Goal: Download file/media: Obtain a digital file from the website

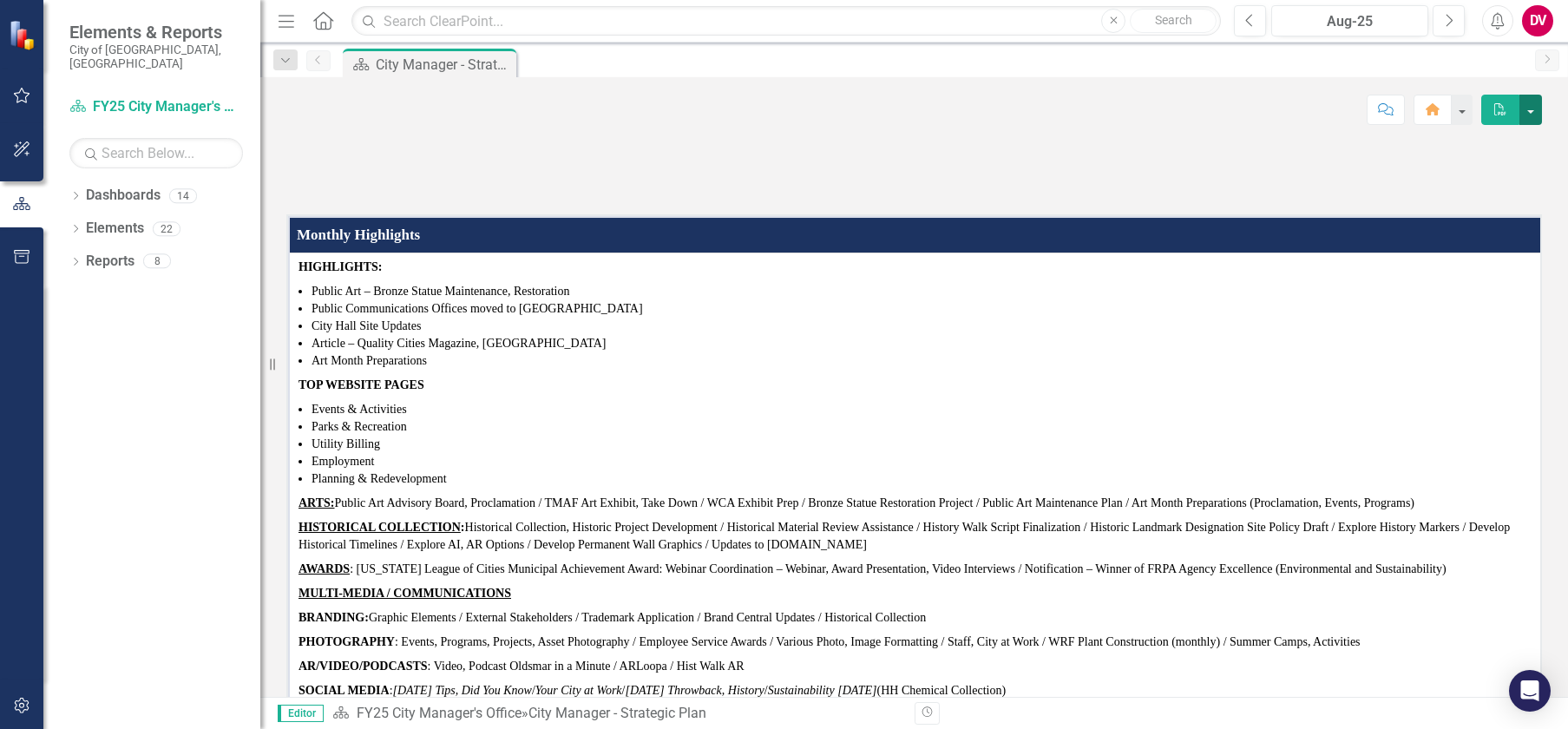
click at [1527, 109] on button "button" at bounding box center [1530, 110] width 23 height 30
click at [1437, 180] on link "PDF Export to PDF" at bounding box center [1470, 176] width 140 height 32
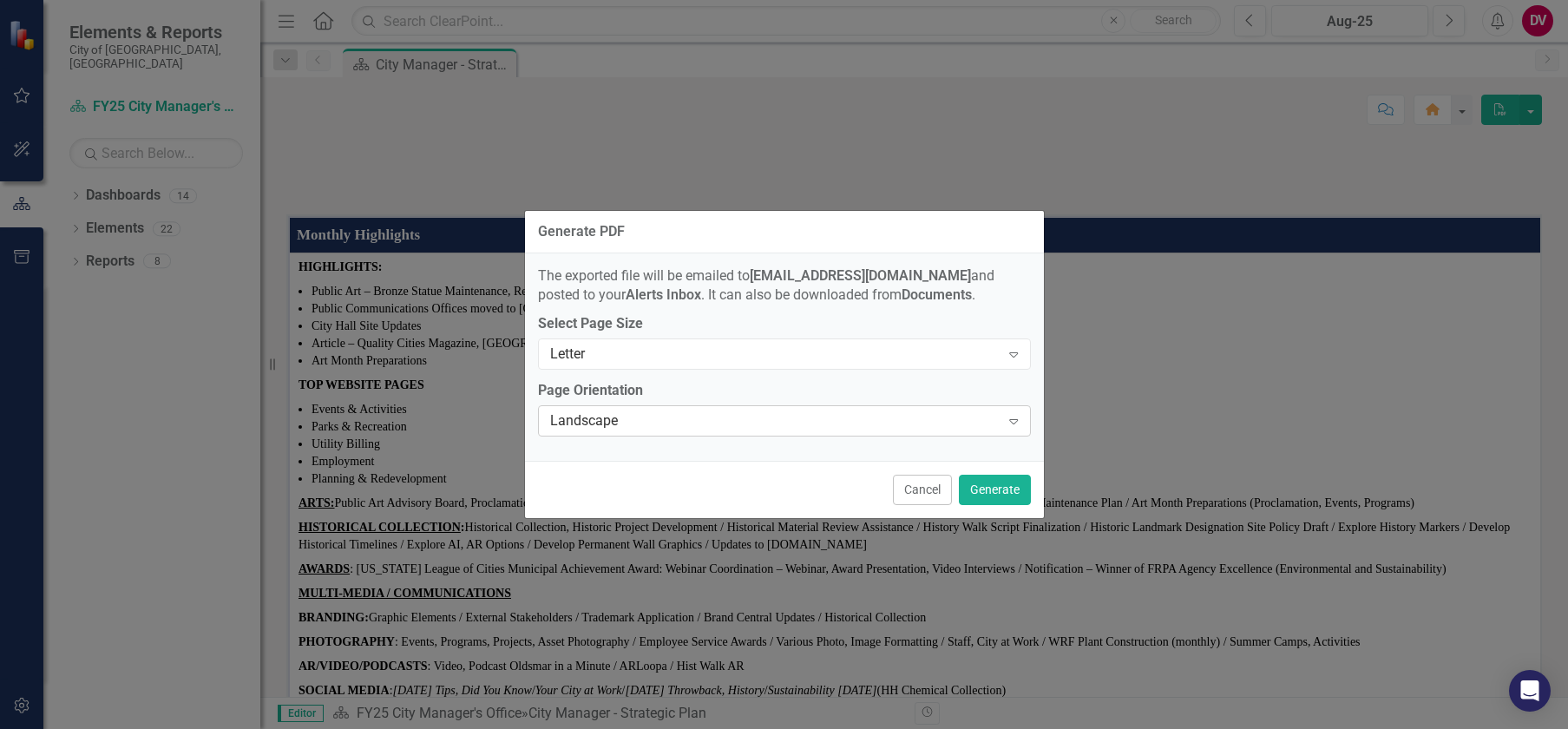
click at [782, 422] on div "Landscape" at bounding box center [775, 421] width 450 height 20
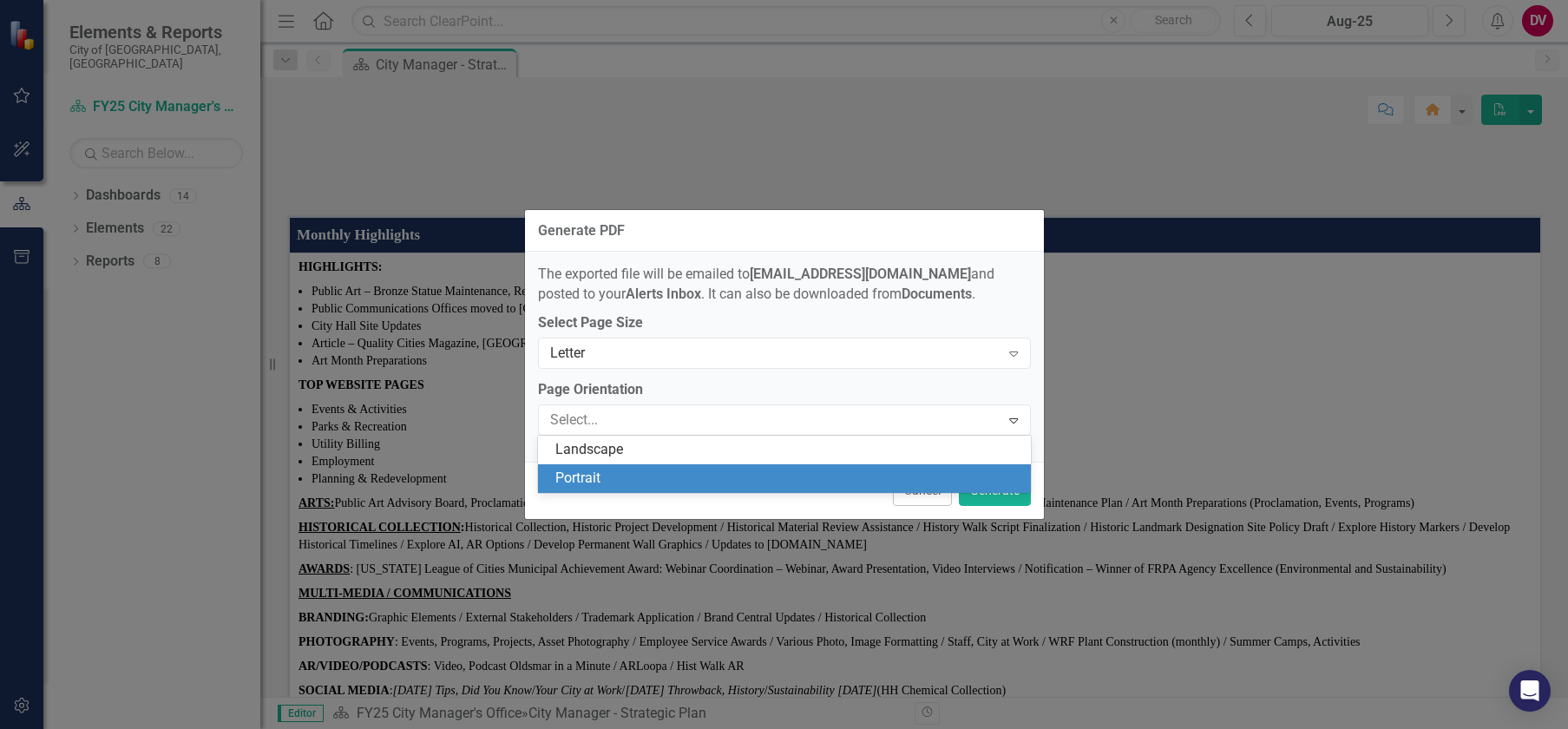
click at [699, 490] on div "Portrait" at bounding box center [784, 478] width 493 height 29
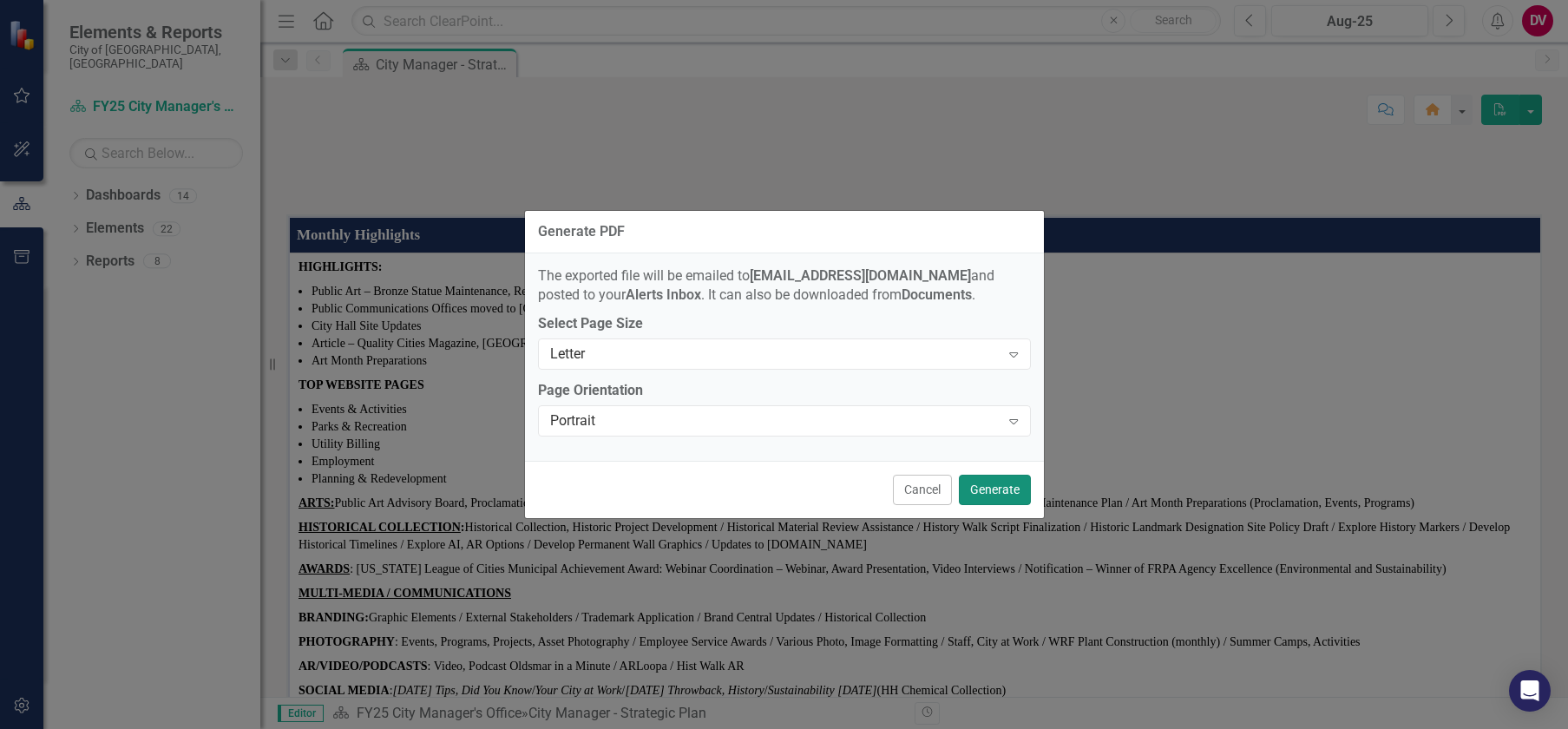
click at [978, 488] on button "Generate" at bounding box center [994, 489] width 72 height 30
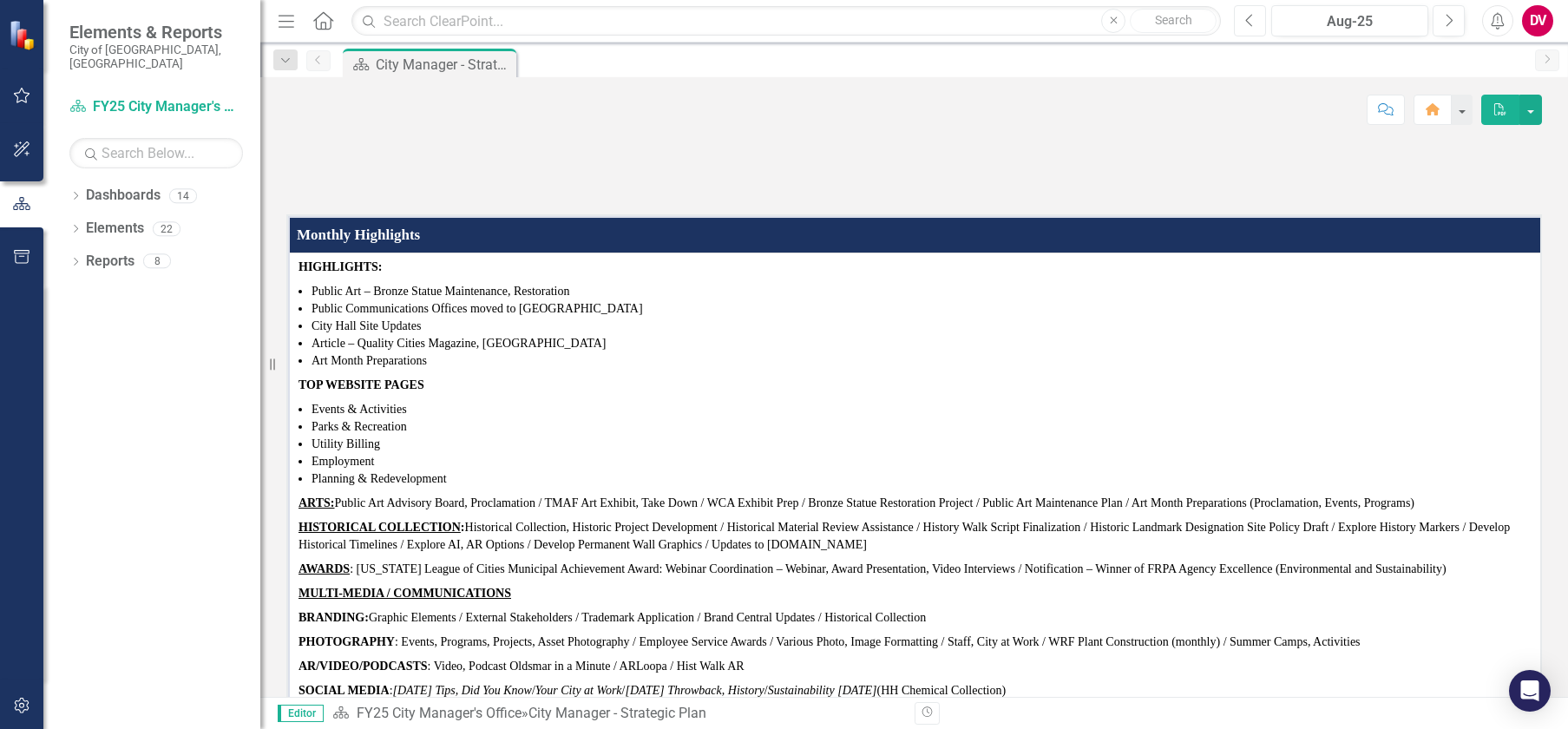
click at [1246, 14] on icon "Previous" at bounding box center [1250, 21] width 10 height 16
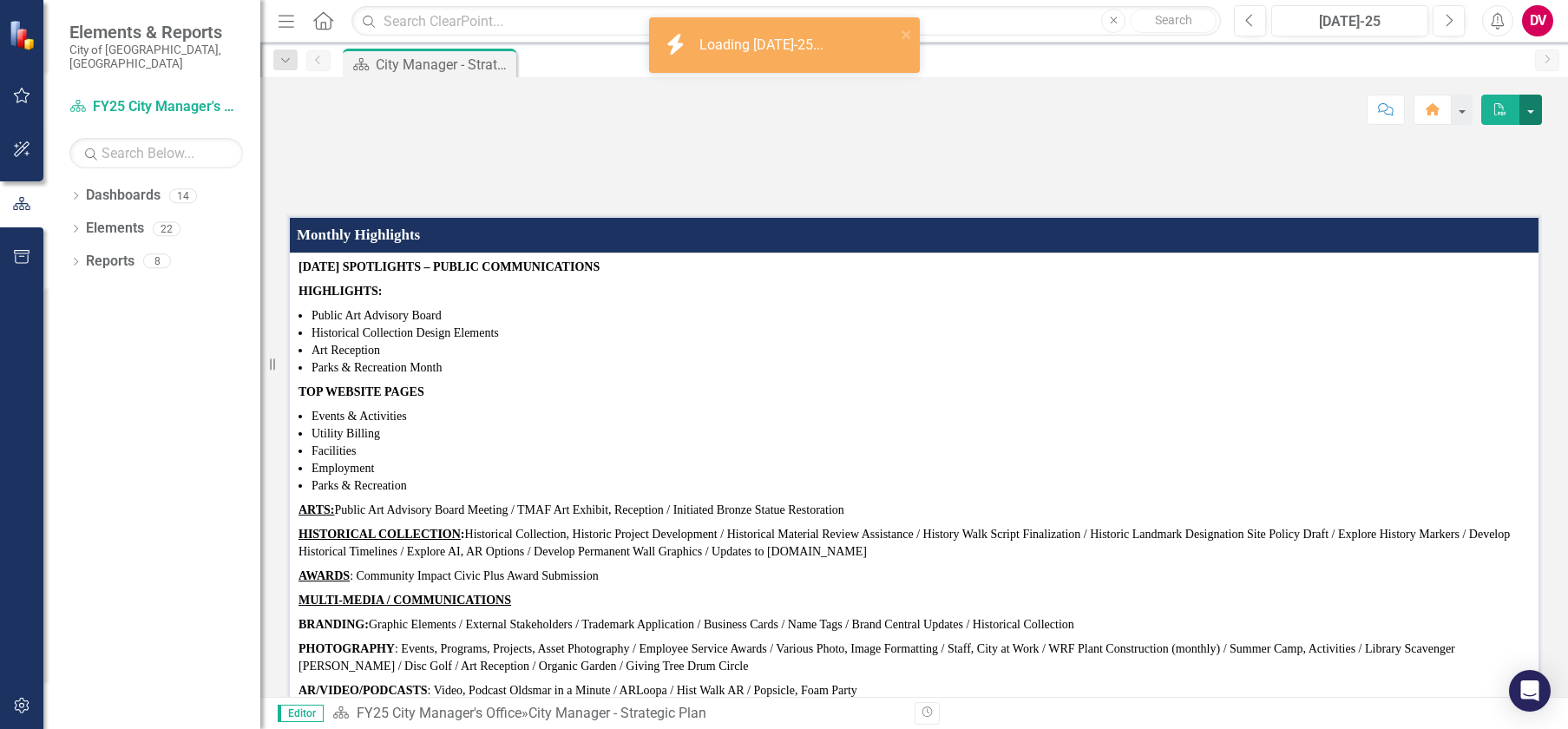
click at [1525, 109] on button "button" at bounding box center [1530, 110] width 23 height 30
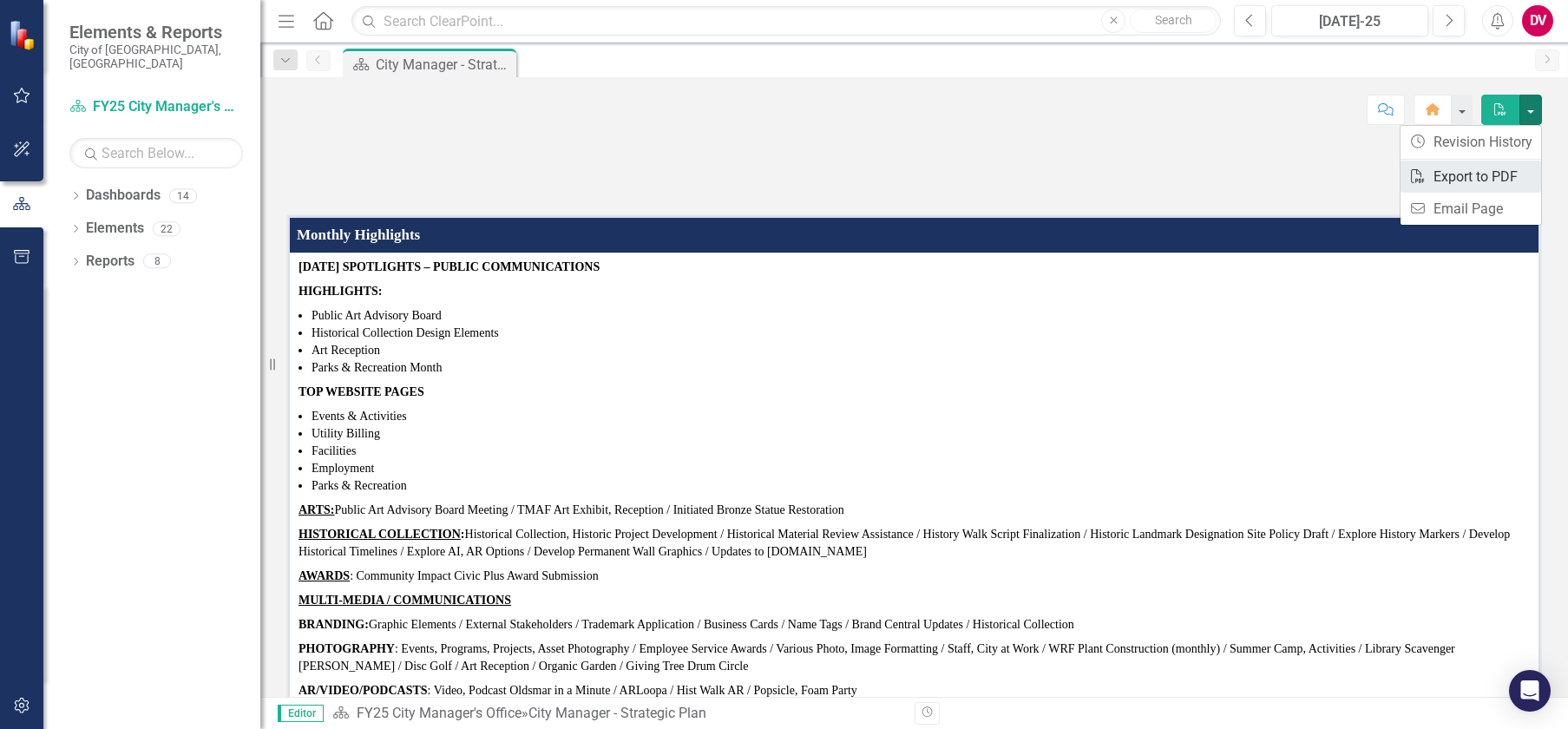
click at [1451, 171] on link "PDF Export to PDF" at bounding box center [1470, 176] width 140 height 32
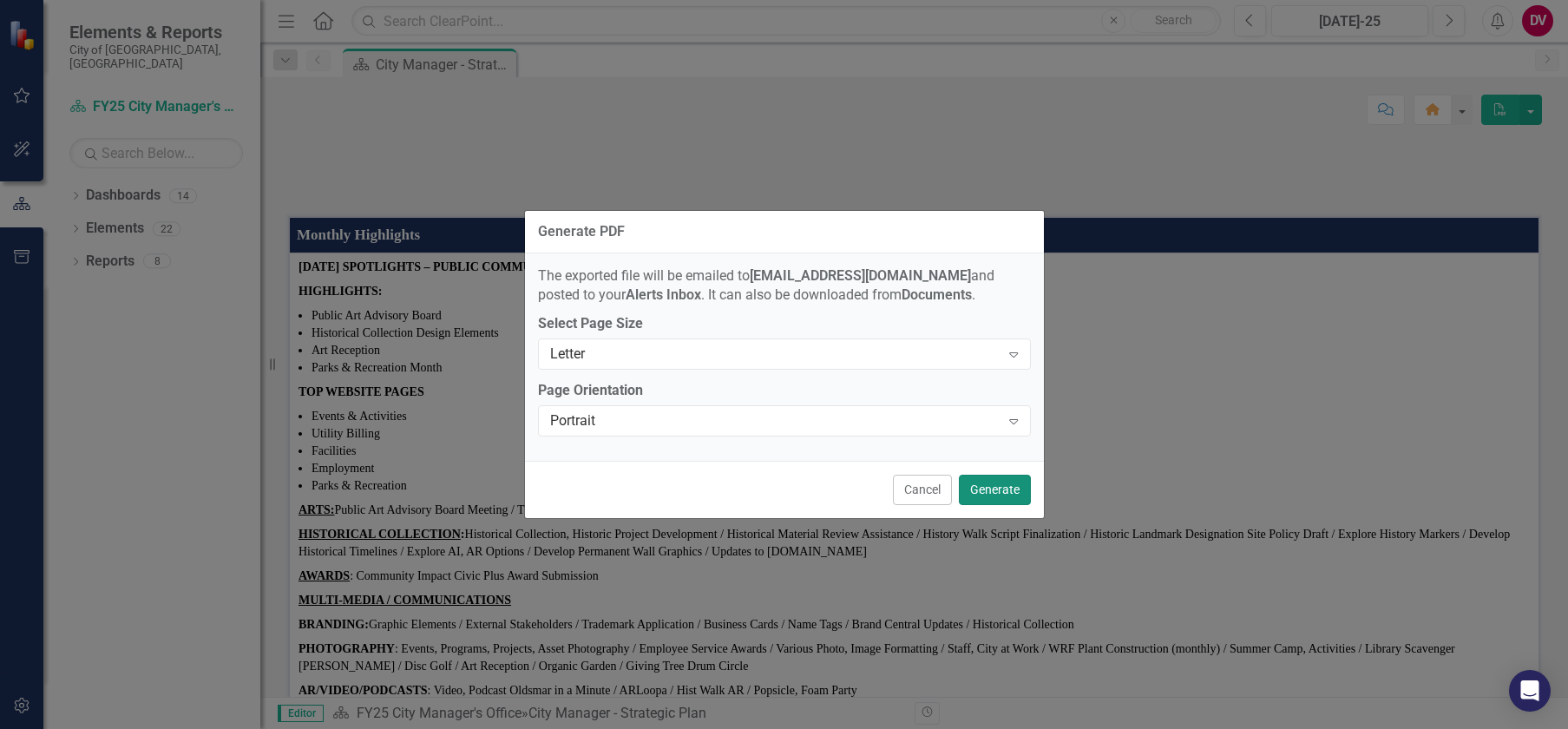
click at [996, 492] on button "Generate" at bounding box center [994, 489] width 72 height 30
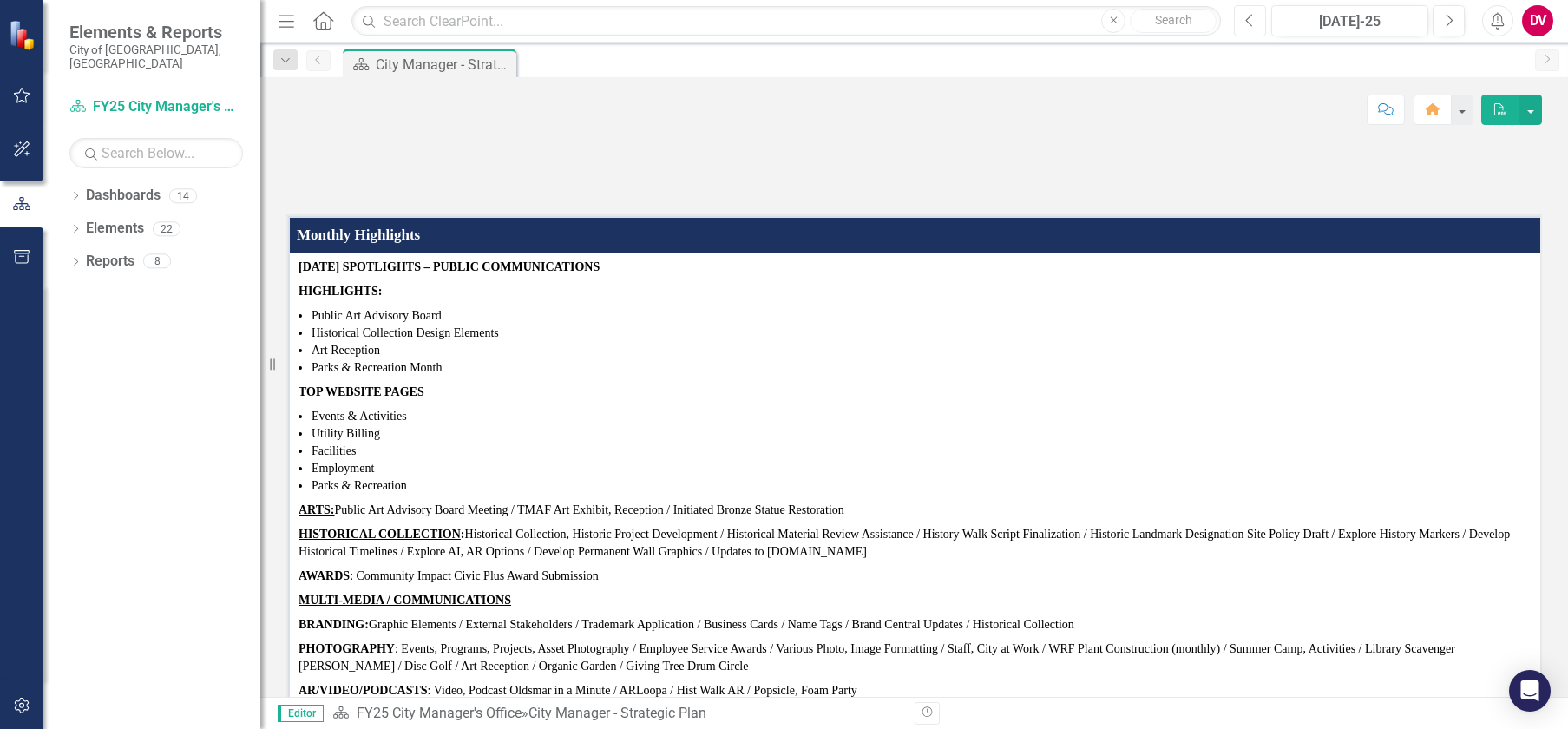
click at [1248, 23] on icon "Previous" at bounding box center [1250, 21] width 10 height 16
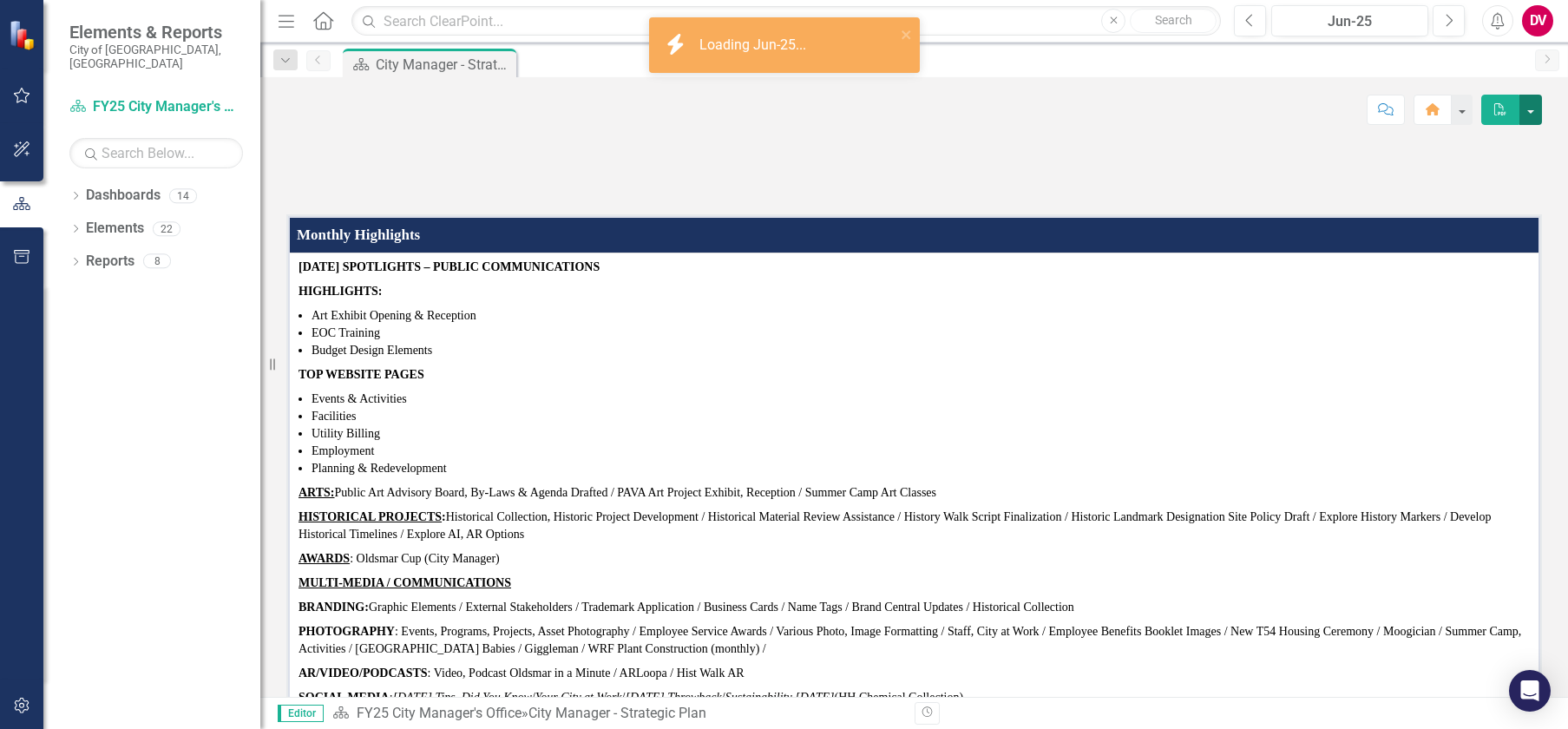
click at [1530, 111] on button "button" at bounding box center [1530, 110] width 23 height 30
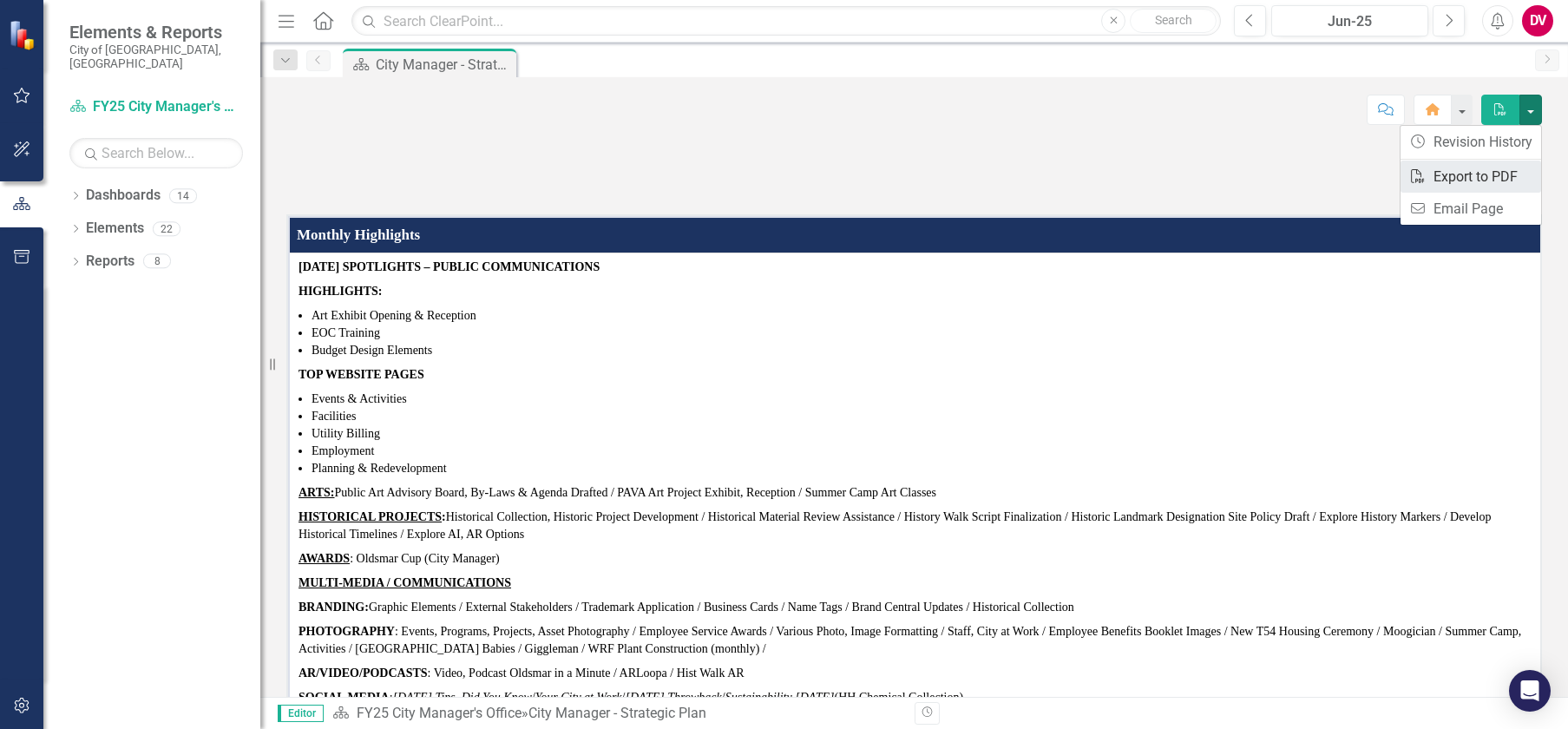
click at [1448, 171] on link "PDF Export to PDF" at bounding box center [1470, 176] width 140 height 32
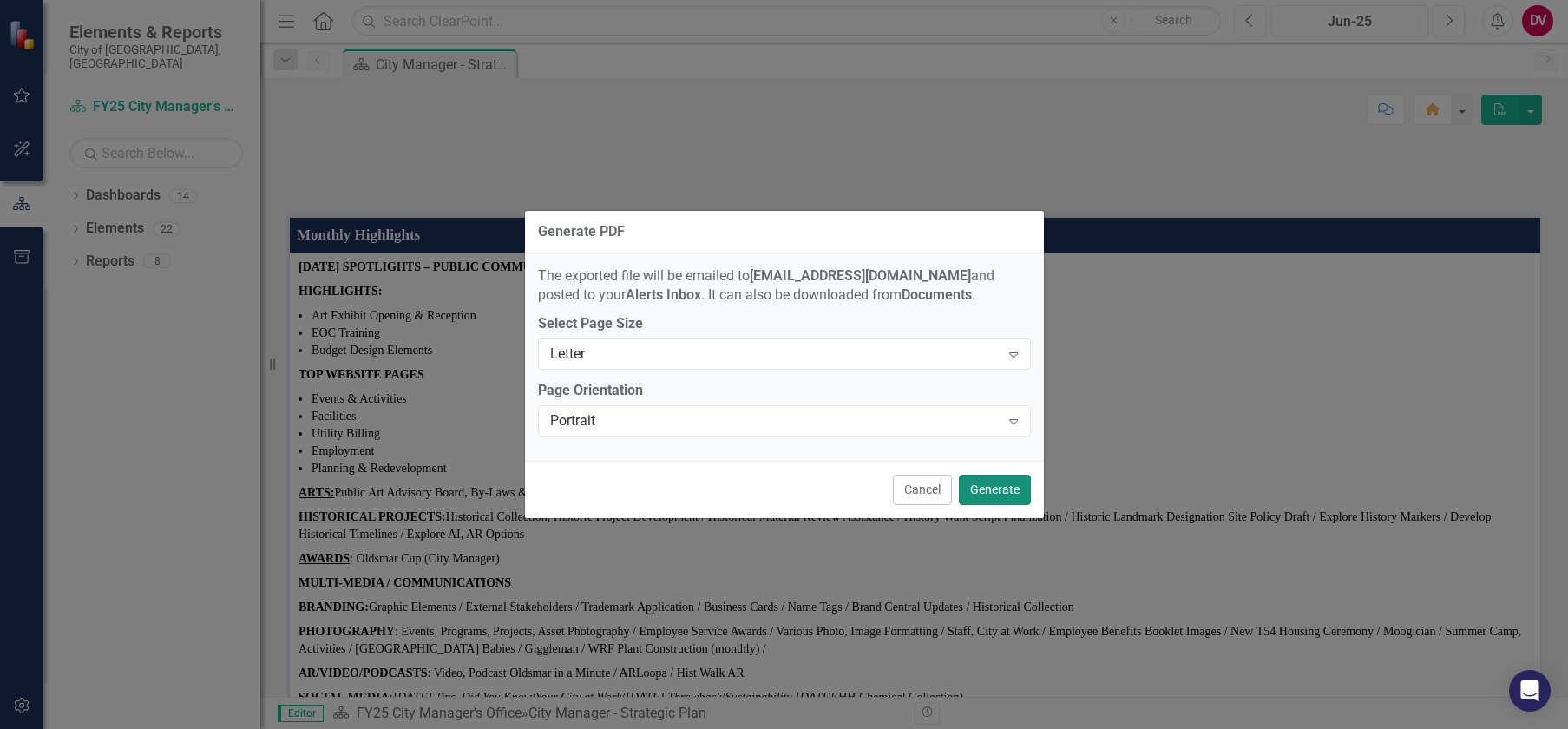
click at [1003, 489] on button "Generate" at bounding box center [994, 489] width 72 height 30
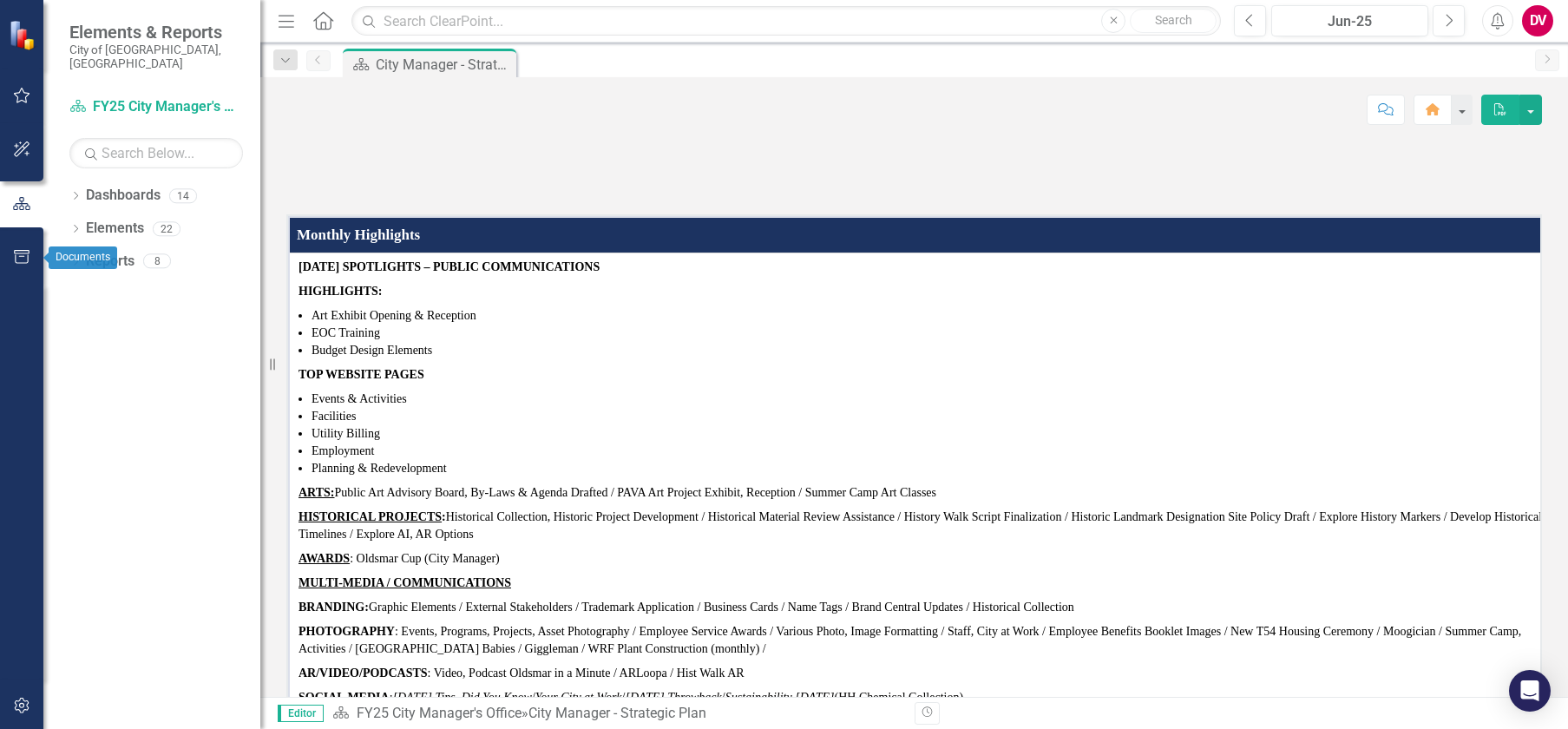
drag, startPoint x: 29, startPoint y: 251, endPoint x: 298, endPoint y: 222, distance: 270.6
click at [29, 251] on icon "button" at bounding box center [22, 257] width 16 height 14
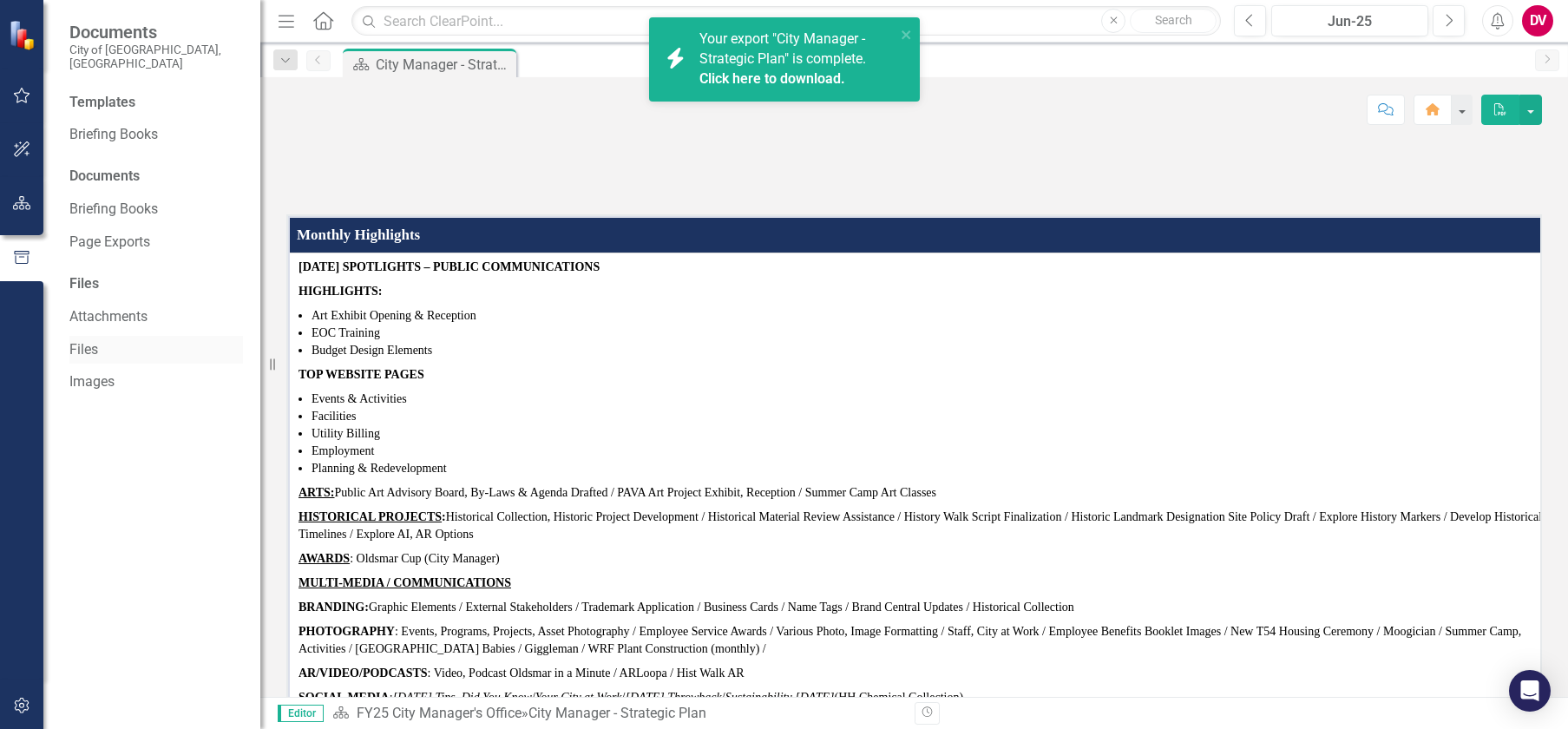
click at [85, 340] on link "Files" at bounding box center [156, 350] width 173 height 20
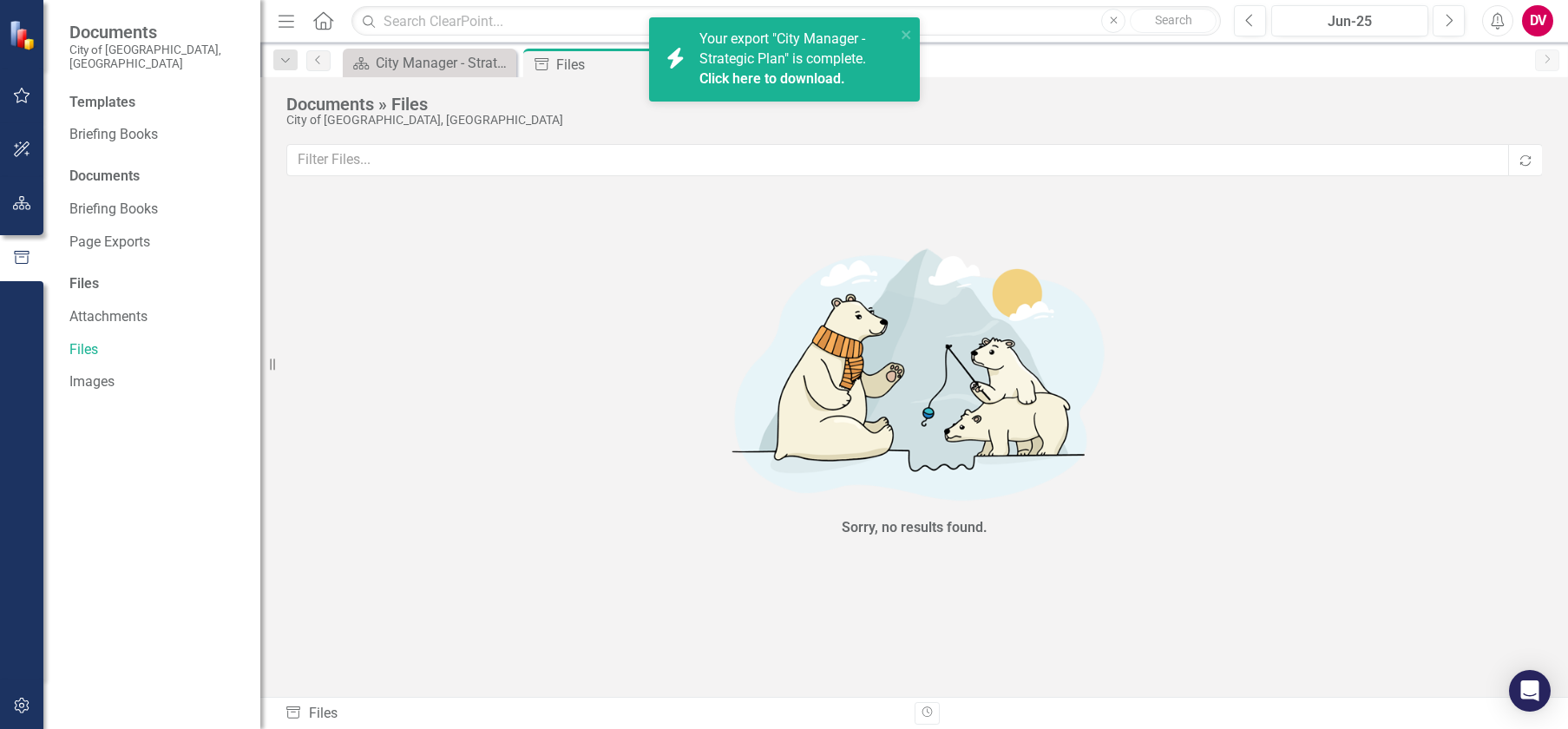
click at [578, 69] on div "Files" at bounding box center [602, 65] width 93 height 22
click at [796, 66] on span "Your export "City Manager - Strategic Plan" is complete. Click here to download." at bounding box center [795, 59] width 191 height 59
click at [797, 66] on span "Your export "City Manager - Strategic Plan" is complete. Click here to download." at bounding box center [795, 59] width 191 height 59
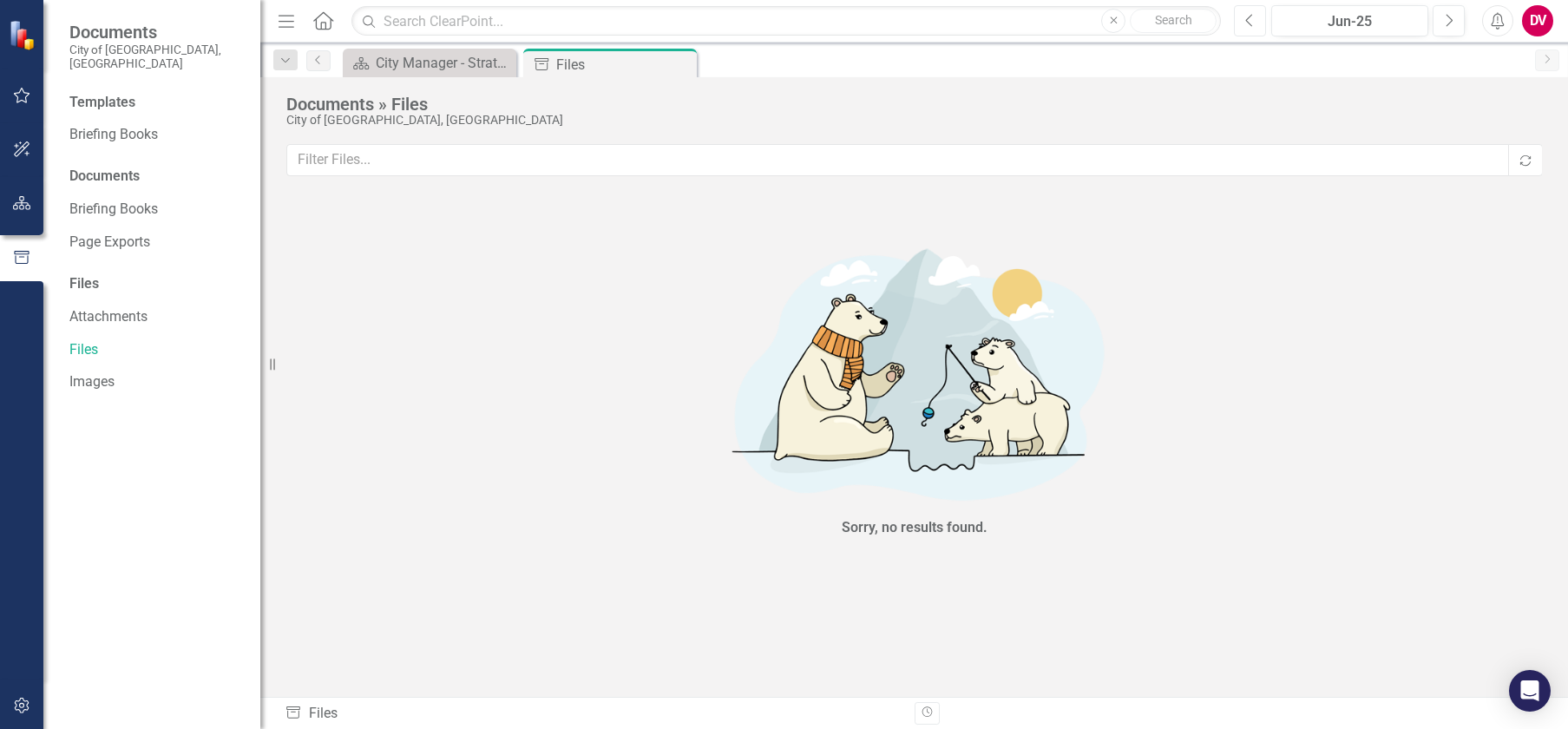
click at [1248, 22] on icon "button" at bounding box center [1249, 20] width 7 height 12
drag, startPoint x: 1453, startPoint y: 23, endPoint x: 1226, endPoint y: 22, distance: 227.0
click at [1453, 23] on button "Next" at bounding box center [1448, 20] width 32 height 31
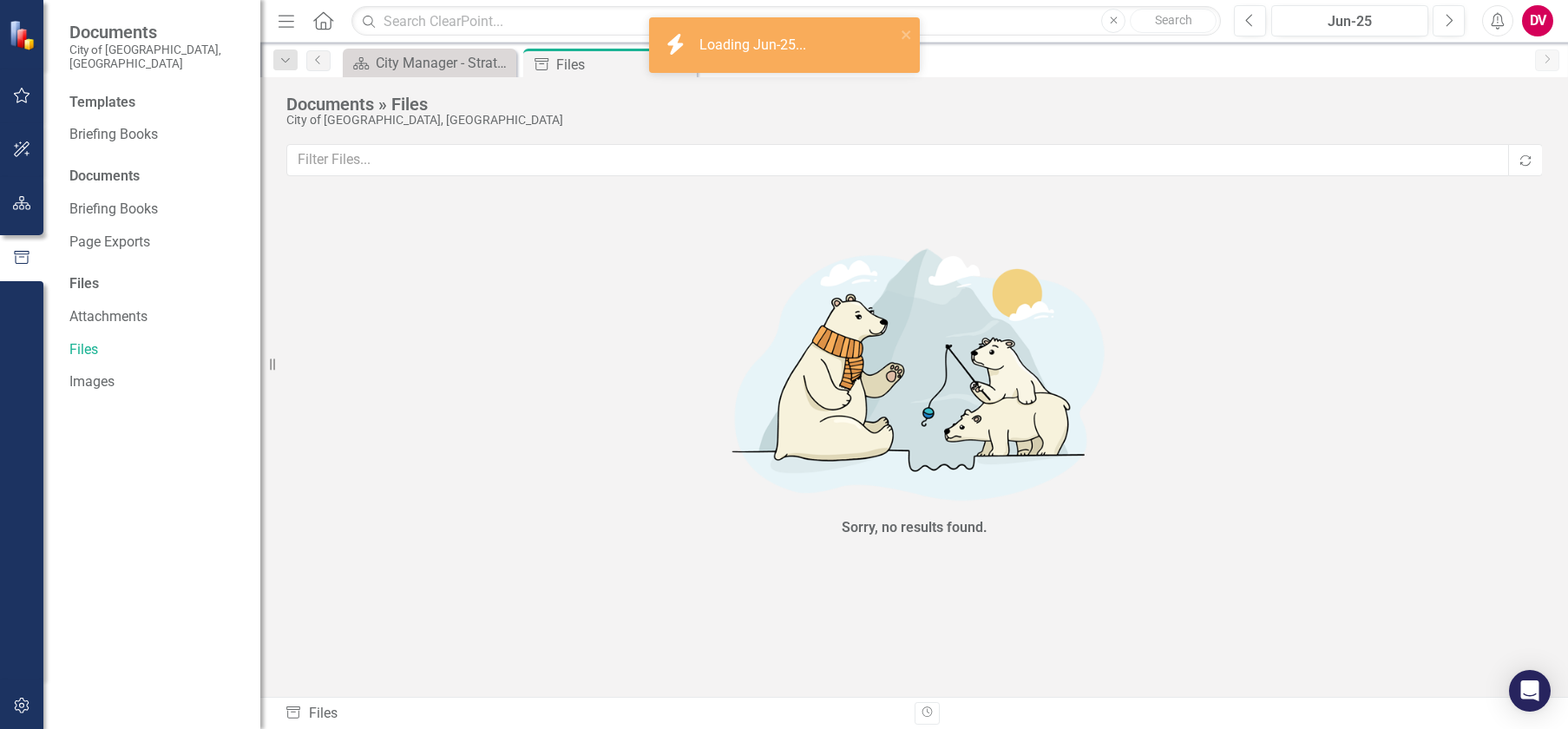
click at [581, 71] on div "Files" at bounding box center [602, 65] width 93 height 22
click at [440, 64] on div "City Manager - Strategic Plan" at bounding box center [432, 63] width 115 height 22
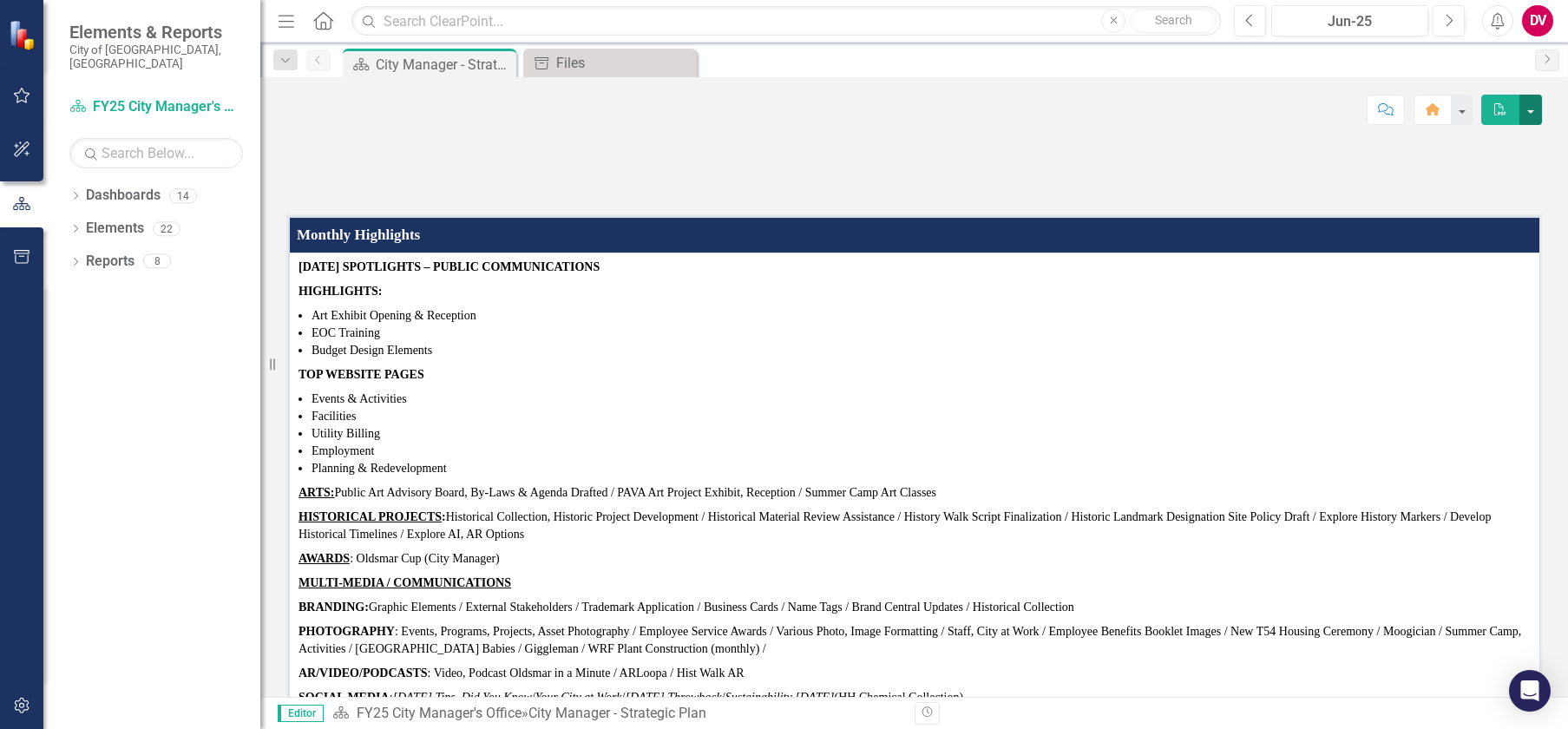
click at [1531, 113] on button "button" at bounding box center [1530, 110] width 23 height 30
click at [1490, 178] on link "PDF Export to PDF" at bounding box center [1470, 176] width 140 height 32
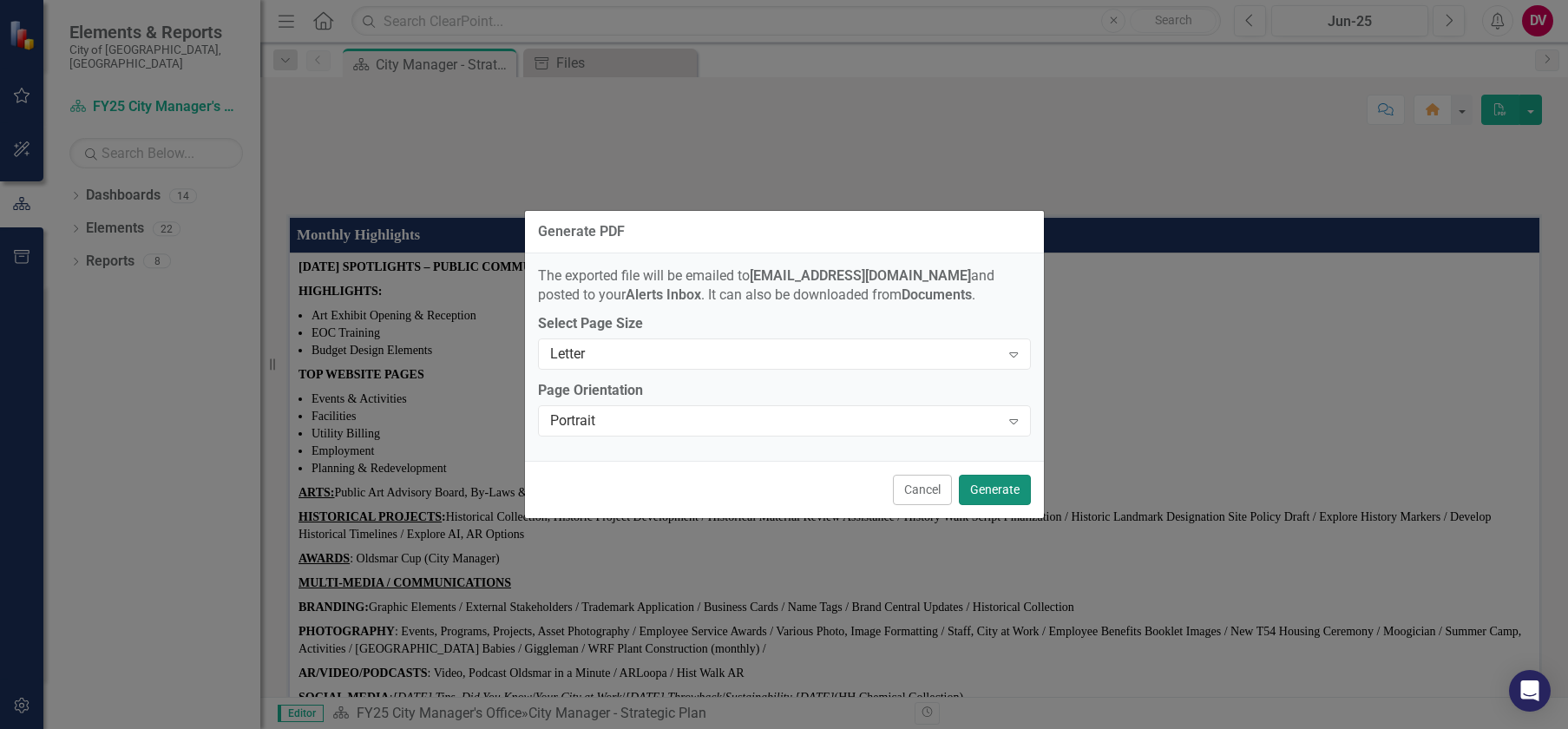
click at [1016, 488] on button "Generate" at bounding box center [994, 489] width 72 height 30
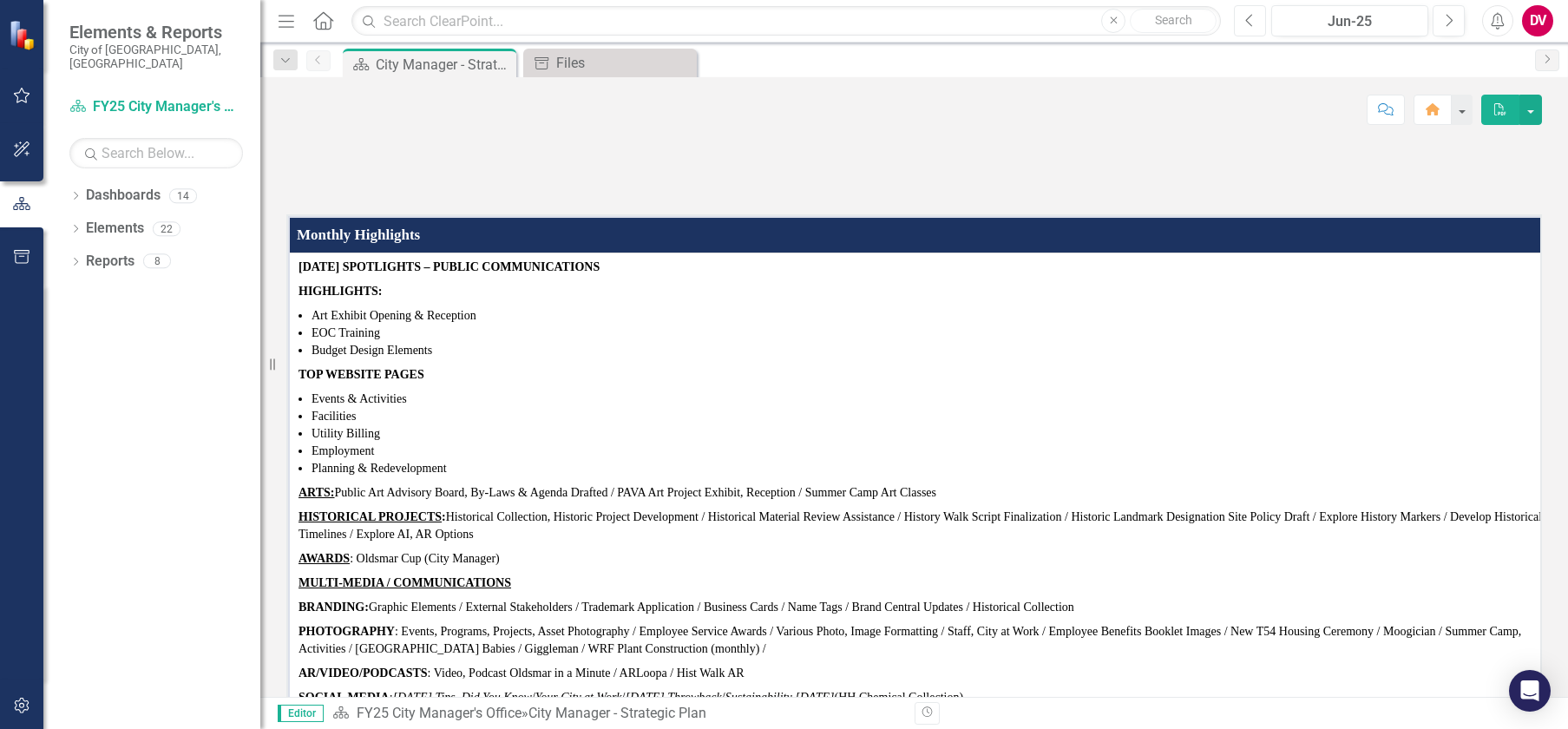
click at [1245, 18] on icon "Previous" at bounding box center [1250, 21] width 10 height 16
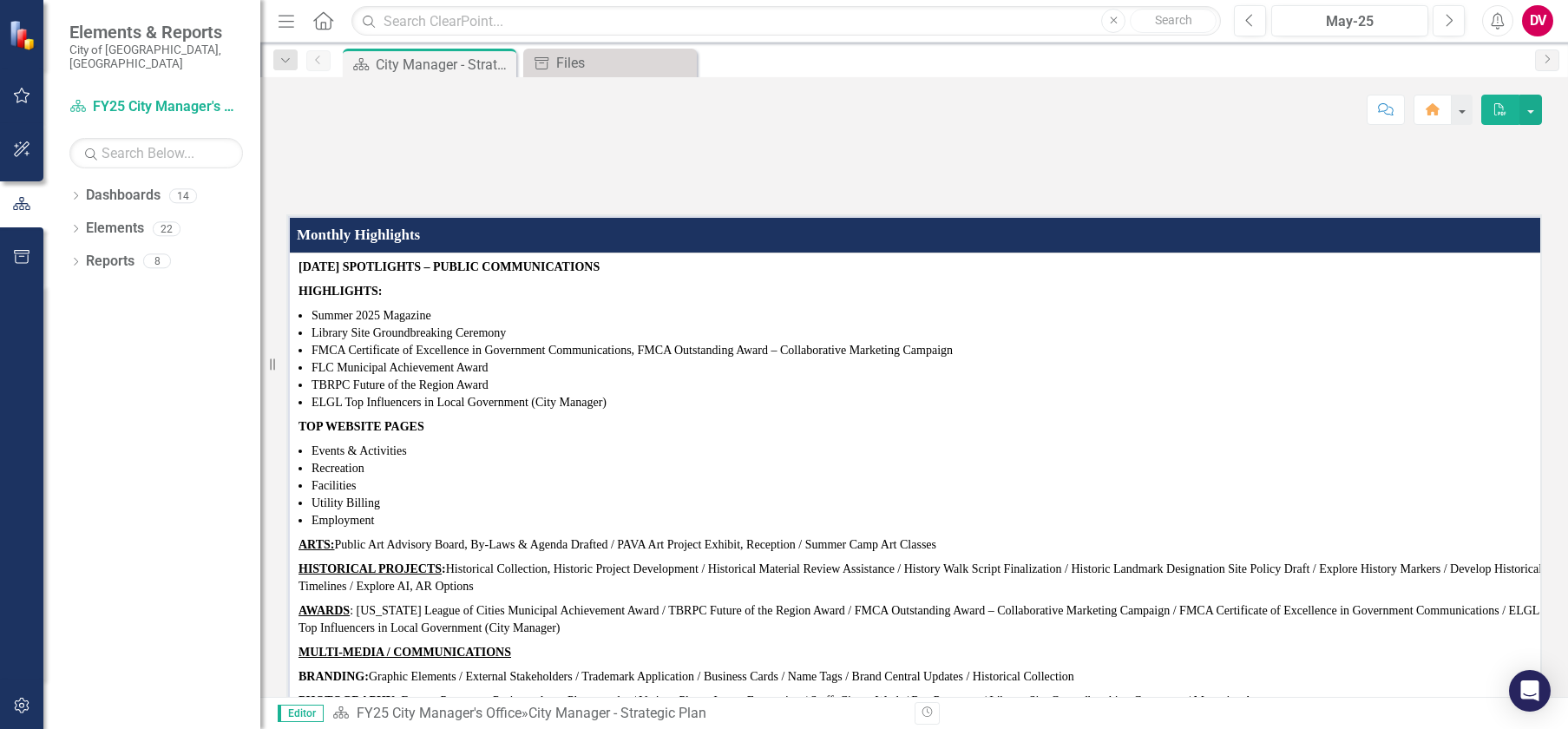
click at [1499, 110] on icon "PDF" at bounding box center [1500, 110] width 16 height 12
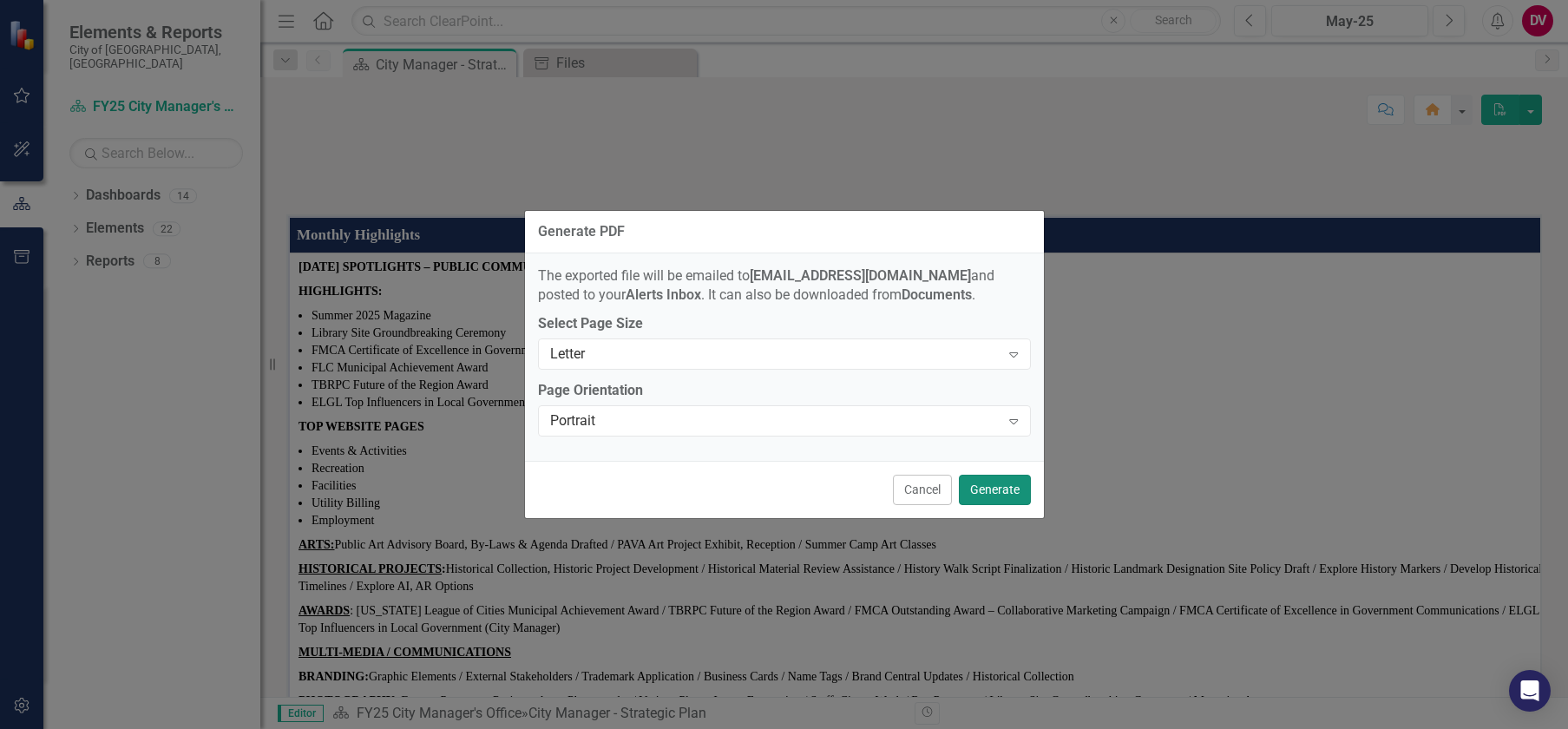
click at [1005, 488] on button "Generate" at bounding box center [994, 489] width 72 height 30
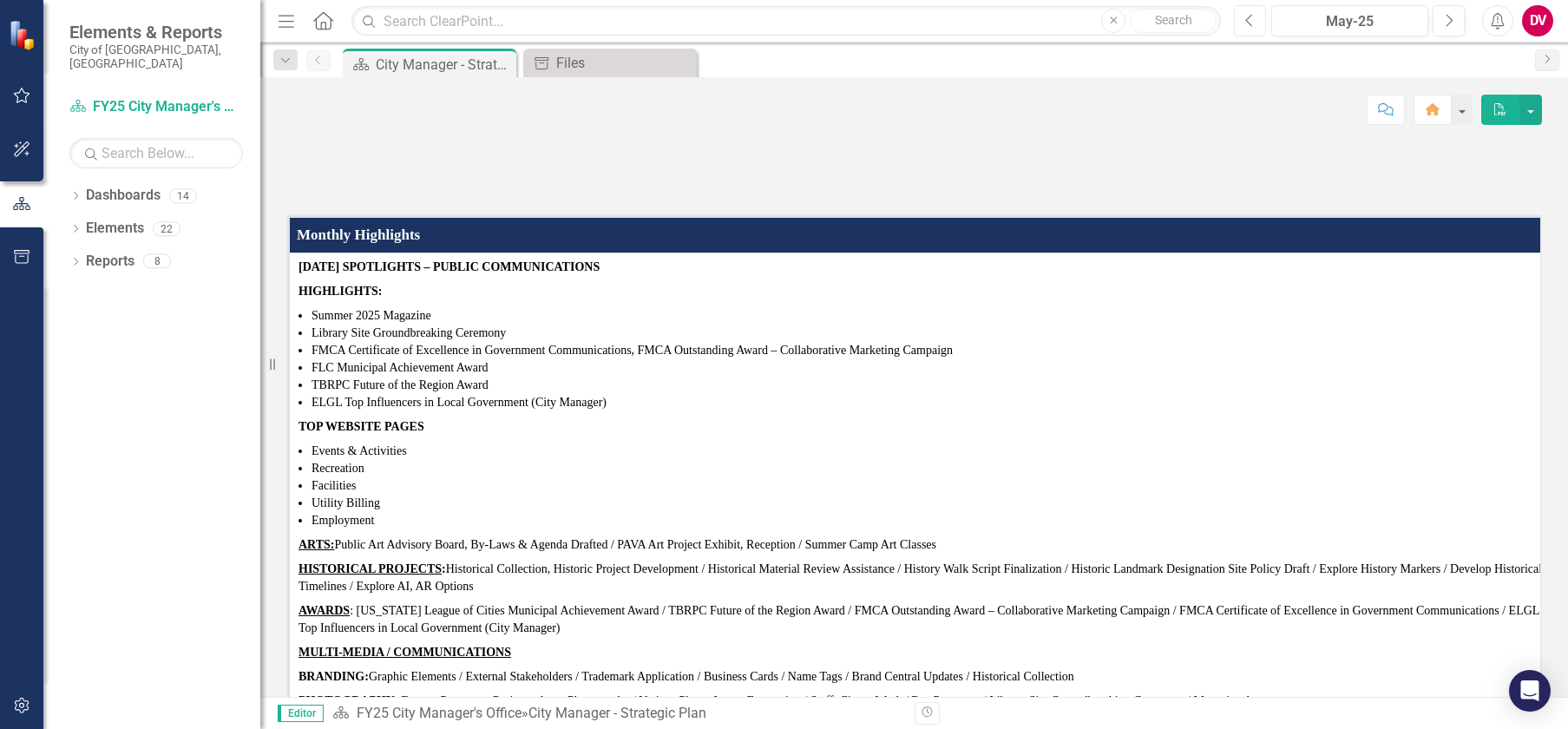
click at [1248, 18] on icon "button" at bounding box center [1249, 20] width 7 height 12
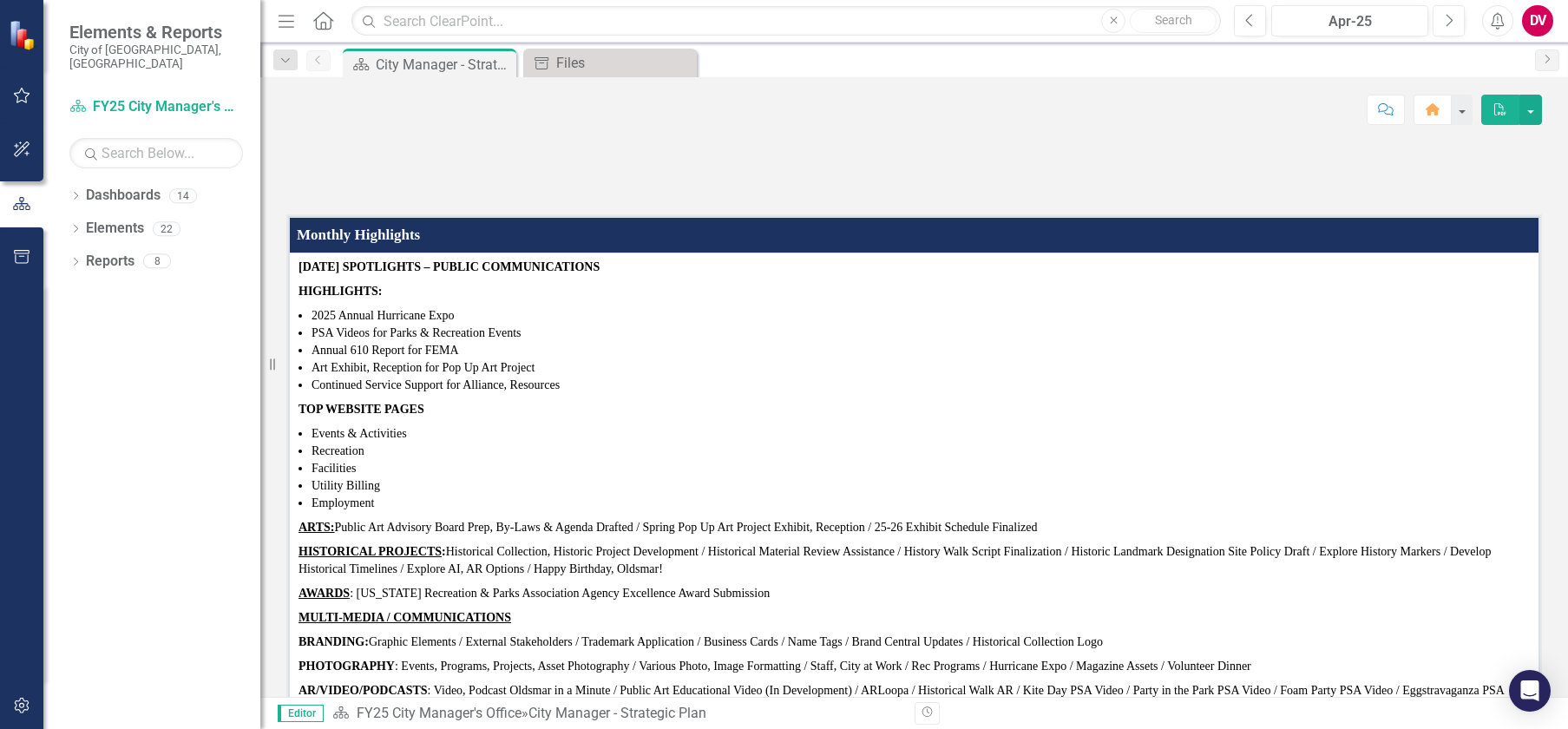
click at [1497, 111] on icon "PDF" at bounding box center [1500, 110] width 16 height 12
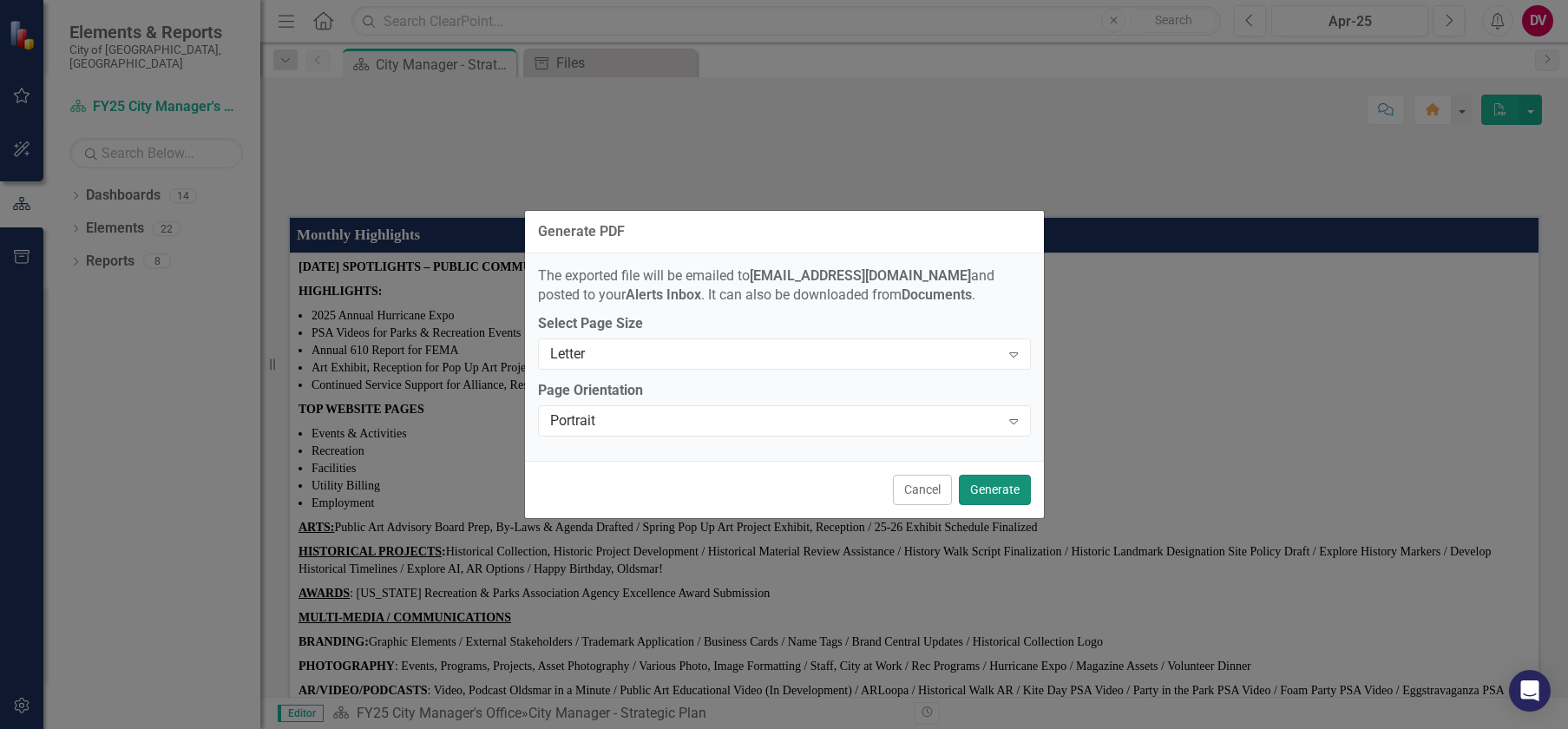
click at [978, 489] on button "Generate" at bounding box center [994, 489] width 72 height 30
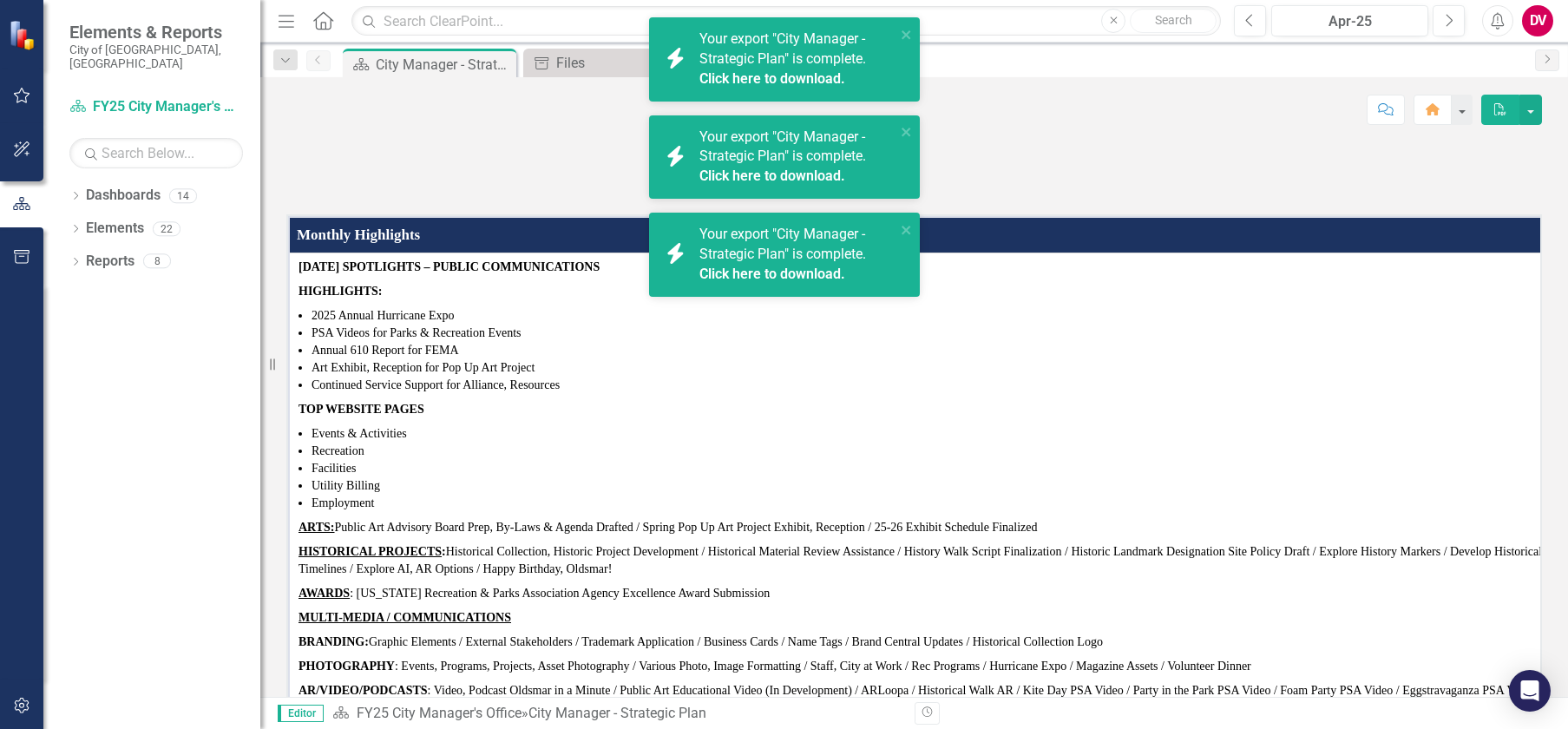
click at [779, 266] on link "Click here to download." at bounding box center [772, 274] width 145 height 17
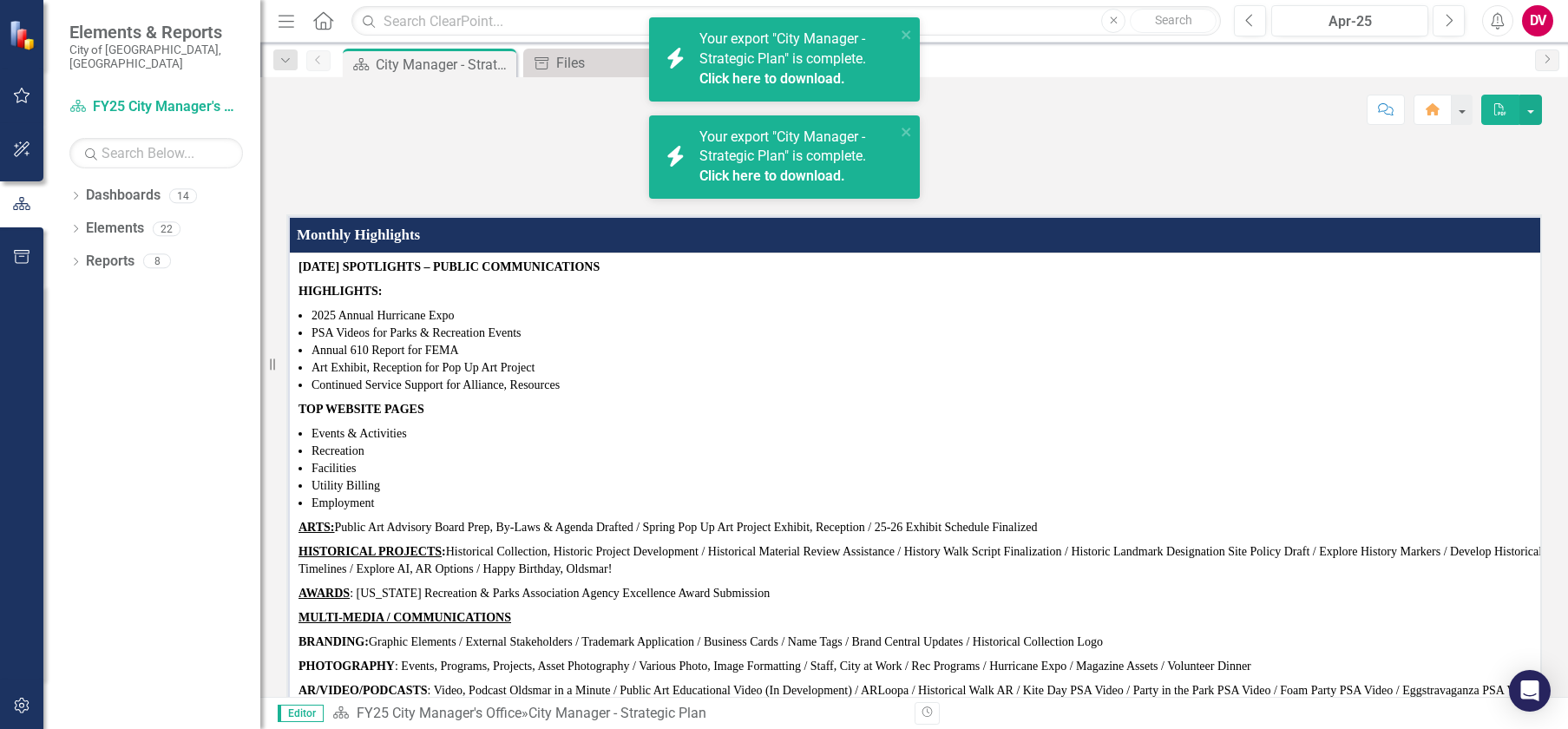
click at [761, 158] on span "Your export "City Manager - Strategic Plan" is complete. Click here to download." at bounding box center [795, 157] width 191 height 59
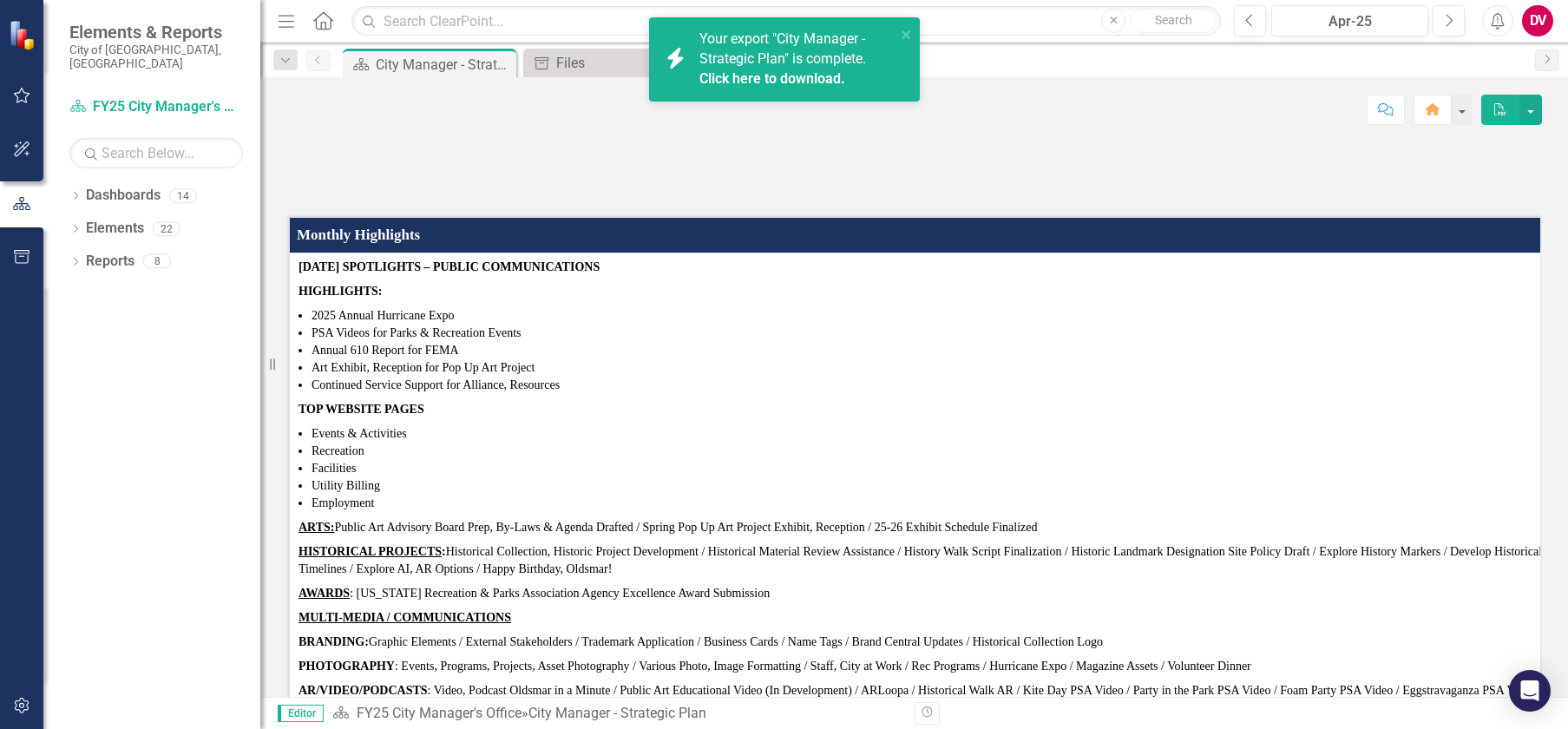
click at [747, 76] on link "Click here to download." at bounding box center [772, 79] width 145 height 17
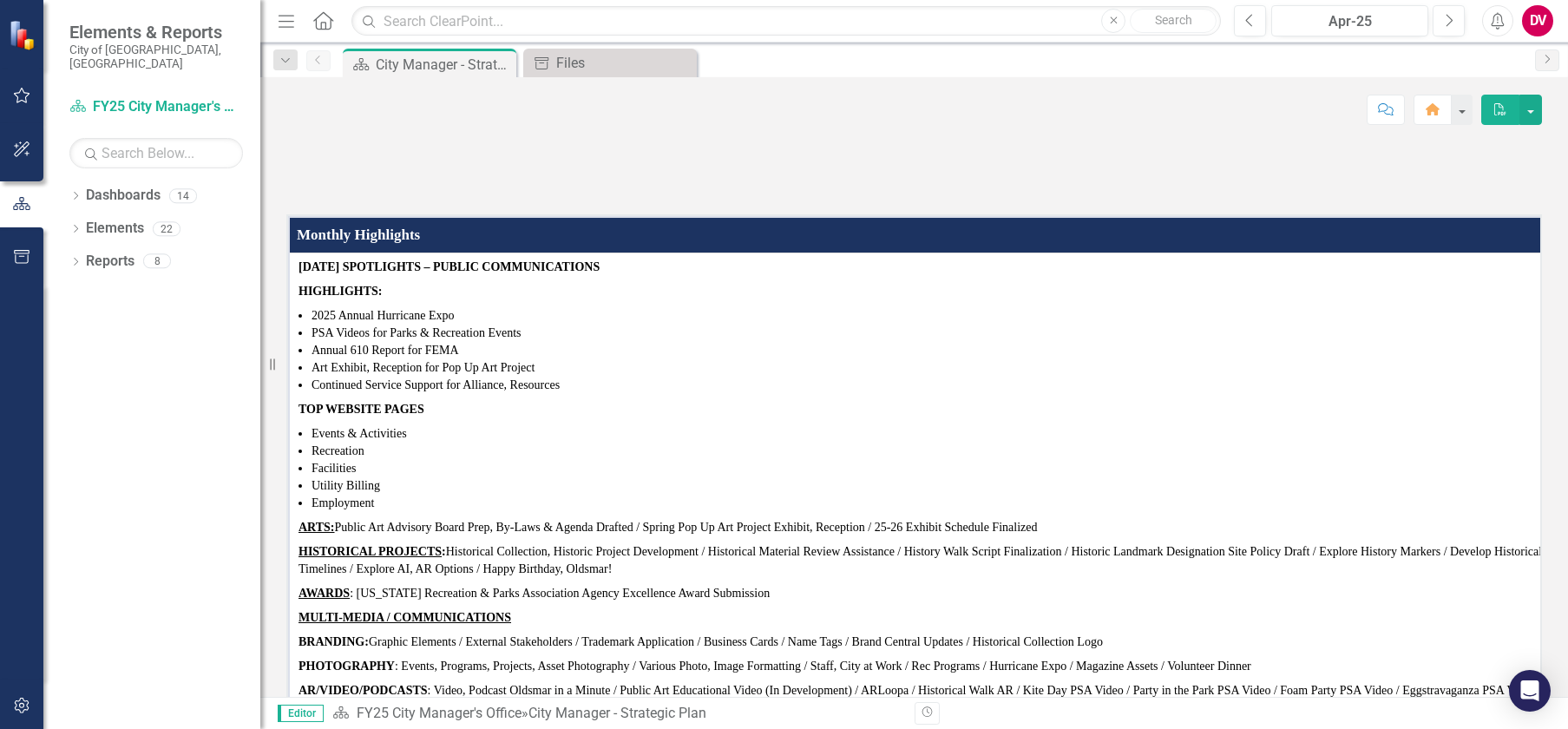
click at [1108, 117] on div "Score: N/A Apr-25 Completed Comment Home PDF" at bounding box center [914, 110] width 1255 height 30
click at [1253, 19] on icon "Previous" at bounding box center [1250, 21] width 10 height 16
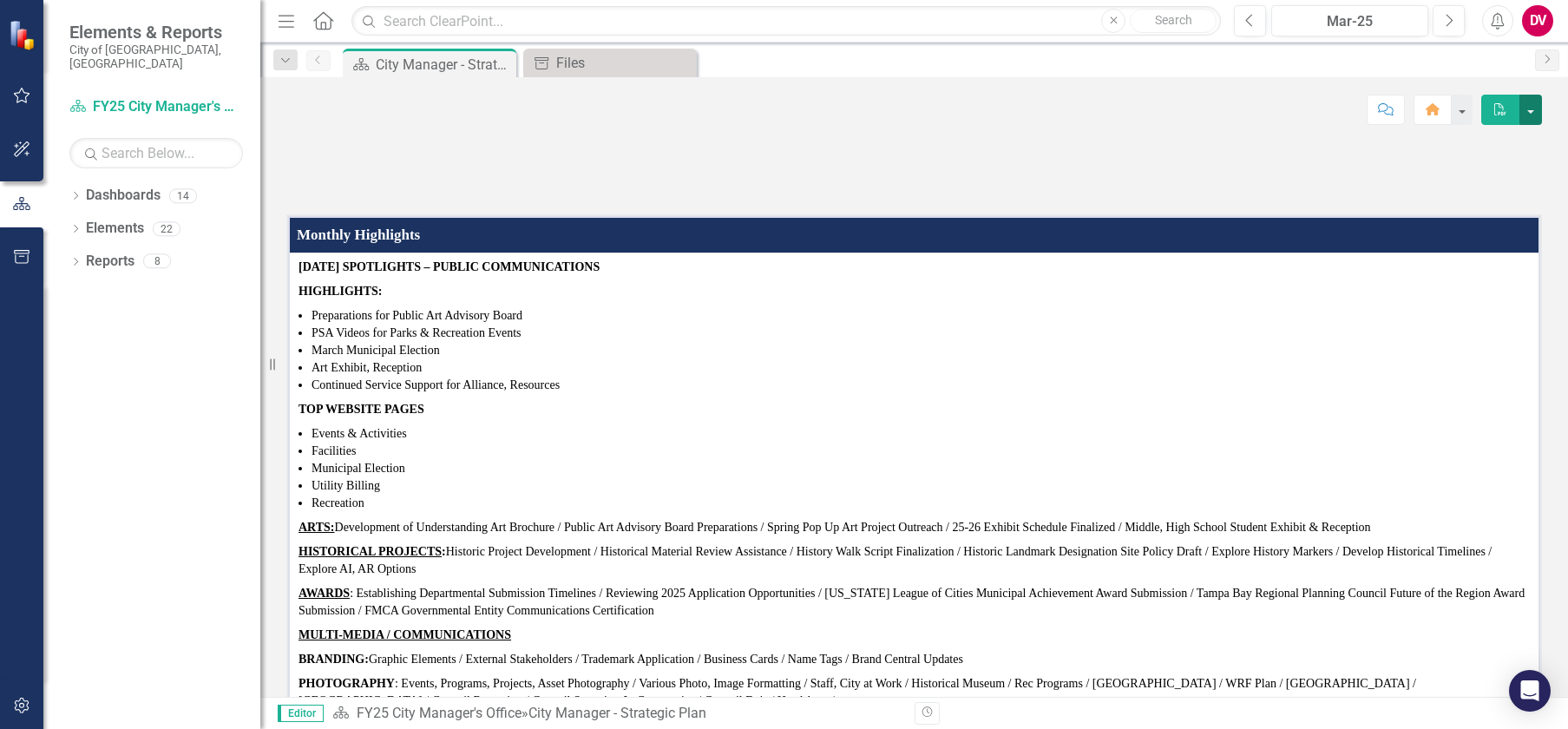
click at [1533, 114] on button "button" at bounding box center [1530, 110] width 23 height 30
click at [1435, 172] on link "PDF Export to PDF" at bounding box center [1470, 176] width 140 height 32
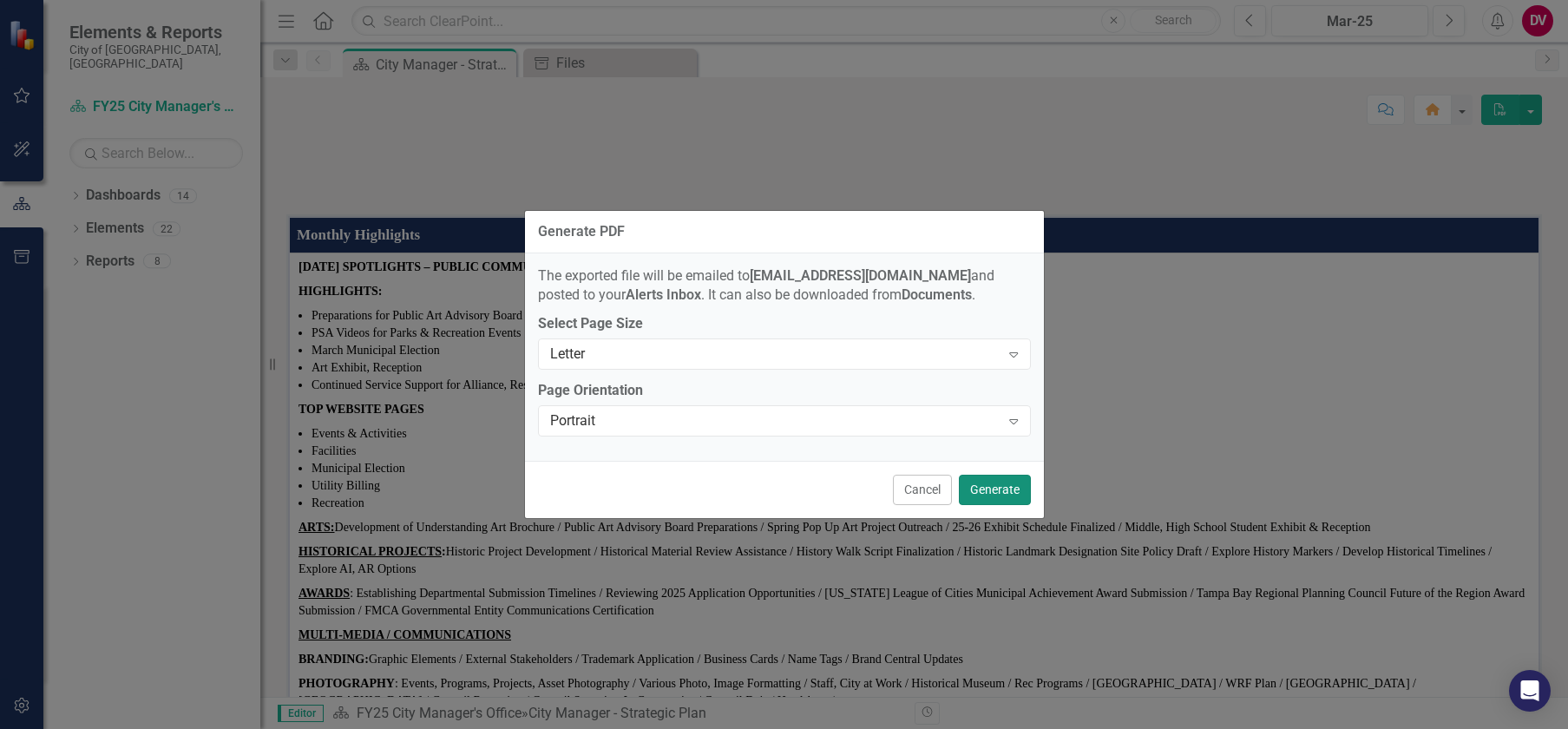
click at [1002, 489] on button "Generate" at bounding box center [994, 489] width 72 height 30
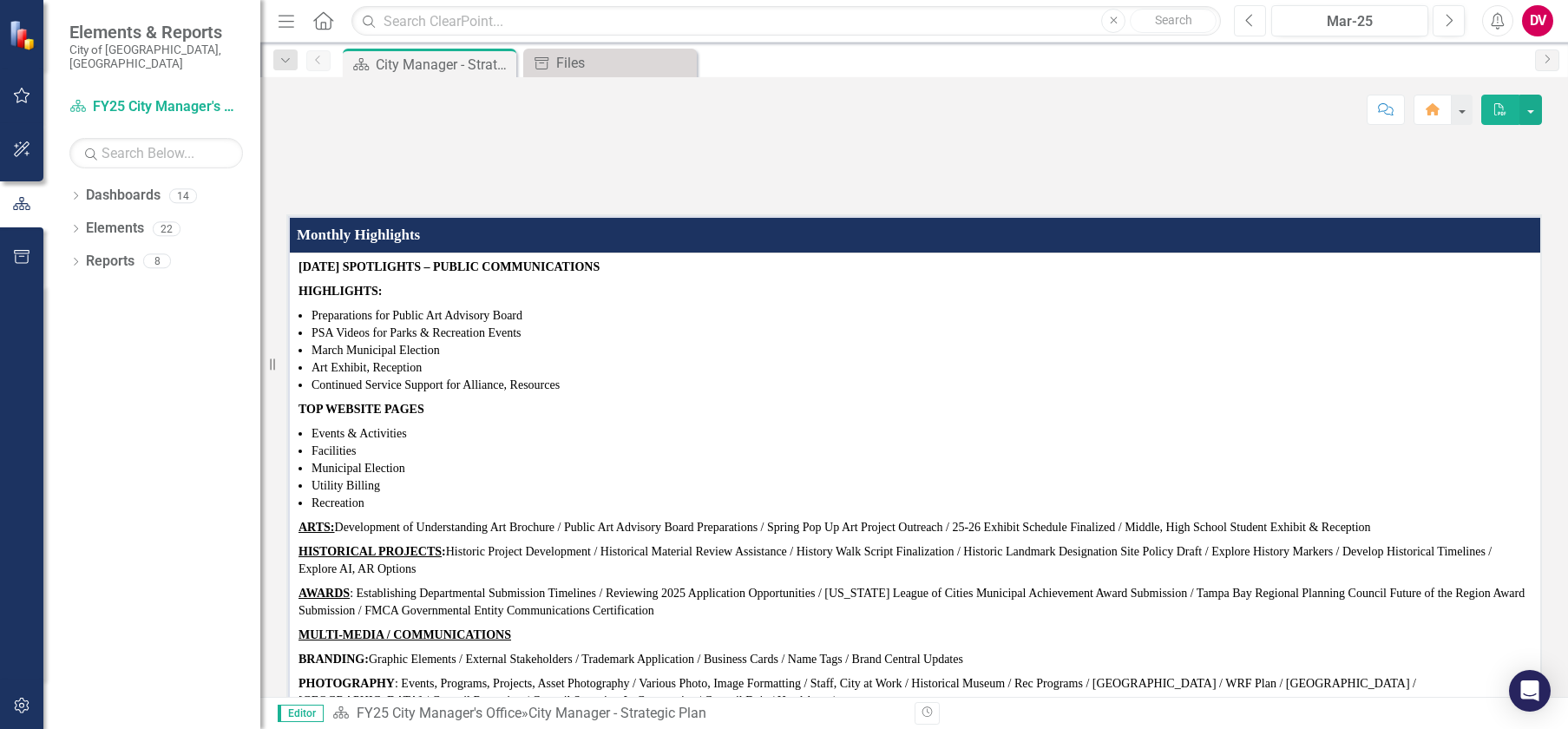
click at [1247, 24] on icon "Previous" at bounding box center [1250, 21] width 10 height 16
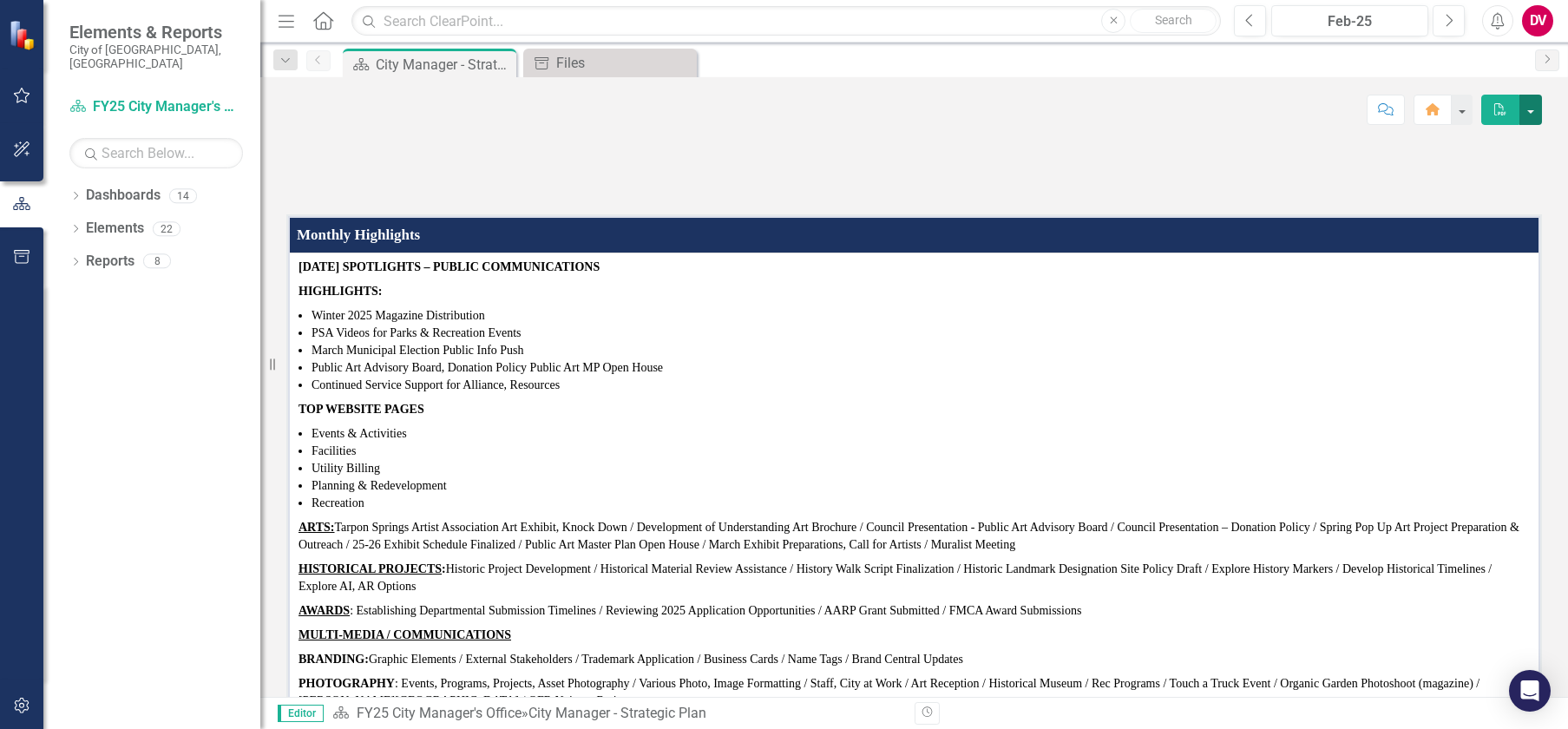
click at [1530, 112] on button "button" at bounding box center [1530, 110] width 23 height 30
click at [1446, 185] on link "PDF Export to PDF" at bounding box center [1470, 176] width 140 height 32
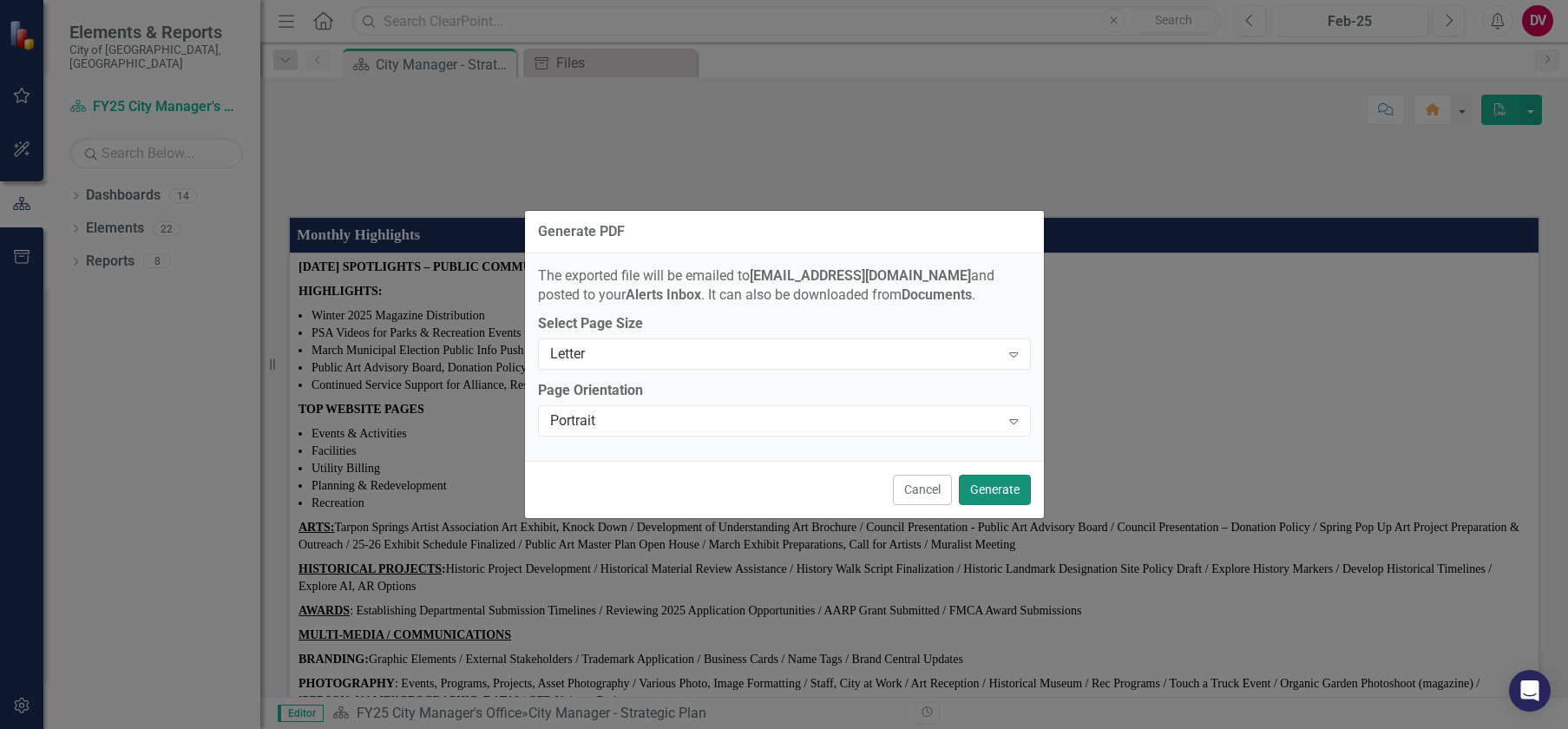
click at [986, 493] on button "Generate" at bounding box center [994, 489] width 72 height 30
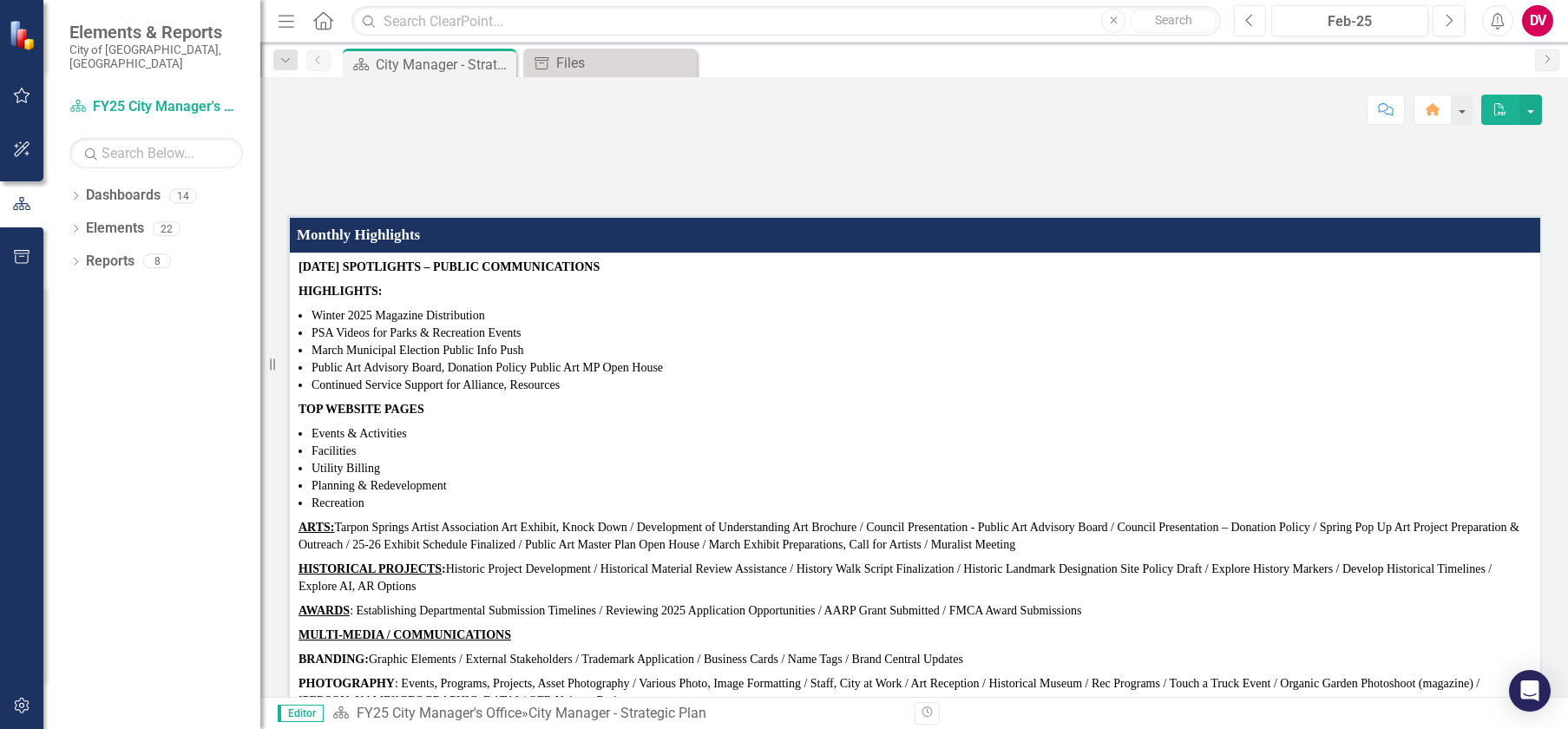
click at [1245, 21] on icon "Previous" at bounding box center [1250, 21] width 10 height 16
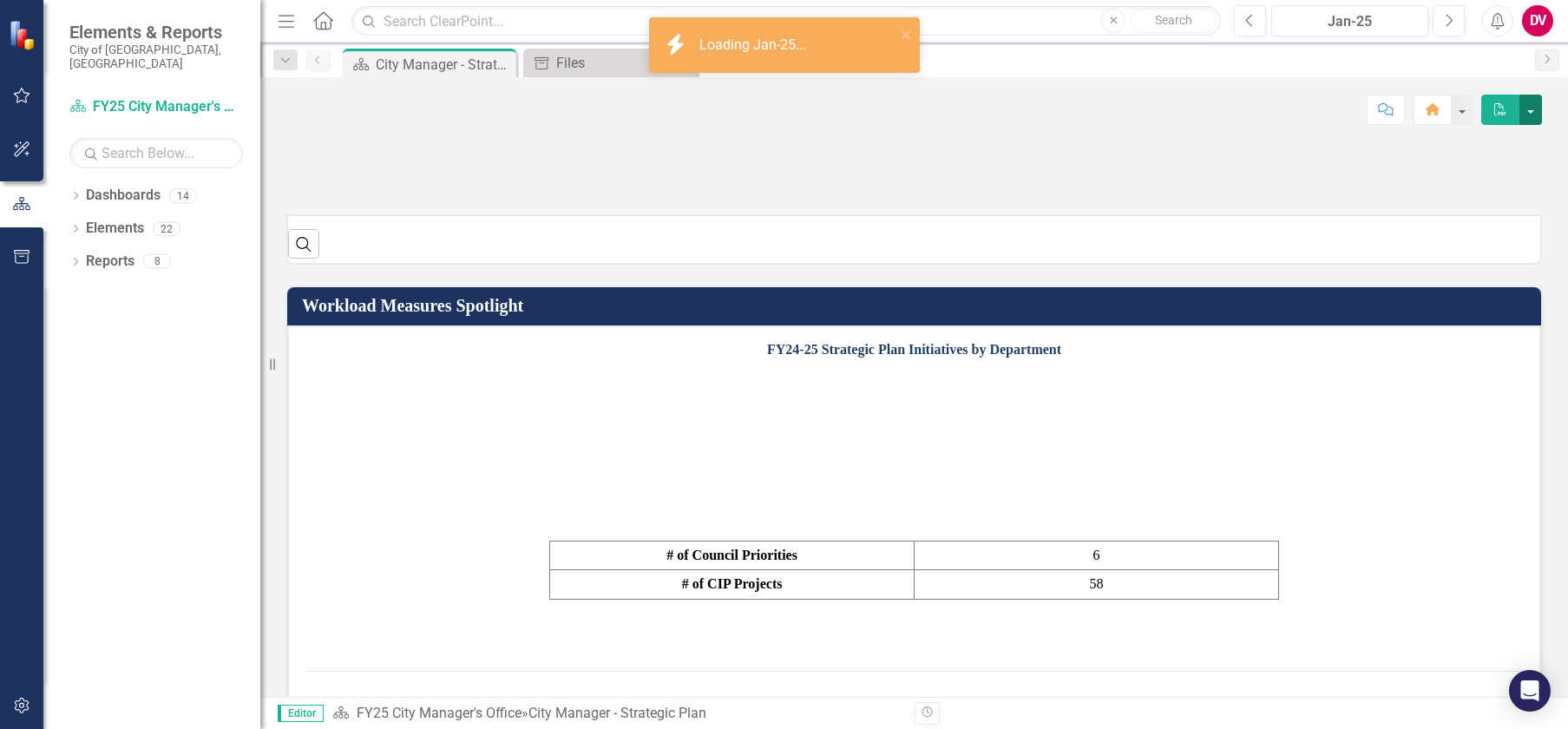
click at [1529, 109] on button "button" at bounding box center [1530, 110] width 23 height 30
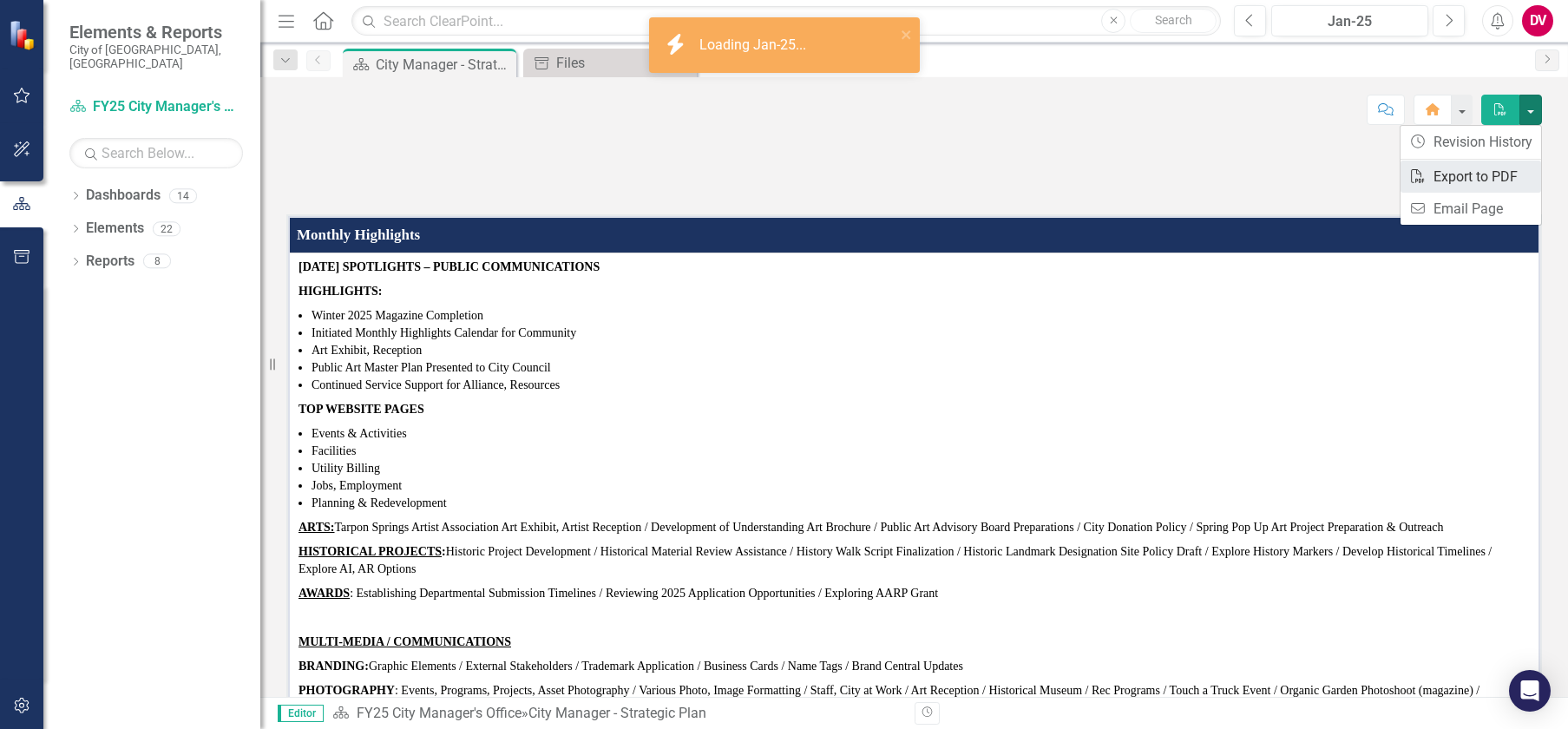
click at [1429, 181] on link "PDF Export to PDF" at bounding box center [1470, 176] width 140 height 32
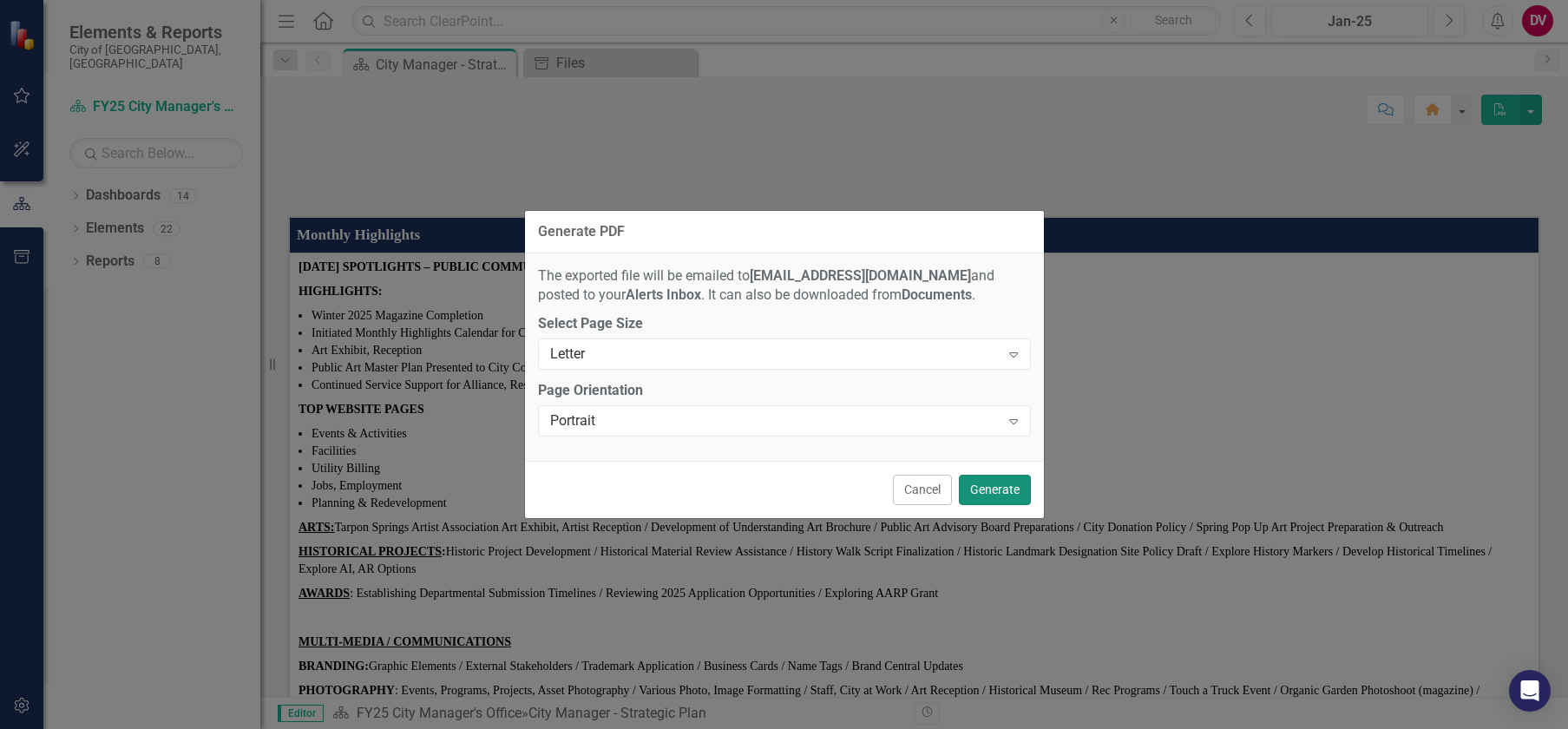
click at [1000, 489] on button "Generate" at bounding box center [994, 489] width 72 height 30
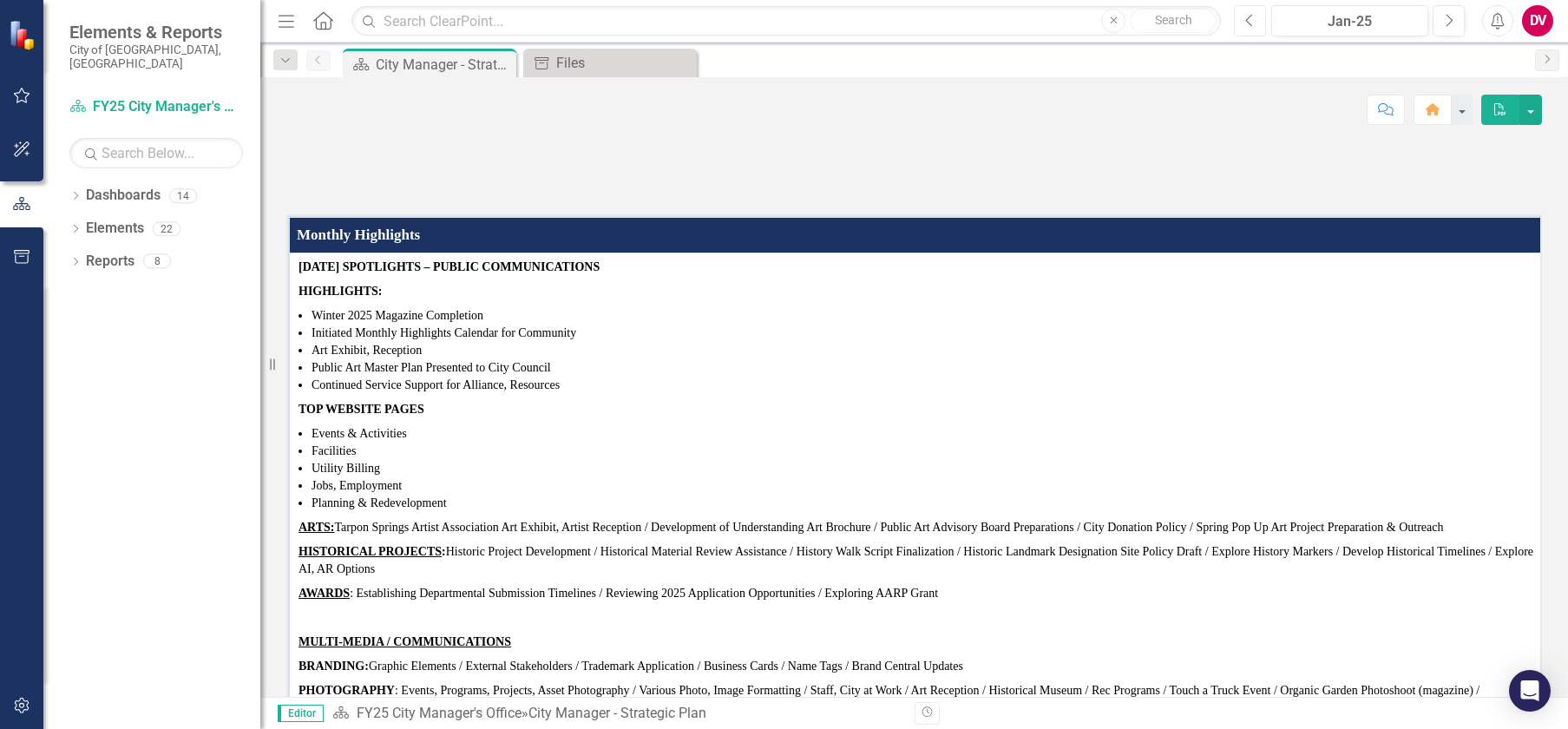
click at [1257, 27] on button "Previous" at bounding box center [1250, 20] width 32 height 31
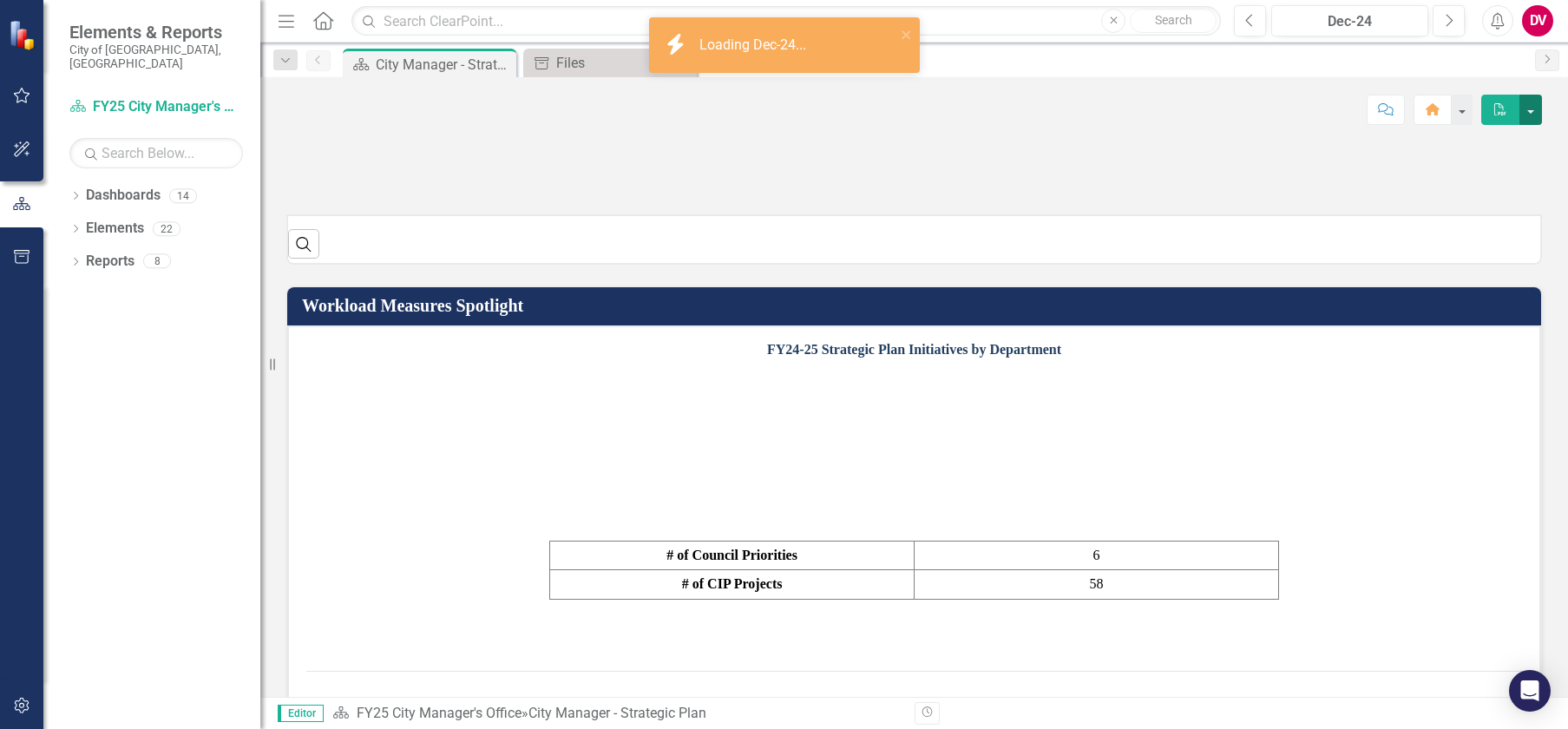
click at [1524, 108] on button "button" at bounding box center [1530, 110] width 23 height 30
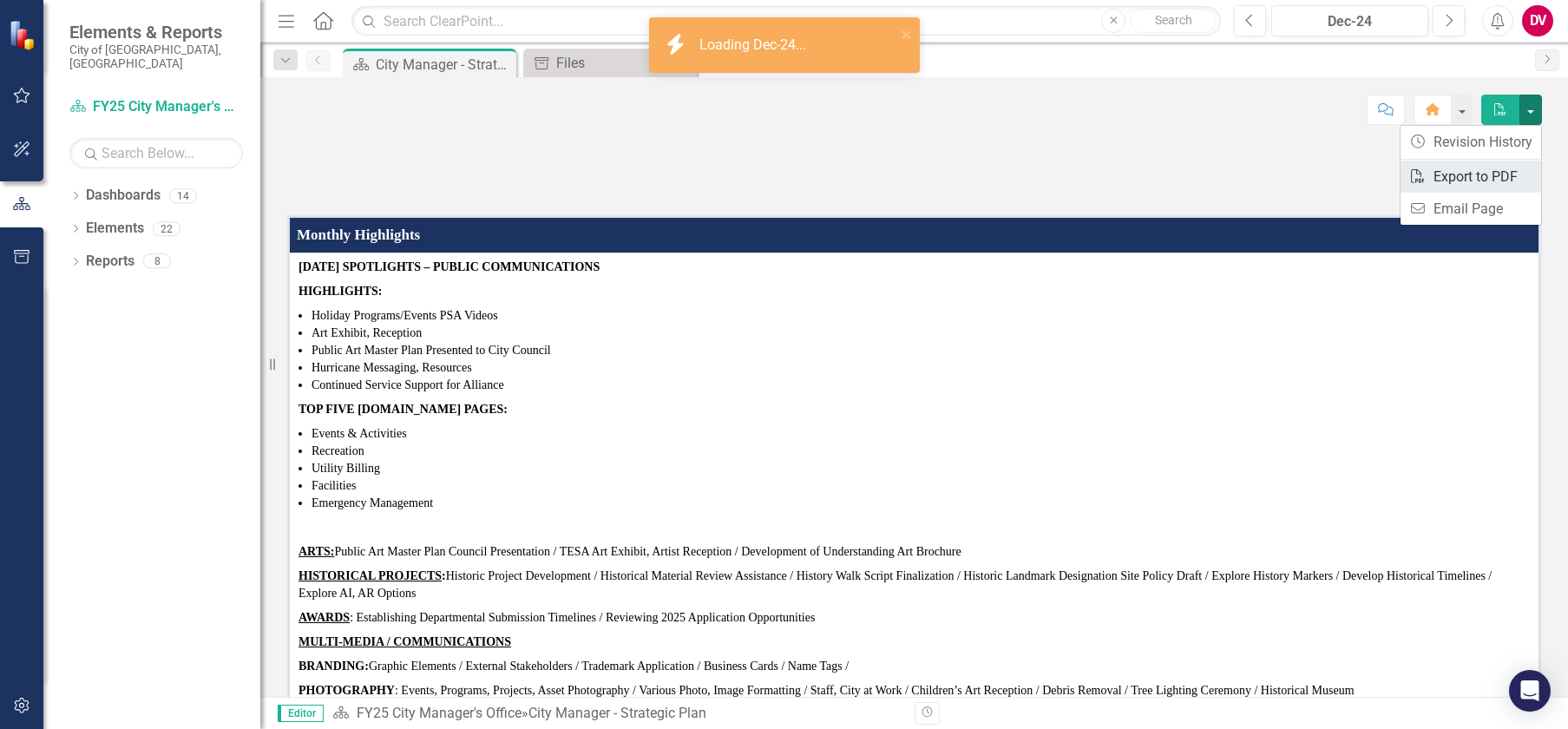
click at [1443, 177] on link "PDF Export to PDF" at bounding box center [1470, 176] width 140 height 32
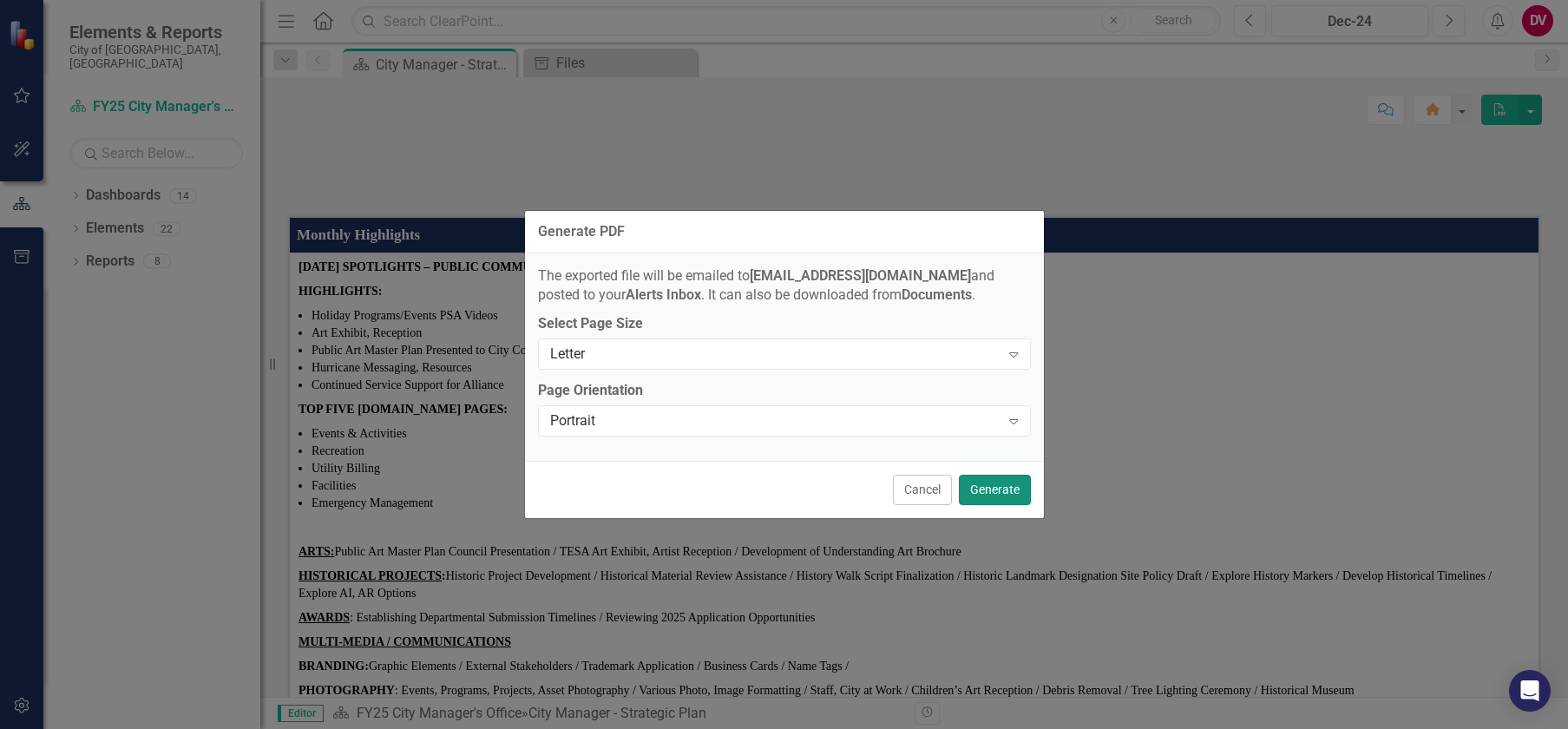
click at [970, 494] on button "Generate" at bounding box center [994, 489] width 72 height 30
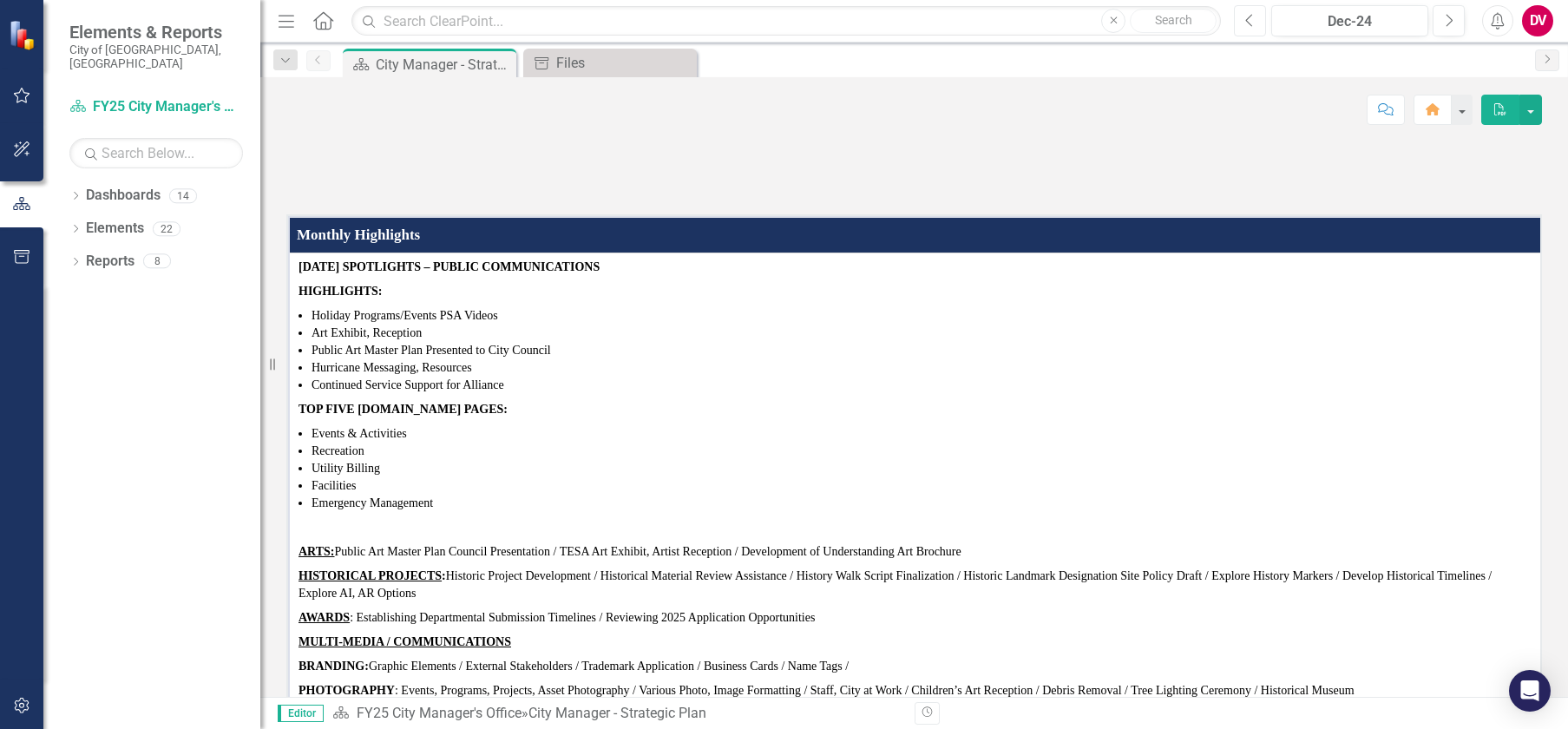
click at [1249, 24] on icon "button" at bounding box center [1249, 20] width 7 height 12
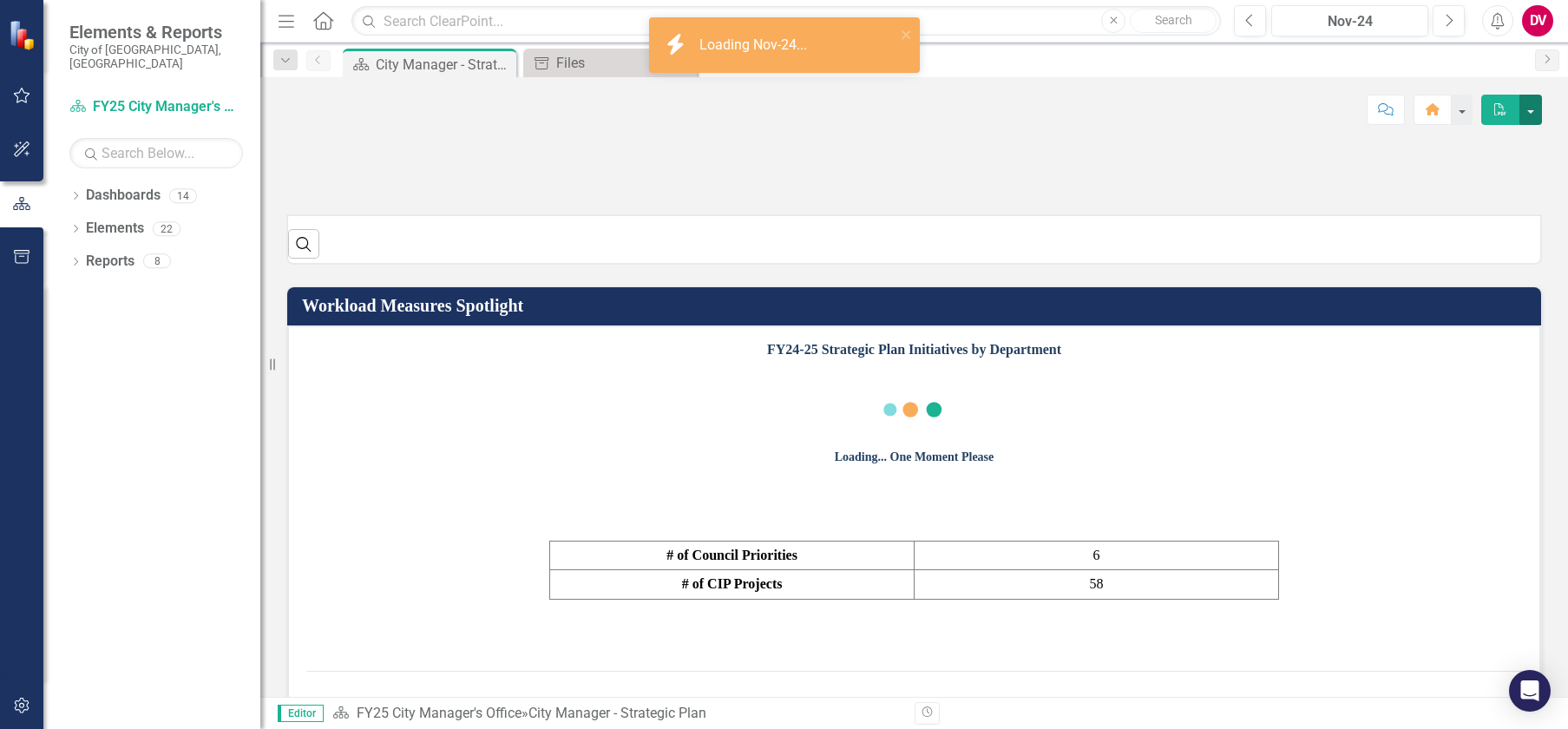
click at [1537, 100] on button "button" at bounding box center [1530, 110] width 23 height 30
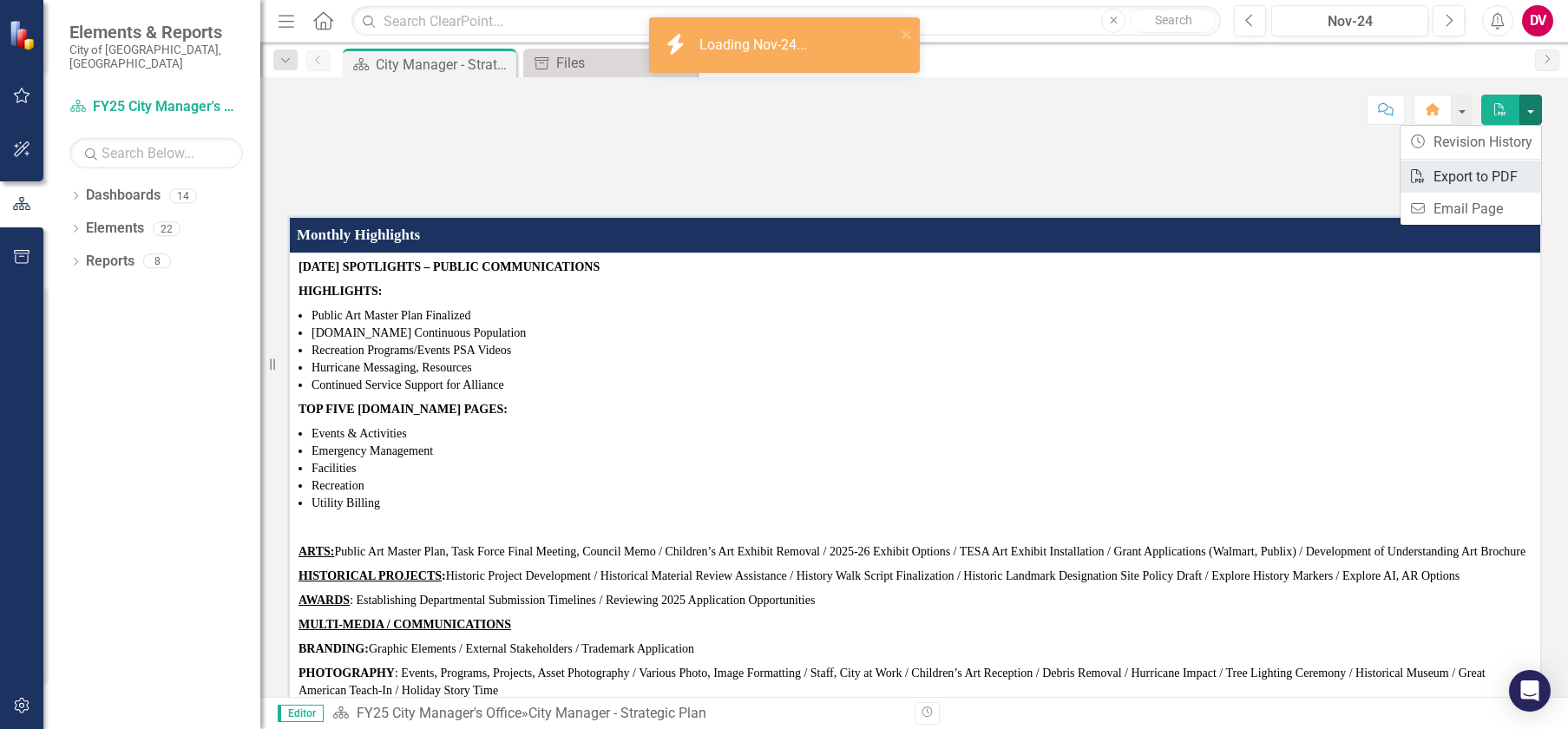
click at [1437, 181] on link "PDF Export to PDF" at bounding box center [1470, 176] width 140 height 32
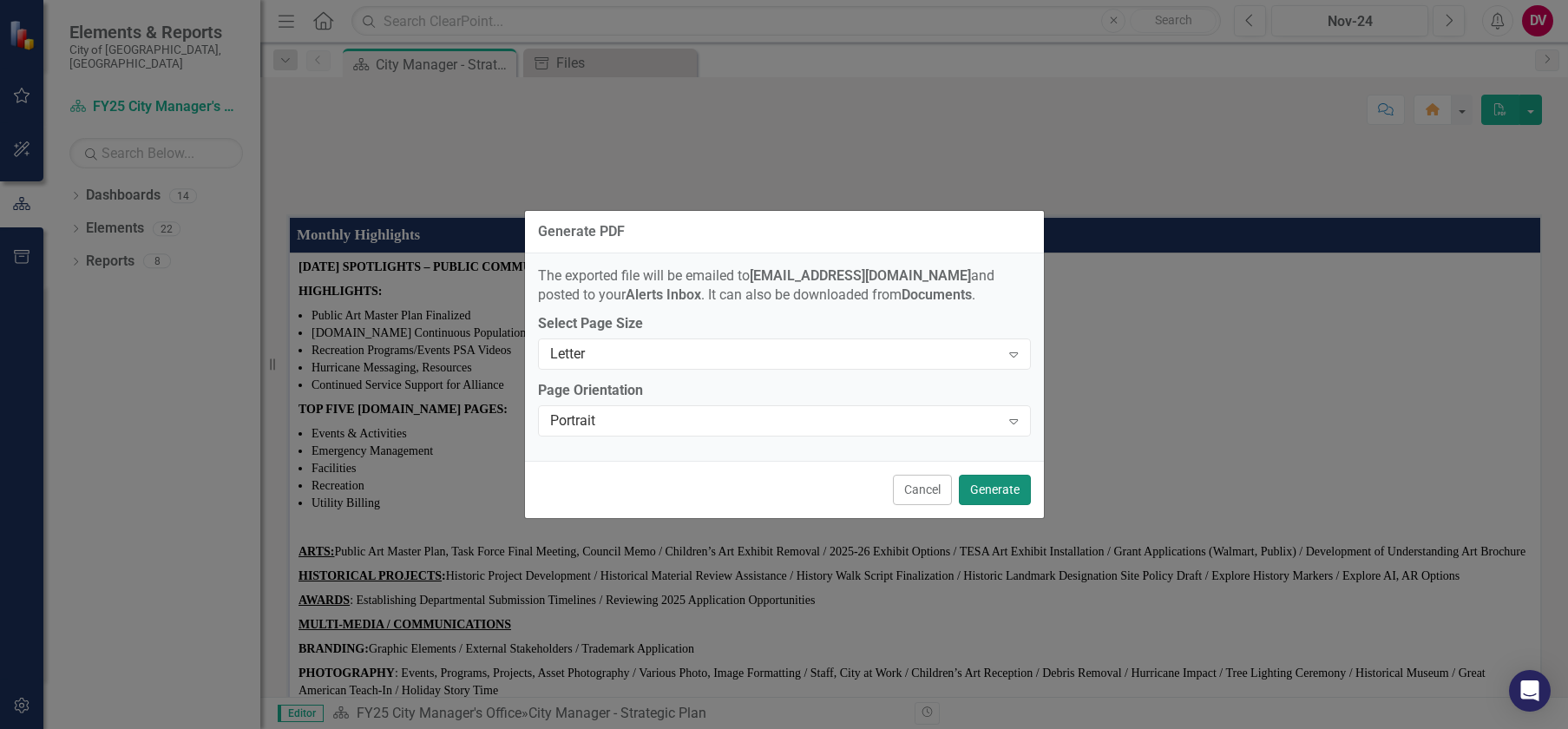
click at [978, 489] on button "Generate" at bounding box center [994, 489] width 72 height 30
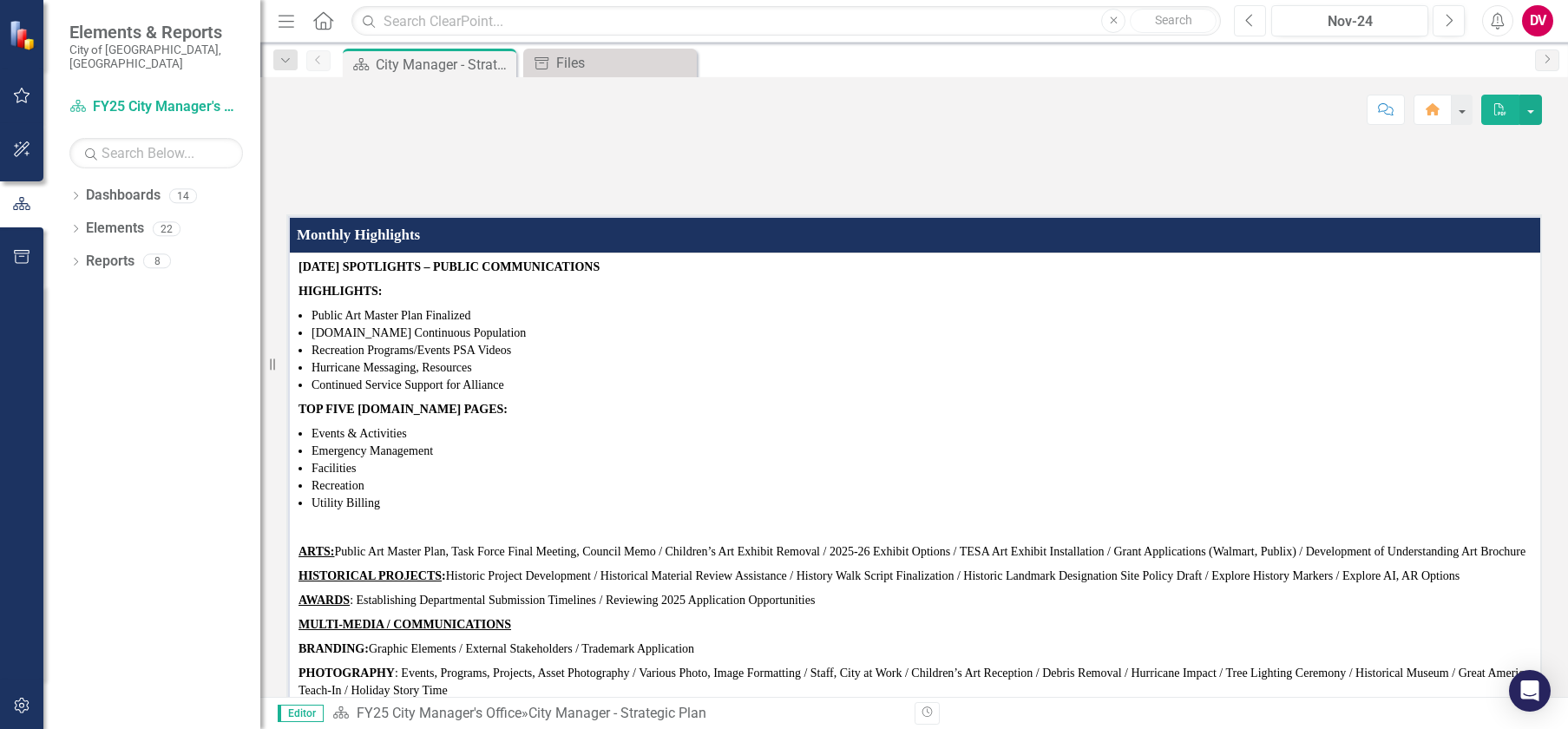
click at [1253, 31] on button "Previous" at bounding box center [1250, 20] width 32 height 31
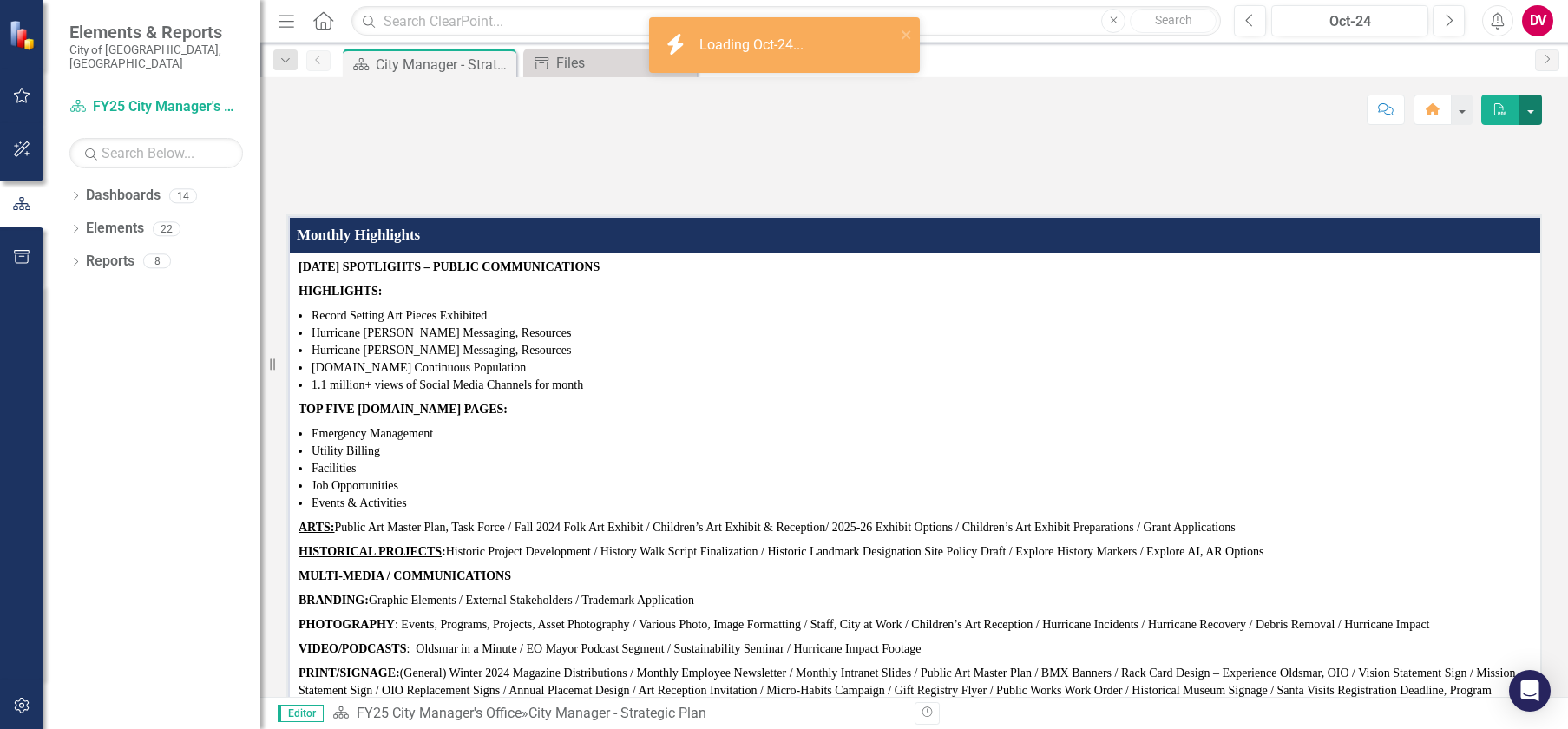
click at [1530, 105] on button "button" at bounding box center [1530, 110] width 23 height 30
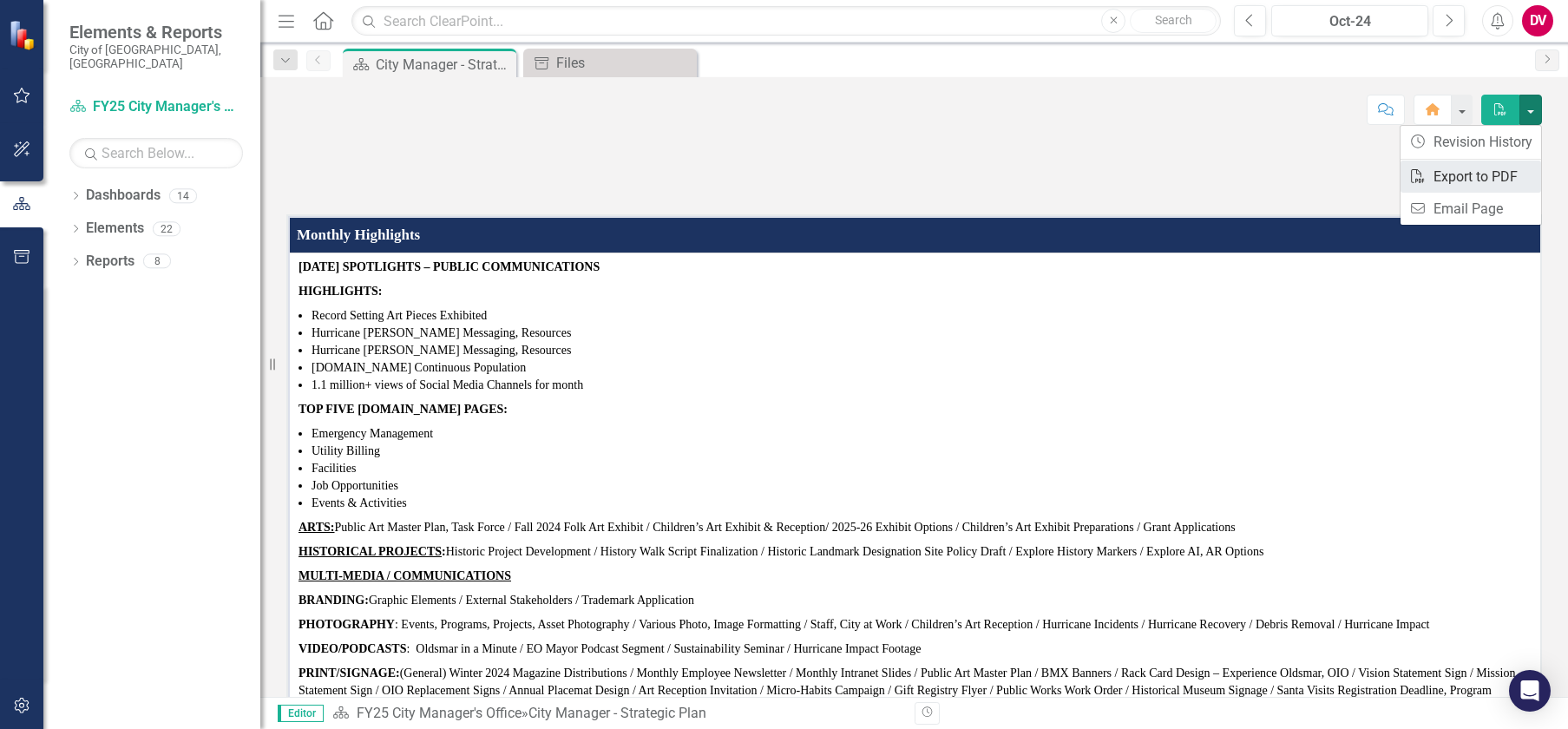
click at [1434, 183] on link "PDF Export to PDF" at bounding box center [1470, 176] width 140 height 32
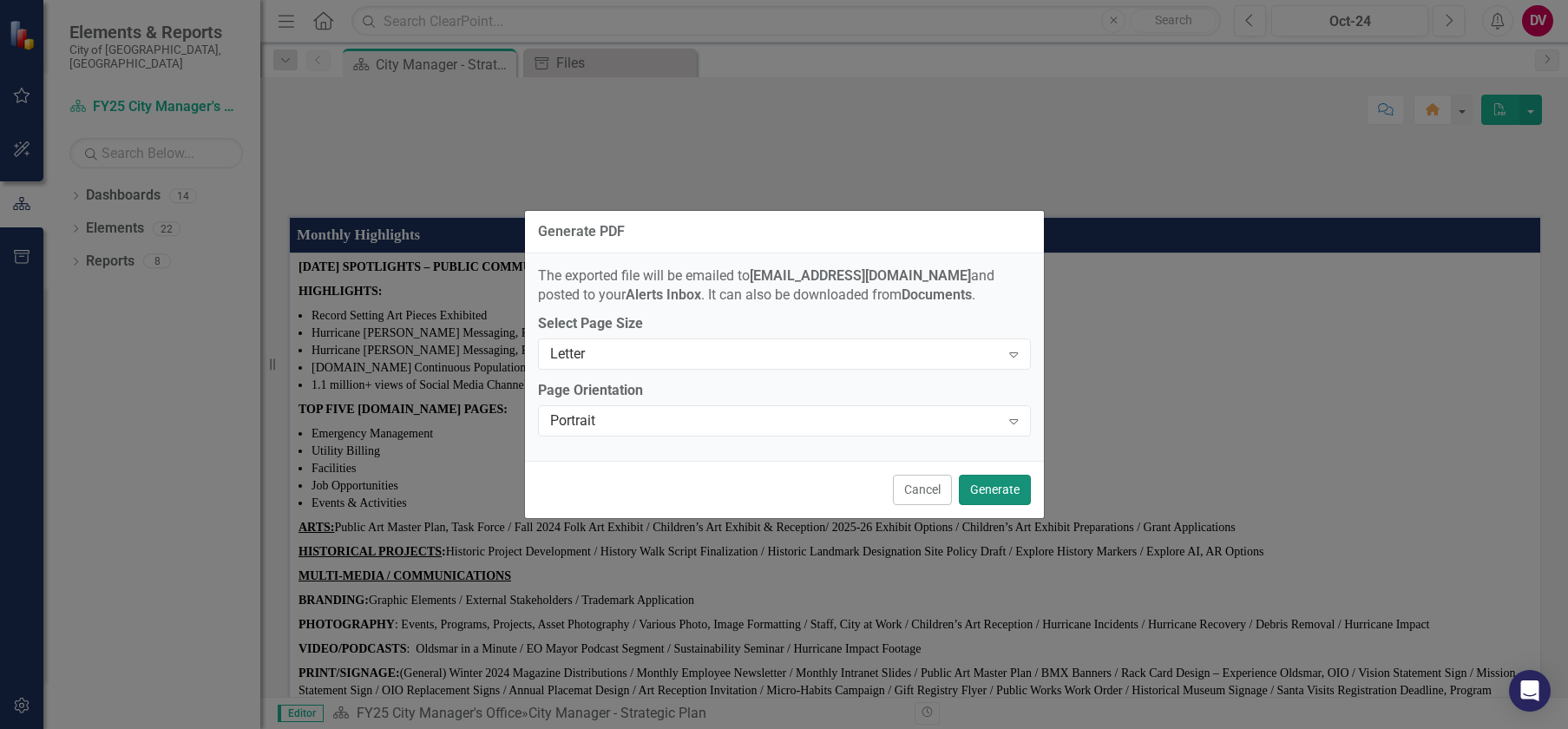
click at [985, 494] on button "Generate" at bounding box center [994, 489] width 72 height 30
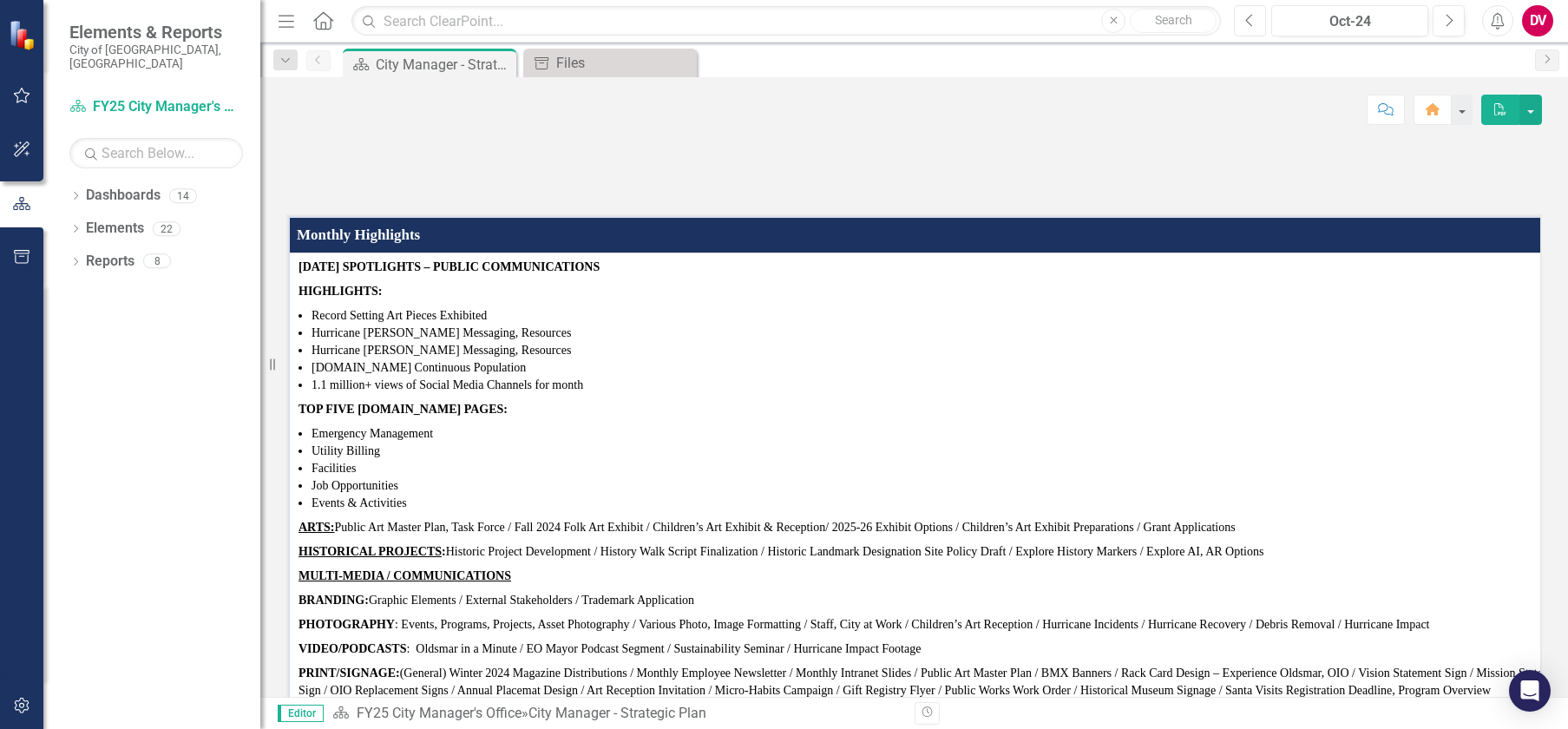
click at [1245, 17] on icon "Previous" at bounding box center [1250, 21] width 10 height 16
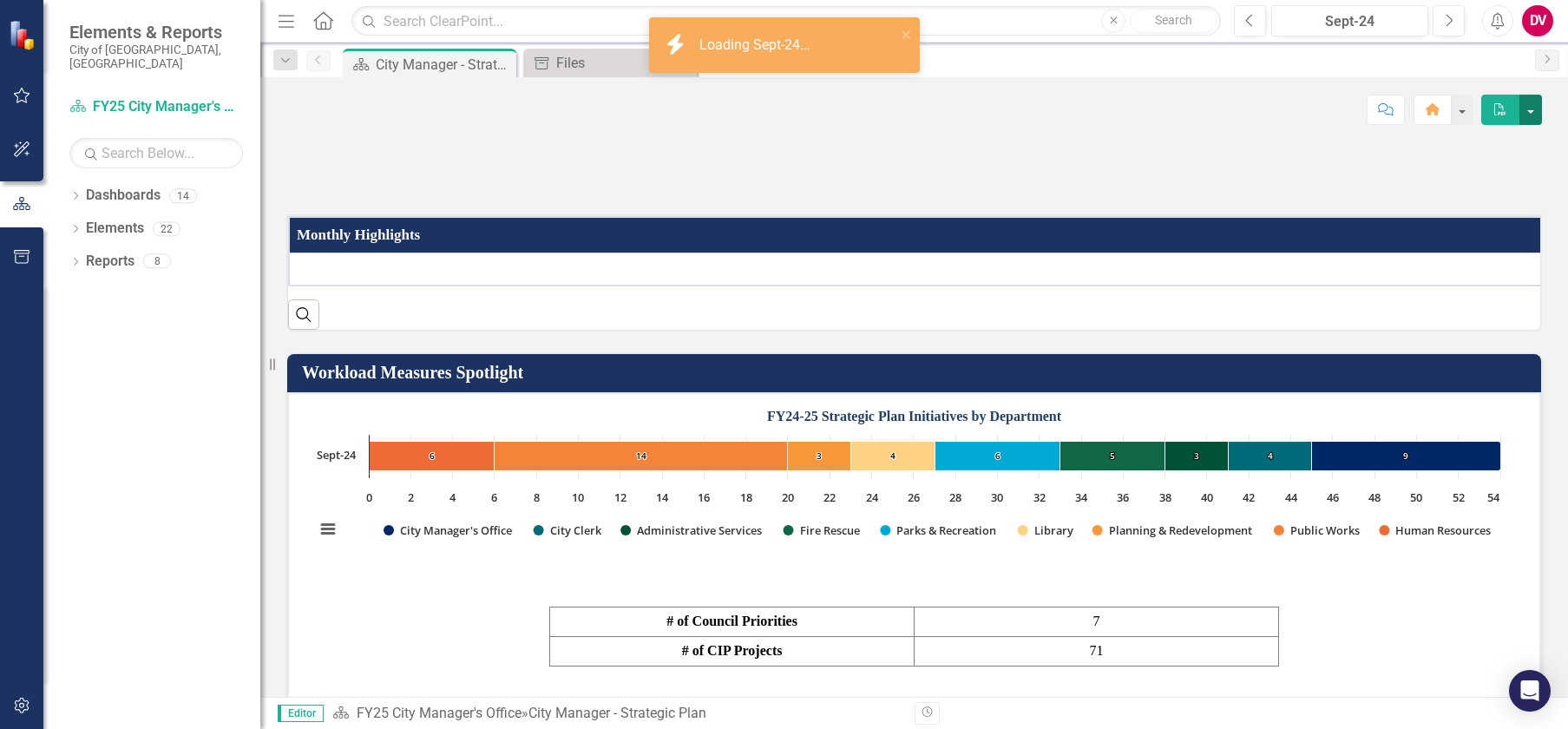
click at [1534, 109] on button "button" at bounding box center [1530, 110] width 23 height 30
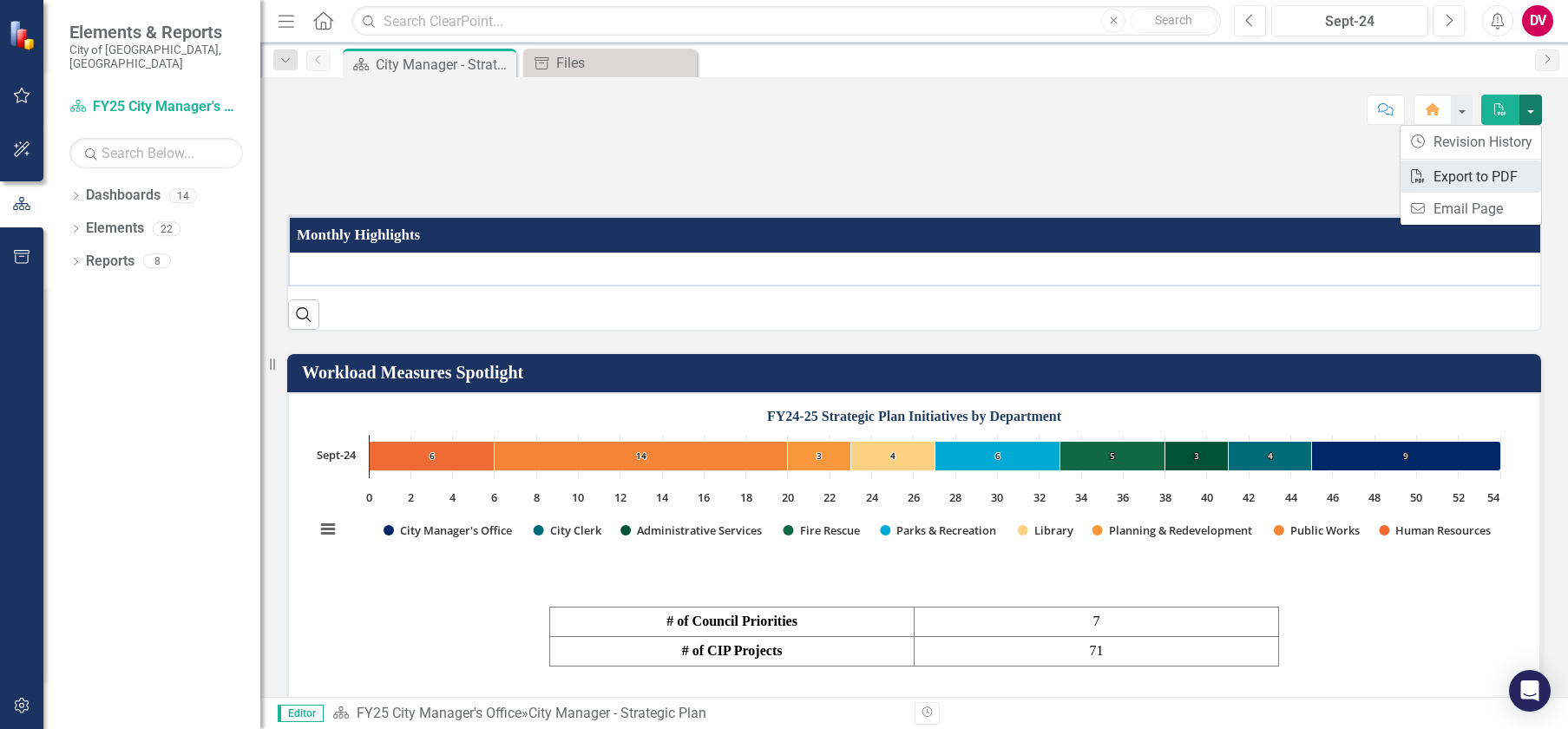
click at [1441, 179] on link "PDF Export to PDF" at bounding box center [1470, 176] width 140 height 32
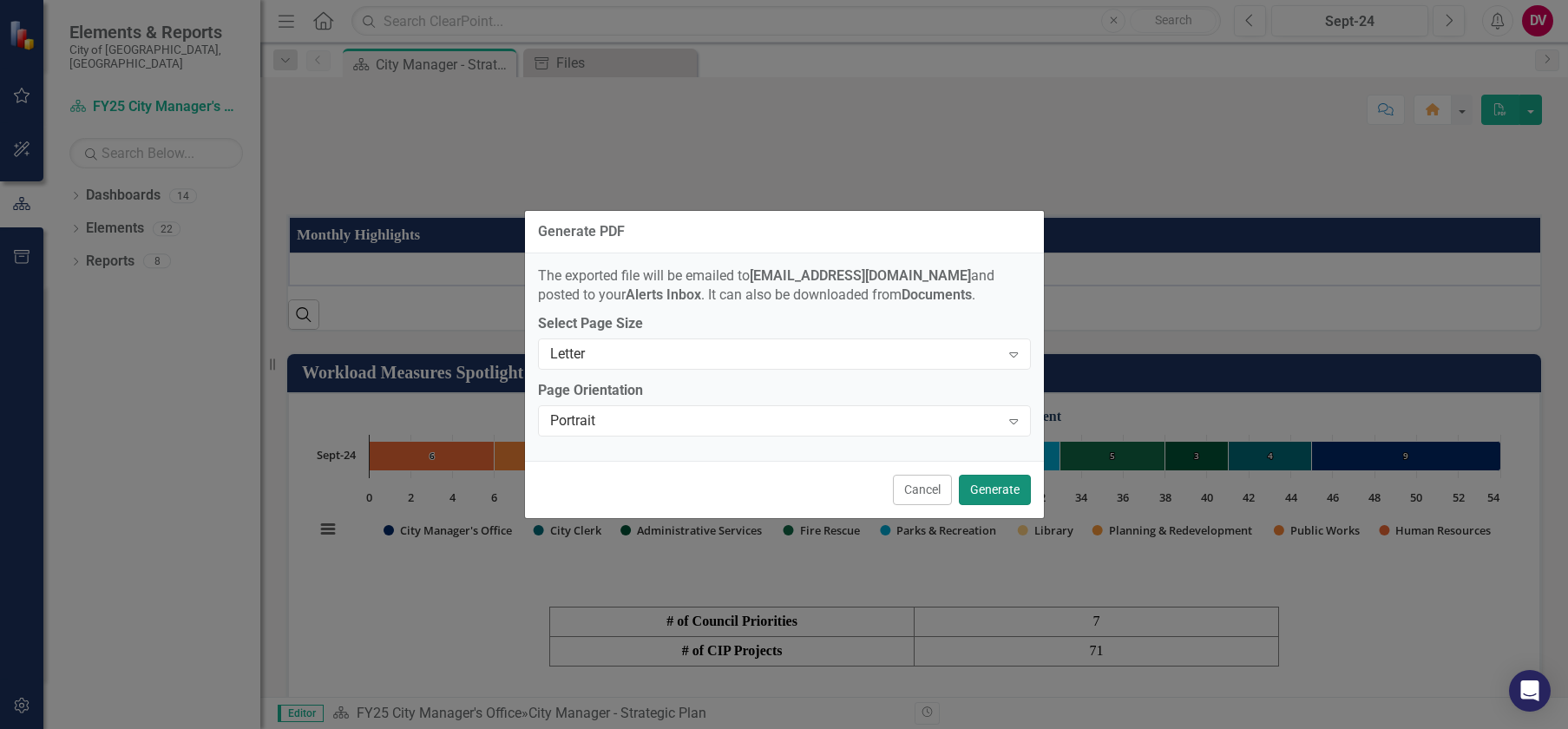
click at [973, 481] on button "Generate" at bounding box center [994, 489] width 72 height 30
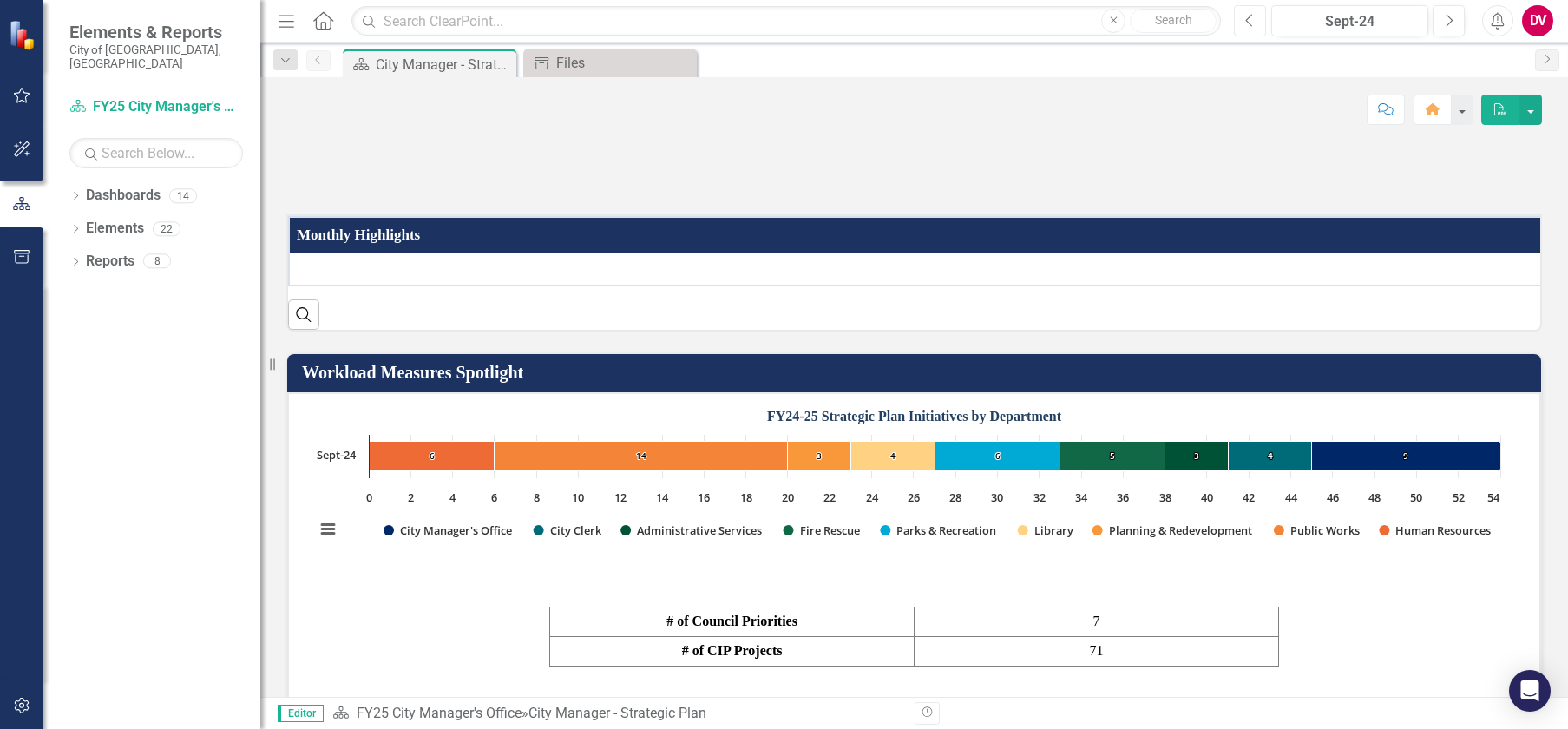
click at [1241, 20] on button "Previous" at bounding box center [1250, 20] width 32 height 31
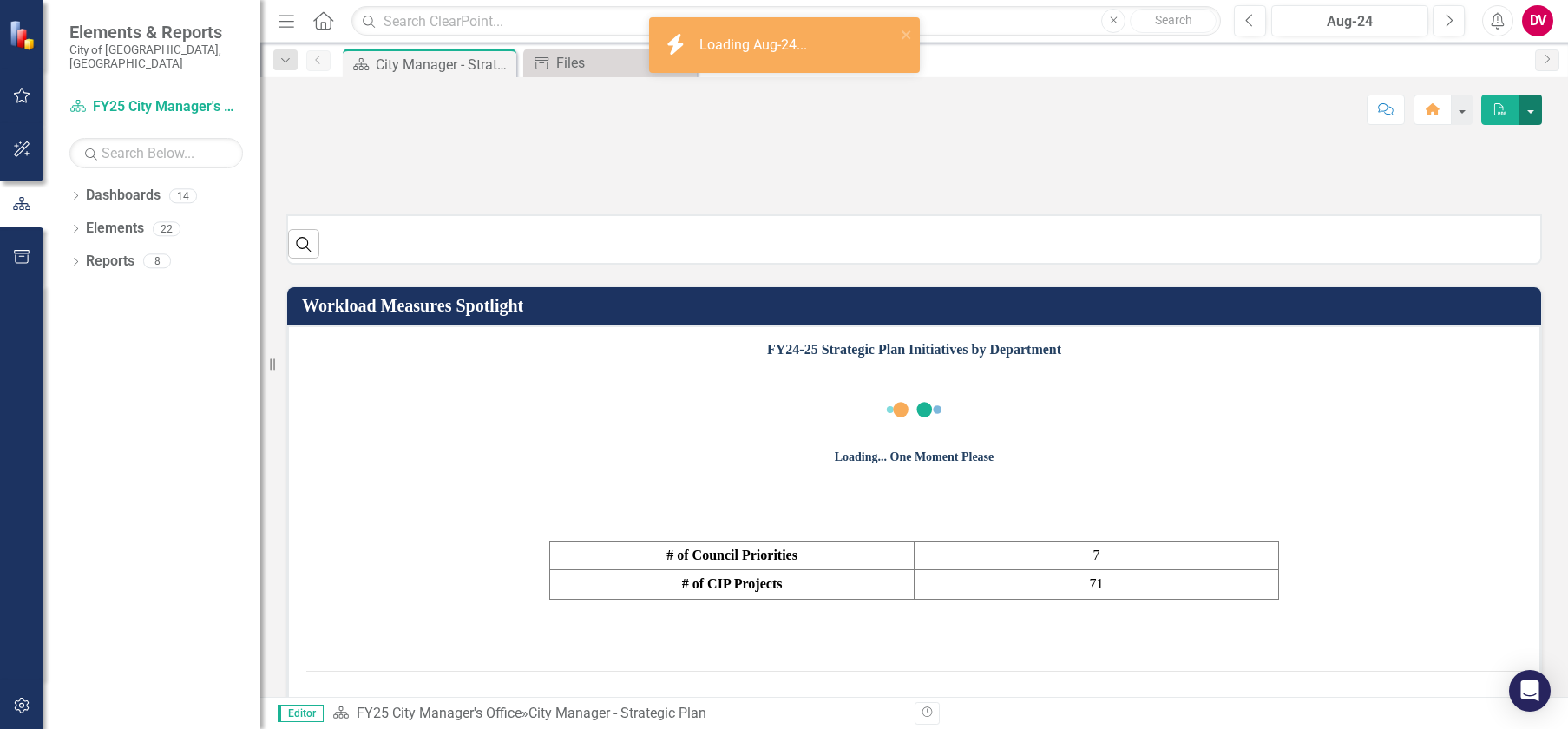
click at [1531, 112] on button "button" at bounding box center [1530, 110] width 23 height 30
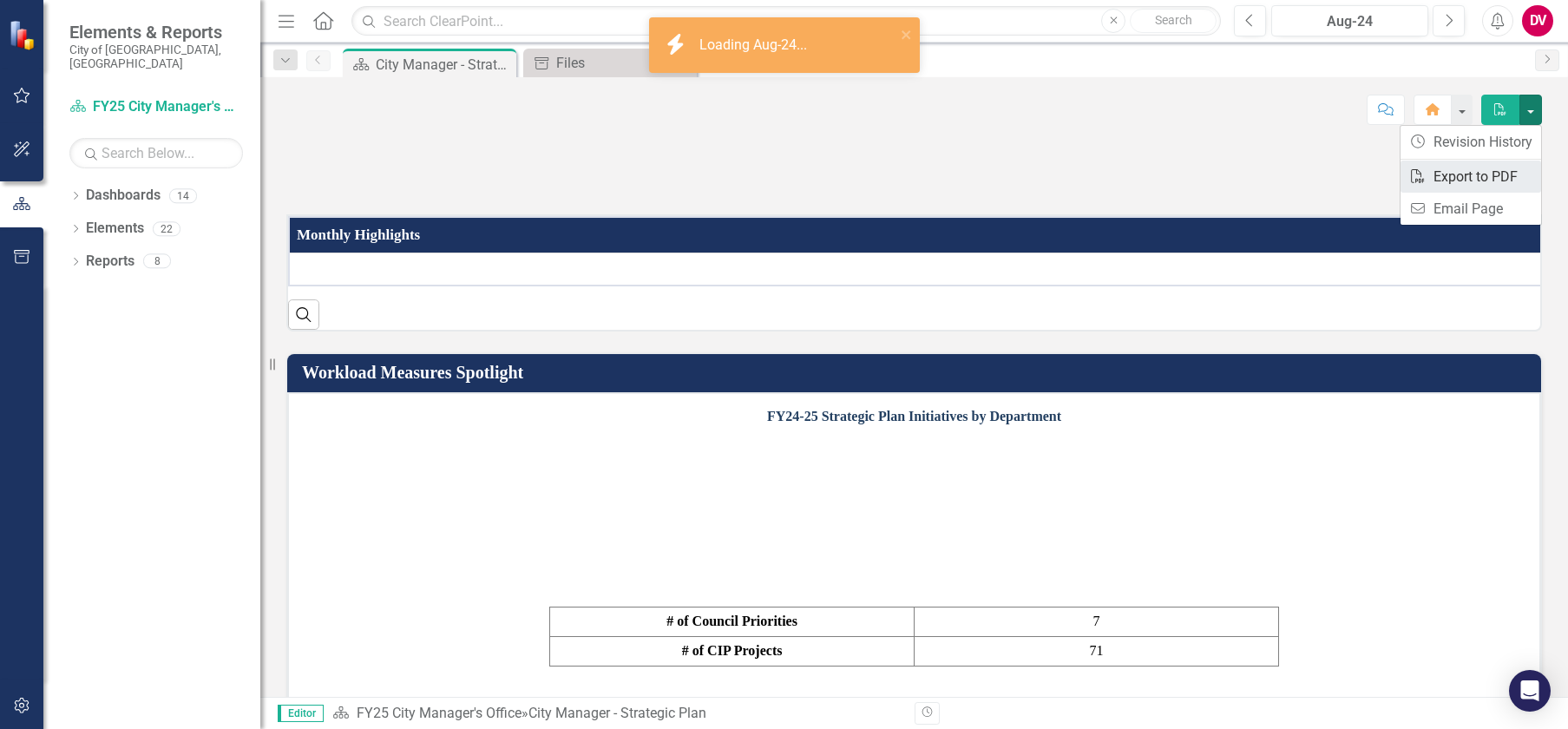
click at [1449, 176] on link "PDF Export to PDF" at bounding box center [1470, 176] width 140 height 32
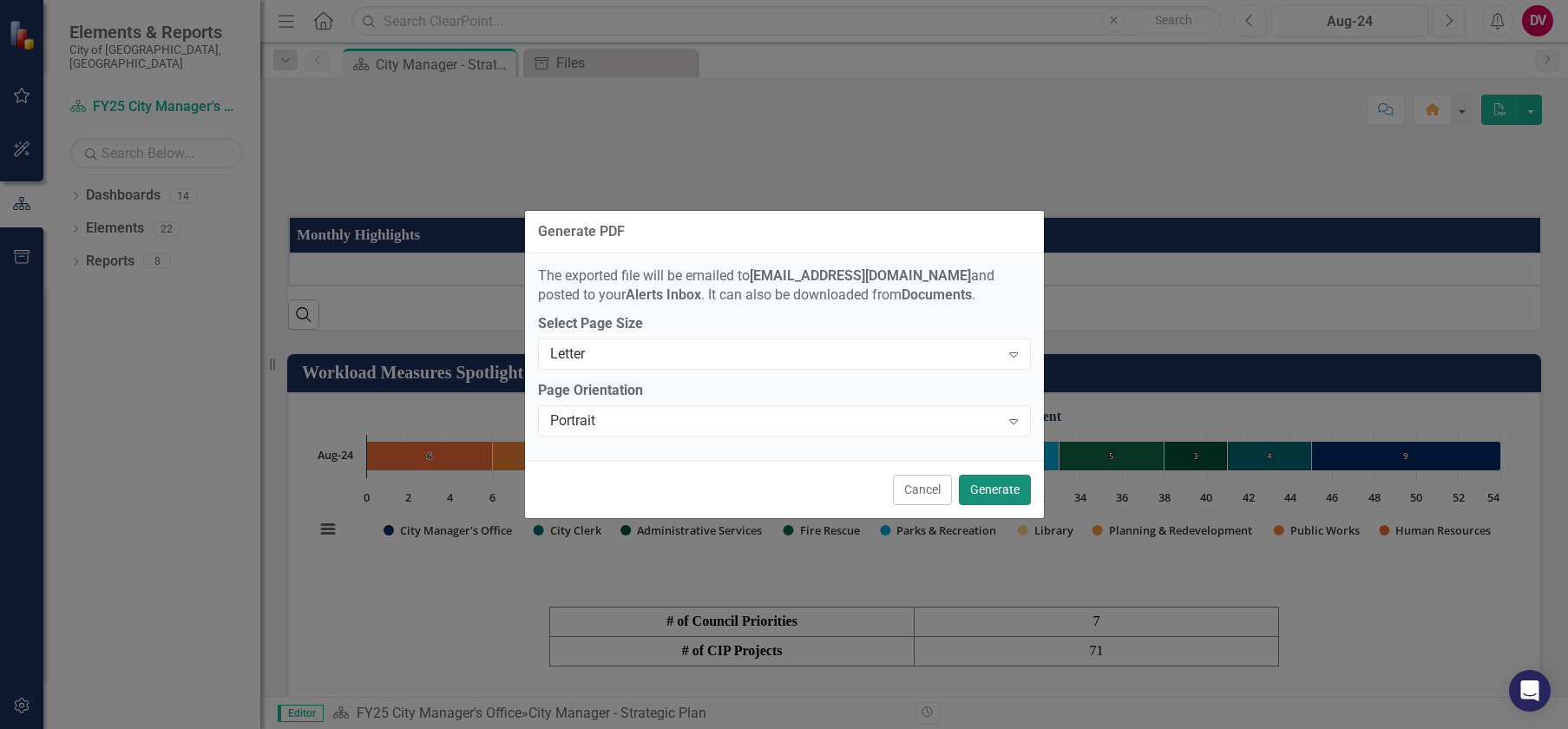
click at [997, 489] on button "Generate" at bounding box center [994, 489] width 72 height 30
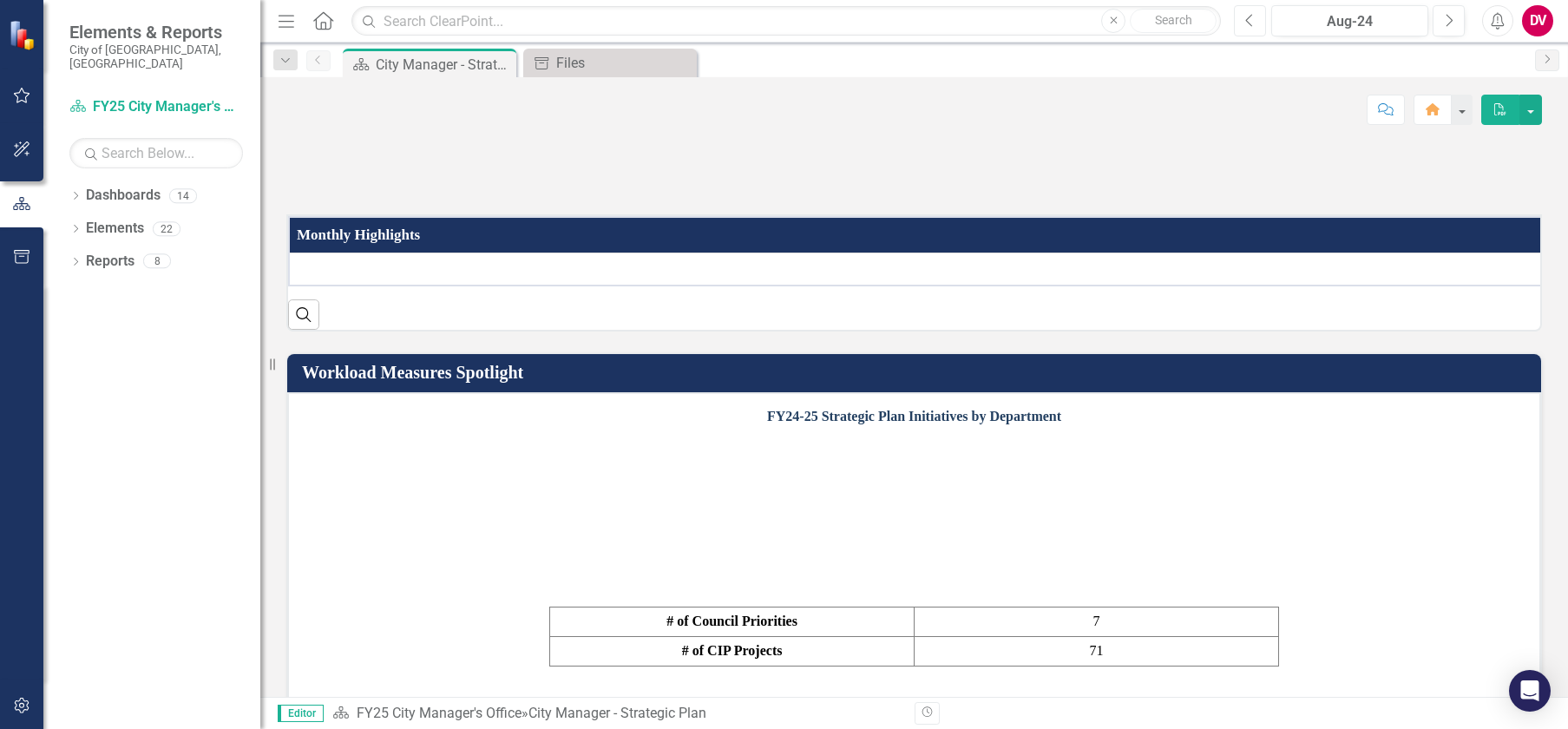
click at [1243, 21] on button "Previous" at bounding box center [1250, 20] width 32 height 31
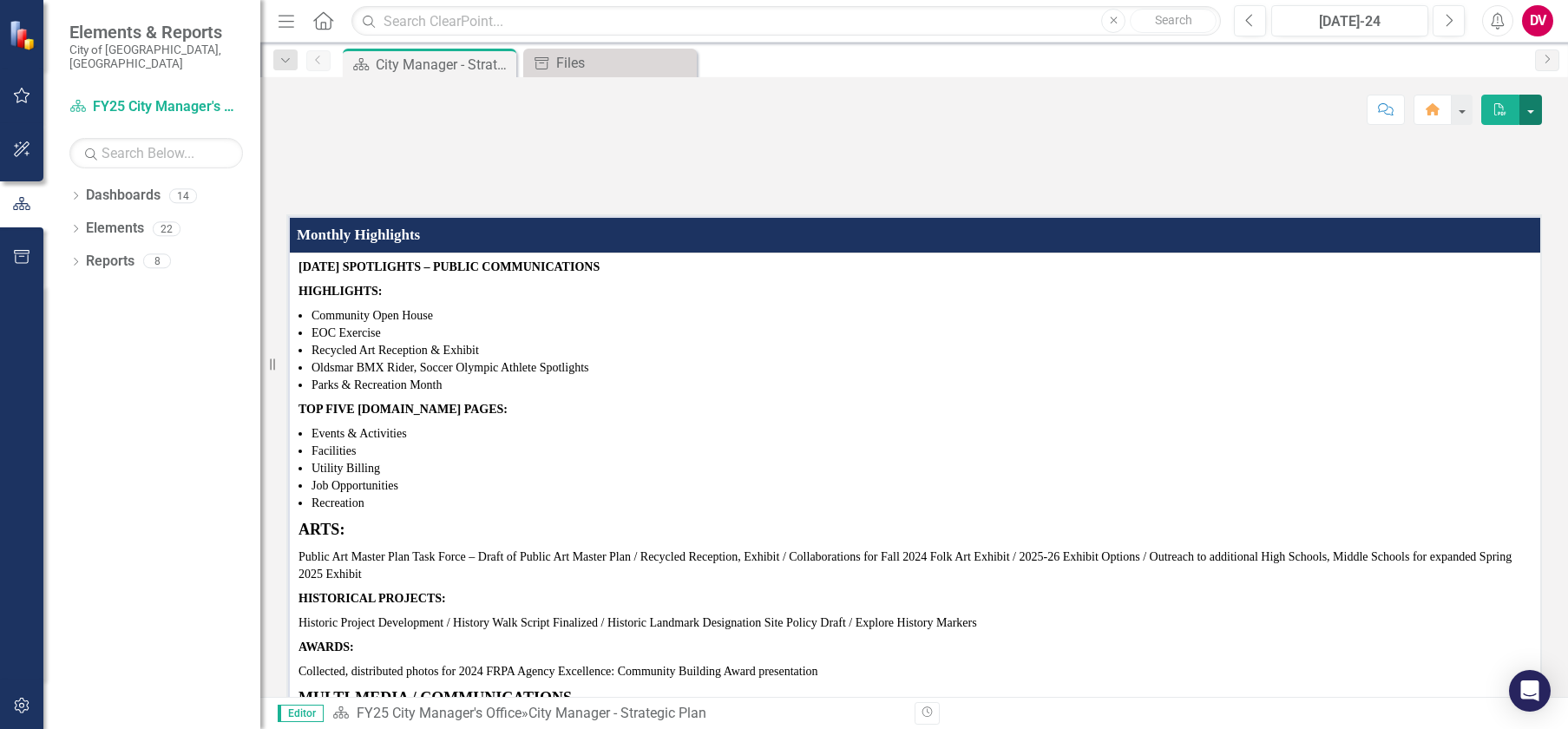
click at [1525, 108] on button "button" at bounding box center [1530, 110] width 23 height 30
click at [1451, 174] on link "PDF Export to PDF" at bounding box center [1470, 176] width 140 height 32
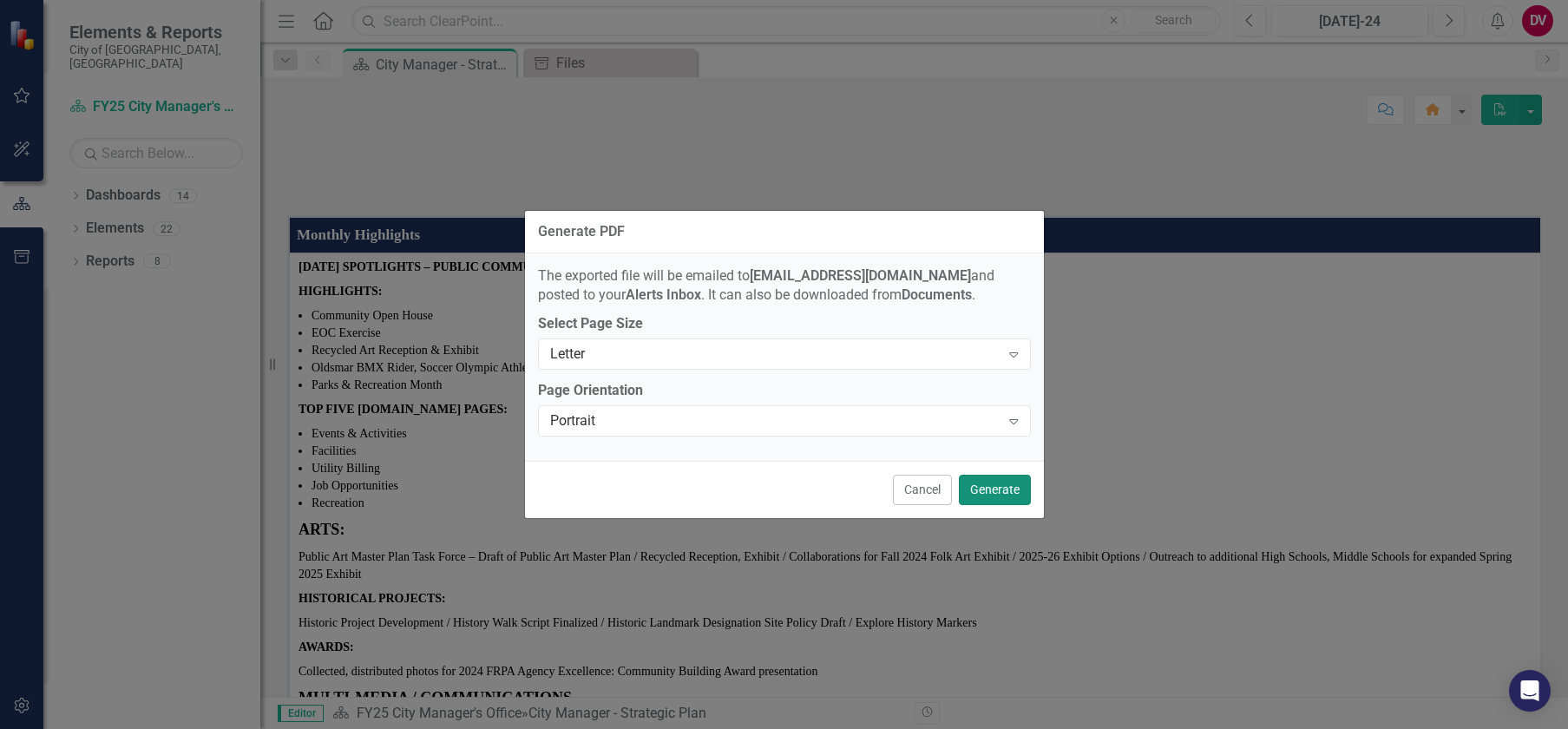
click at [988, 492] on button "Generate" at bounding box center [994, 489] width 72 height 30
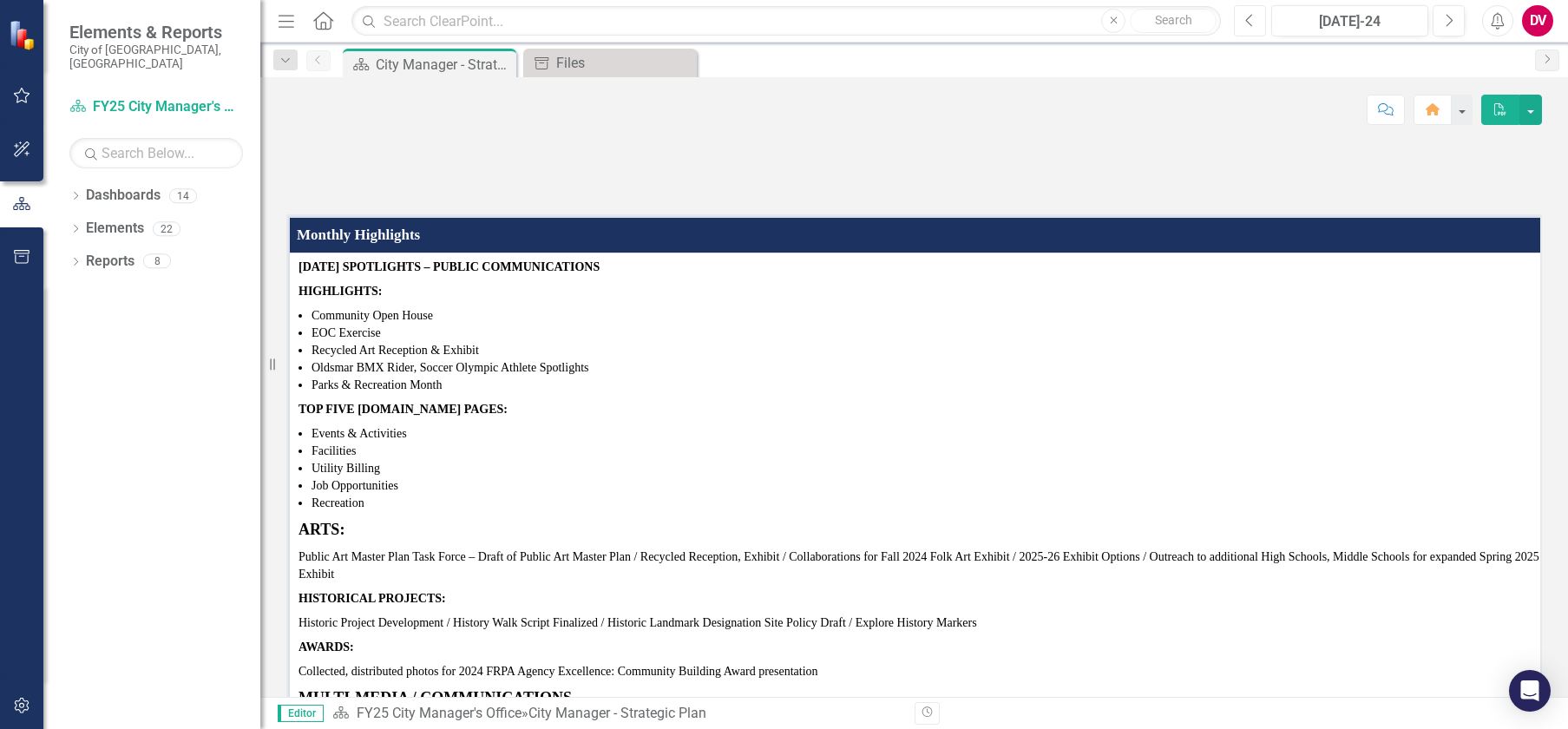
click at [1243, 24] on button "Previous" at bounding box center [1250, 20] width 32 height 31
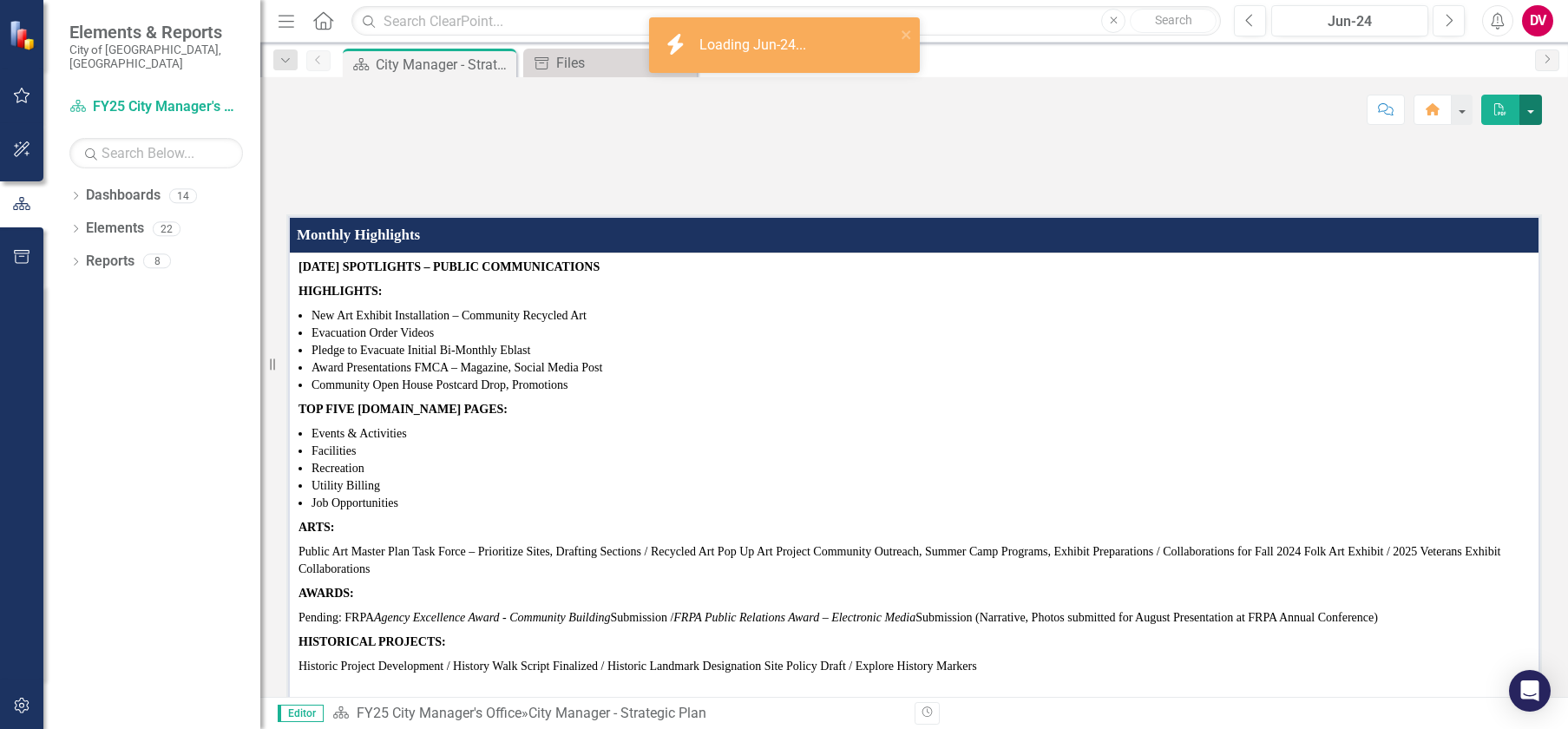
click at [1533, 117] on button "button" at bounding box center [1530, 110] width 23 height 30
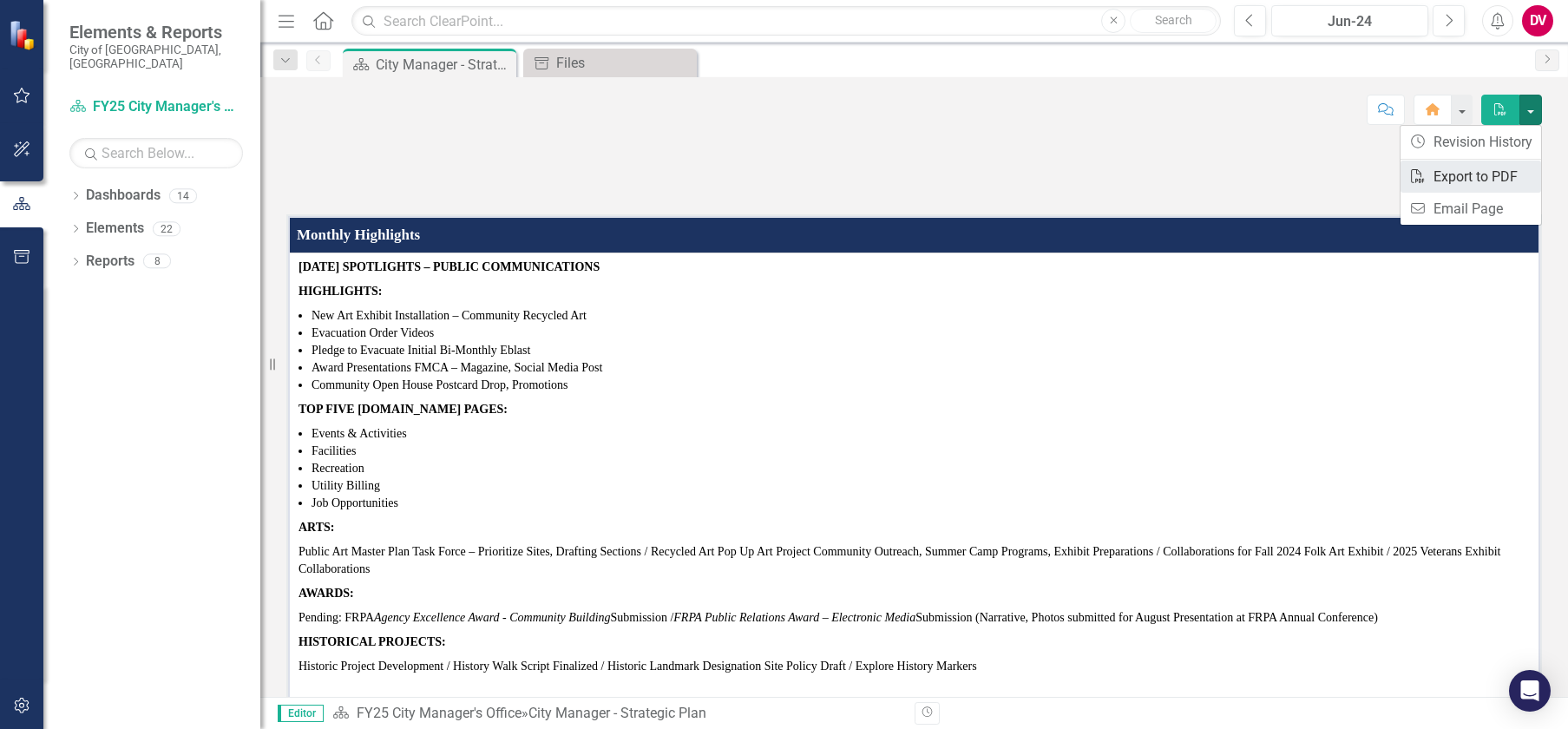
click at [1479, 182] on link "PDF Export to PDF" at bounding box center [1470, 176] width 140 height 32
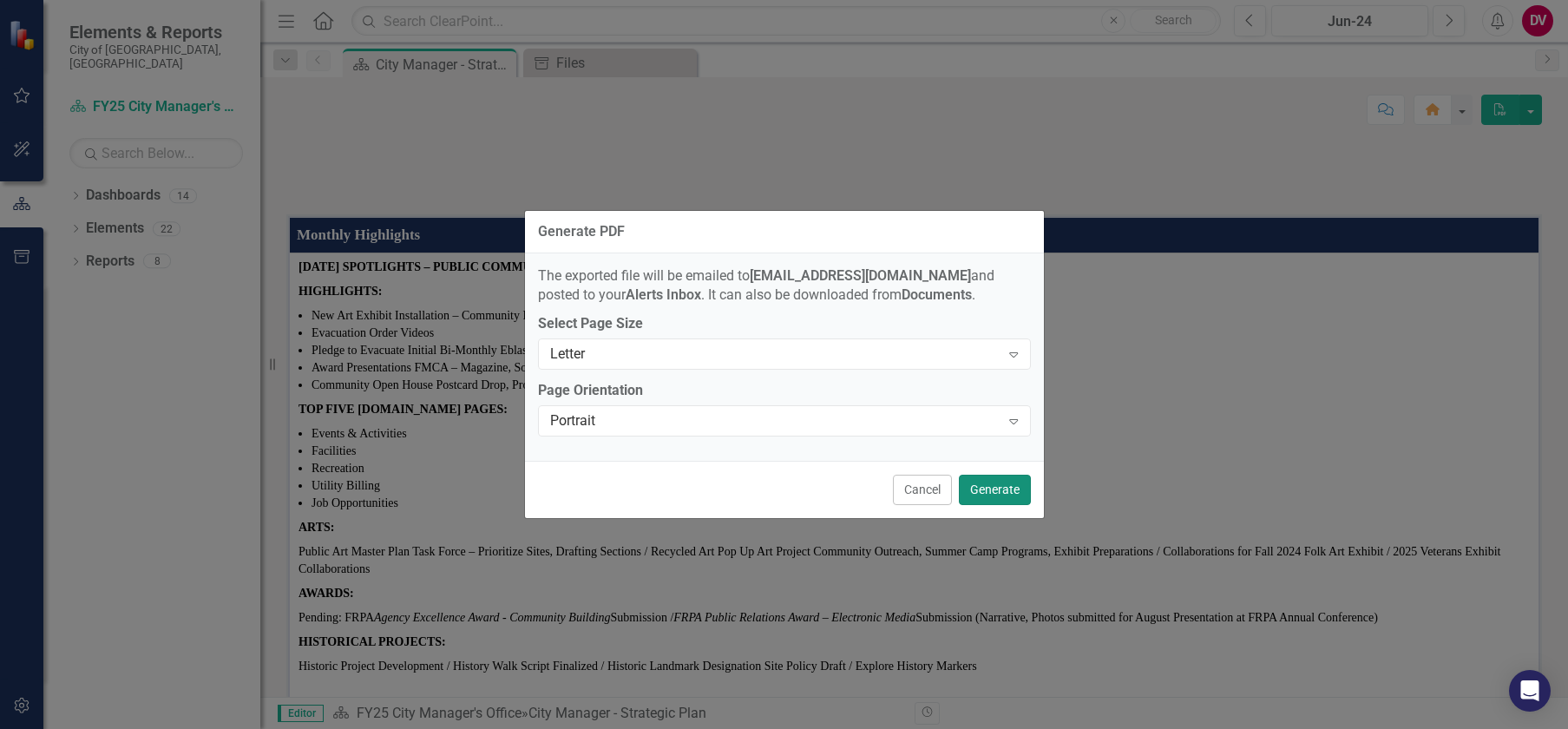
click at [1001, 497] on button "Generate" at bounding box center [994, 489] width 72 height 30
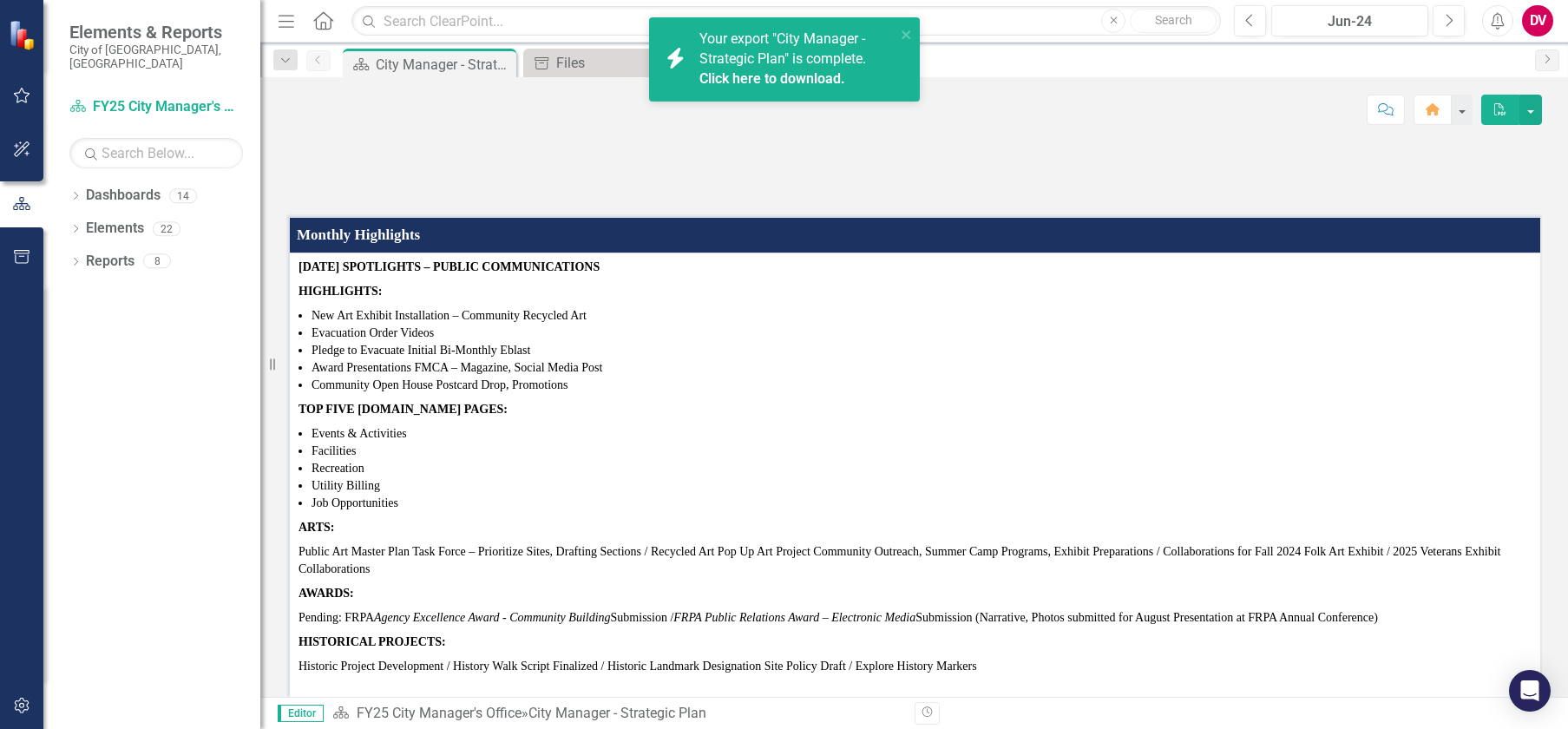
click at [820, 89] on div "Click here to download." at bounding box center [795, 80] width 191 height 20
click at [900, 65] on div "icon.bolt Your export "City Manager - Strategic Plan" is complete. Click here t…" at bounding box center [785, 59] width 271 height 84
click at [776, 86] on link "Click here to download." at bounding box center [772, 79] width 145 height 17
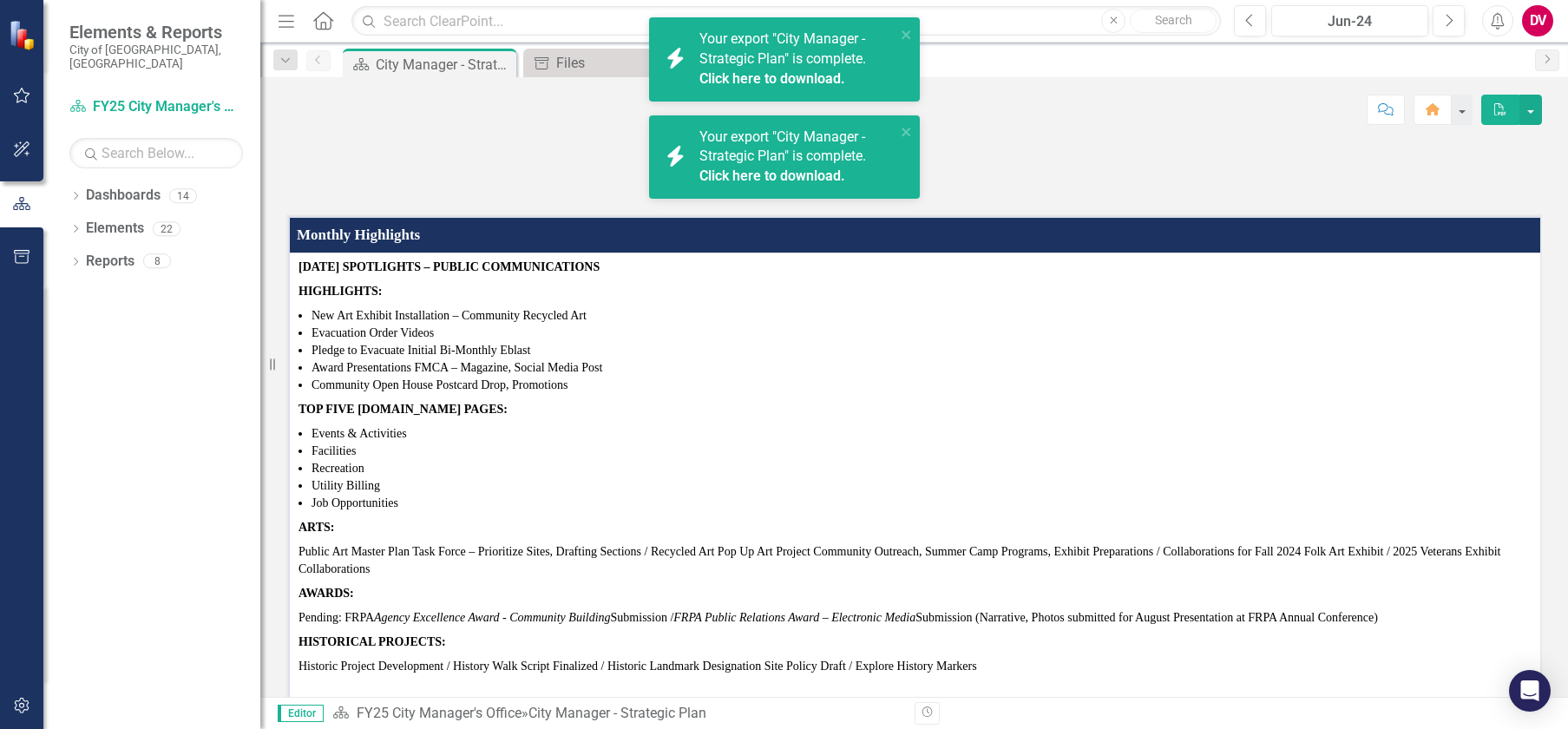
drag, startPoint x: 1163, startPoint y: 127, endPoint x: 1177, endPoint y: 90, distance: 39.6
click at [1163, 127] on div "Score: N/A Jun-24 Completed Comment Home PDF" at bounding box center [914, 104] width 1308 height 52
click at [1252, 23] on icon "Previous" at bounding box center [1250, 21] width 10 height 16
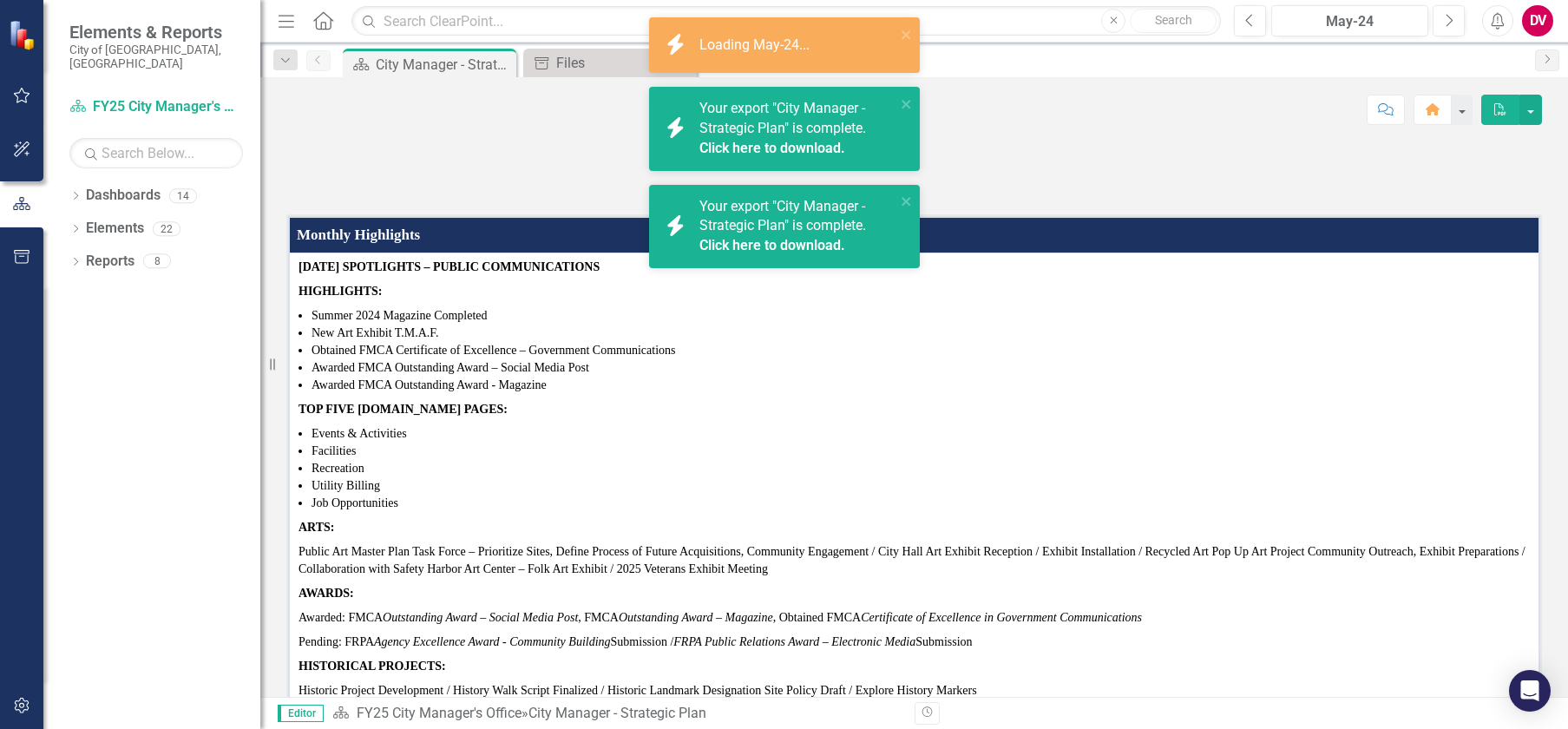
drag, startPoint x: 1234, startPoint y: 89, endPoint x: 1243, endPoint y: 81, distance: 12.0
click at [1234, 89] on div "Score: N/A May-24 Completed Comment Home PDF" at bounding box center [914, 104] width 1308 height 52
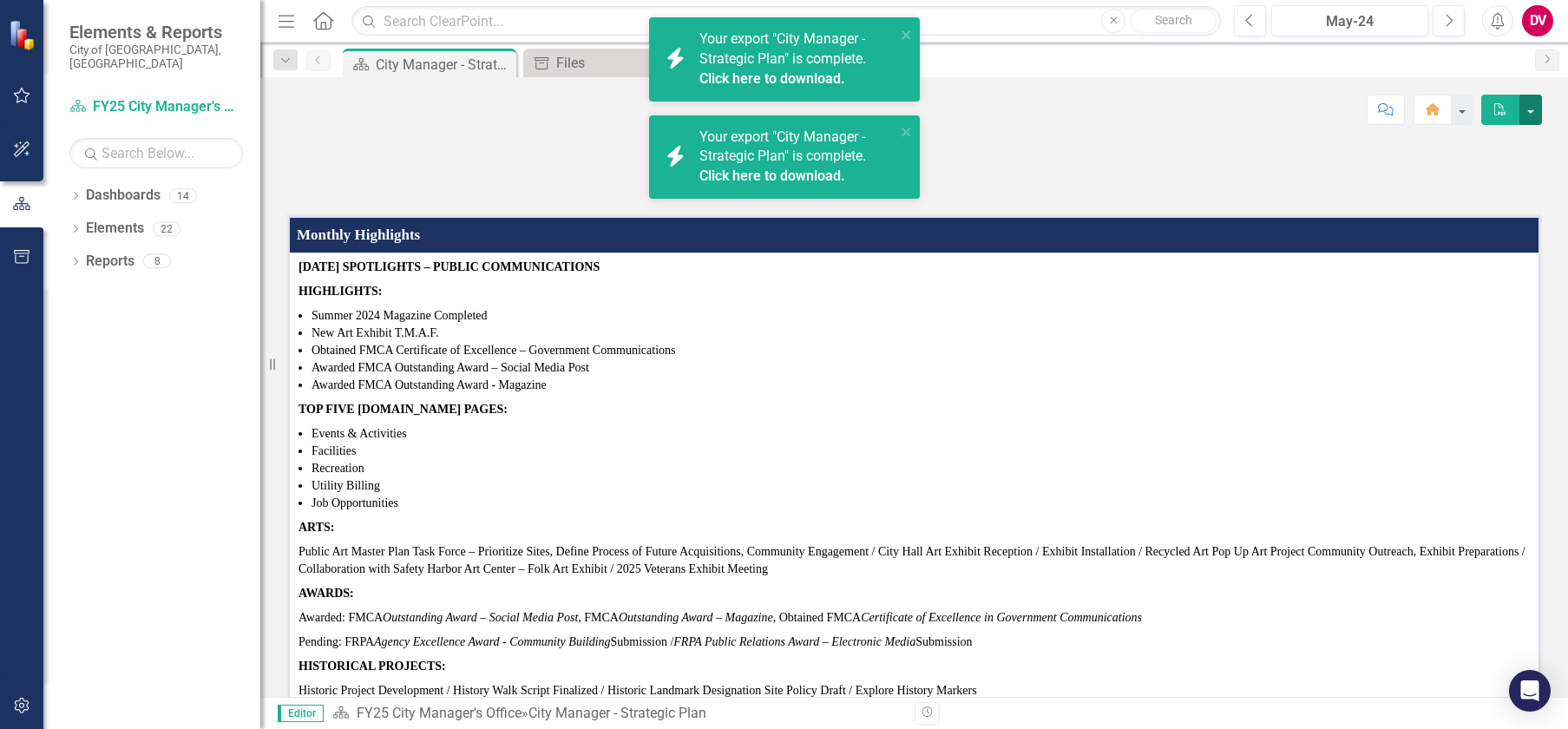
click at [1530, 108] on button "button" at bounding box center [1530, 110] width 23 height 30
click at [1476, 172] on link "PDF Export to PDF" at bounding box center [1470, 176] width 140 height 32
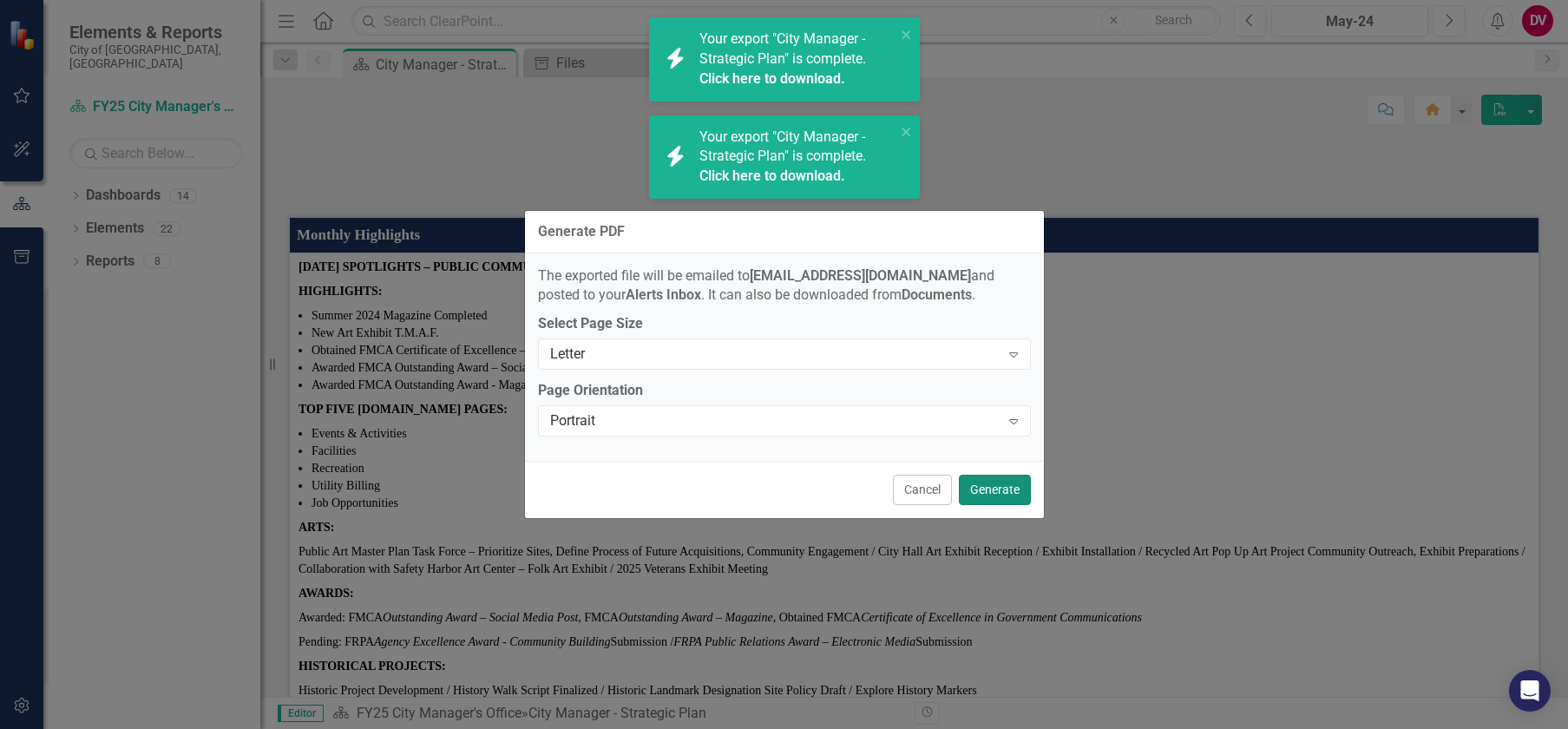
click at [999, 482] on button "Generate" at bounding box center [994, 489] width 72 height 30
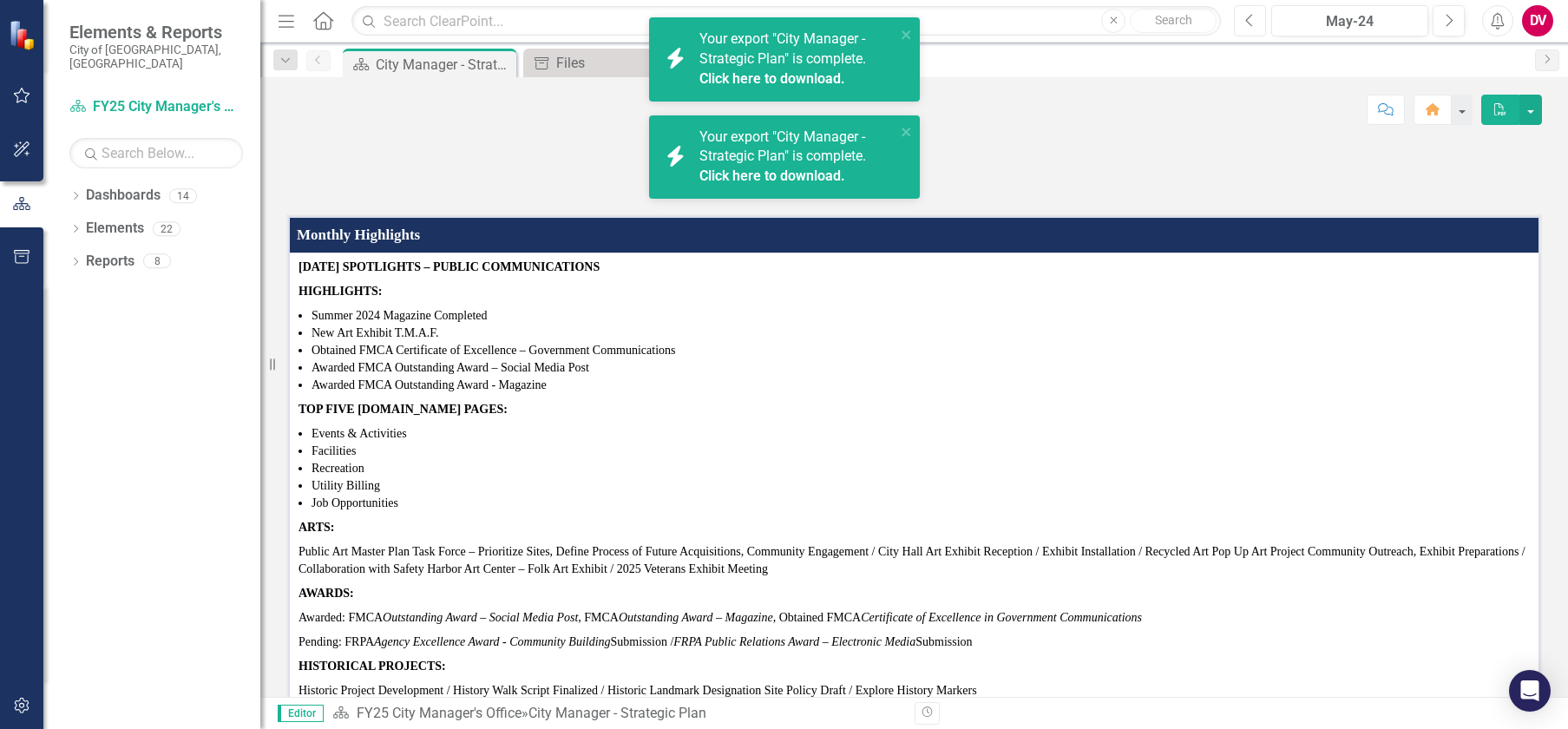
click at [1255, 16] on button "Previous" at bounding box center [1250, 20] width 32 height 31
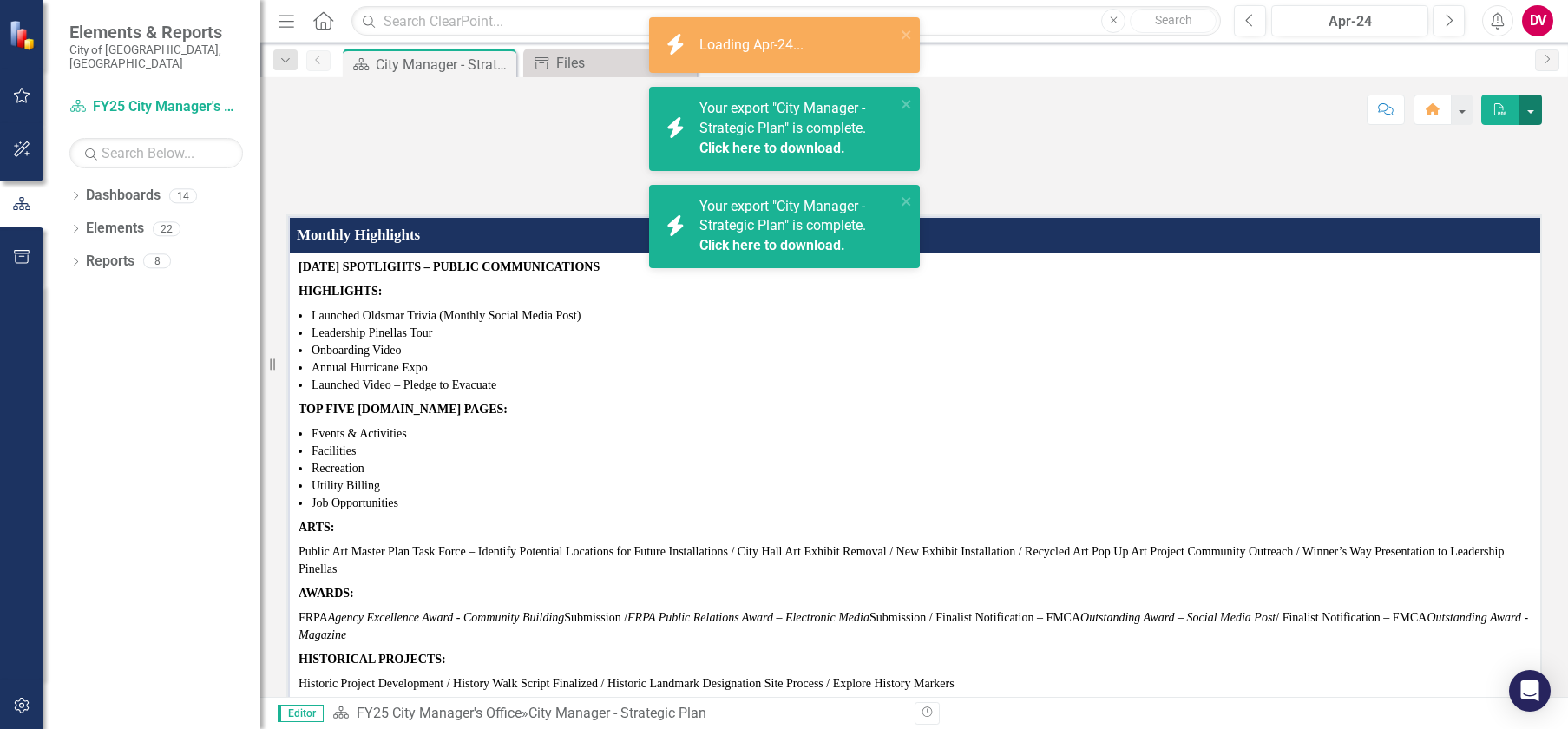
click at [1525, 108] on button "button" at bounding box center [1530, 110] width 23 height 30
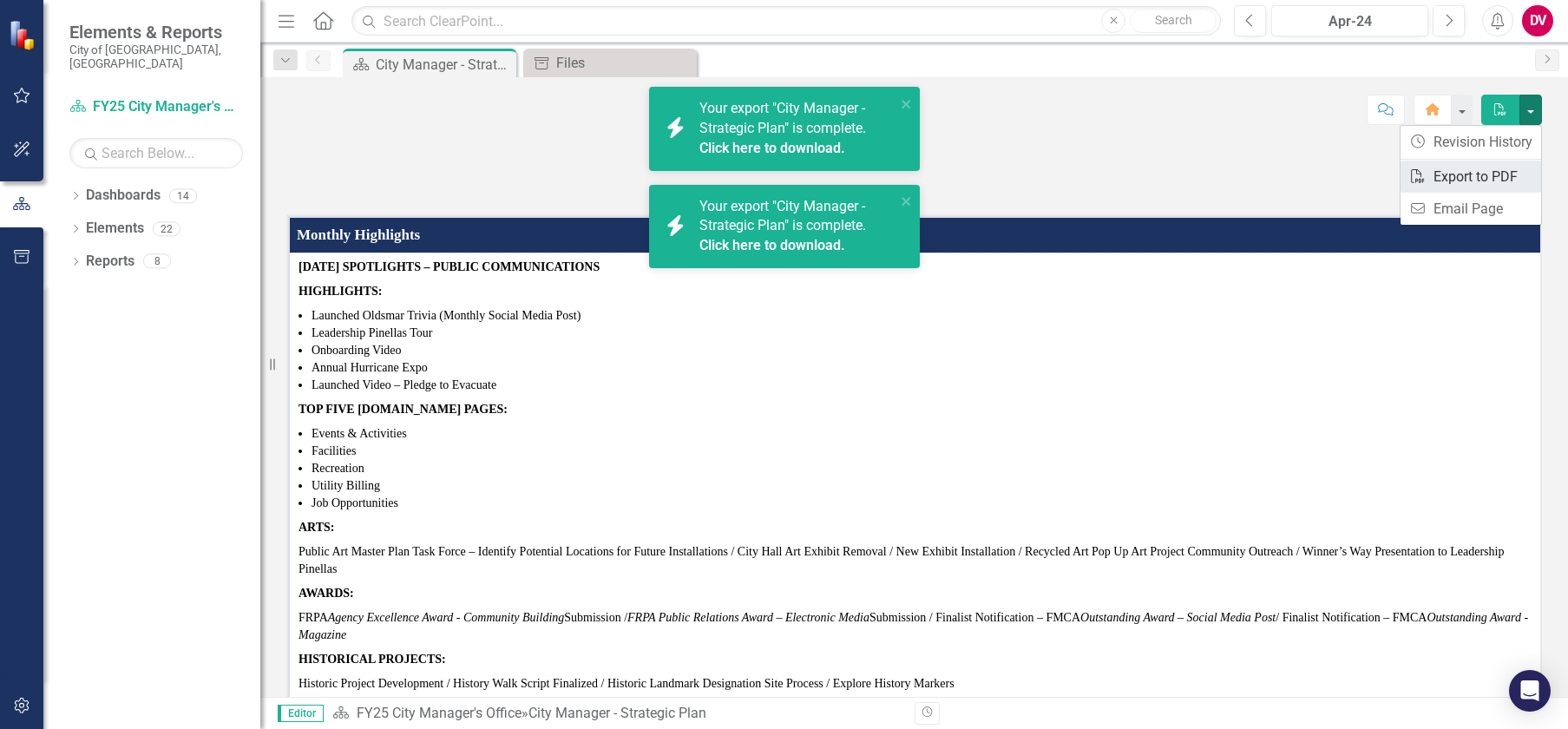
click at [1456, 179] on link "PDF Export to PDF" at bounding box center [1470, 176] width 140 height 32
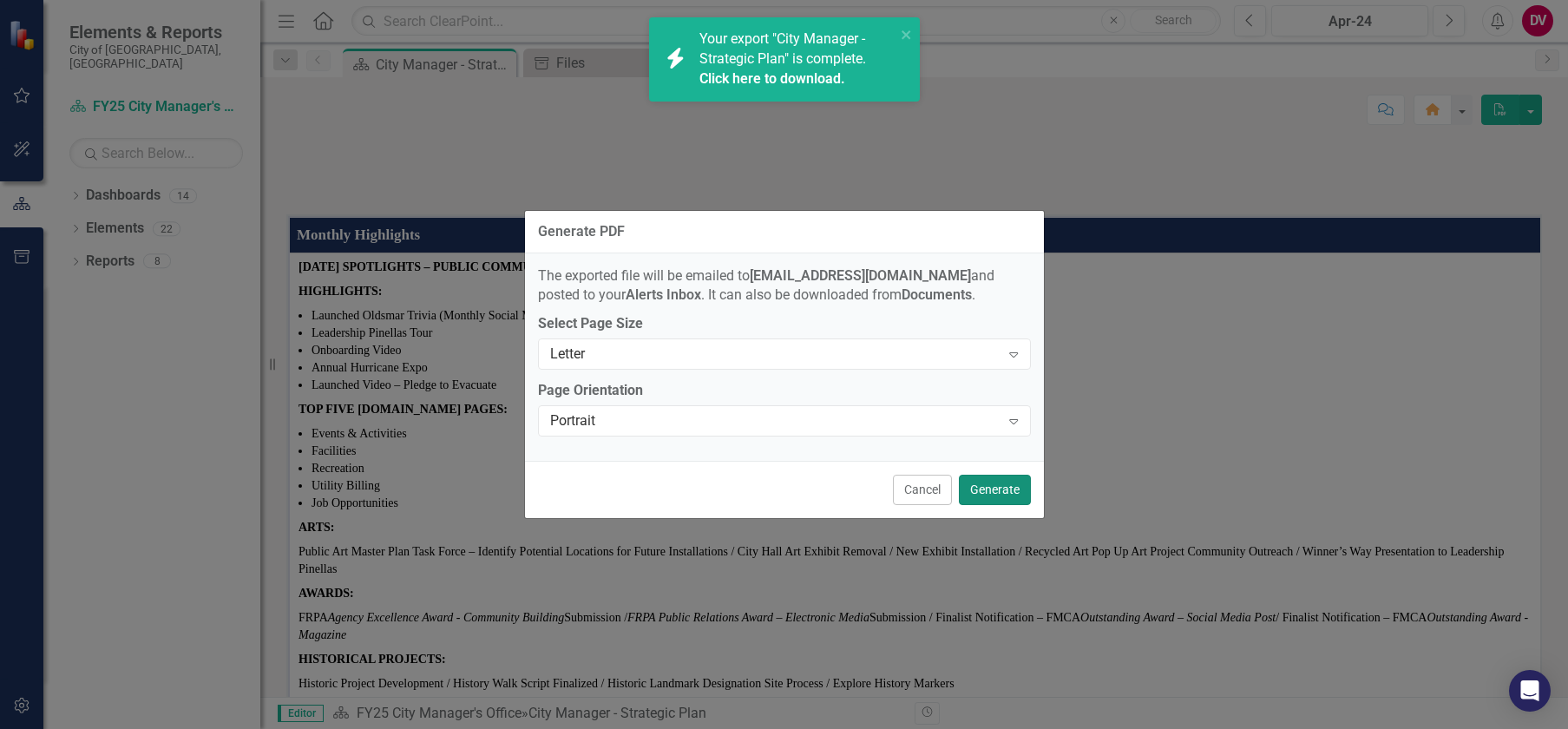
click at [992, 489] on button "Generate" at bounding box center [994, 489] width 72 height 30
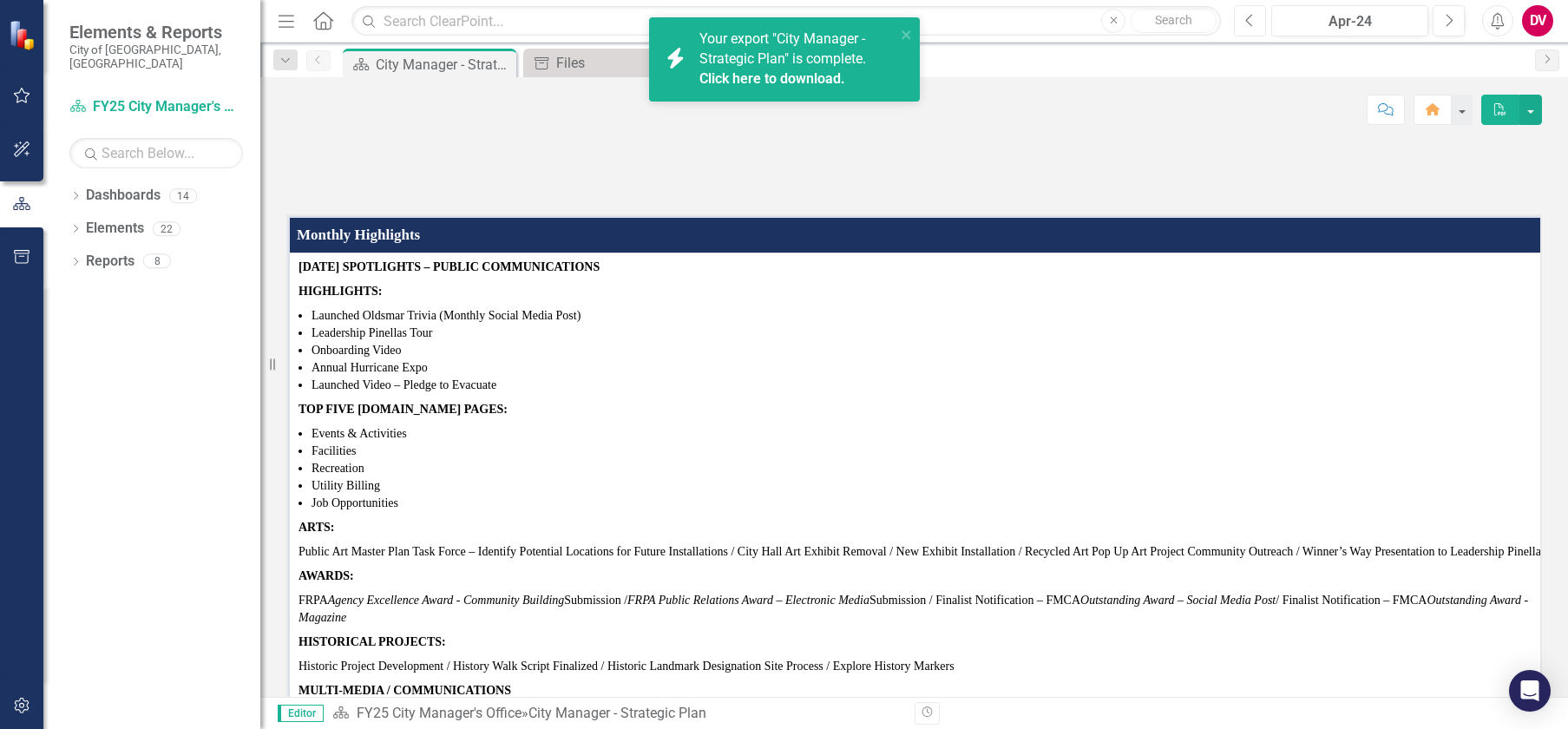
click at [1247, 24] on icon "Previous" at bounding box center [1250, 21] width 10 height 16
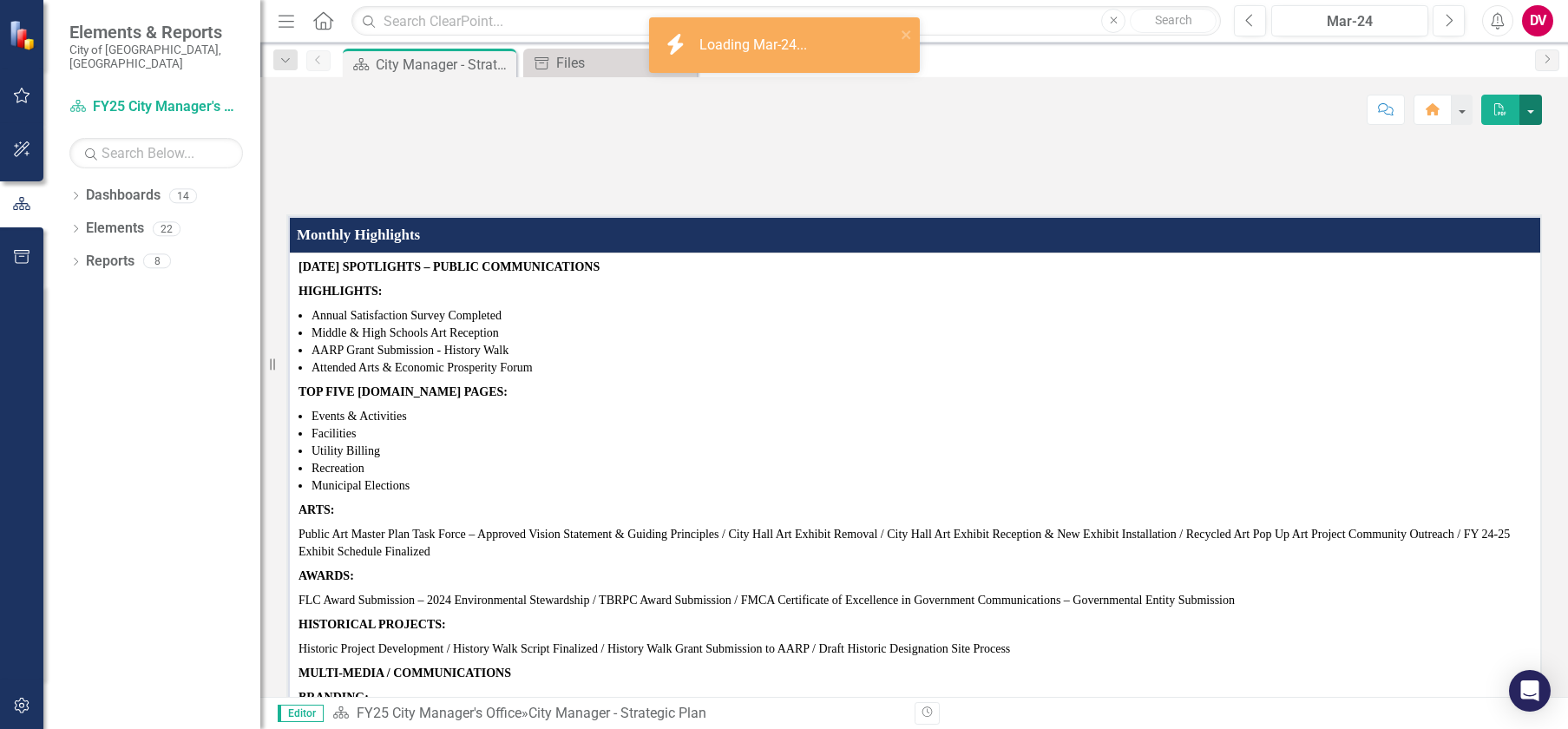
click at [1538, 114] on button "button" at bounding box center [1530, 110] width 23 height 30
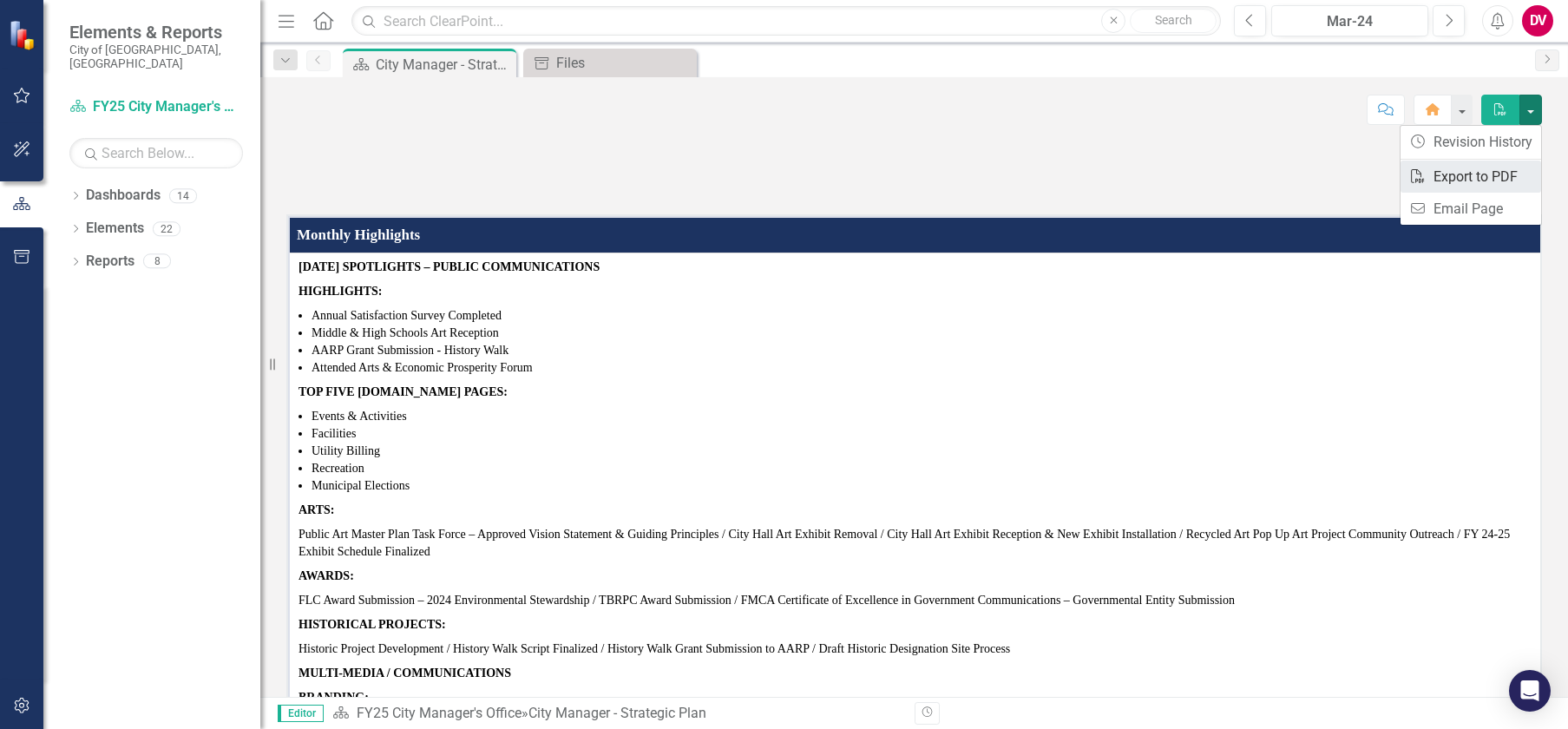
click at [1462, 166] on link "PDF Export to PDF" at bounding box center [1470, 176] width 140 height 32
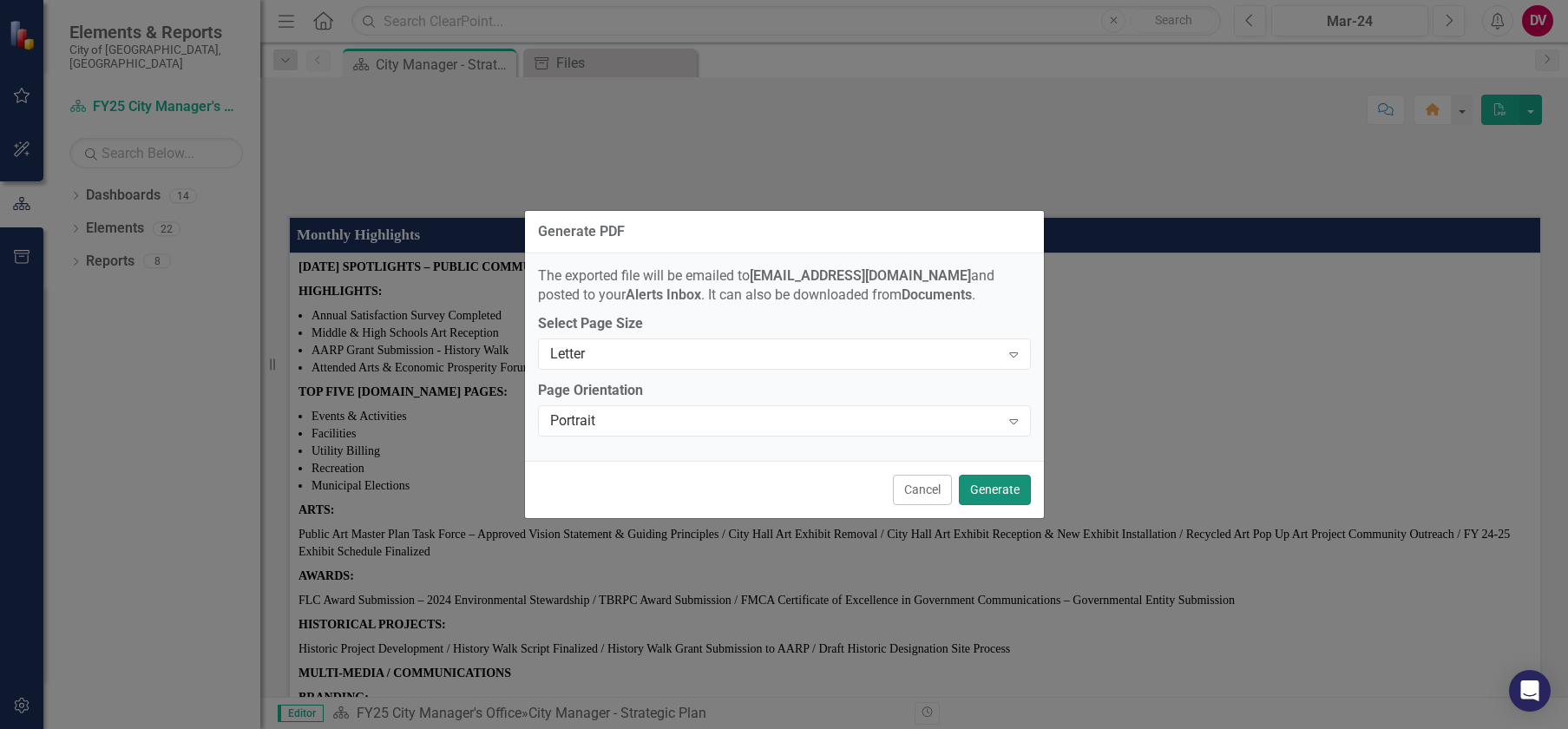
click at [983, 494] on button "Generate" at bounding box center [994, 489] width 72 height 30
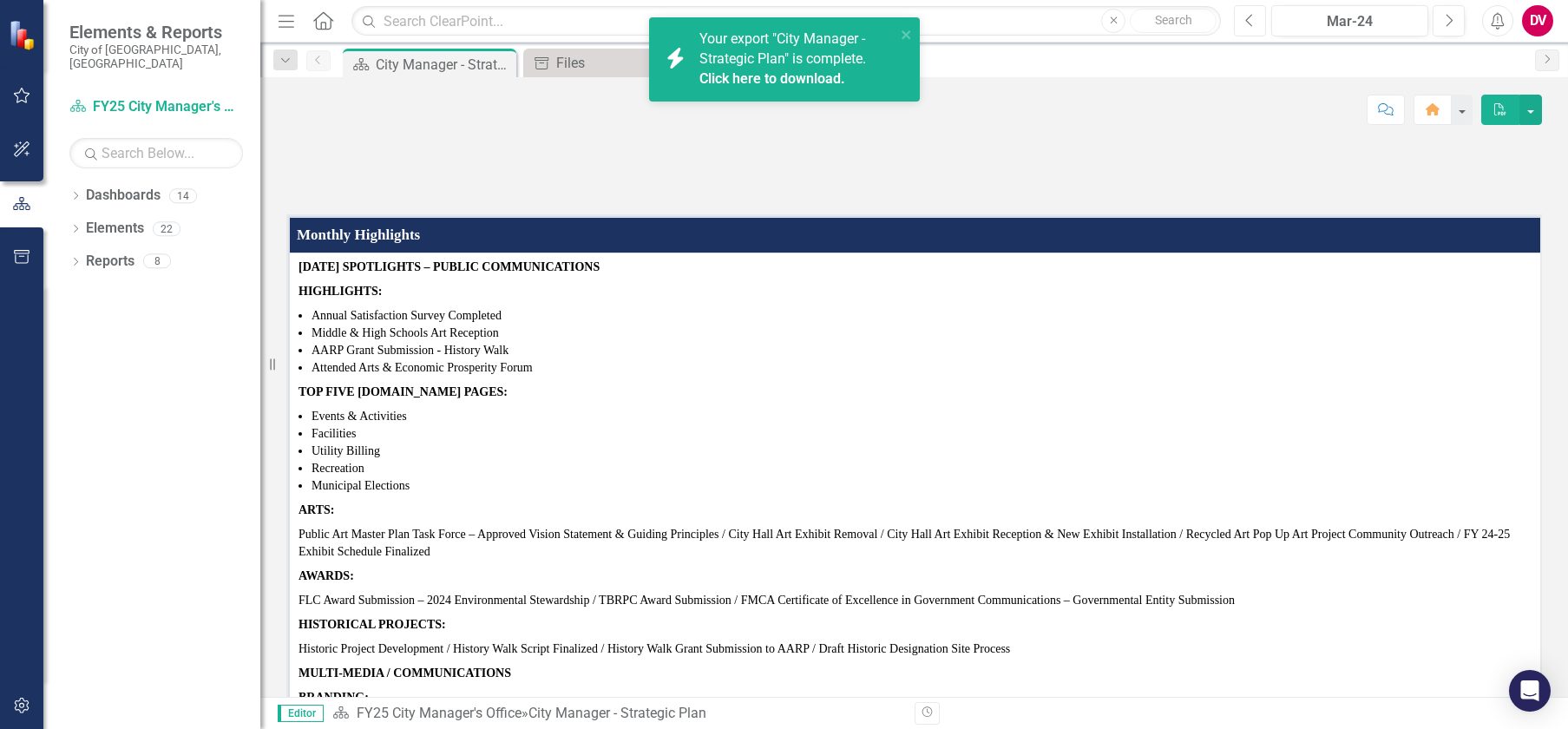
click at [1253, 20] on icon "Previous" at bounding box center [1250, 21] width 10 height 16
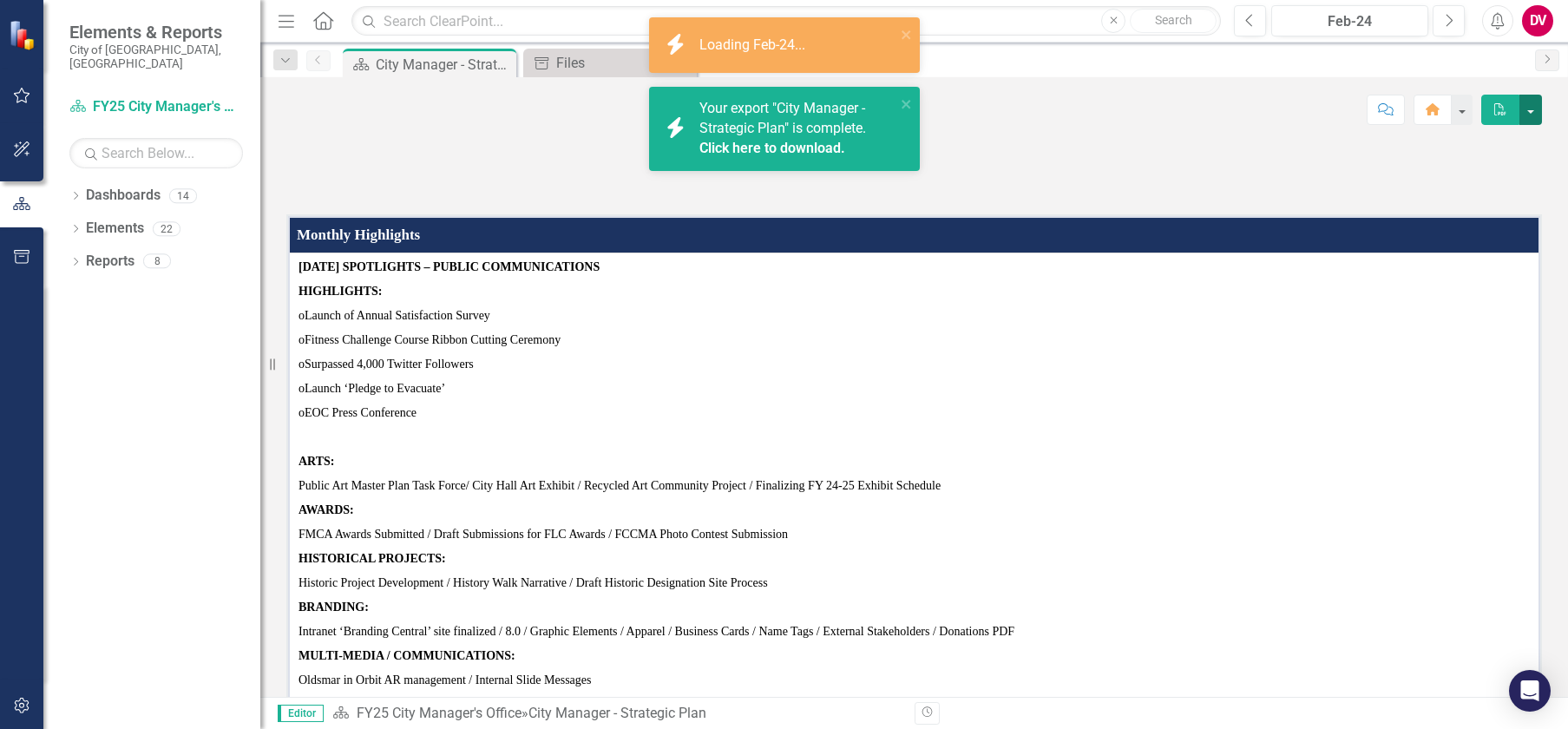
click at [1532, 115] on button "button" at bounding box center [1530, 110] width 23 height 30
click at [1460, 179] on link "PDF Export to PDF" at bounding box center [1470, 176] width 140 height 32
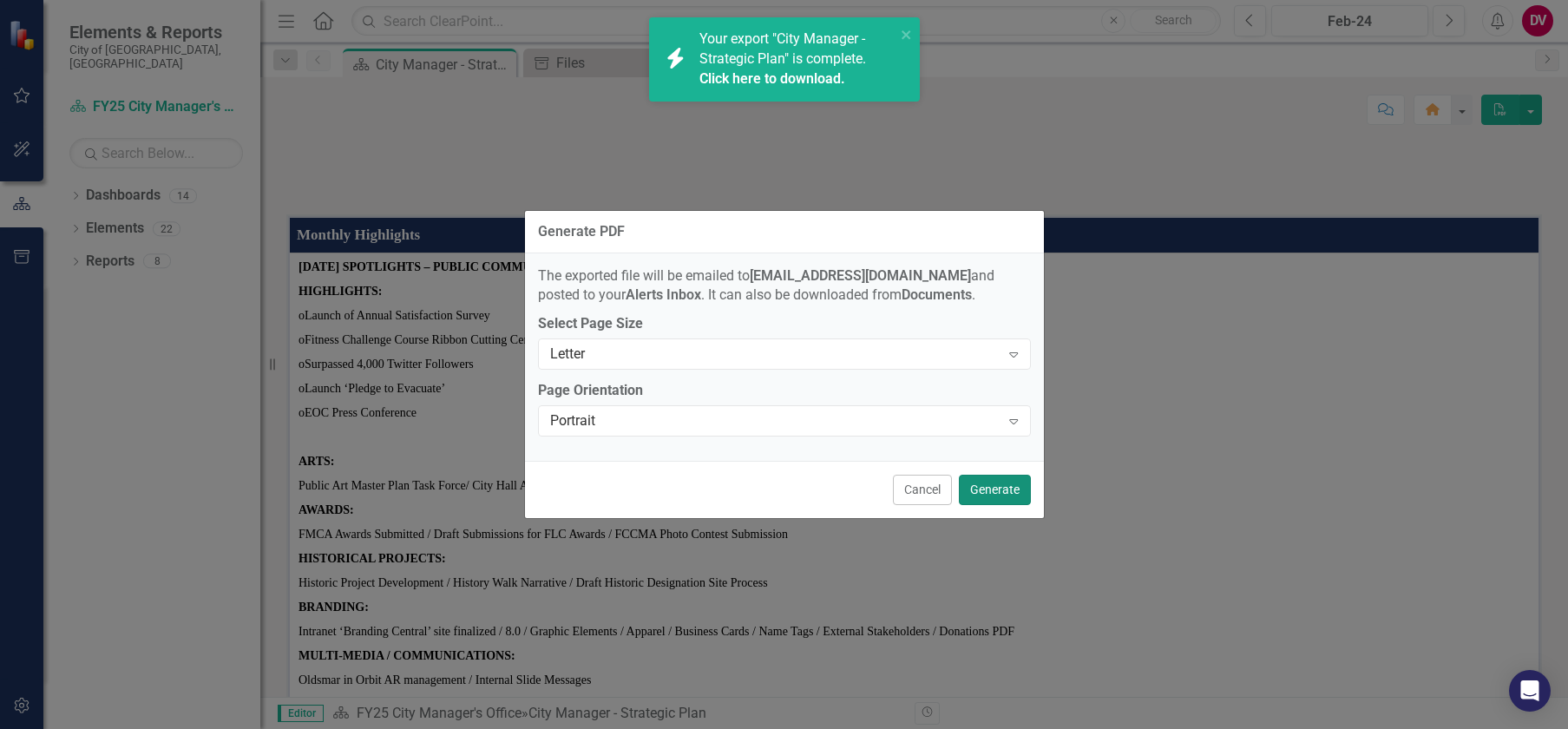
click at [999, 490] on button "Generate" at bounding box center [994, 489] width 72 height 30
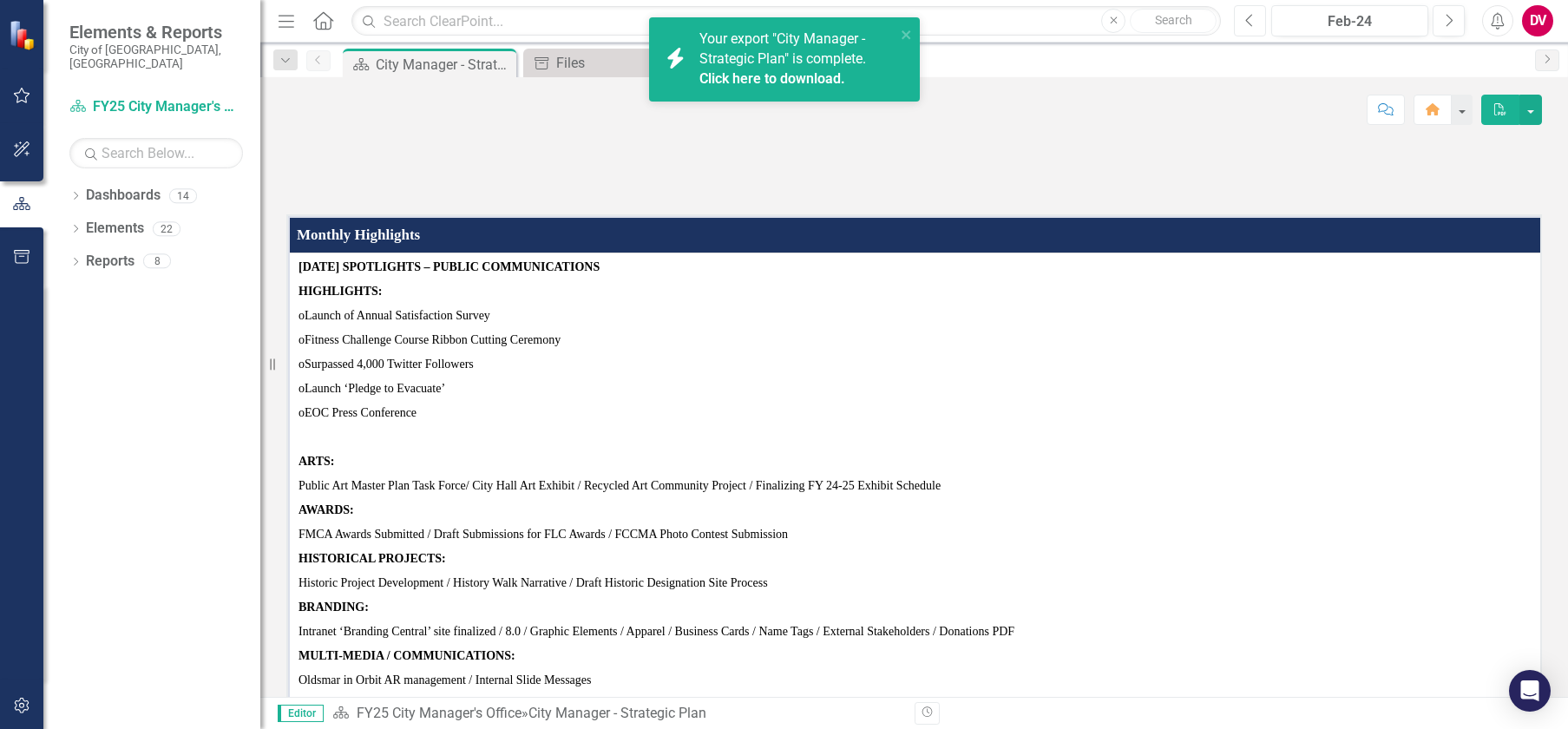
click at [1255, 22] on button "Previous" at bounding box center [1250, 20] width 32 height 31
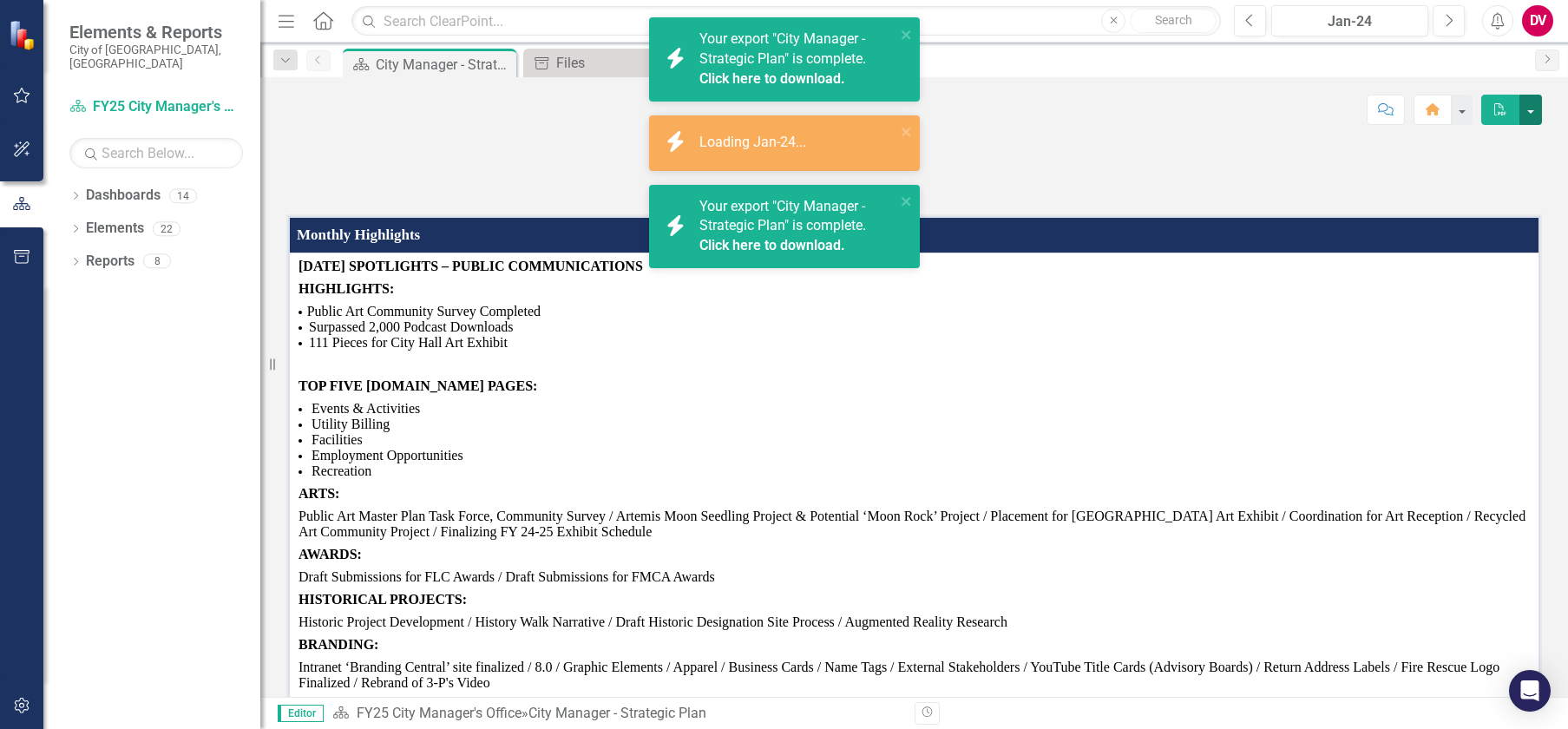
click at [1530, 104] on button "button" at bounding box center [1530, 110] width 23 height 30
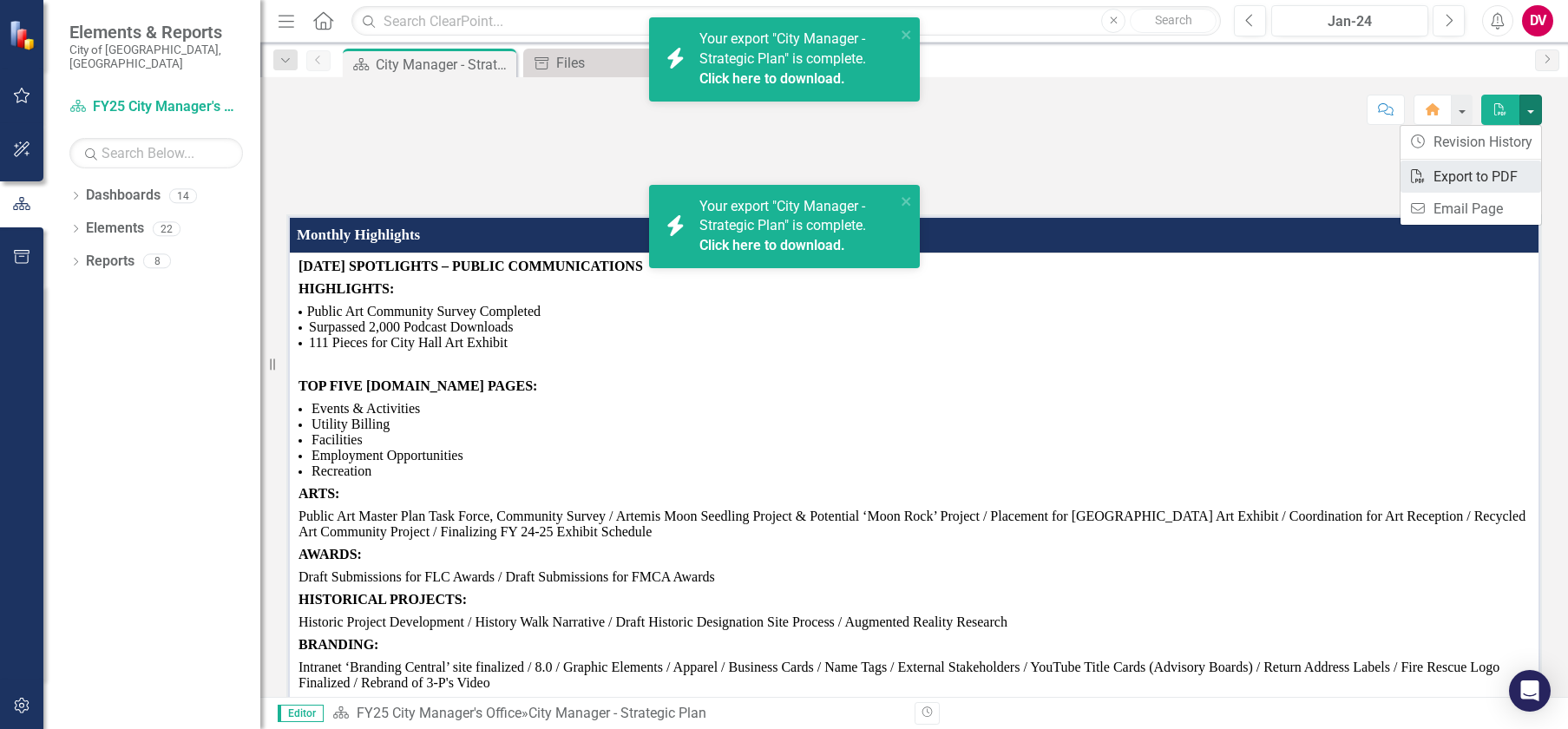
click at [1457, 181] on link "PDF Export to PDF" at bounding box center [1470, 176] width 140 height 32
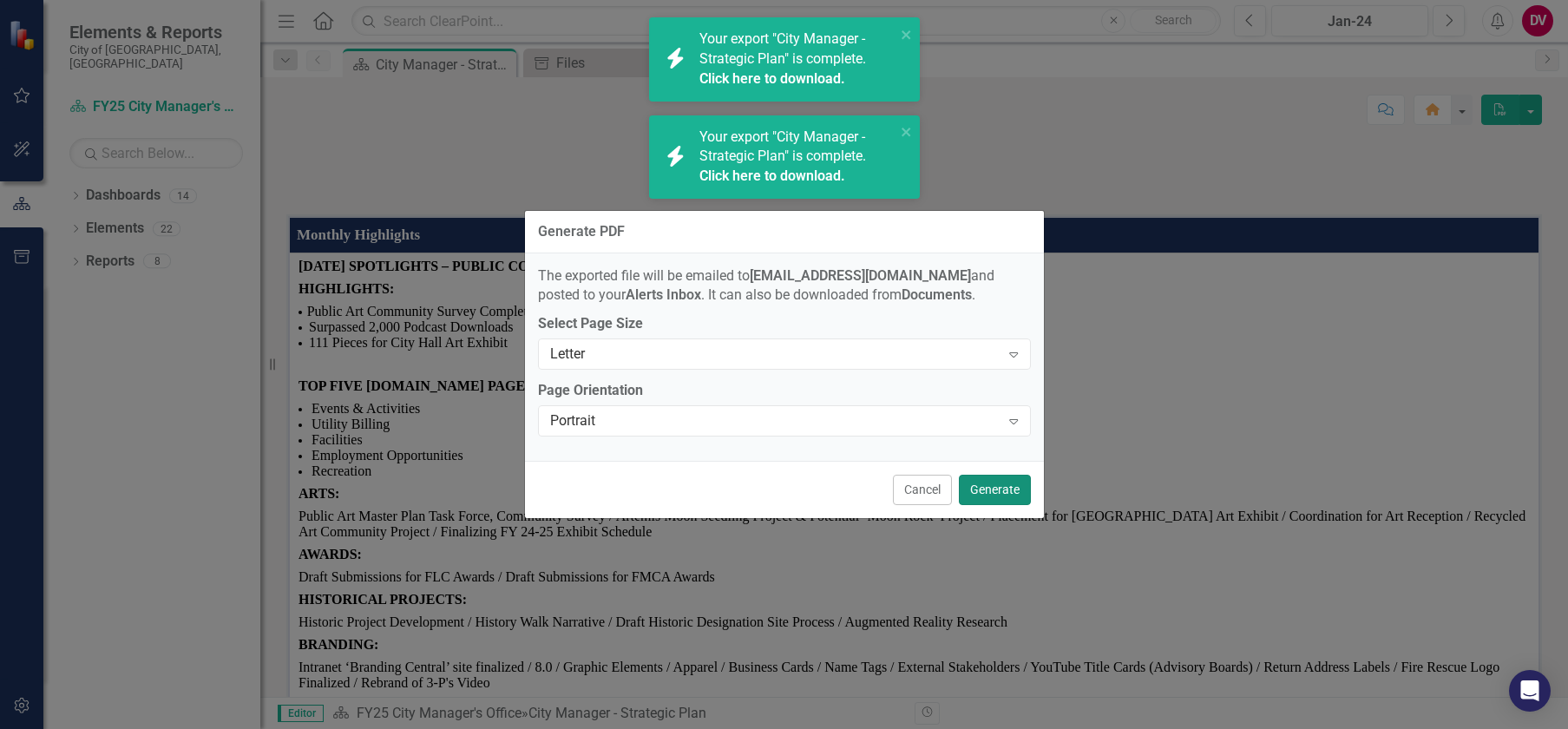
click at [984, 492] on button "Generate" at bounding box center [994, 489] width 72 height 30
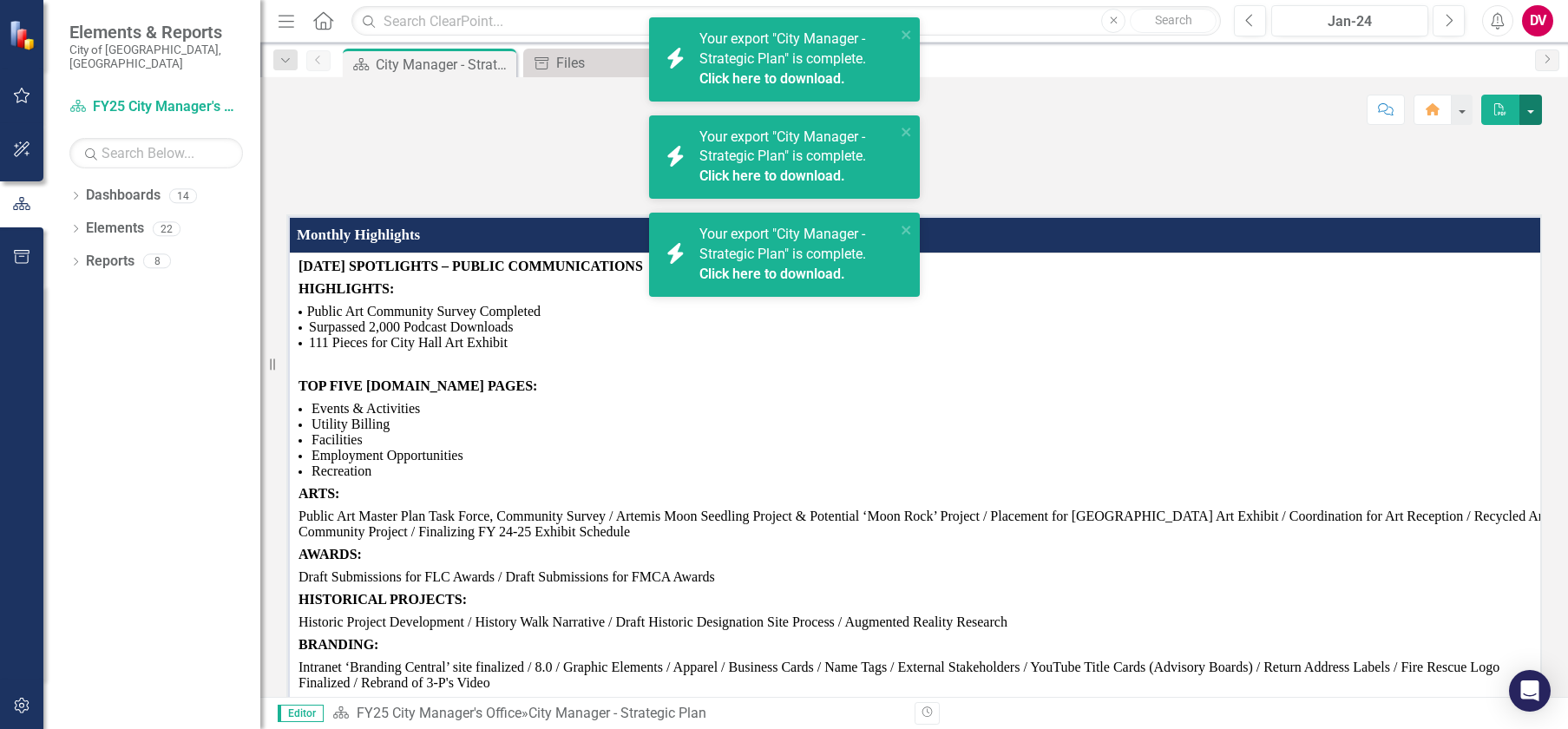
click at [1531, 106] on button "button" at bounding box center [1530, 110] width 23 height 30
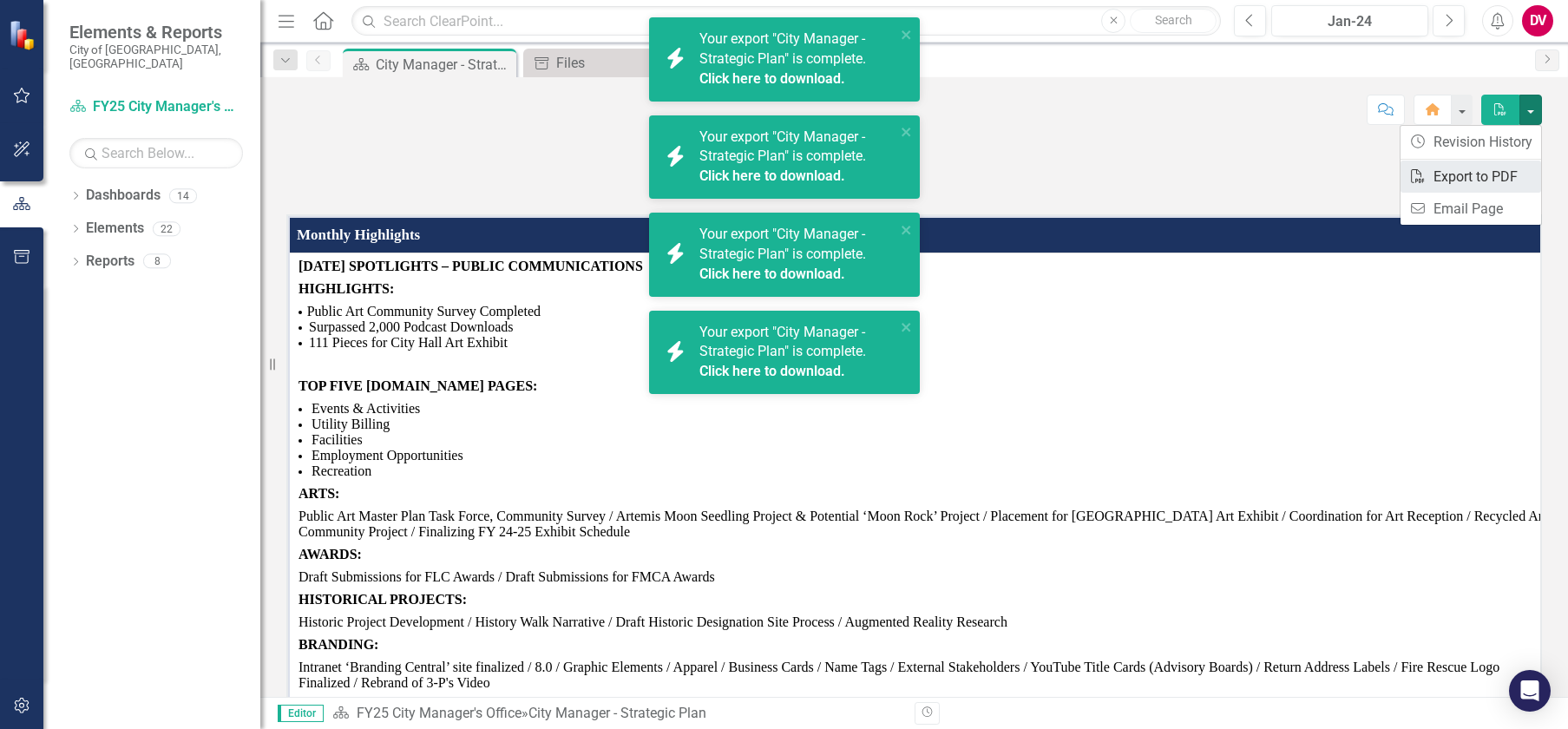
click at [1443, 176] on link "PDF Export to PDF" at bounding box center [1470, 176] width 140 height 32
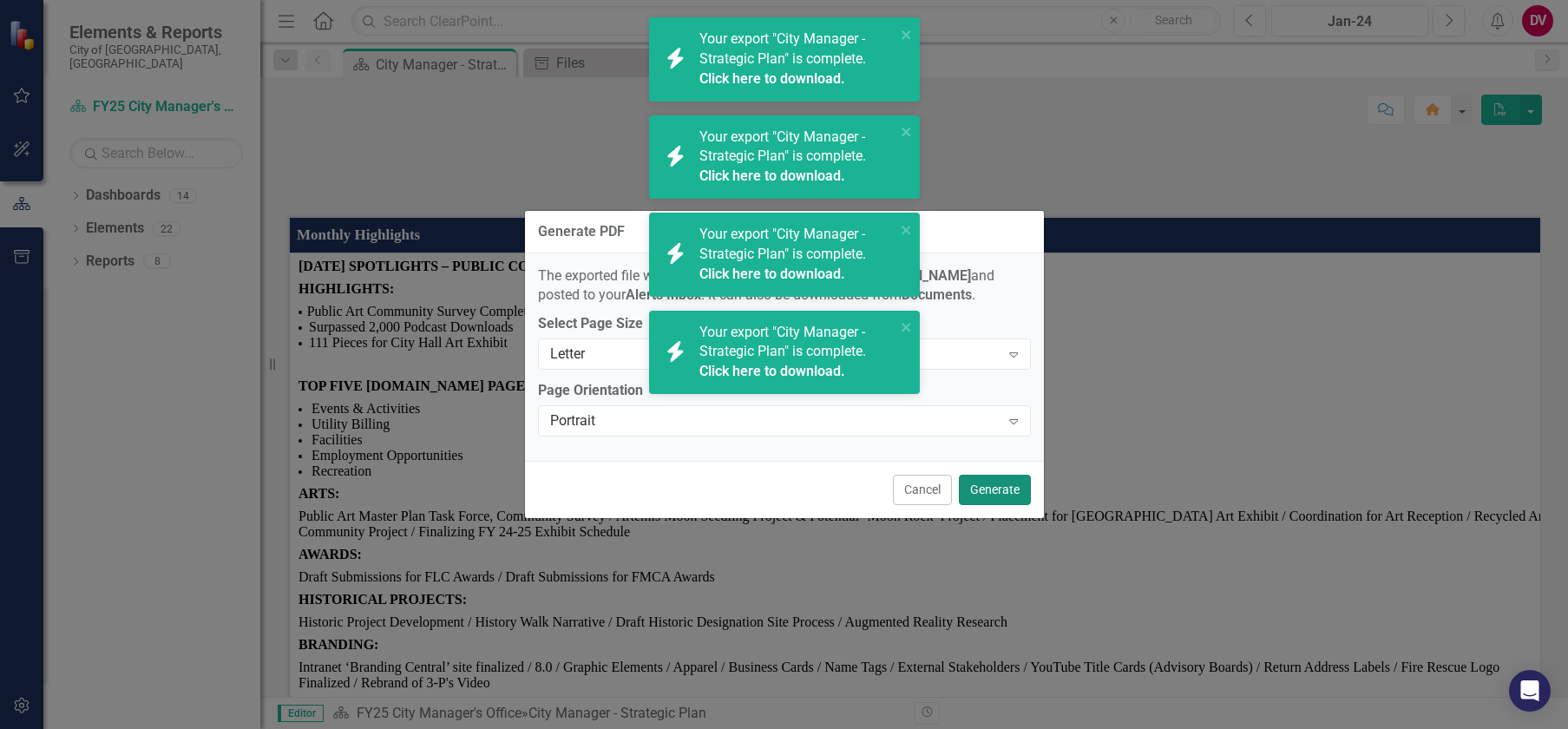
click at [990, 494] on button "Generate" at bounding box center [994, 489] width 72 height 30
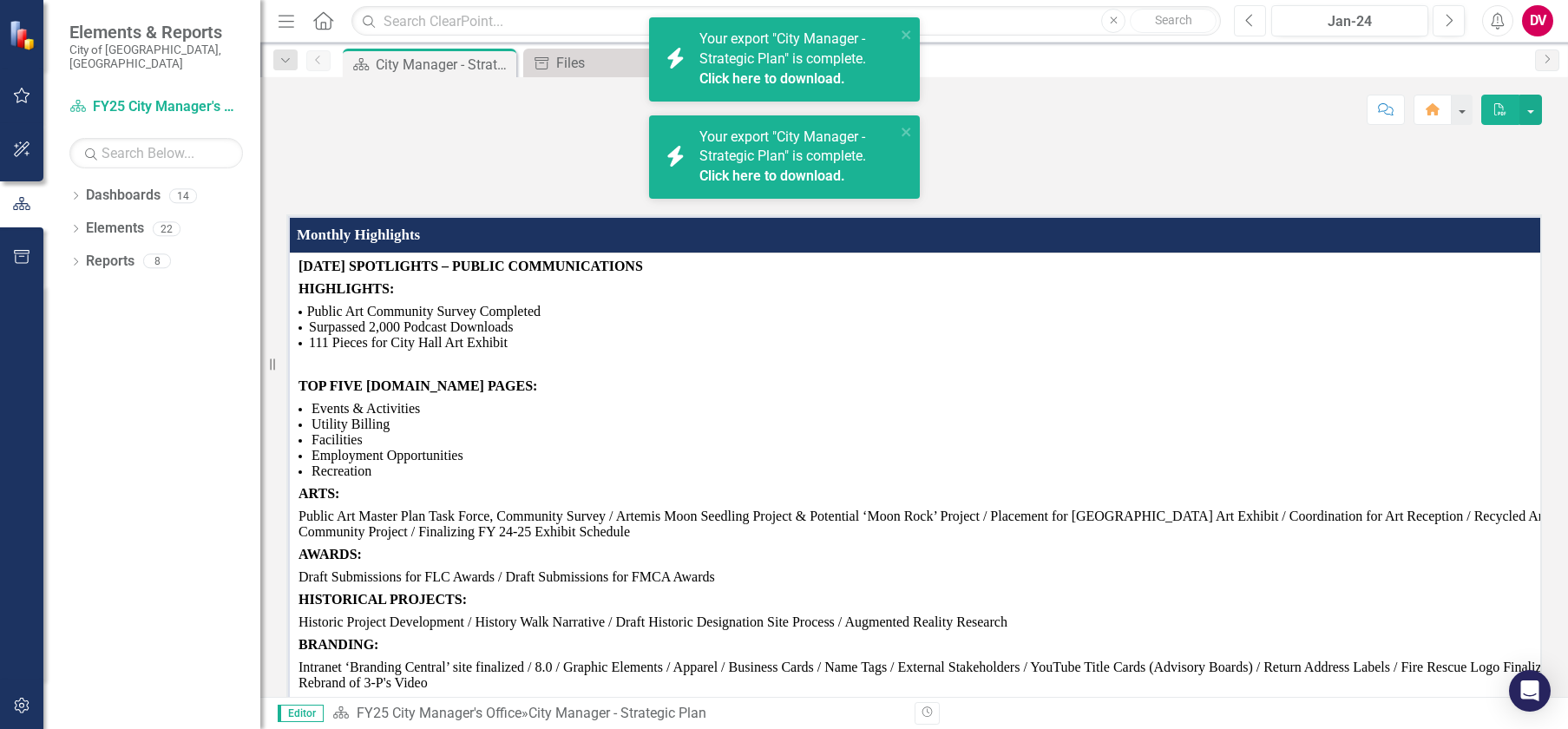
click at [1252, 18] on icon "Previous" at bounding box center [1250, 21] width 10 height 16
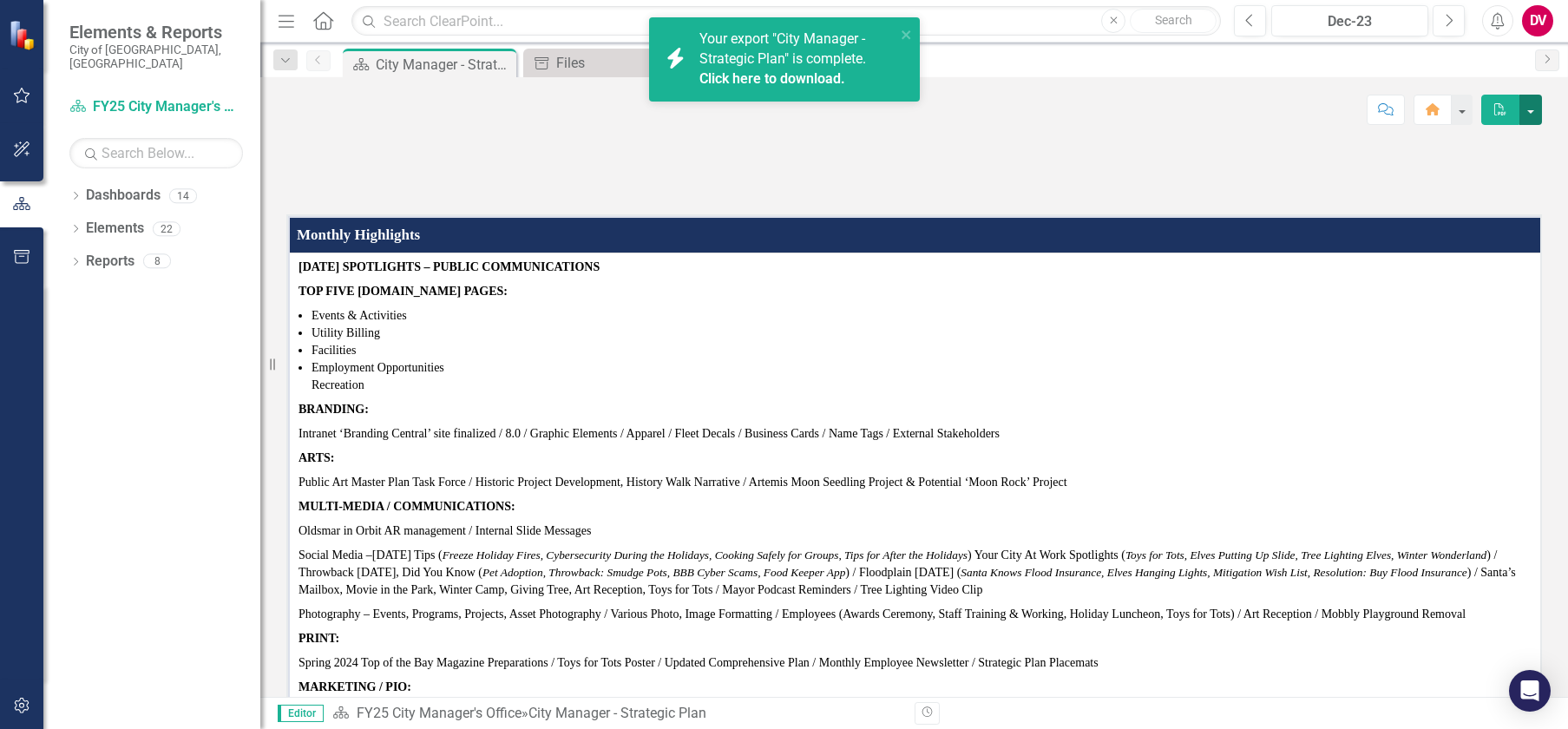
click at [1528, 111] on button "button" at bounding box center [1530, 110] width 23 height 30
click at [1466, 185] on link "PDF Export to PDF" at bounding box center [1470, 176] width 140 height 32
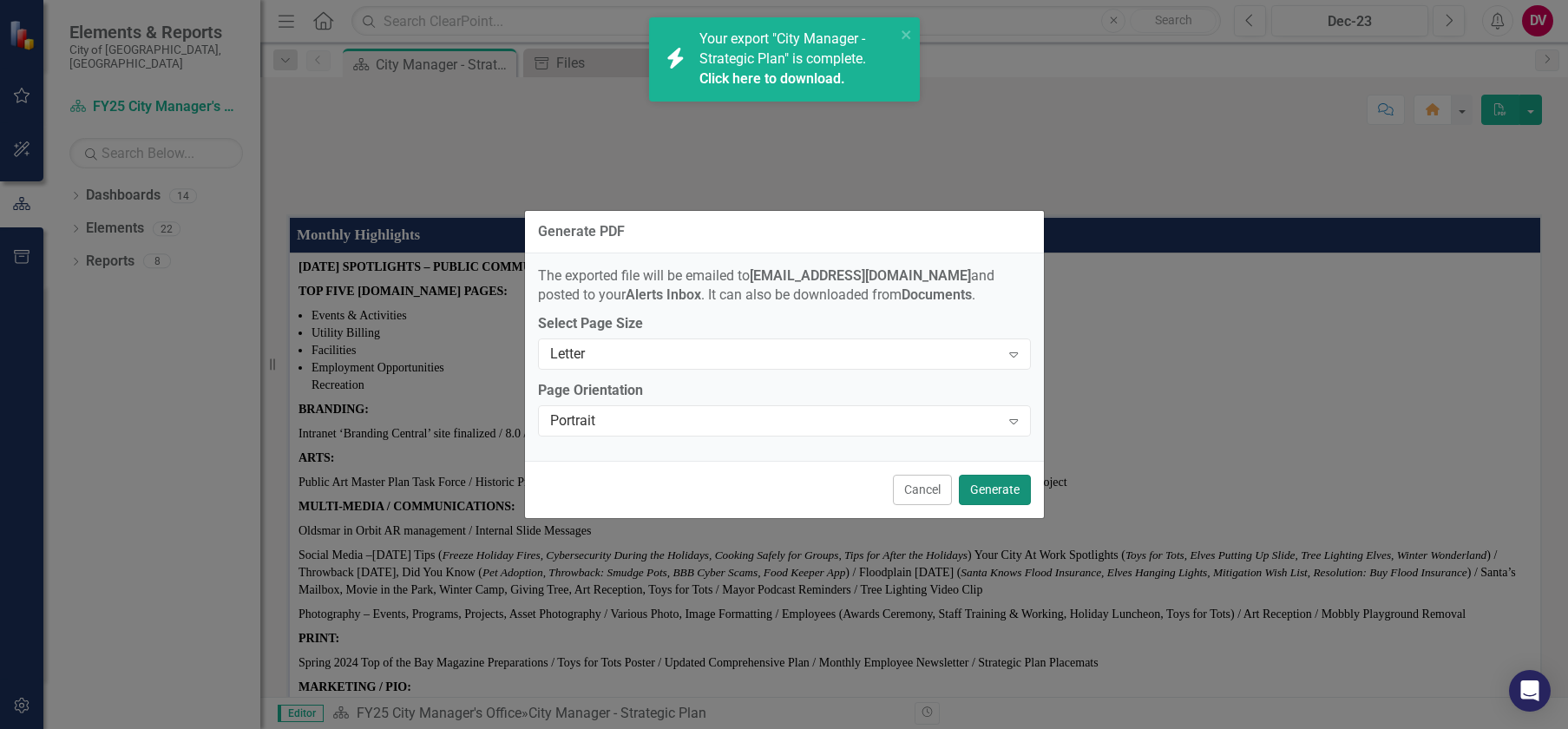
click at [980, 490] on button "Generate" at bounding box center [994, 489] width 72 height 30
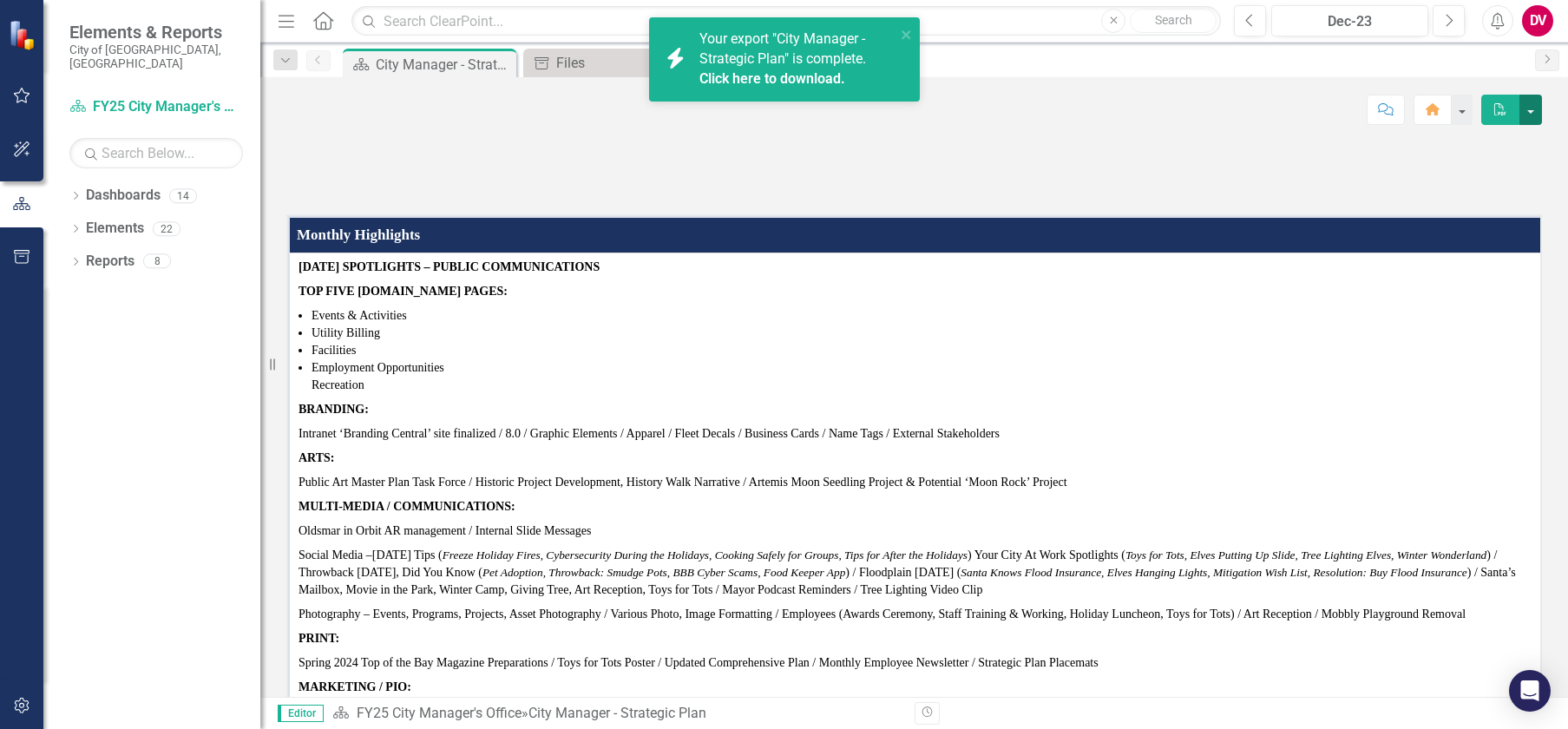
click at [1532, 111] on button "button" at bounding box center [1530, 110] width 23 height 30
click at [1252, 17] on icon "Previous" at bounding box center [1250, 21] width 10 height 16
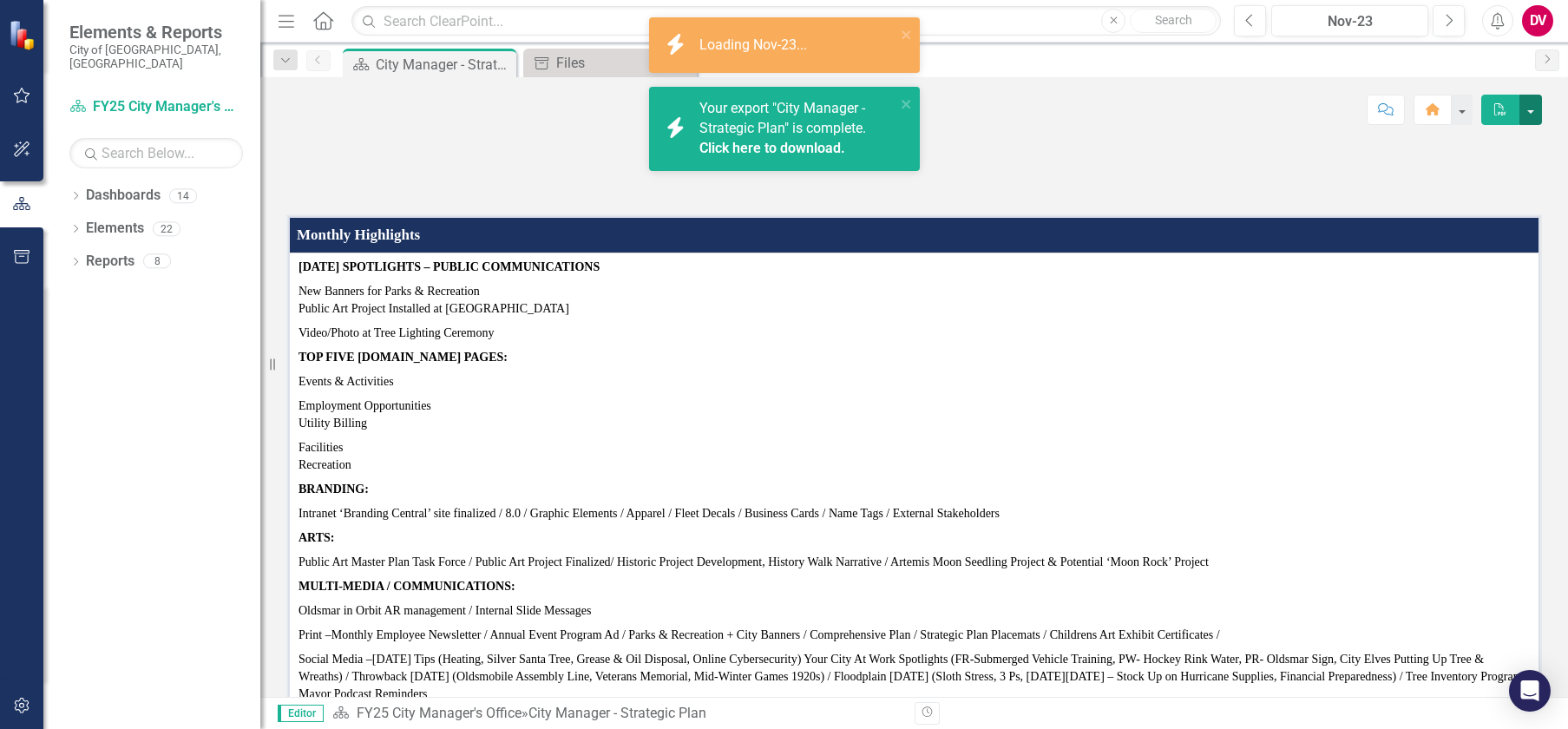
click at [1531, 111] on button "button" at bounding box center [1530, 110] width 23 height 30
click at [1439, 183] on link "PDF Export to PDF" at bounding box center [1470, 176] width 140 height 32
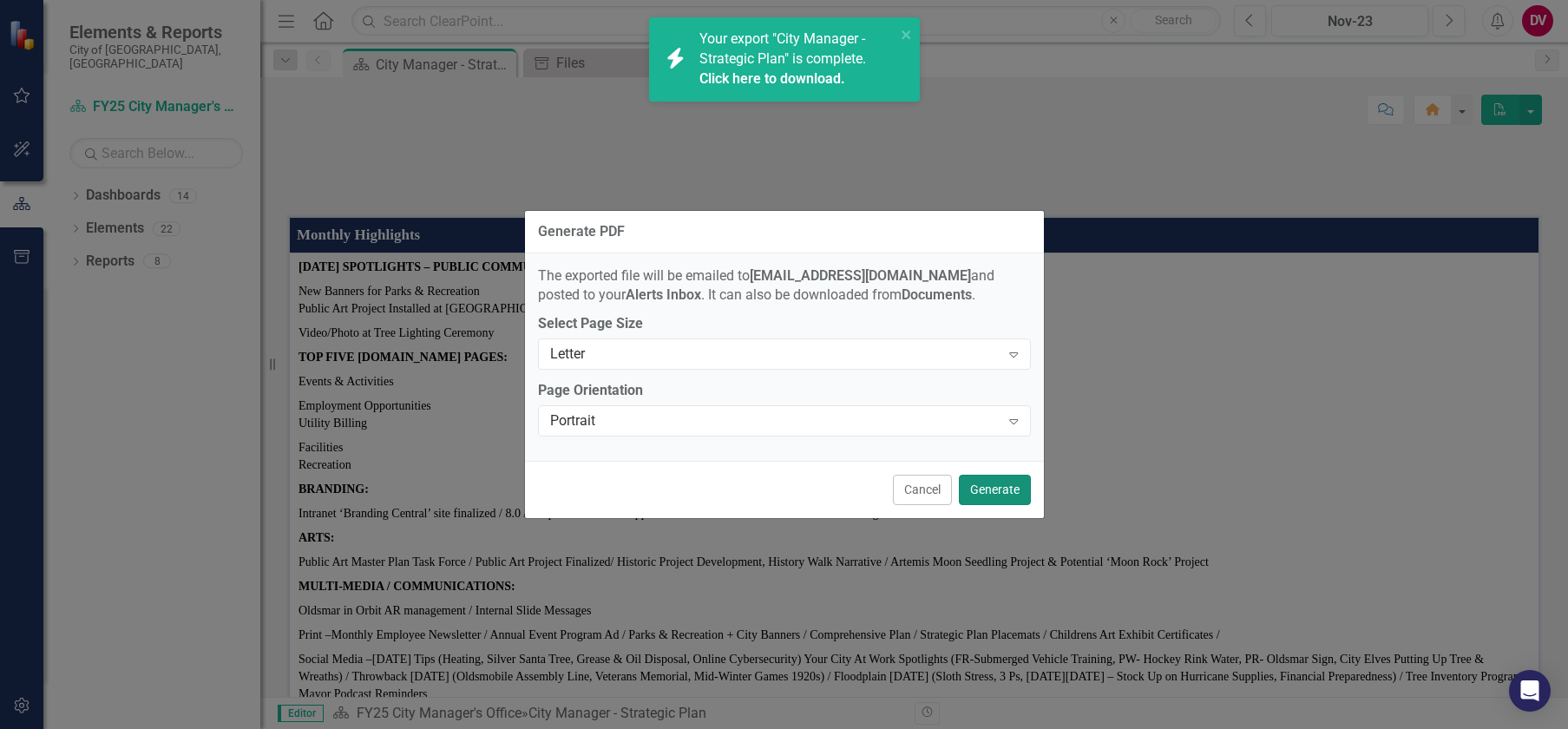
click at [988, 488] on button "Generate" at bounding box center [994, 489] width 72 height 30
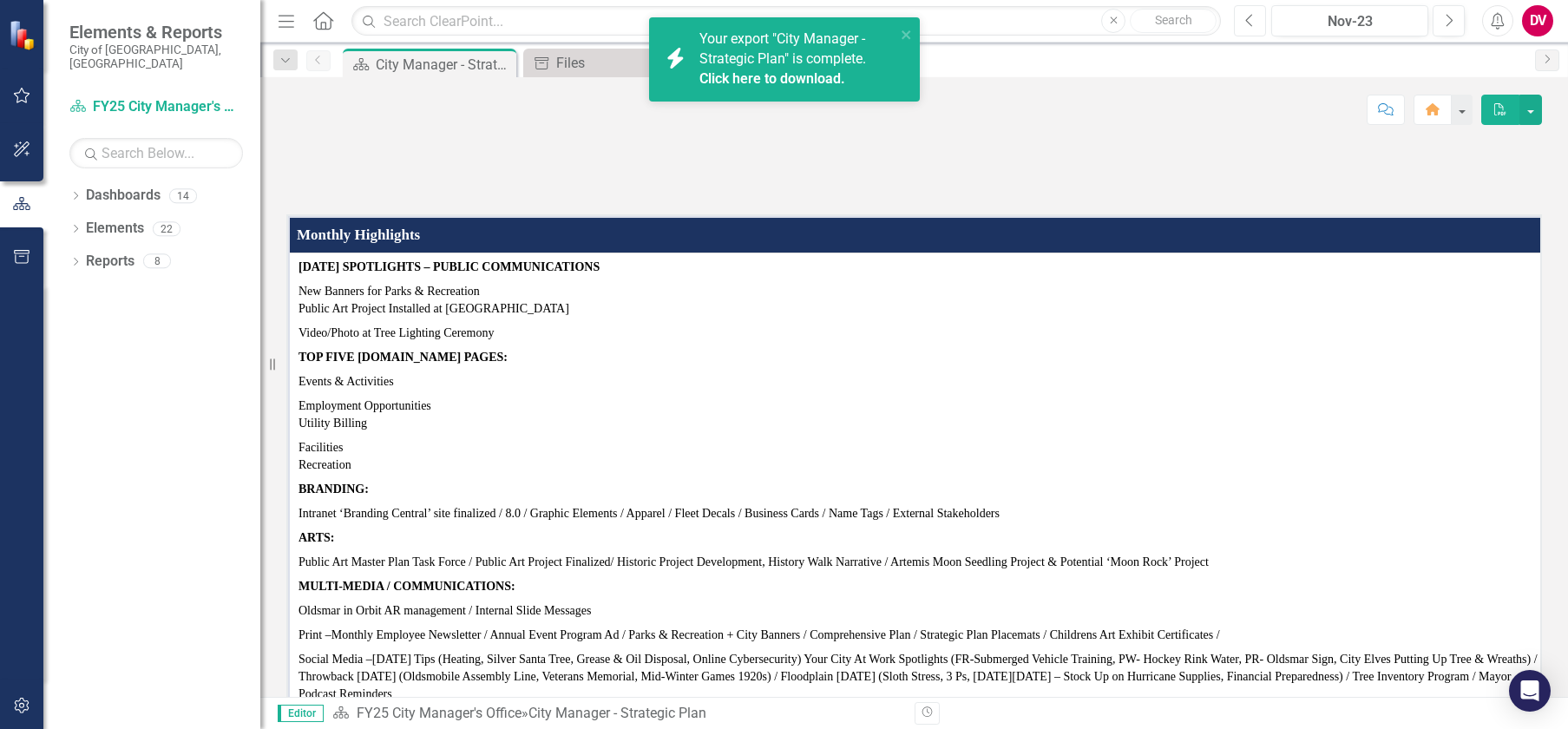
click at [1250, 24] on icon "button" at bounding box center [1249, 20] width 7 height 12
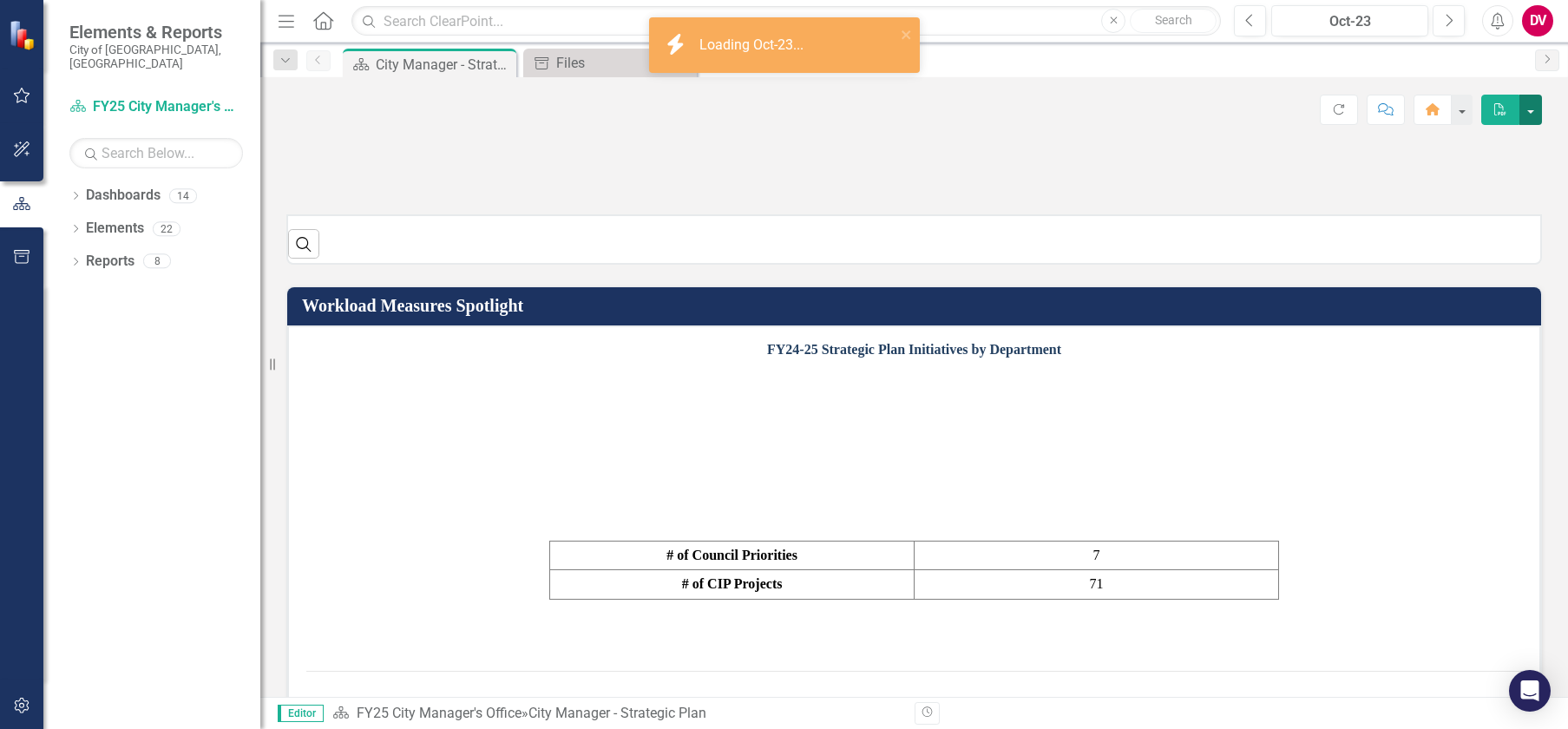
click at [1533, 114] on button "button" at bounding box center [1530, 110] width 23 height 30
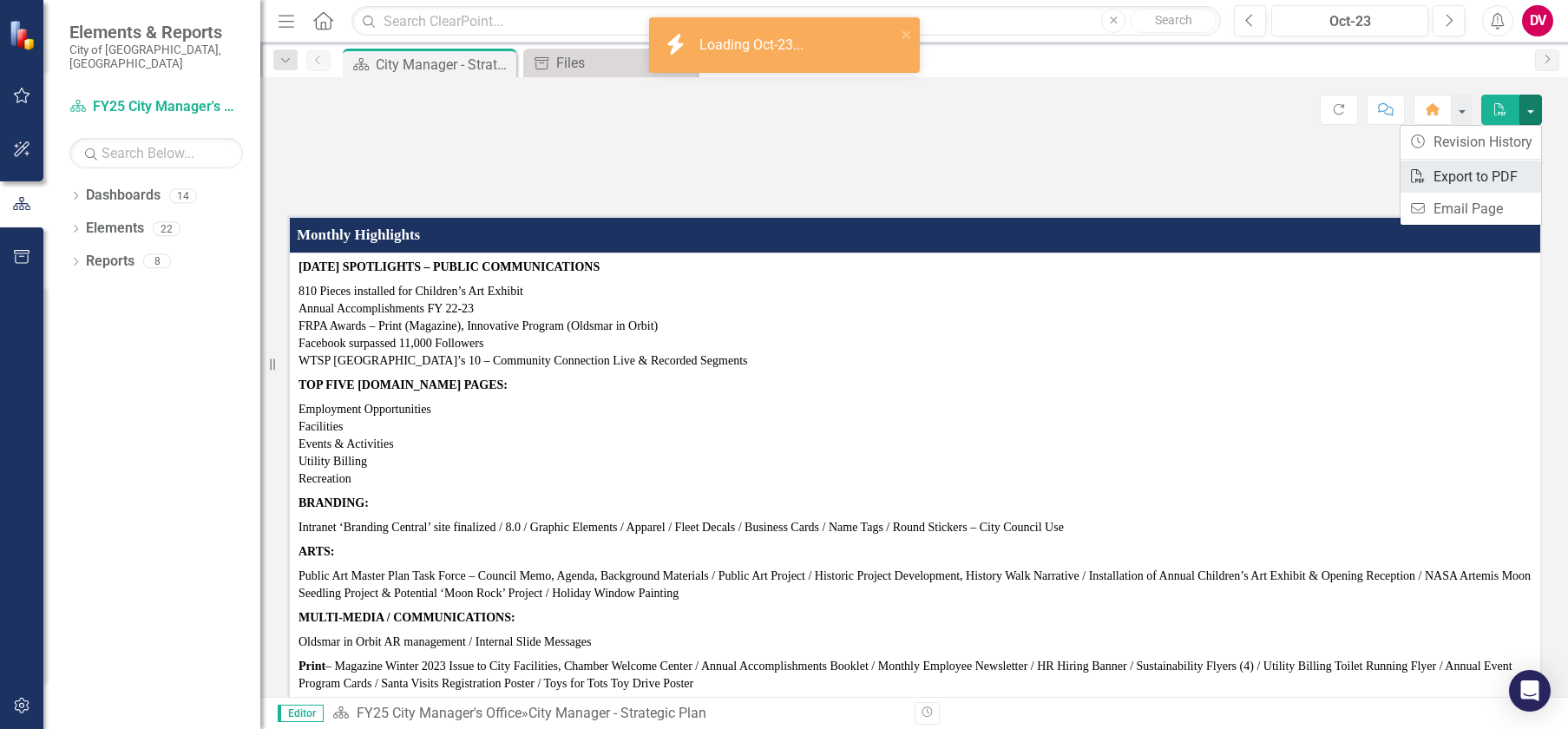
click at [1441, 168] on link "PDF Export to PDF" at bounding box center [1470, 176] width 140 height 32
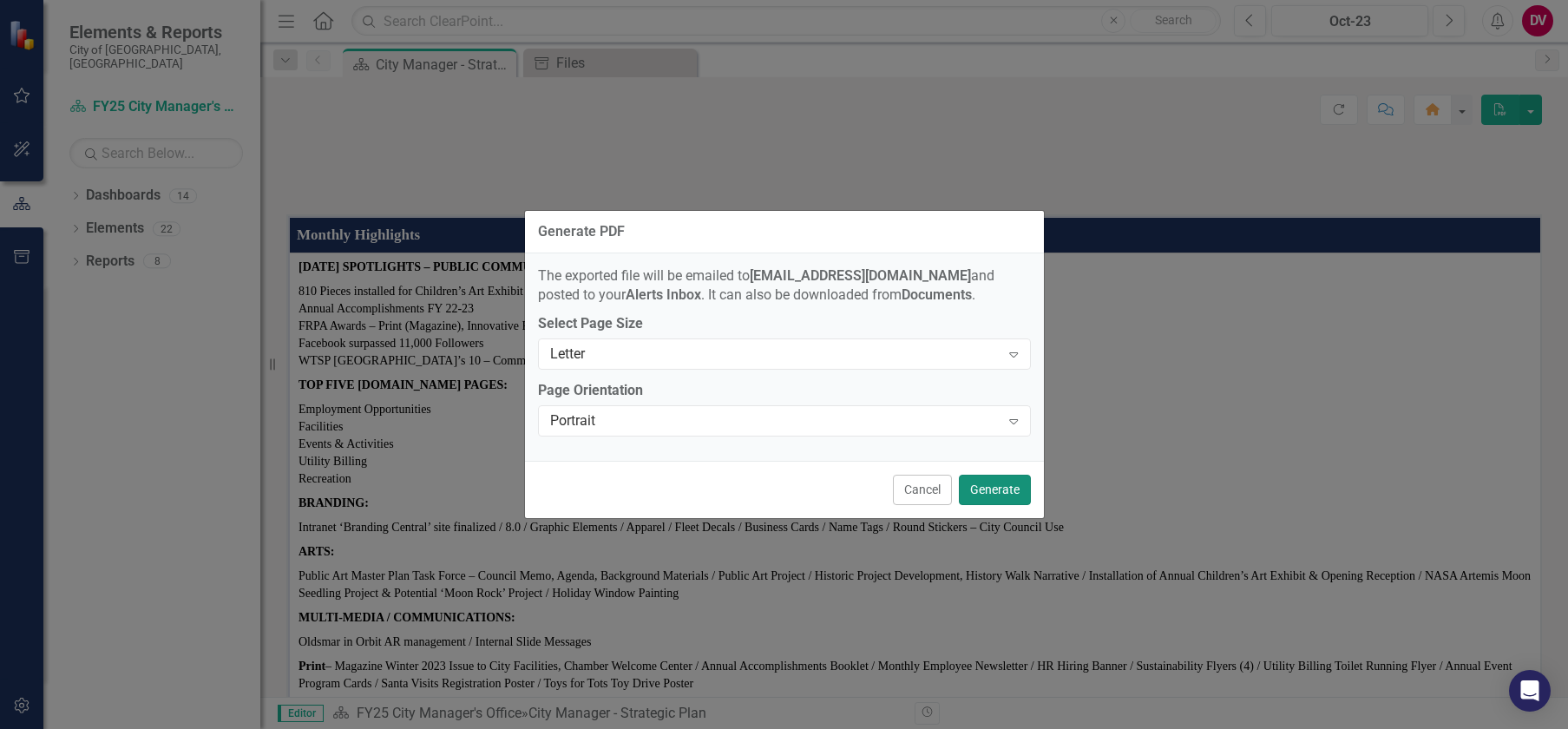
click at [986, 492] on button "Generate" at bounding box center [994, 489] width 72 height 30
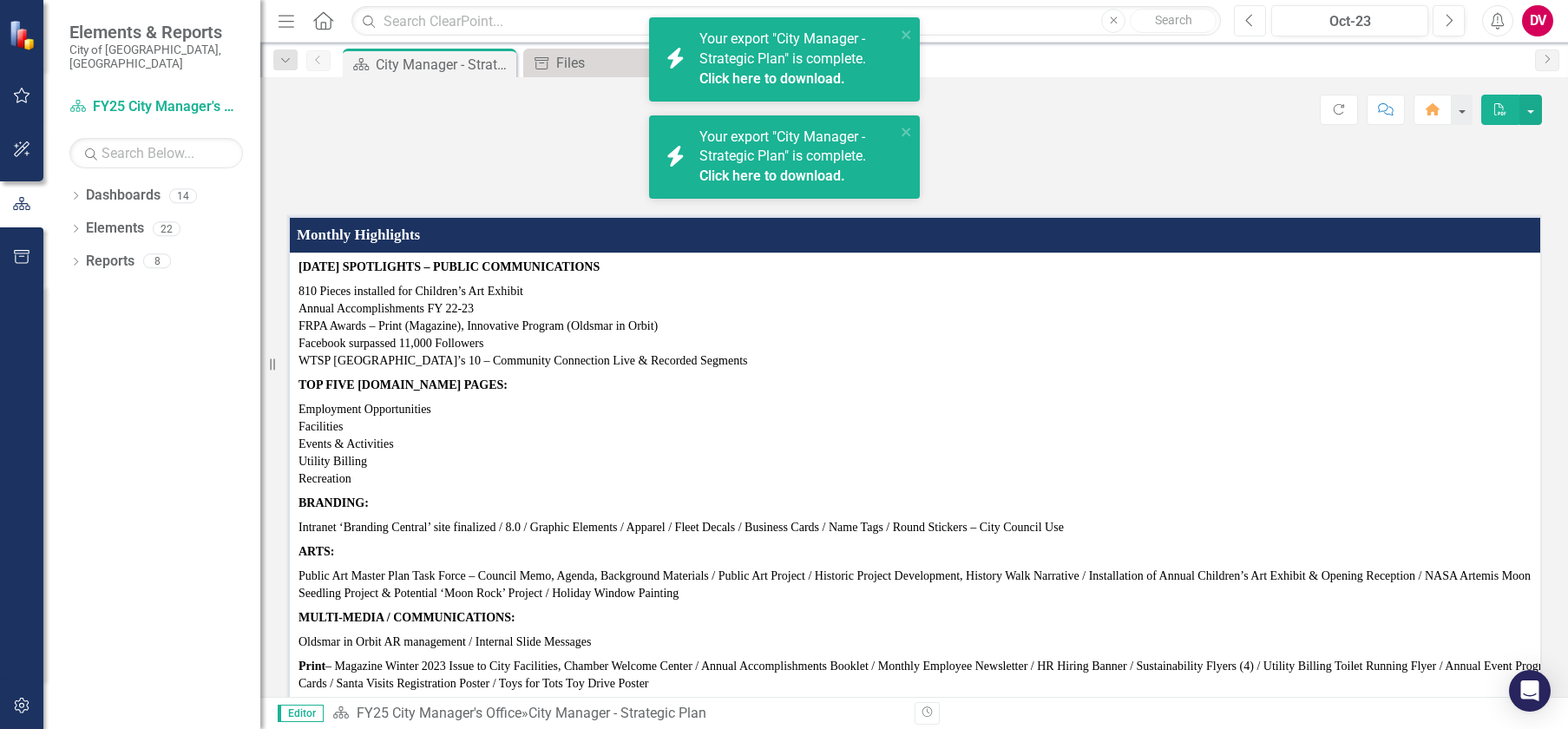
click at [1243, 24] on button "Previous" at bounding box center [1250, 20] width 32 height 31
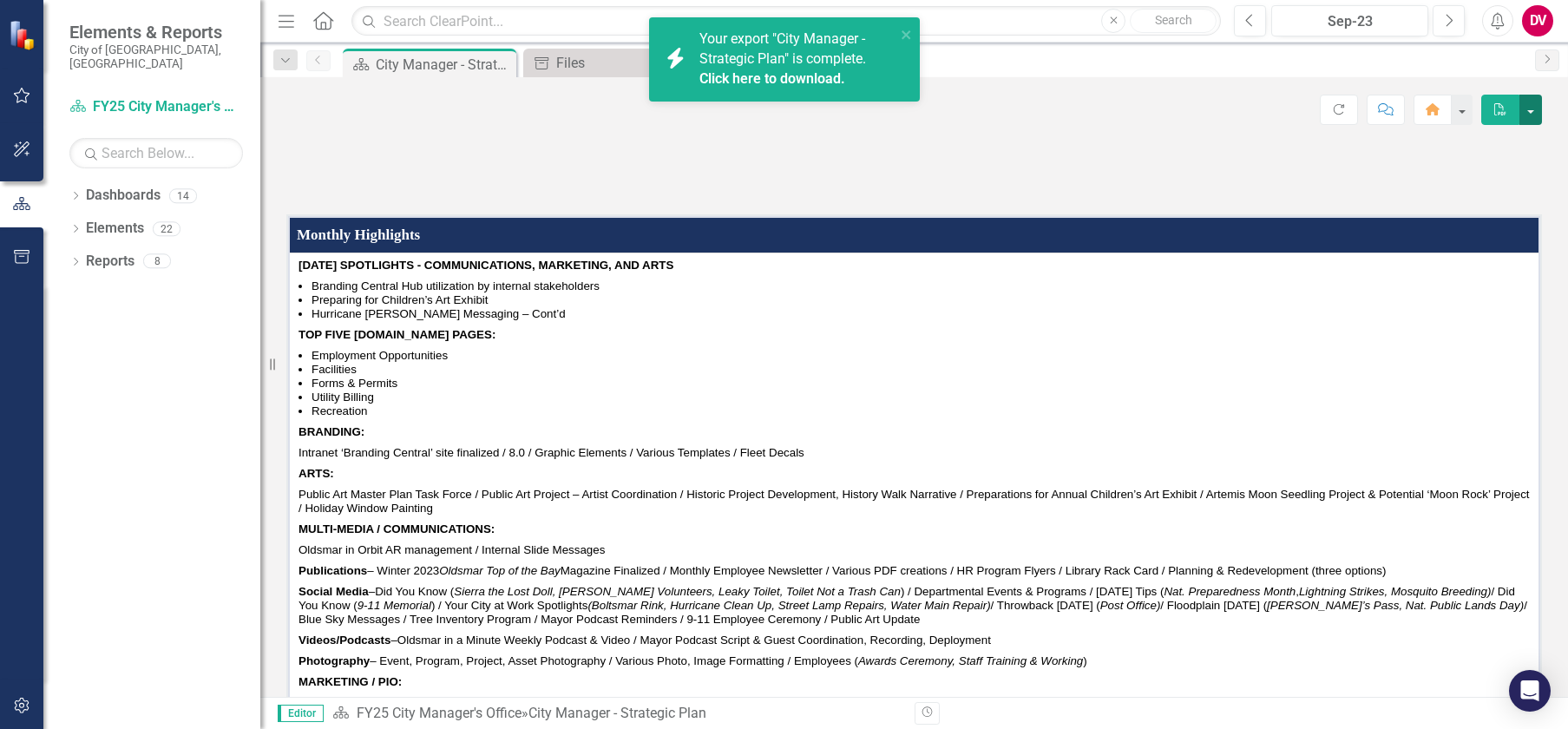
click at [1530, 121] on button "button" at bounding box center [1530, 110] width 23 height 30
click at [1440, 184] on link "PDF Export to PDF" at bounding box center [1470, 176] width 140 height 32
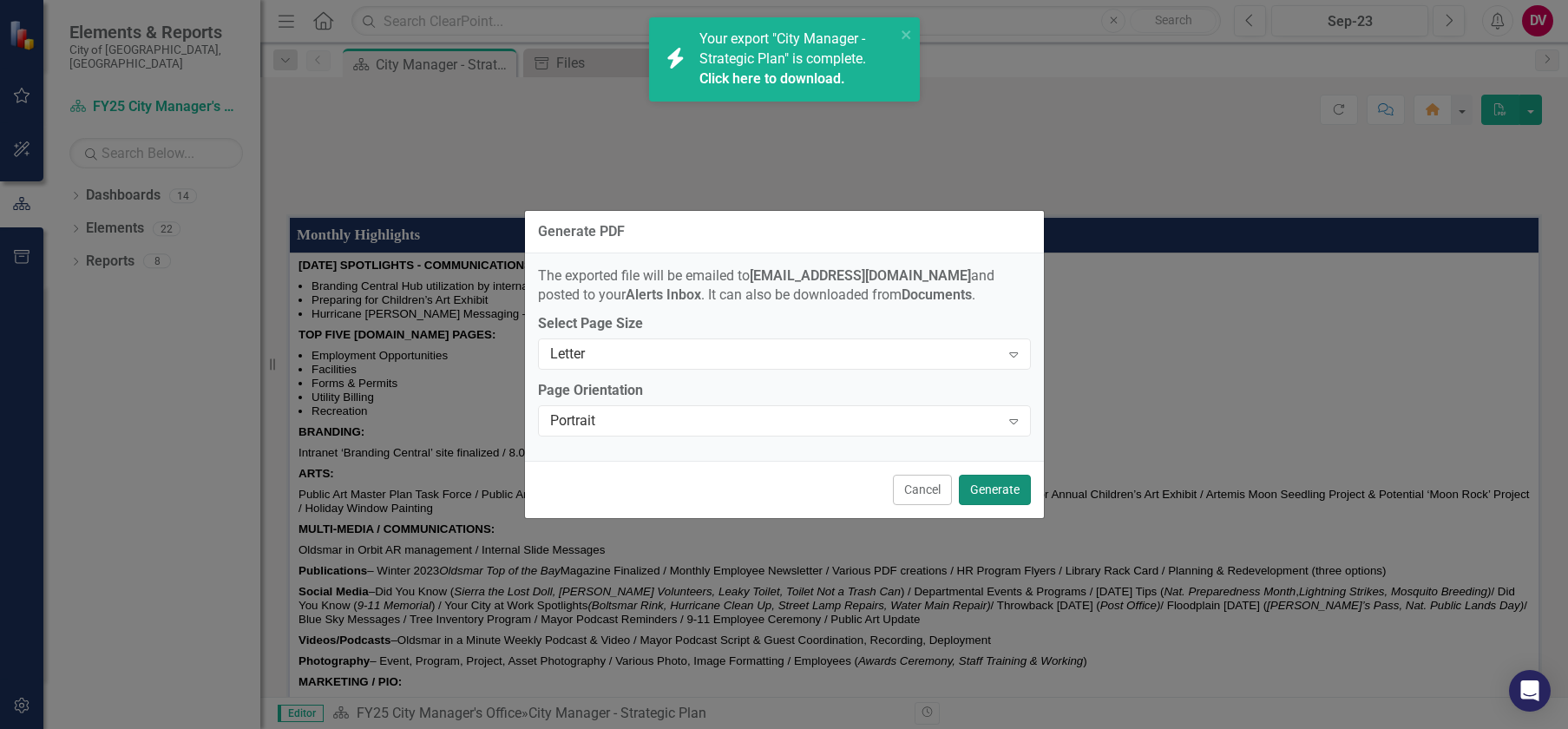
click at [1005, 494] on button "Generate" at bounding box center [994, 489] width 72 height 30
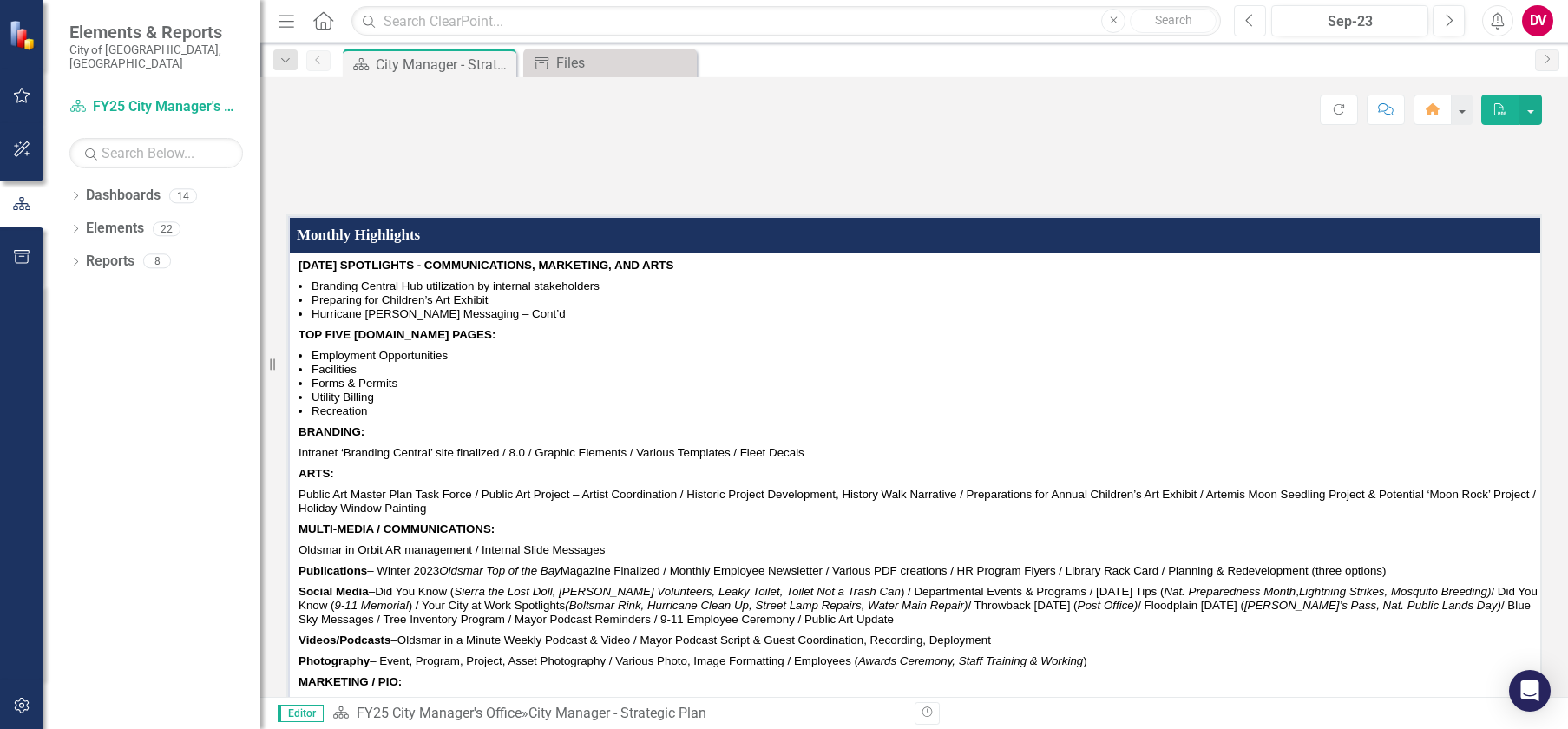
click at [1245, 20] on icon "Previous" at bounding box center [1250, 21] width 10 height 16
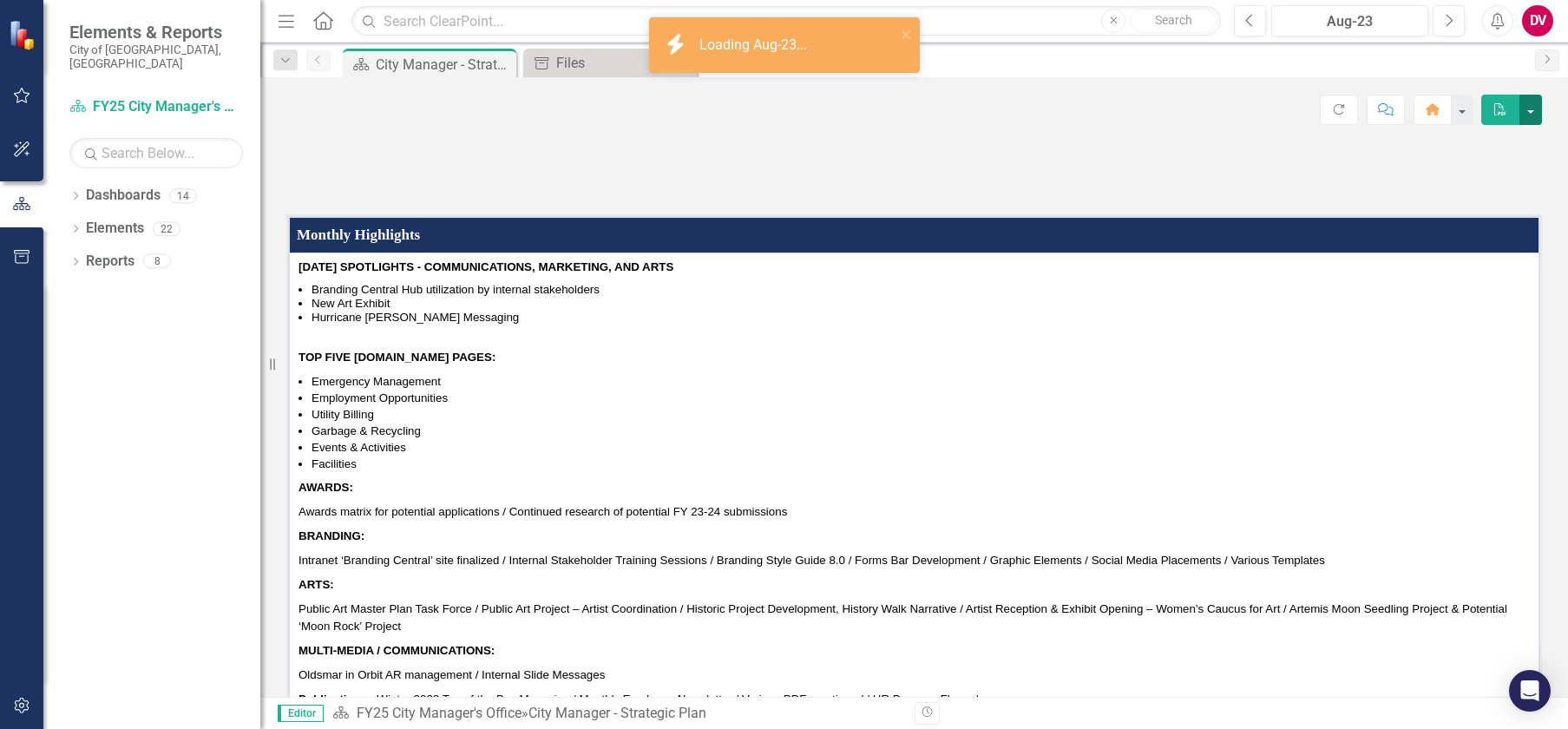
click at [1530, 109] on button "button" at bounding box center [1530, 110] width 23 height 30
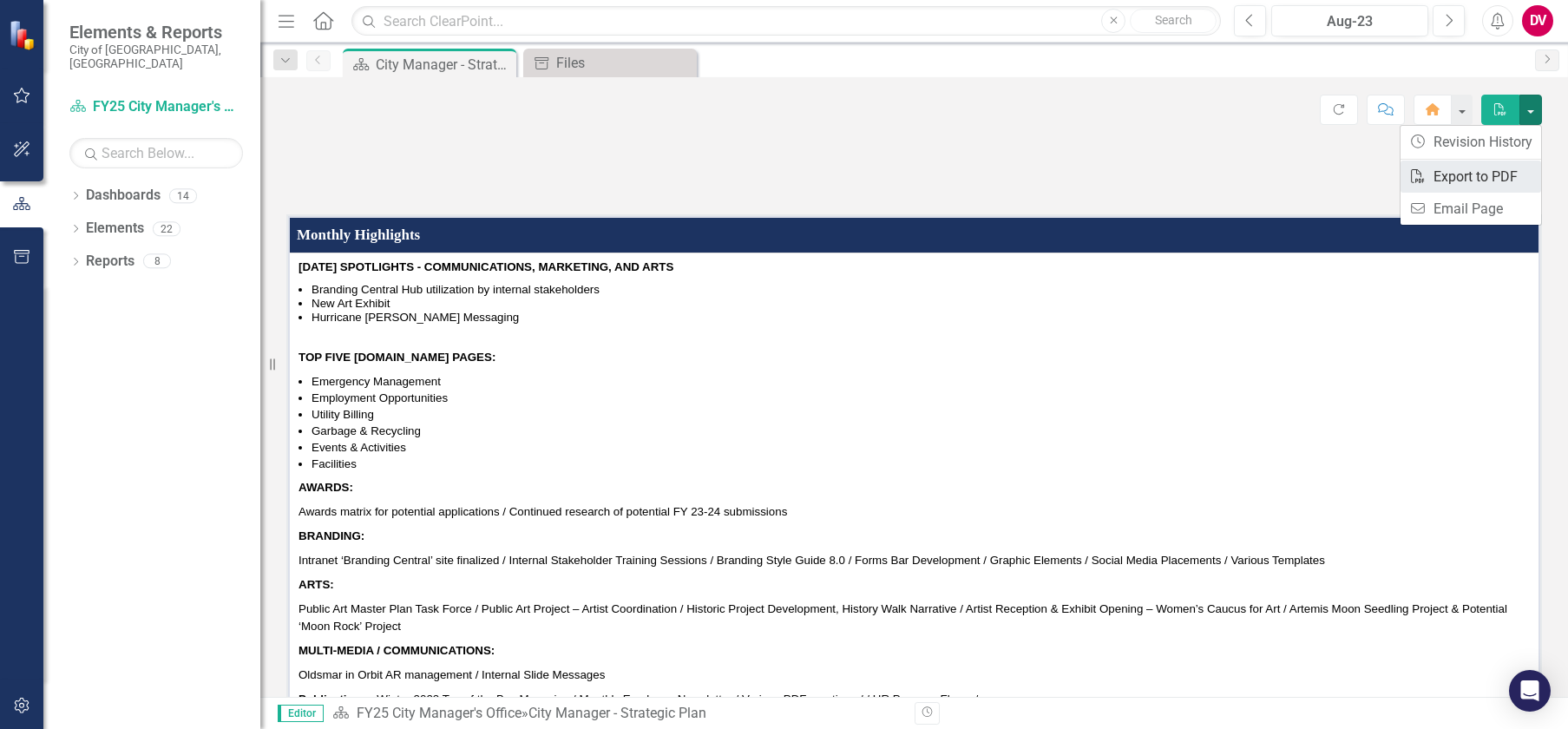
click at [1446, 181] on link "PDF Export to PDF" at bounding box center [1470, 176] width 140 height 32
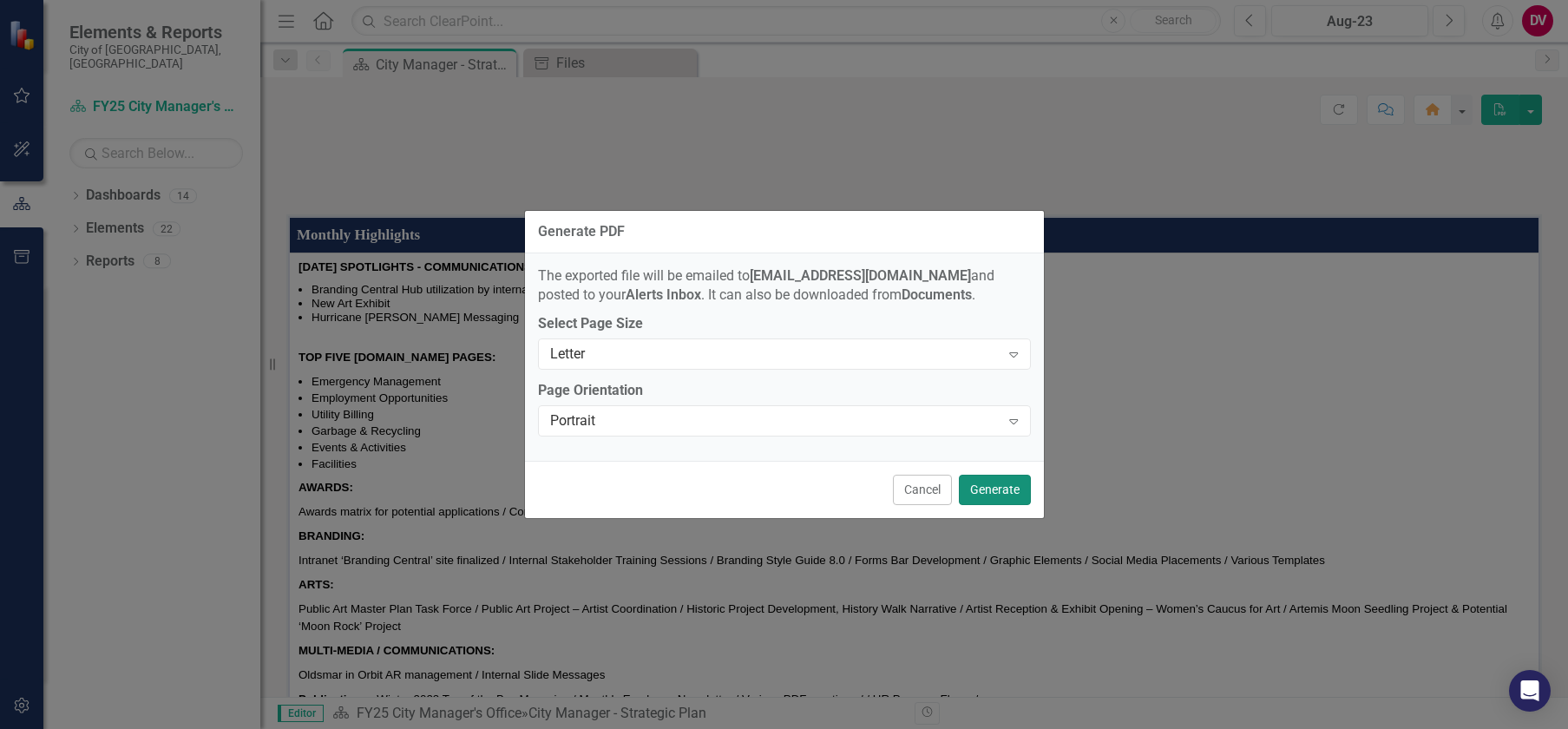
click at [972, 482] on button "Generate" at bounding box center [994, 489] width 72 height 30
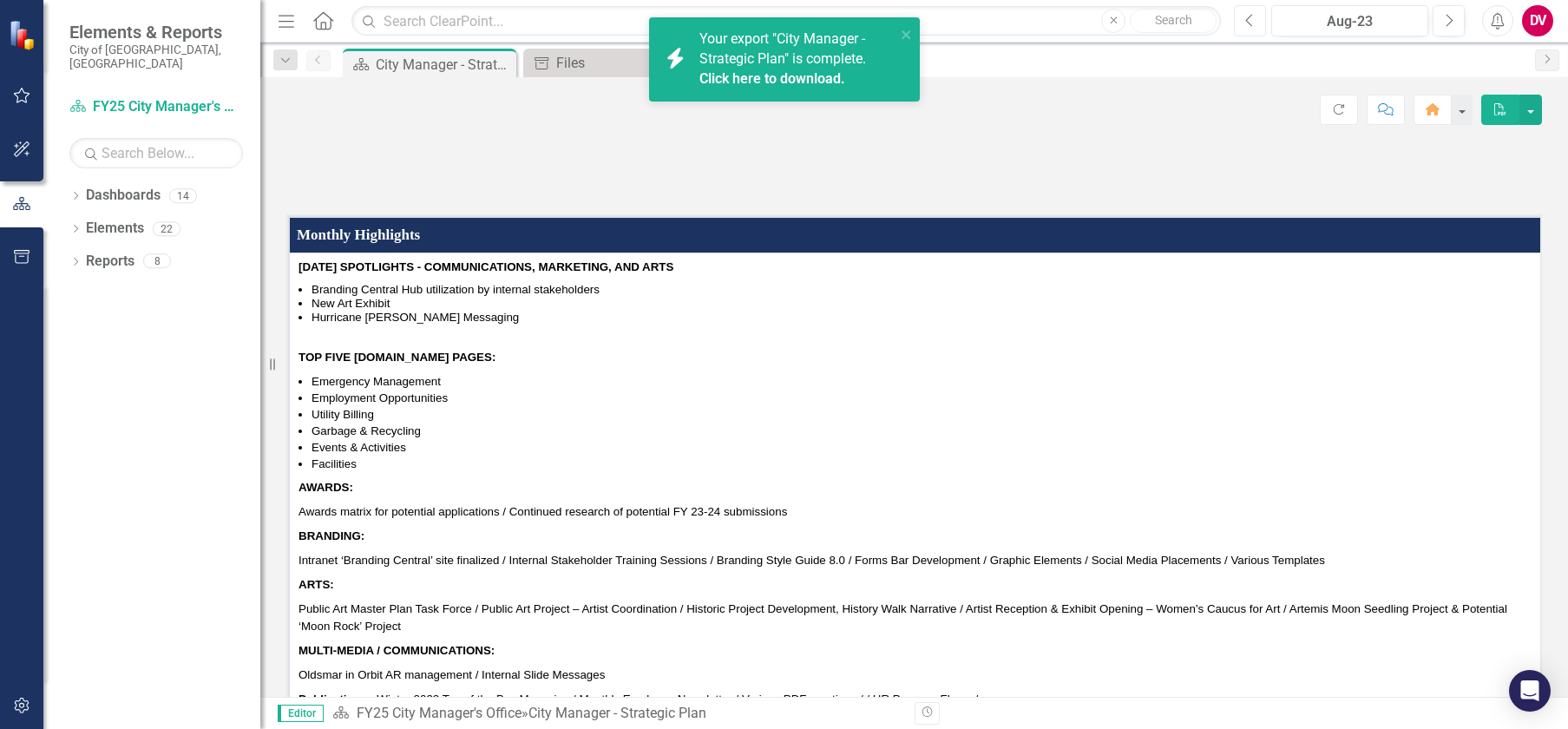
click at [1245, 25] on icon "Previous" at bounding box center [1250, 21] width 10 height 16
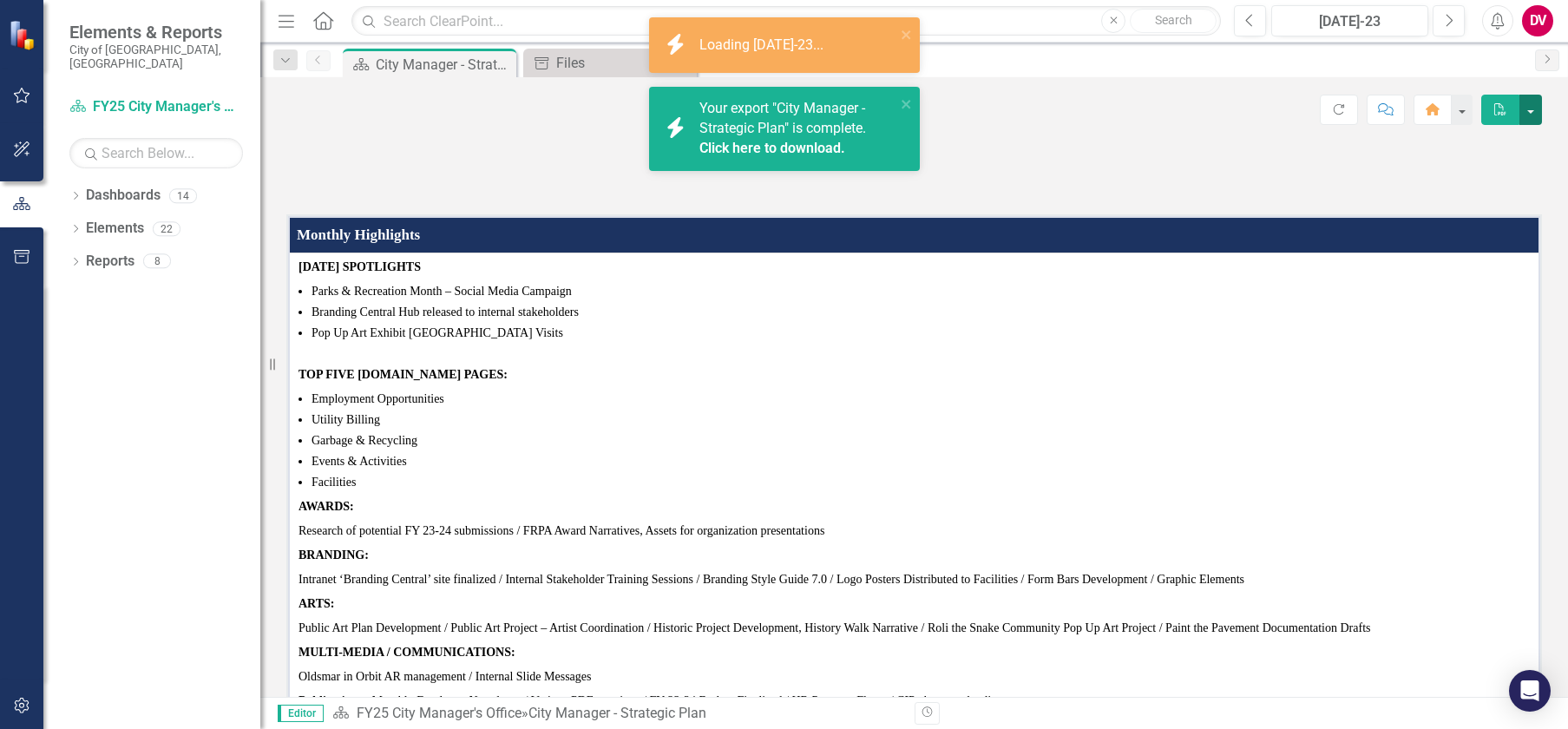
click at [1535, 108] on button "button" at bounding box center [1530, 110] width 23 height 30
click at [1449, 180] on link "PDF Export to PDF" at bounding box center [1470, 176] width 140 height 32
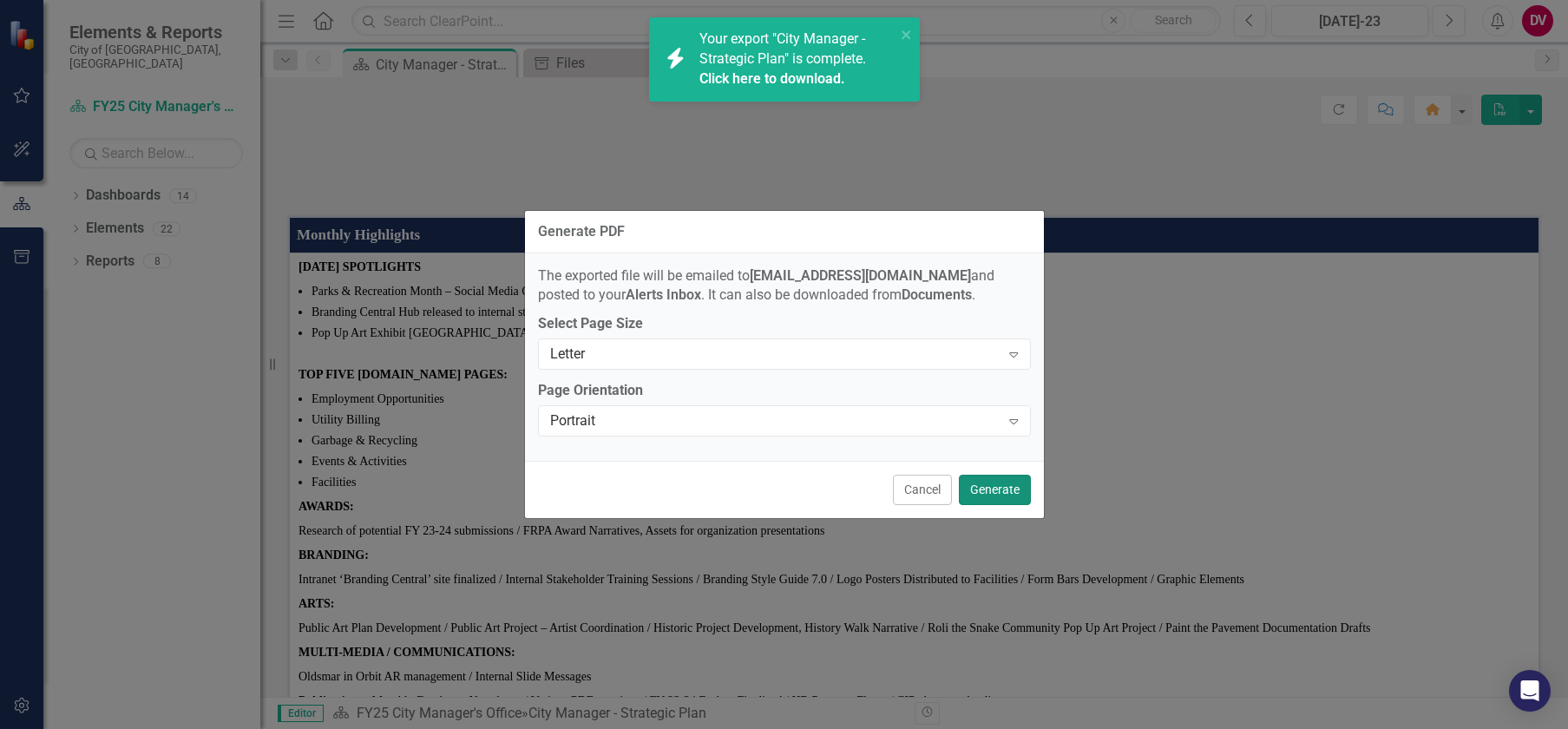
click at [990, 489] on button "Generate" at bounding box center [994, 489] width 72 height 30
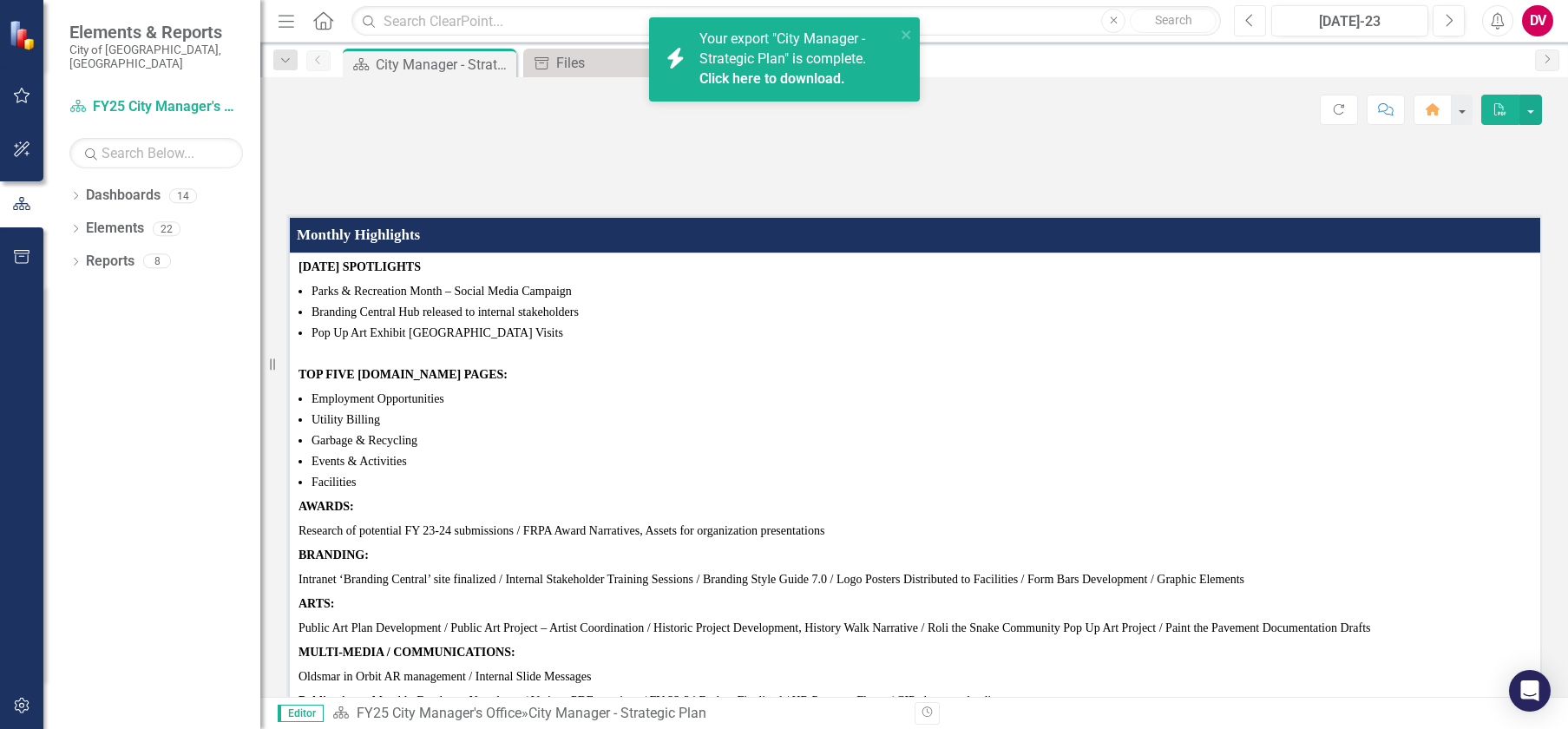
click at [1254, 25] on icon "Previous" at bounding box center [1250, 21] width 10 height 16
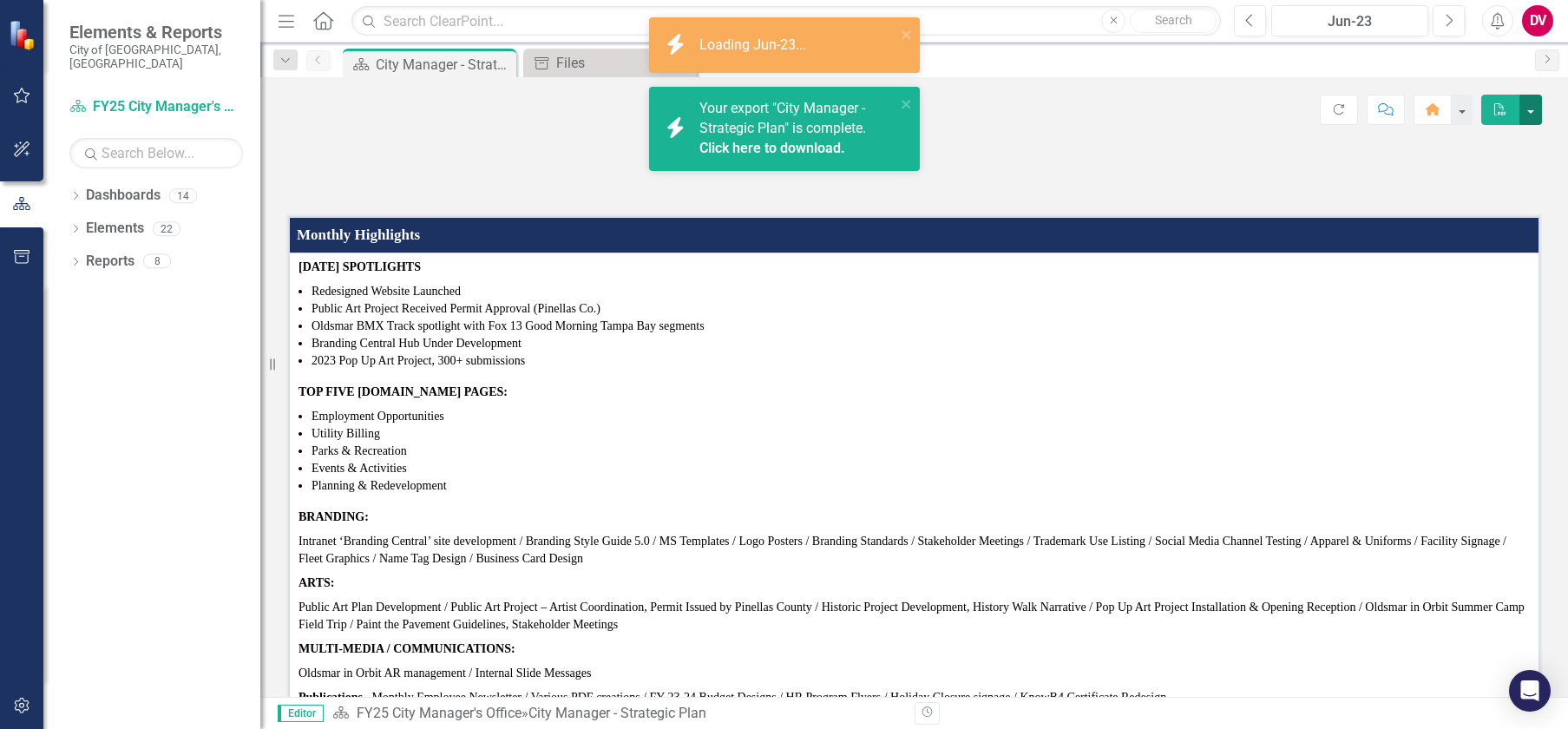
click at [1533, 111] on button "button" at bounding box center [1530, 110] width 23 height 30
click at [1454, 182] on link "PDF Export to PDF" at bounding box center [1470, 176] width 140 height 32
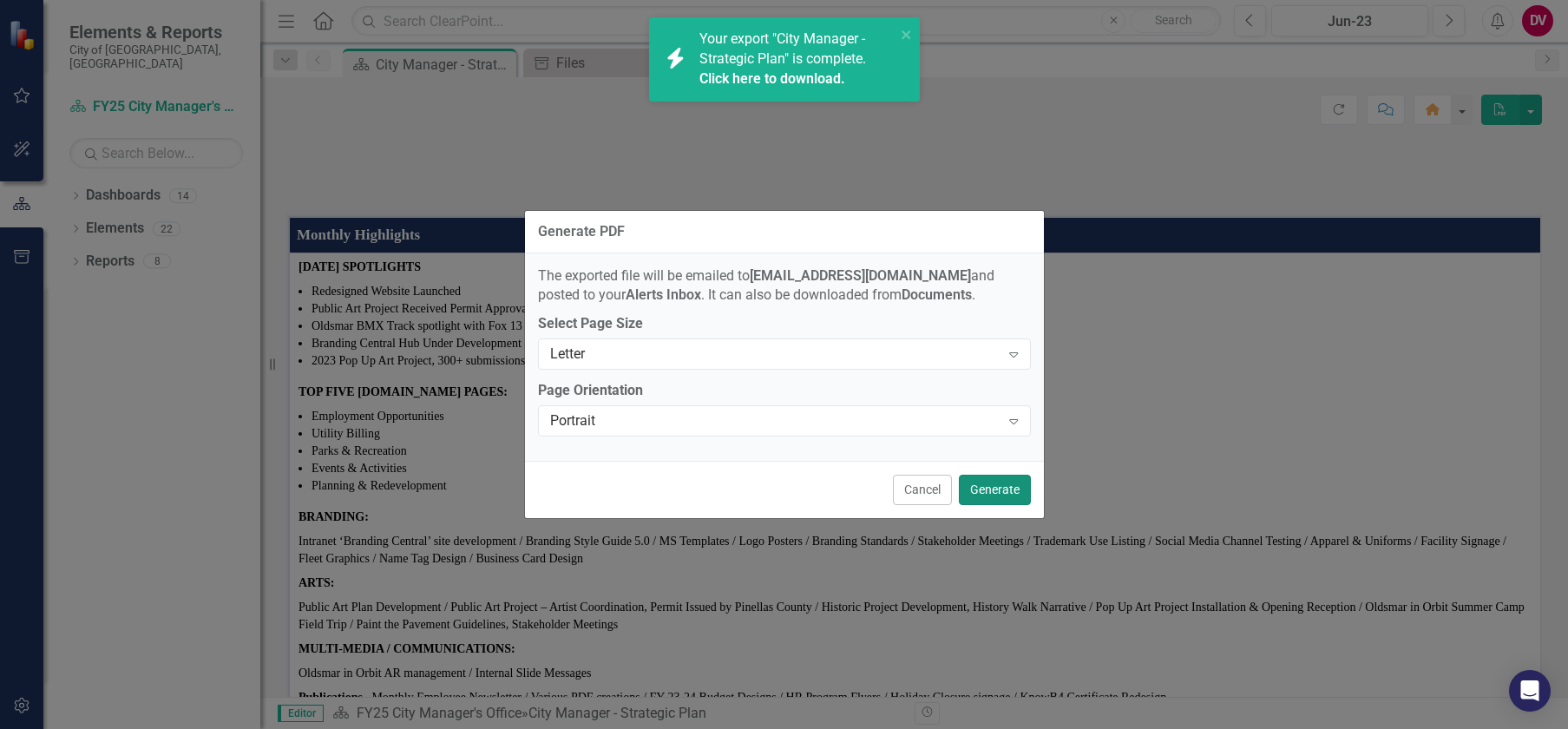
click at [996, 488] on button "Generate" at bounding box center [994, 489] width 72 height 30
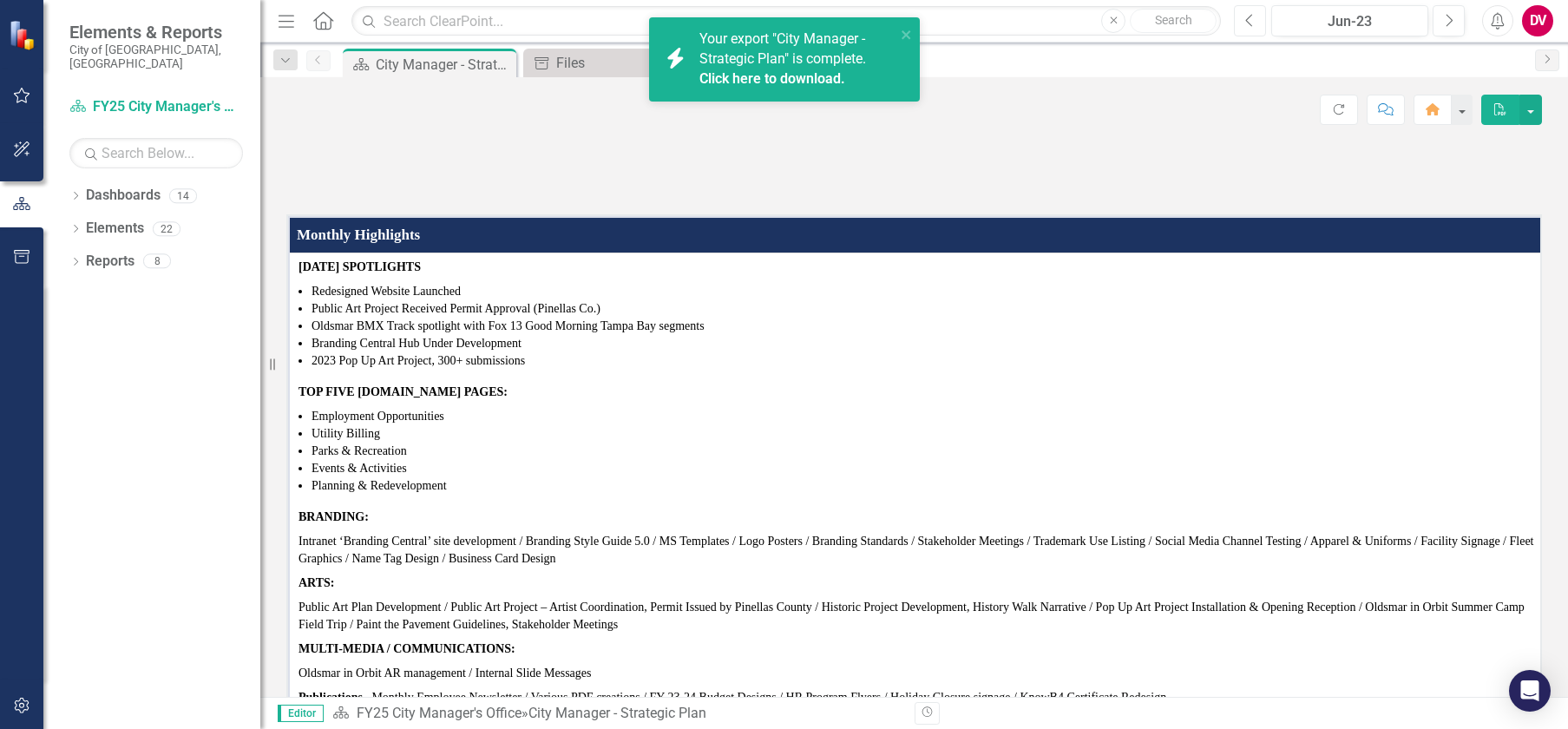
click at [1244, 23] on button "Previous" at bounding box center [1250, 20] width 32 height 31
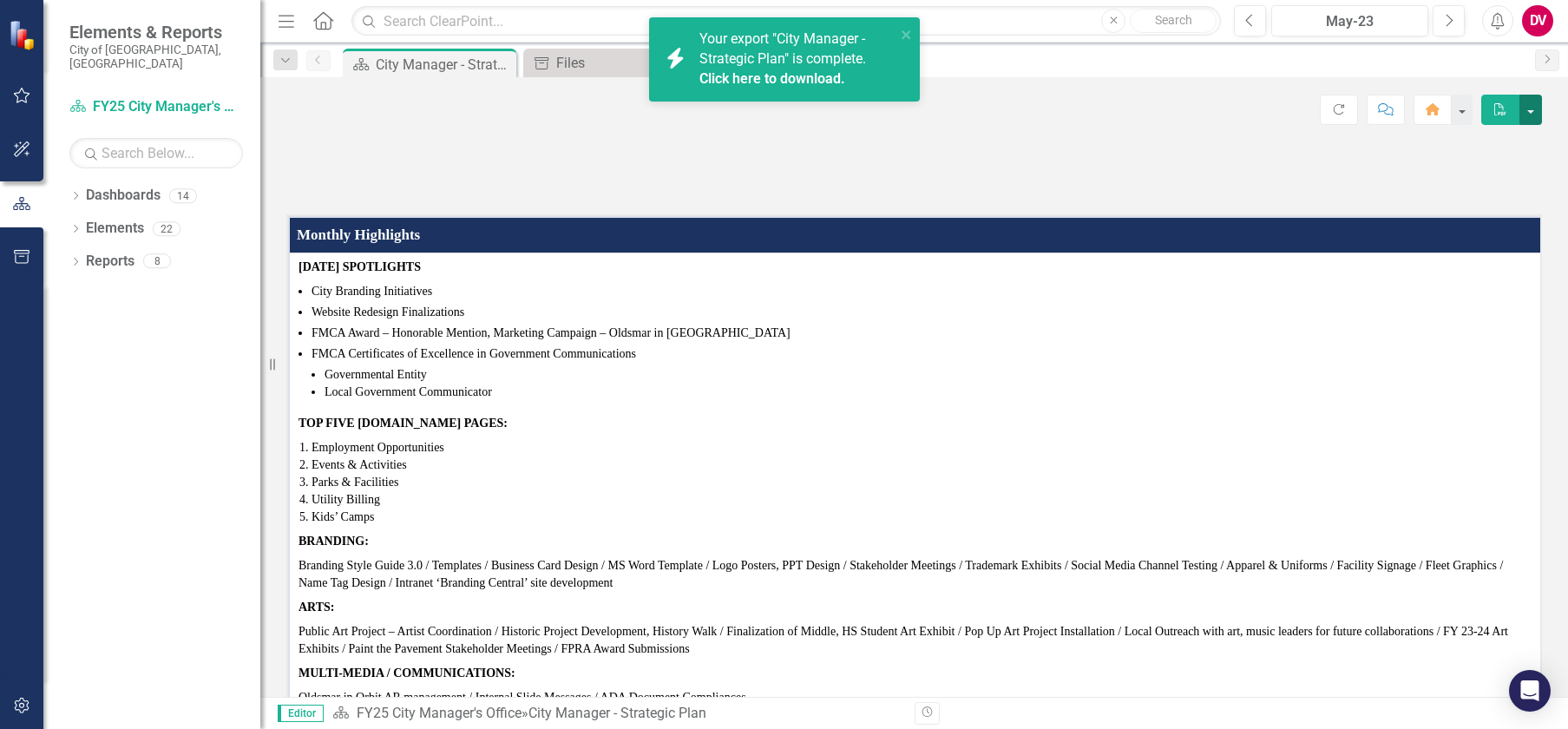
click at [1533, 114] on button "button" at bounding box center [1530, 110] width 23 height 30
click at [1463, 179] on link "PDF Export to PDF" at bounding box center [1470, 176] width 140 height 32
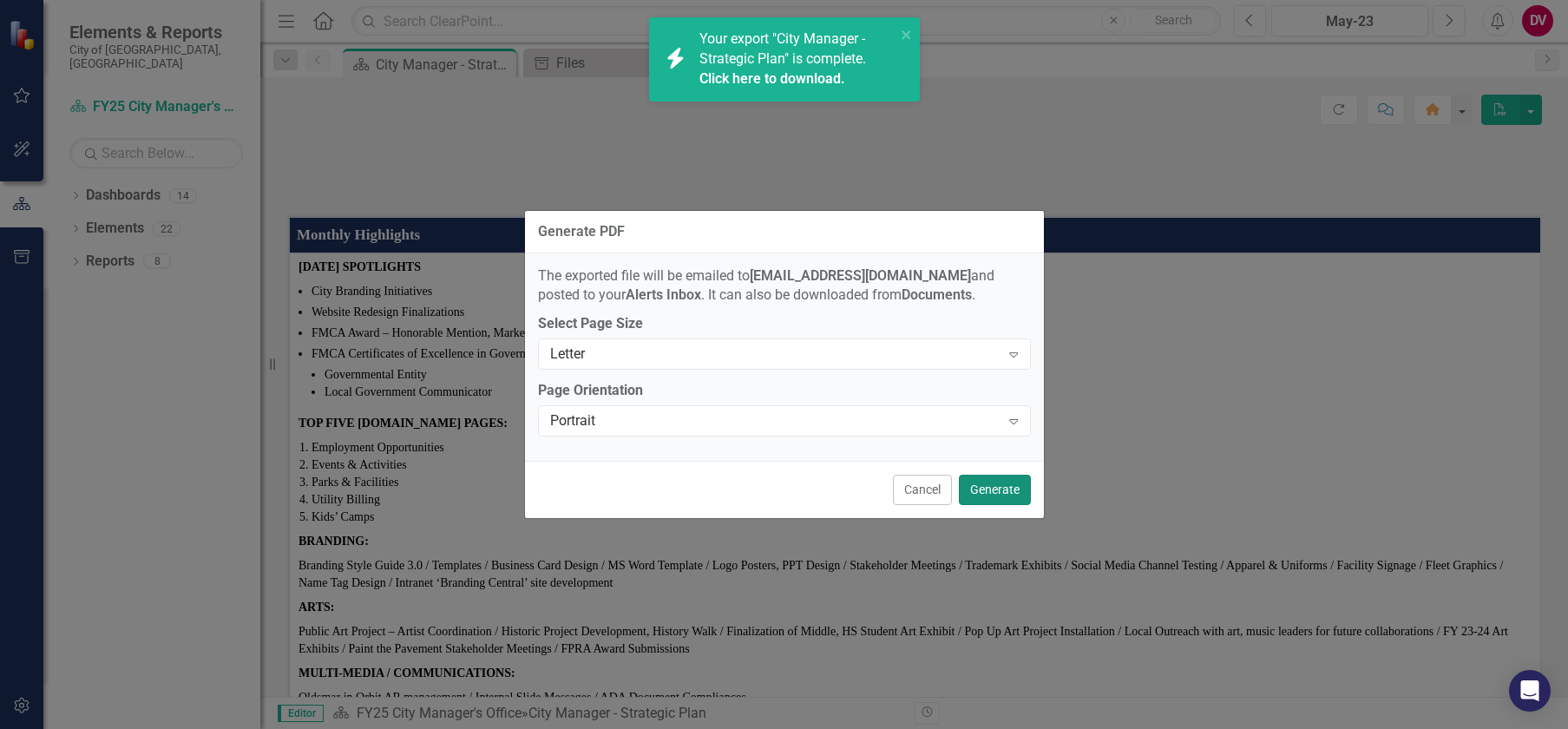
click at [992, 489] on button "Generate" at bounding box center [994, 489] width 72 height 30
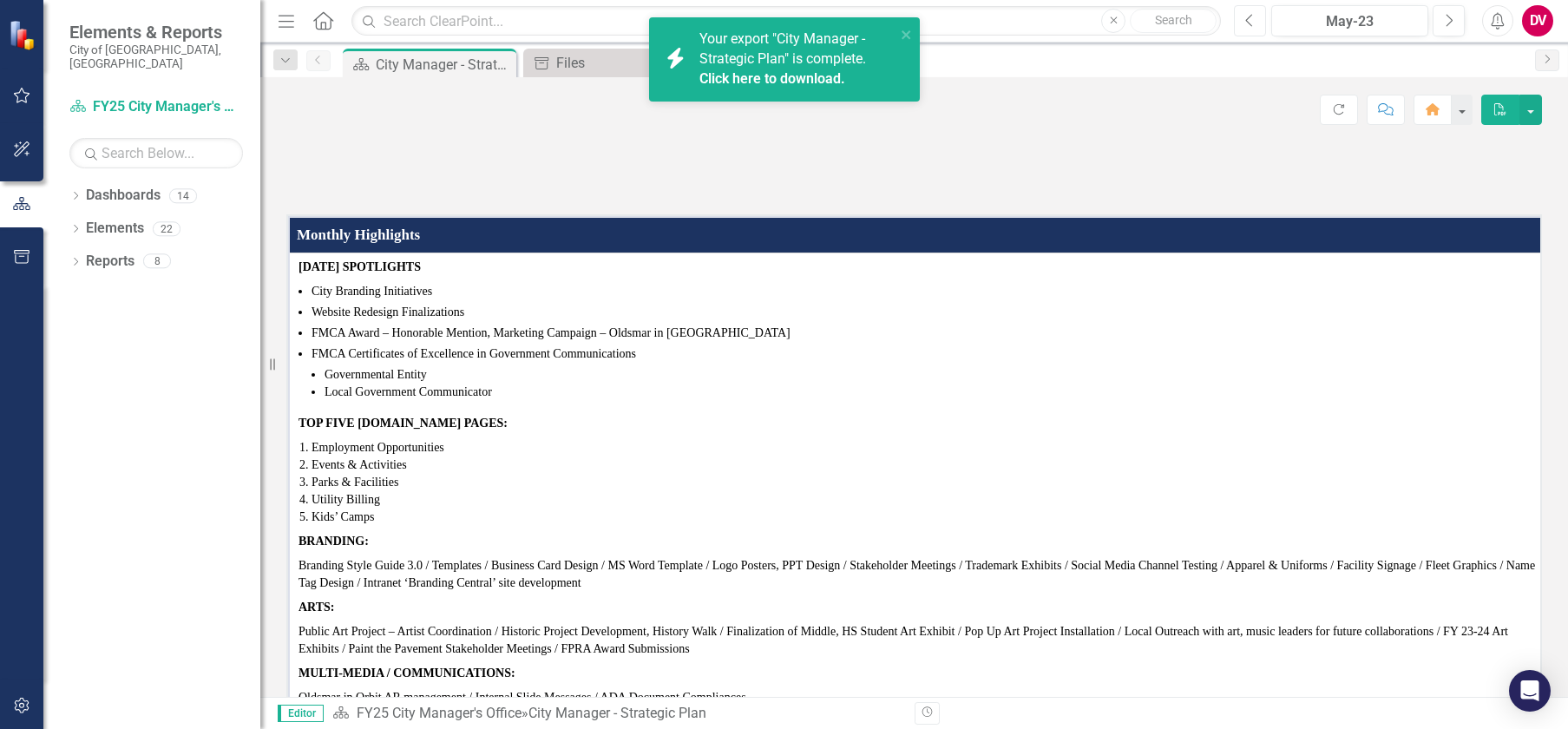
click at [1248, 25] on icon "Previous" at bounding box center [1250, 21] width 10 height 16
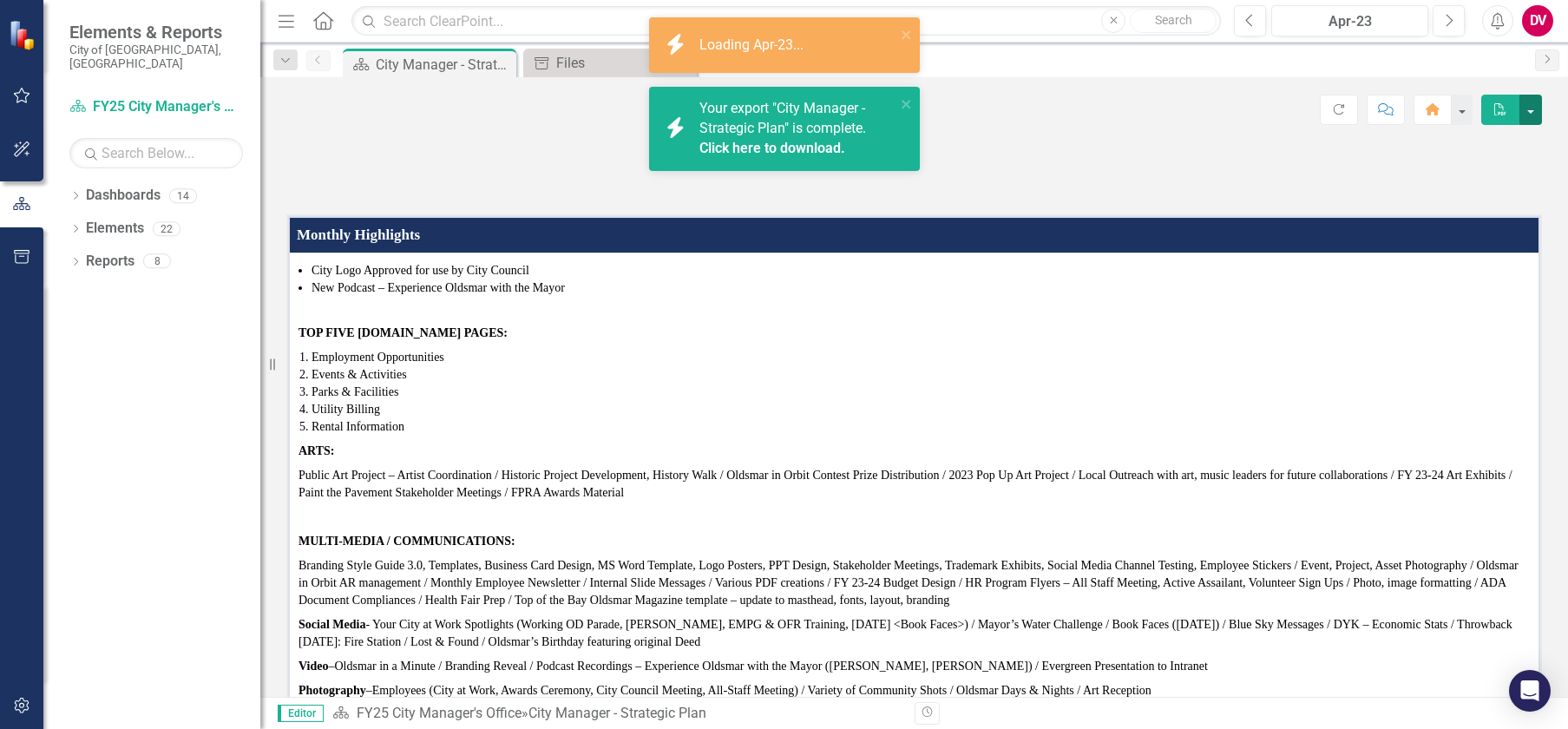
click at [1538, 118] on button "button" at bounding box center [1530, 110] width 23 height 30
click at [1483, 175] on link "PDF Export to PDF" at bounding box center [1470, 176] width 140 height 32
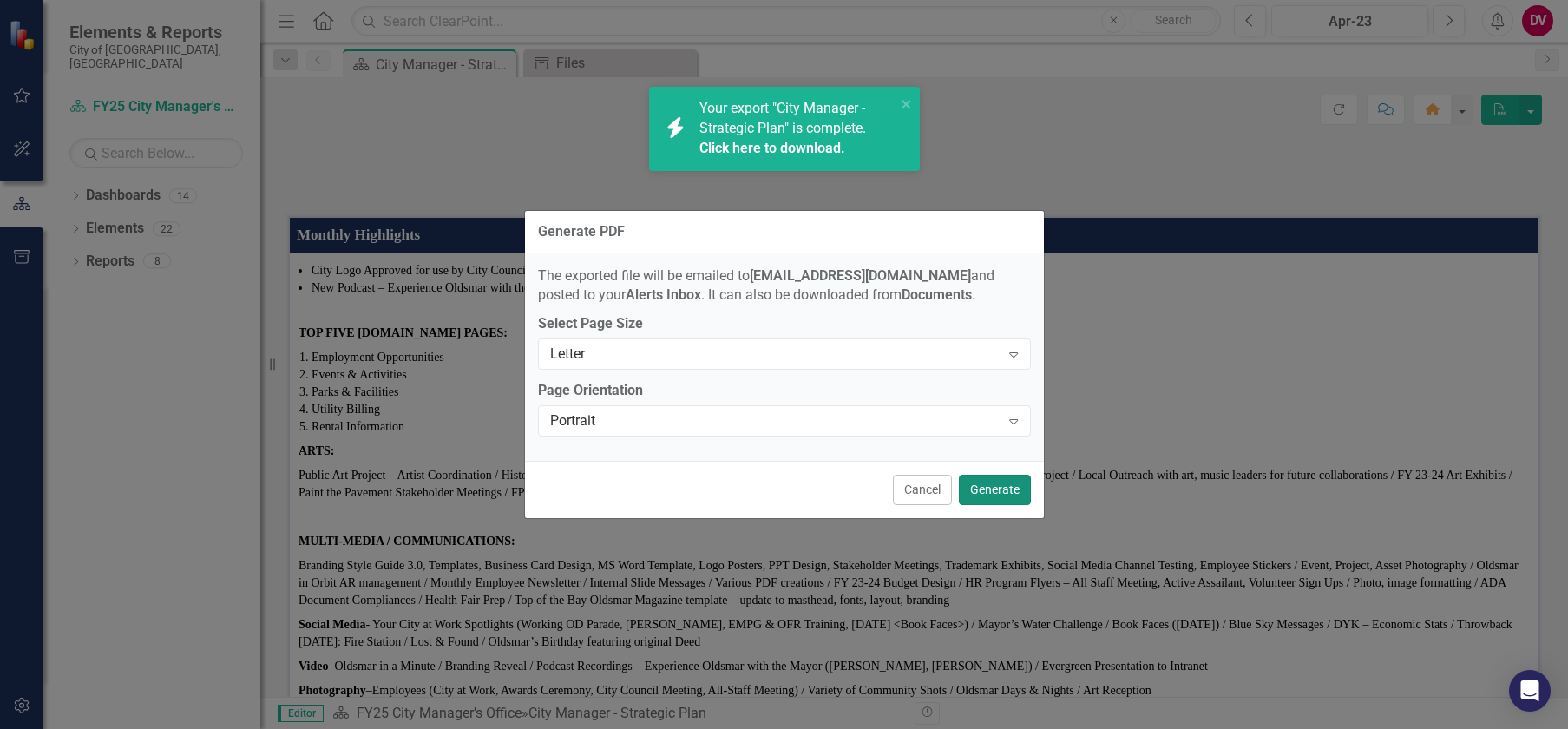
click at [983, 485] on button "Generate" at bounding box center [994, 489] width 72 height 30
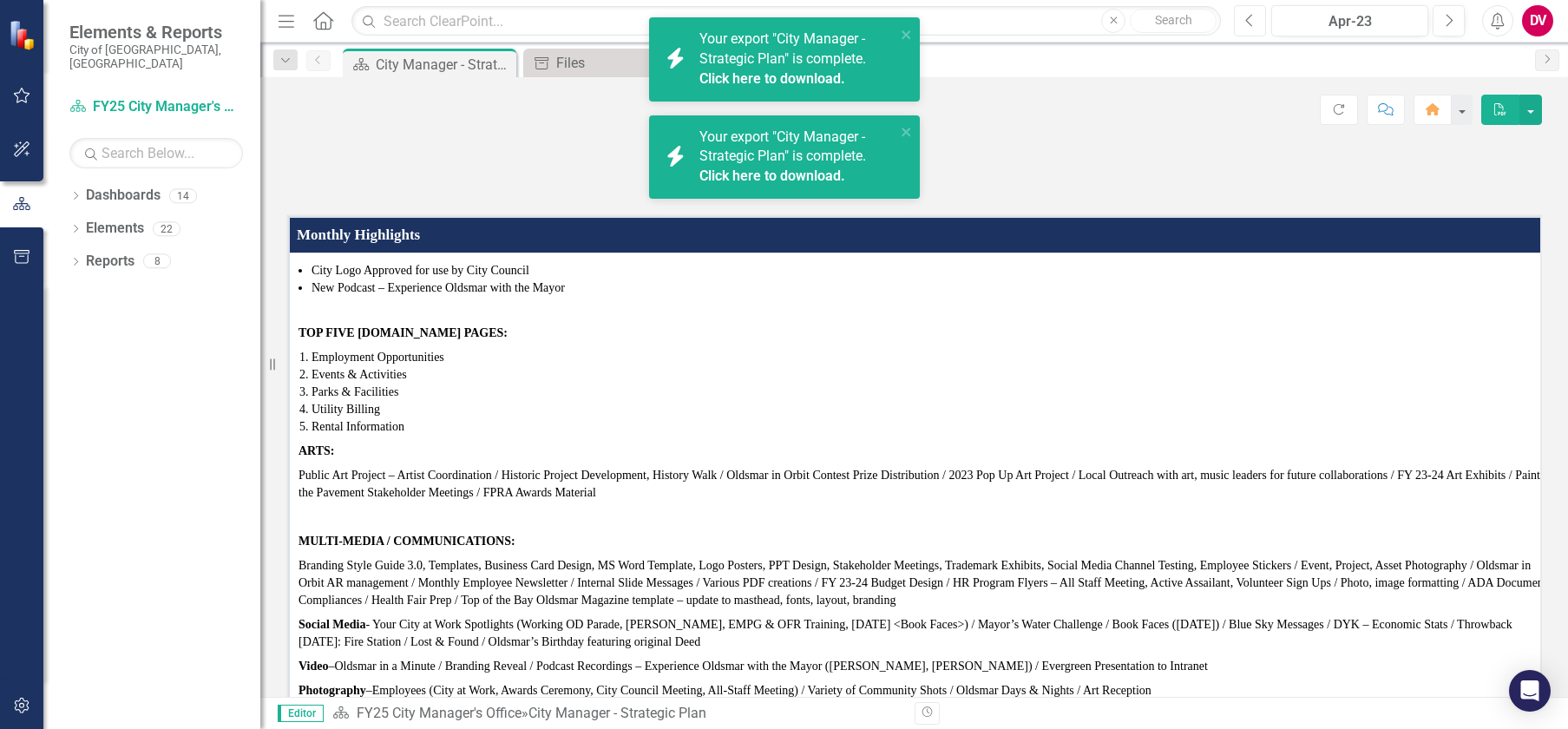
click at [1246, 23] on icon "Previous" at bounding box center [1250, 21] width 10 height 16
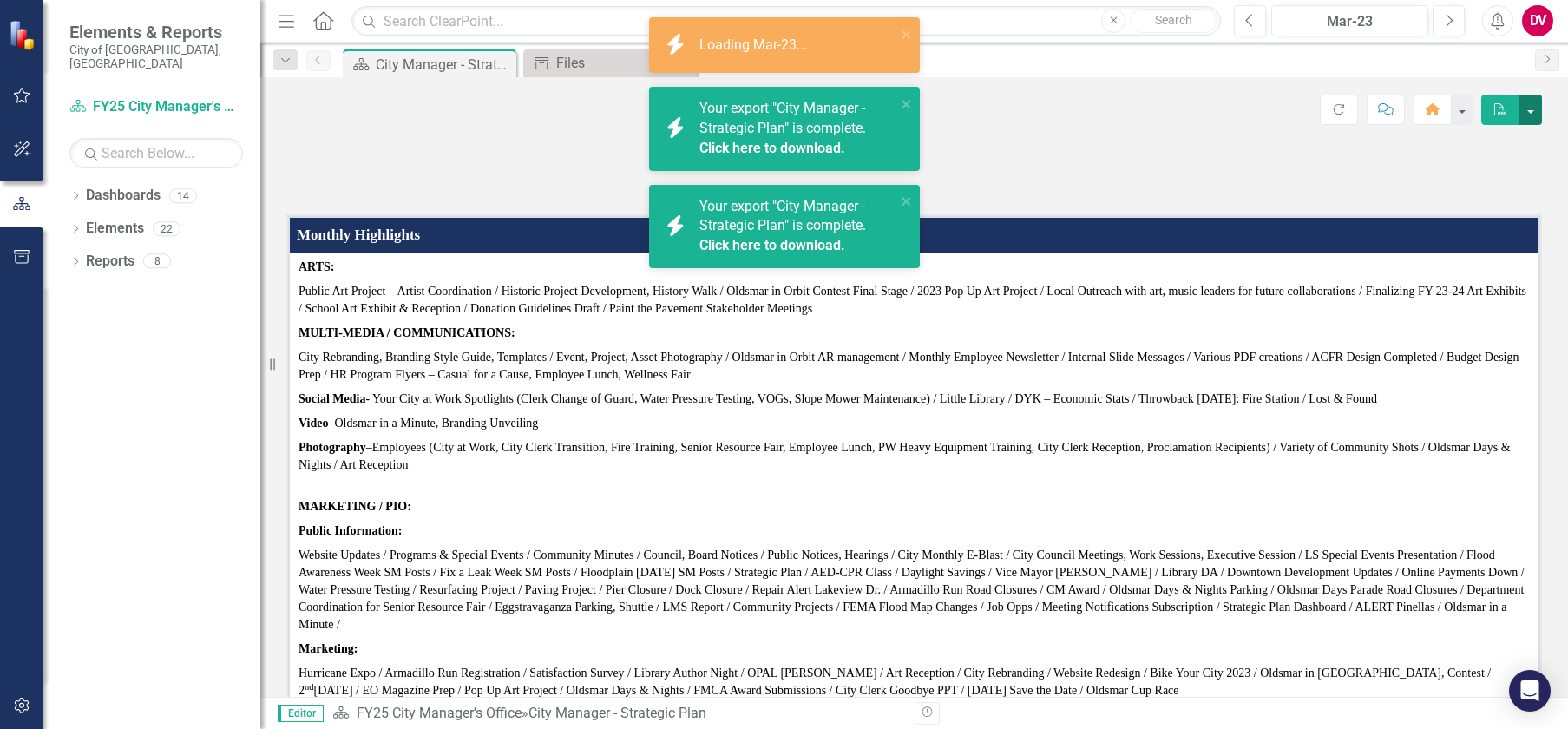
click at [1529, 113] on button "button" at bounding box center [1530, 110] width 23 height 30
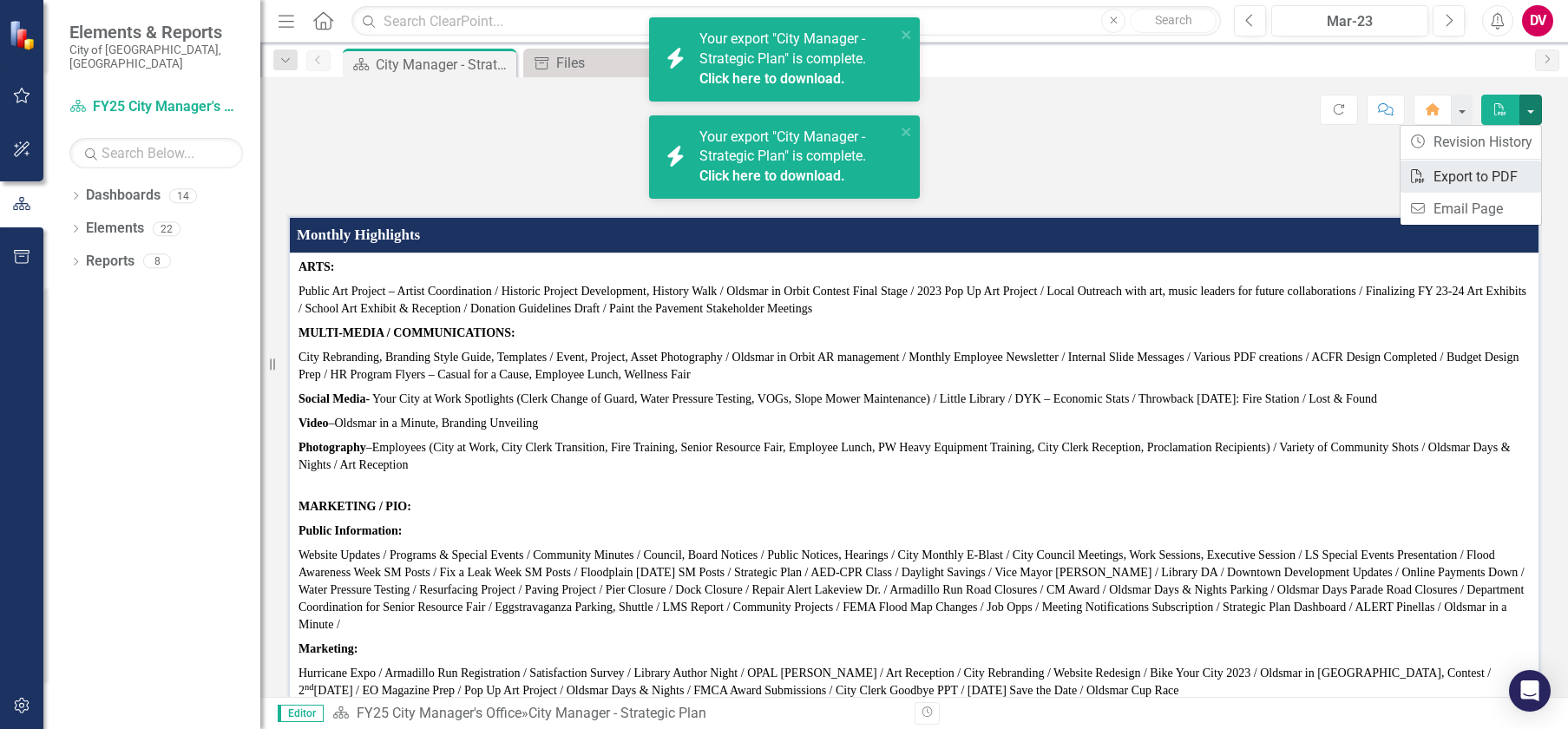
click at [1470, 183] on link "PDF Export to PDF" at bounding box center [1470, 176] width 140 height 32
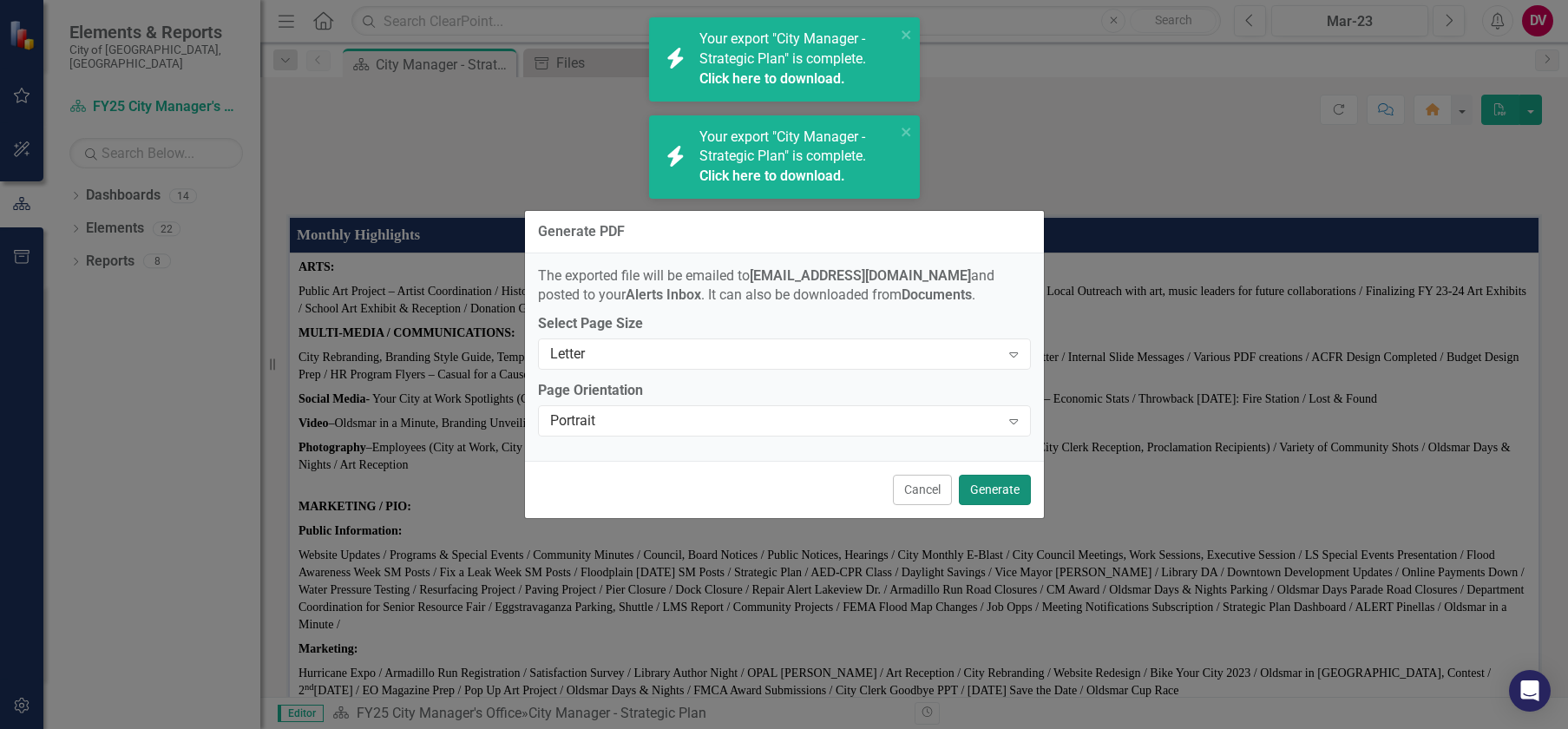
click at [999, 488] on button "Generate" at bounding box center [994, 489] width 72 height 30
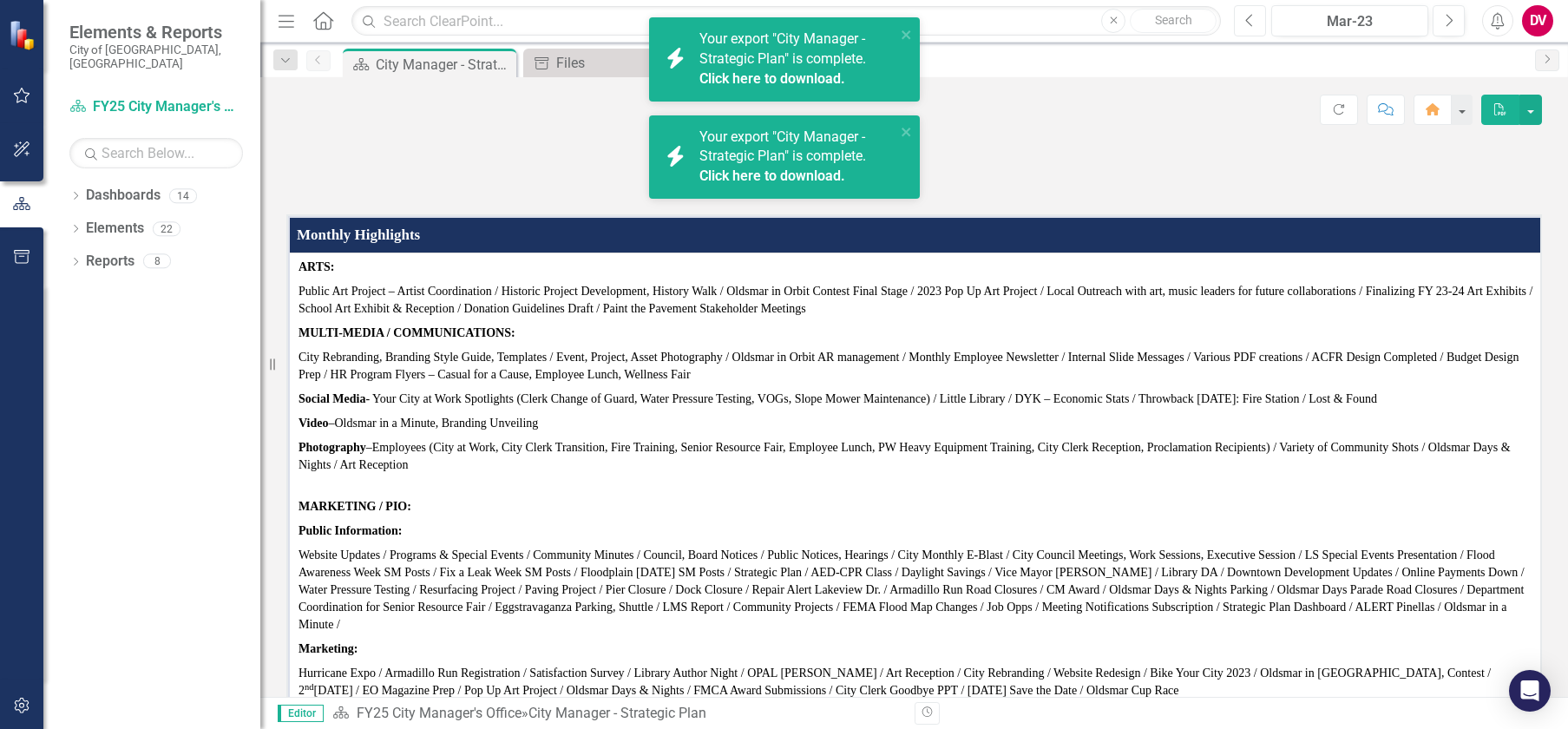
click at [1248, 22] on icon "button" at bounding box center [1249, 20] width 7 height 12
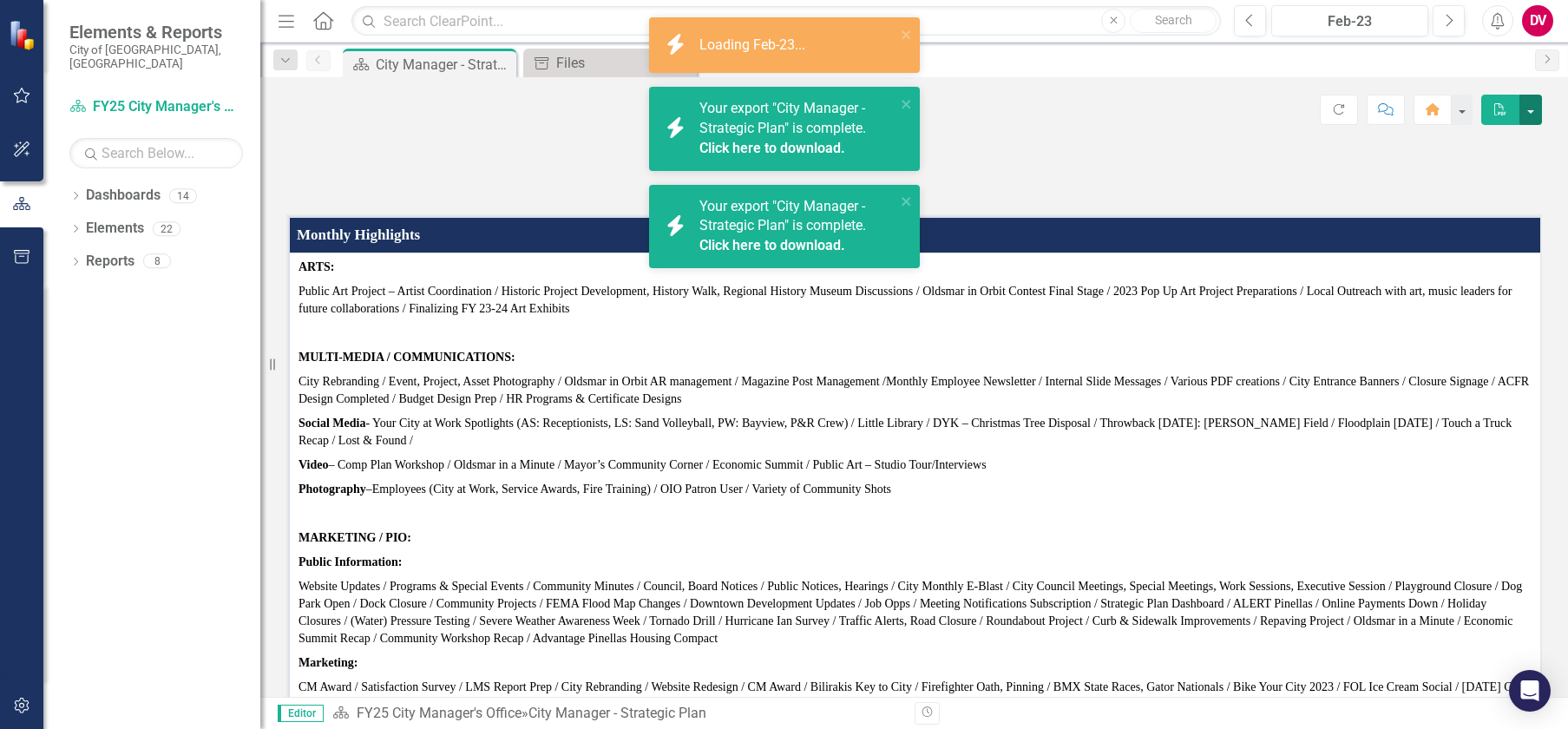
click at [1529, 113] on button "button" at bounding box center [1530, 110] width 23 height 30
click at [1460, 178] on link "PDF Export to PDF" at bounding box center [1470, 176] width 140 height 32
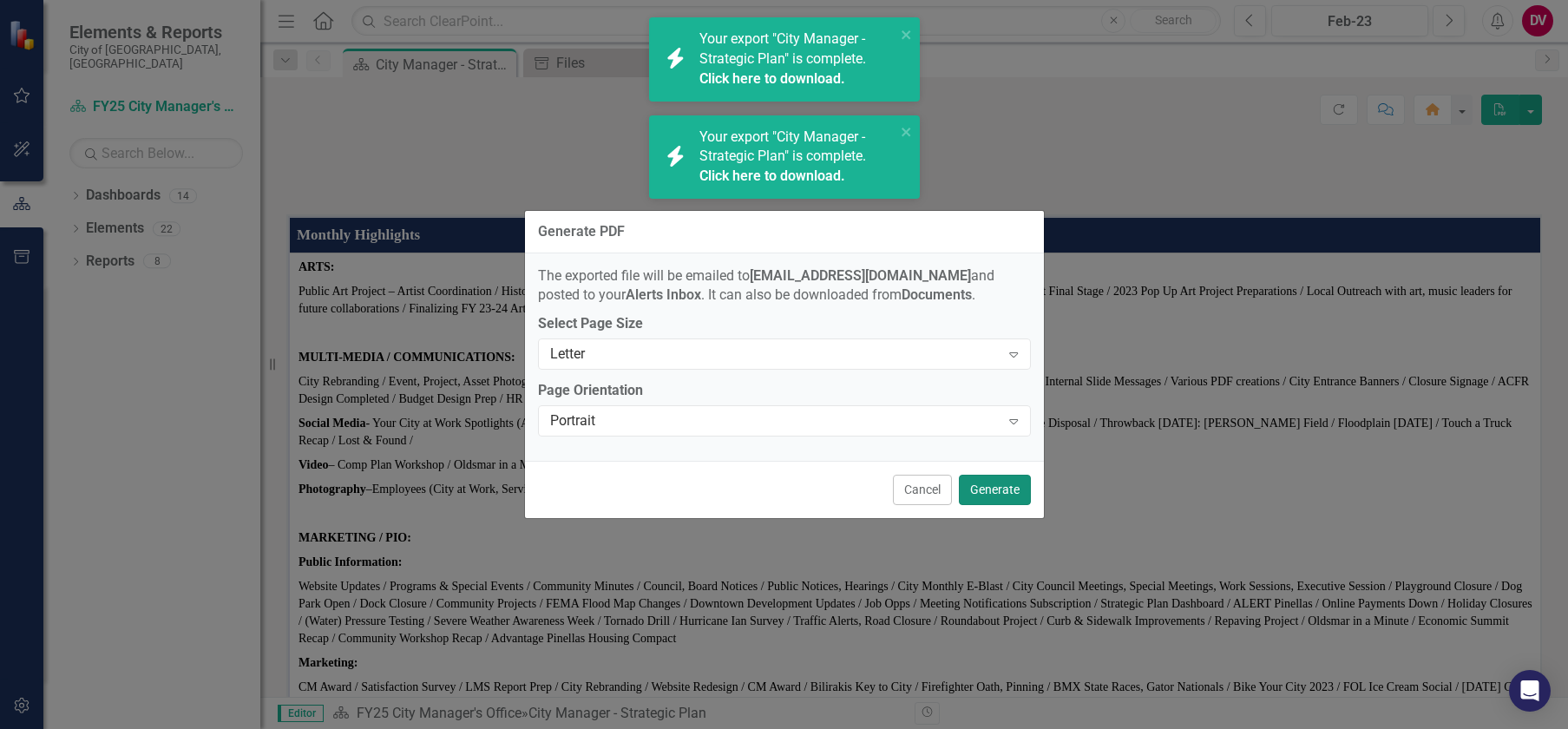
click at [1021, 489] on button "Generate" at bounding box center [994, 489] width 72 height 30
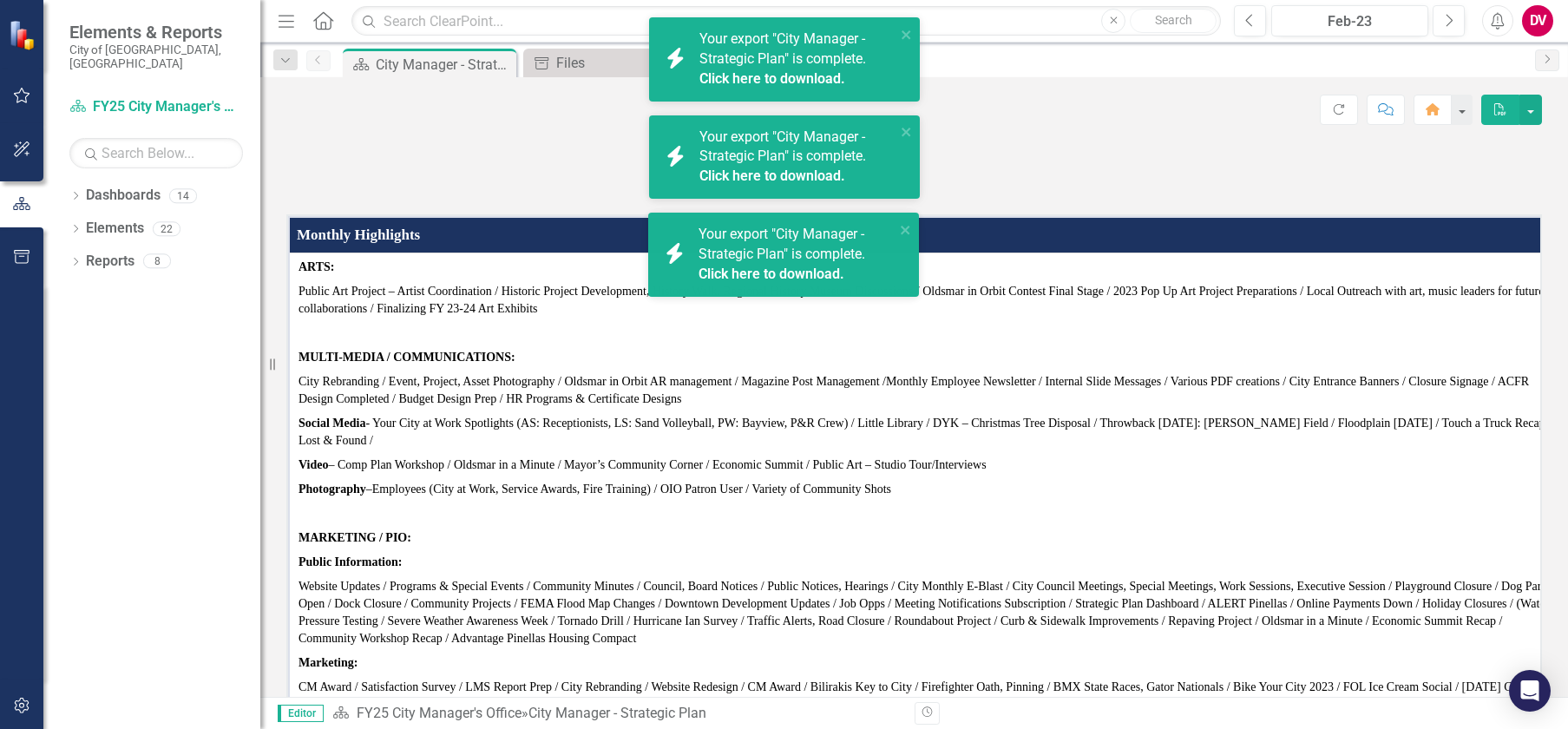
click at [746, 259] on span "Your export "City Manager - Strategic Plan" is complete. Click here to download." at bounding box center [794, 254] width 191 height 59
click at [737, 165] on div "Your export "City Manager - Strategic Plan" is complete. Click here to download." at bounding box center [797, 157] width 196 height 60
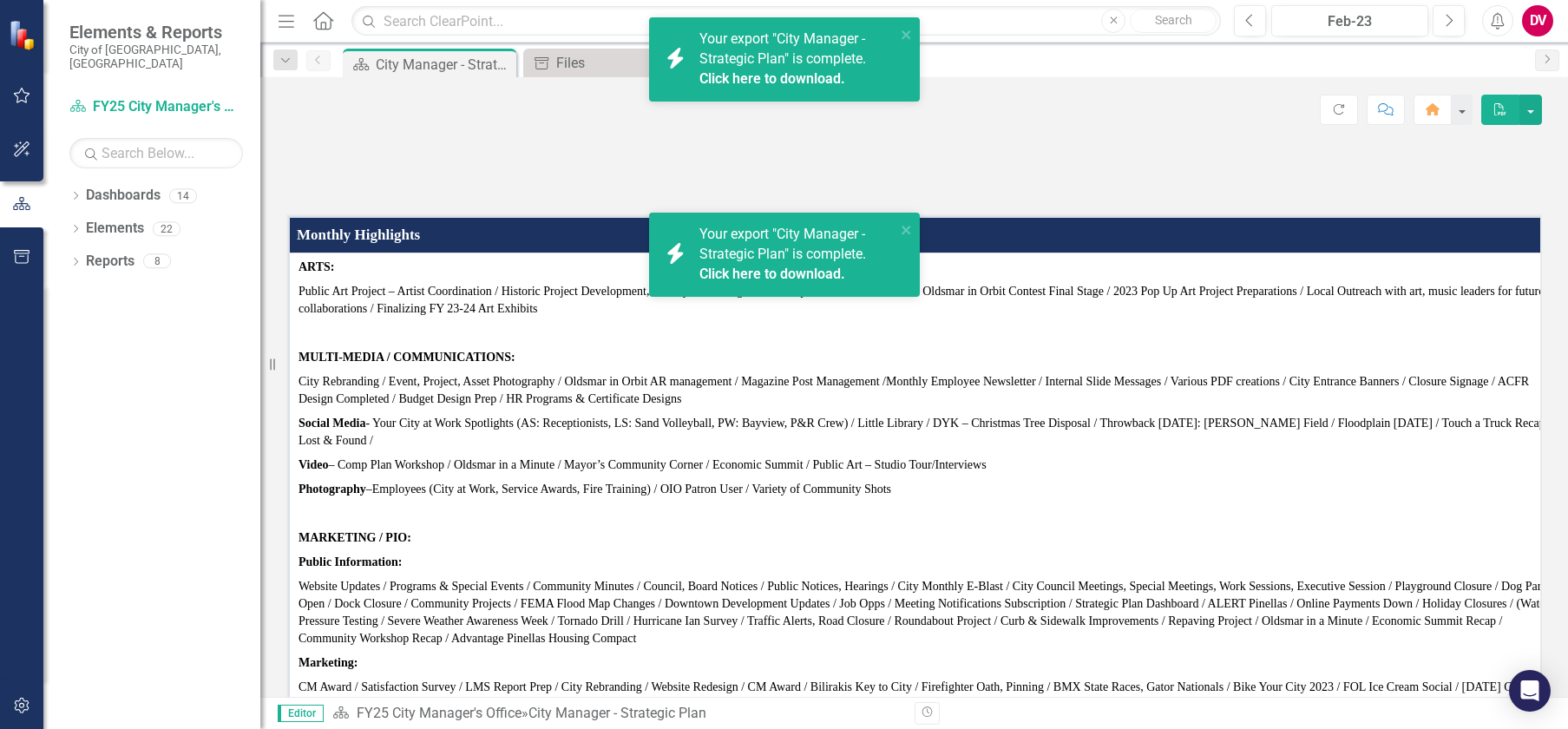
click at [746, 66] on span "Your export "City Manager - Strategic Plan" is complete. Click here to download." at bounding box center [795, 59] width 191 height 59
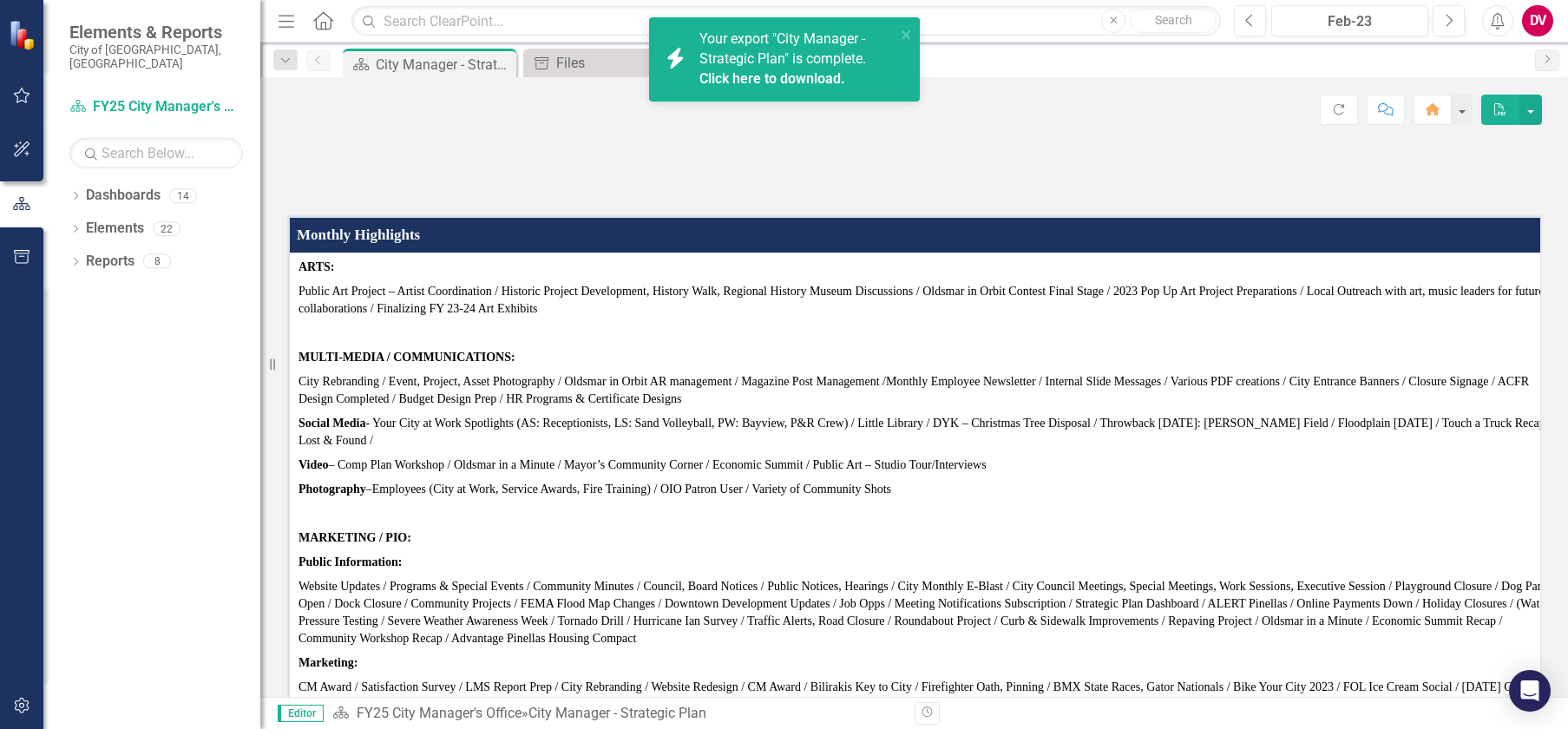
click at [816, 142] on img at bounding box center [914, 142] width 1255 height 0
click at [845, 81] on div "Click here to download." at bounding box center [795, 80] width 191 height 20
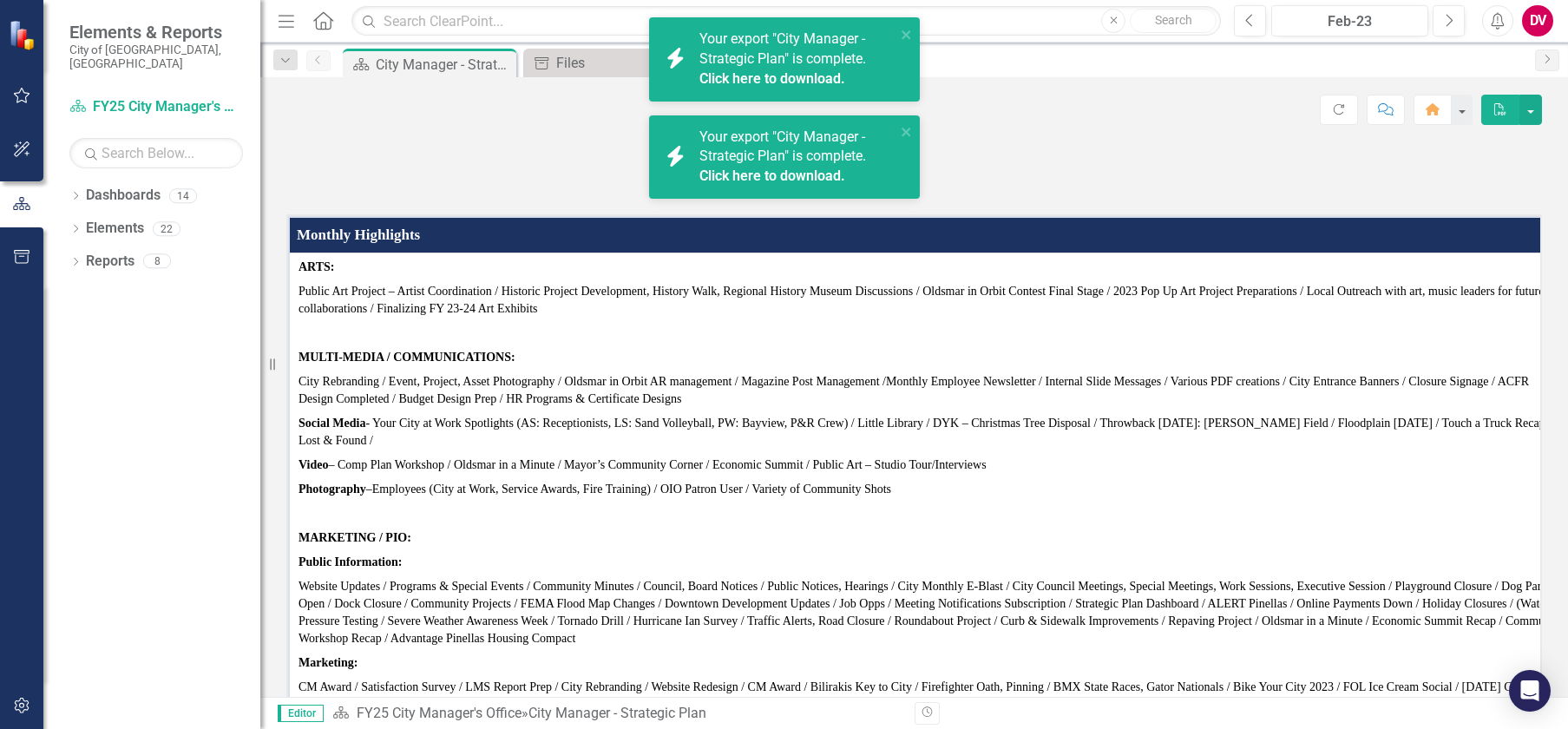
click at [728, 60] on div "icon.bolt Your export "City Manager - Strategic Plan" is complete. Click here t…" at bounding box center [784, 115] width 278 height 202
click at [791, 151] on span "Your export "City Manager - Strategic Plan" is complete. Click here to download." at bounding box center [795, 157] width 191 height 59
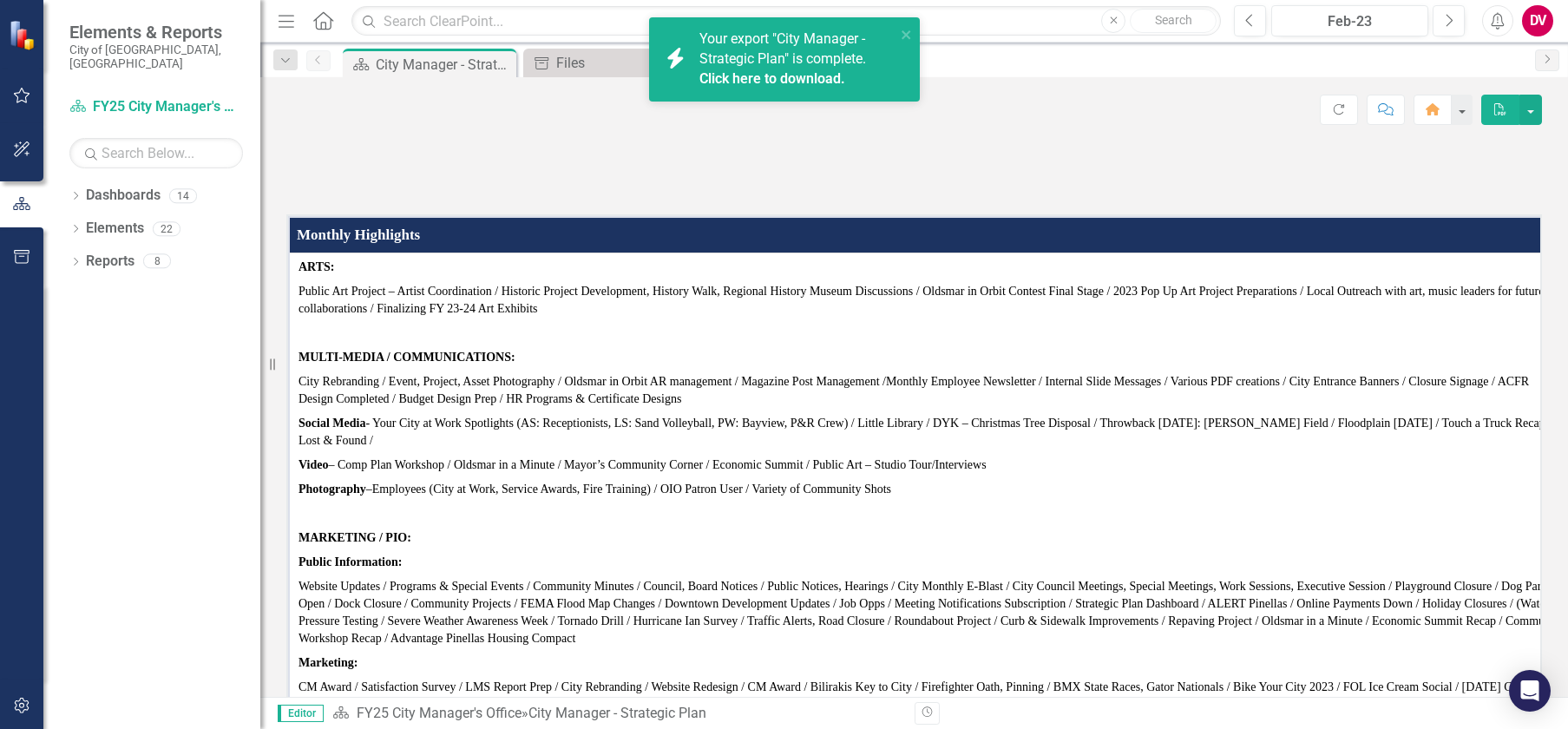
drag, startPoint x: 780, startPoint y: 64, endPoint x: 833, endPoint y: 79, distance: 55.1
click at [780, 64] on span "Your export "City Manager - Strategic Plan" is complete. Click here to download." at bounding box center [795, 59] width 191 height 59
click at [769, 64] on span "Your export "City Manager - Strategic Plan" is complete. Click here to download." at bounding box center [795, 59] width 191 height 59
click at [770, 91] on div "icon.bolt Your export "City Manager - Strategic Plan" is complete. Click here t…" at bounding box center [784, 59] width 271 height 84
click at [770, 84] on link "Click here to download." at bounding box center [772, 79] width 145 height 17
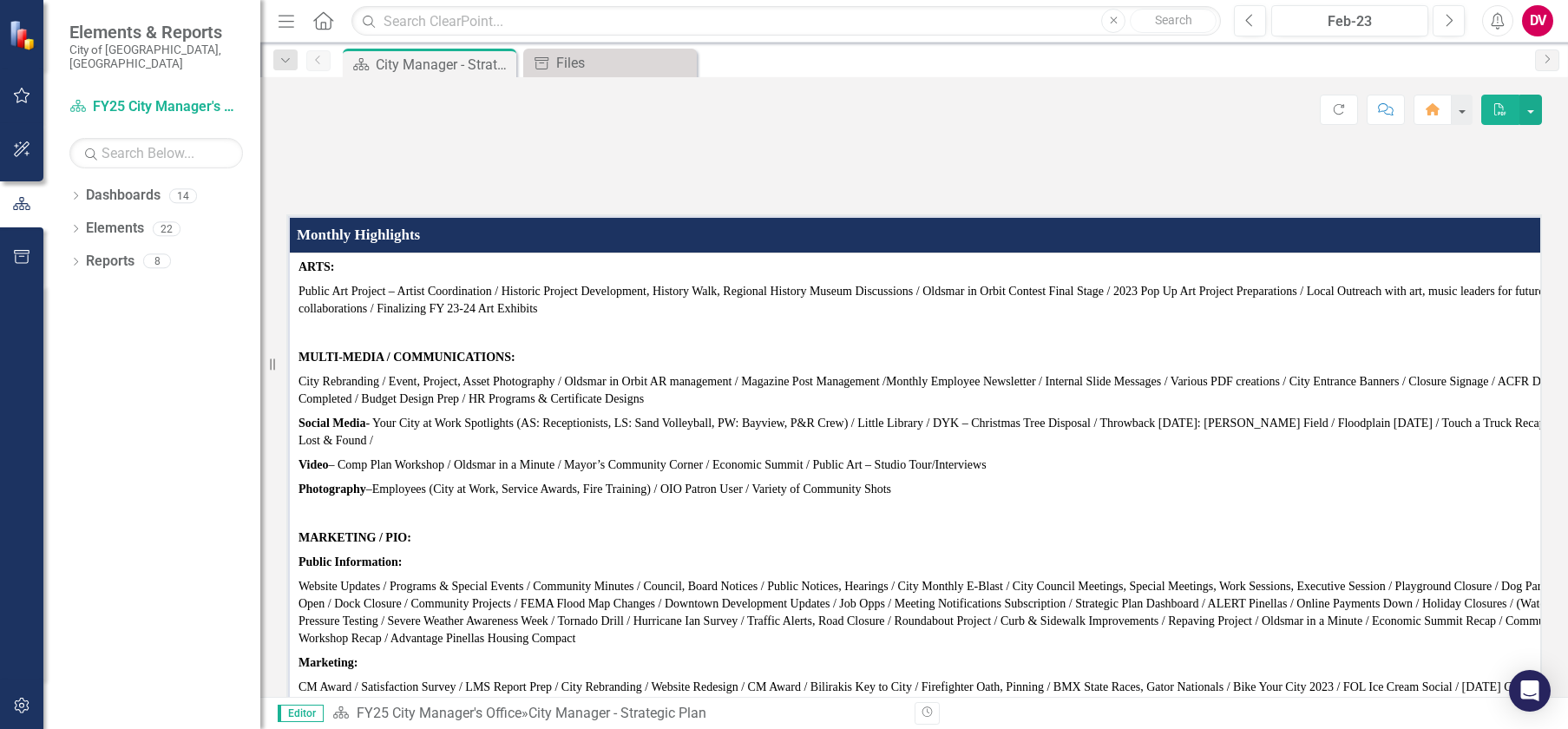
click at [1176, 89] on div "Score: N/A Feb-23 Completed Refresh Comment Home PDF" at bounding box center [914, 104] width 1308 height 52
click at [1247, 16] on icon "Previous" at bounding box center [1250, 21] width 10 height 16
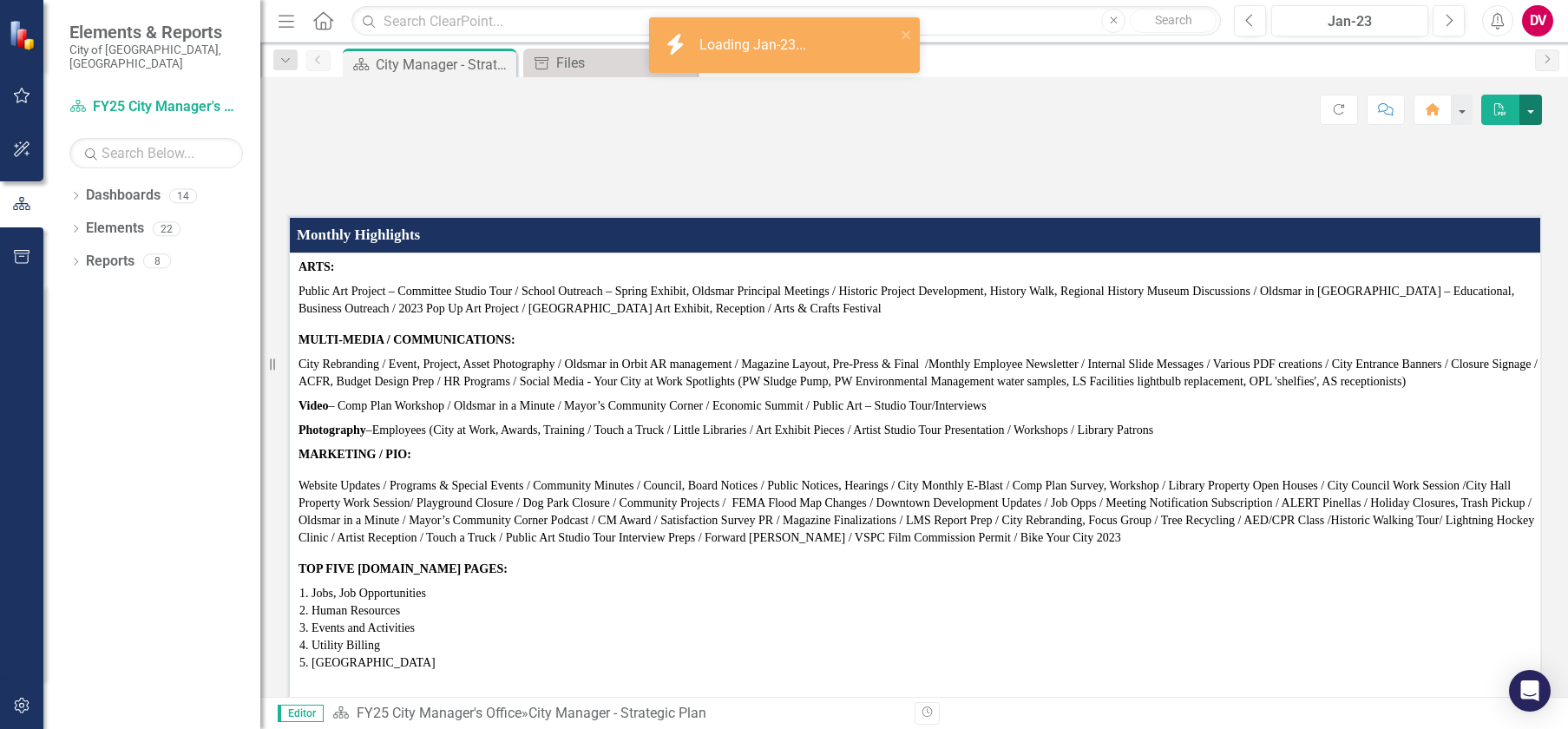
click at [1530, 110] on button "button" at bounding box center [1530, 110] width 23 height 30
click at [1435, 180] on link "PDF Export to PDF" at bounding box center [1470, 176] width 140 height 32
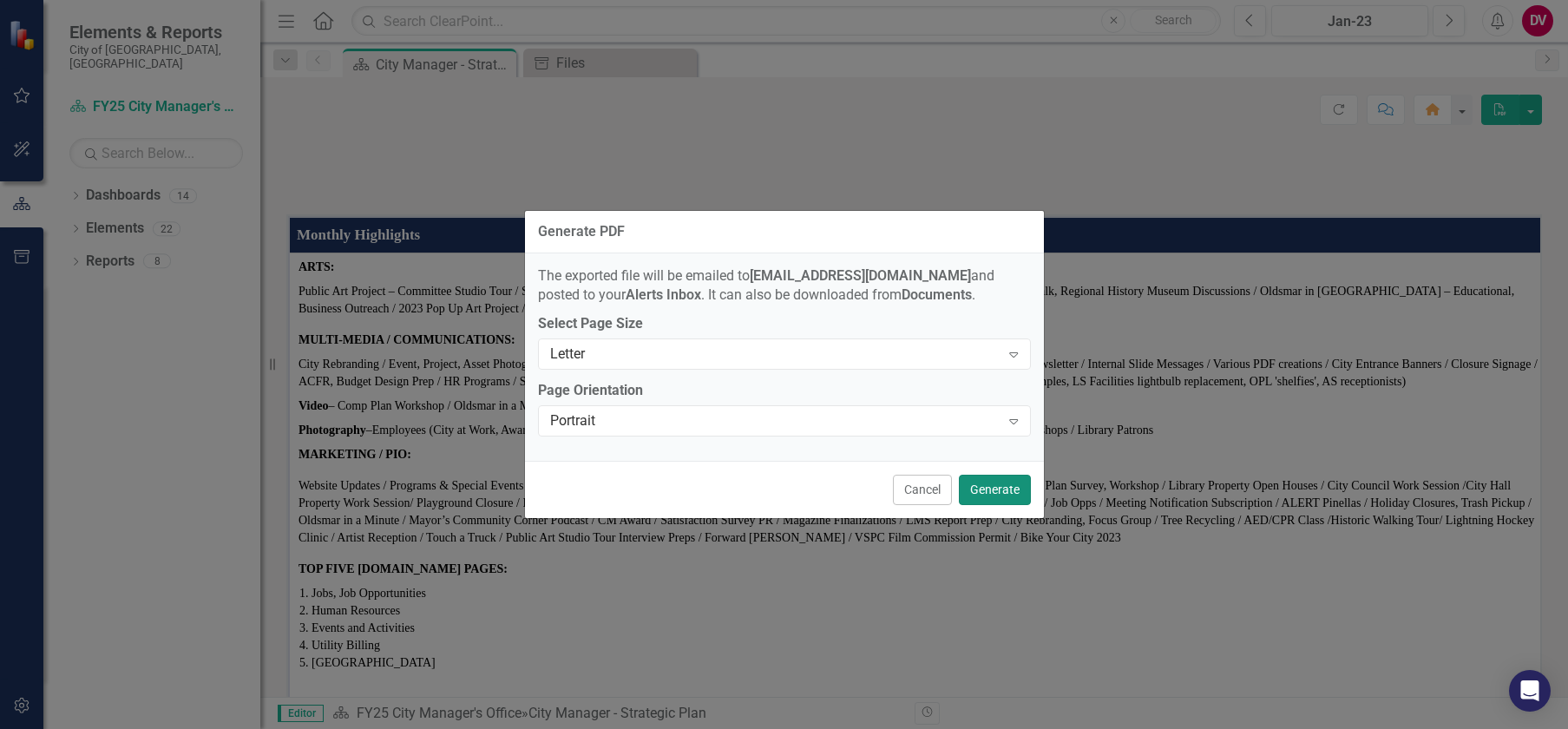
click at [983, 485] on button "Generate" at bounding box center [994, 489] width 72 height 30
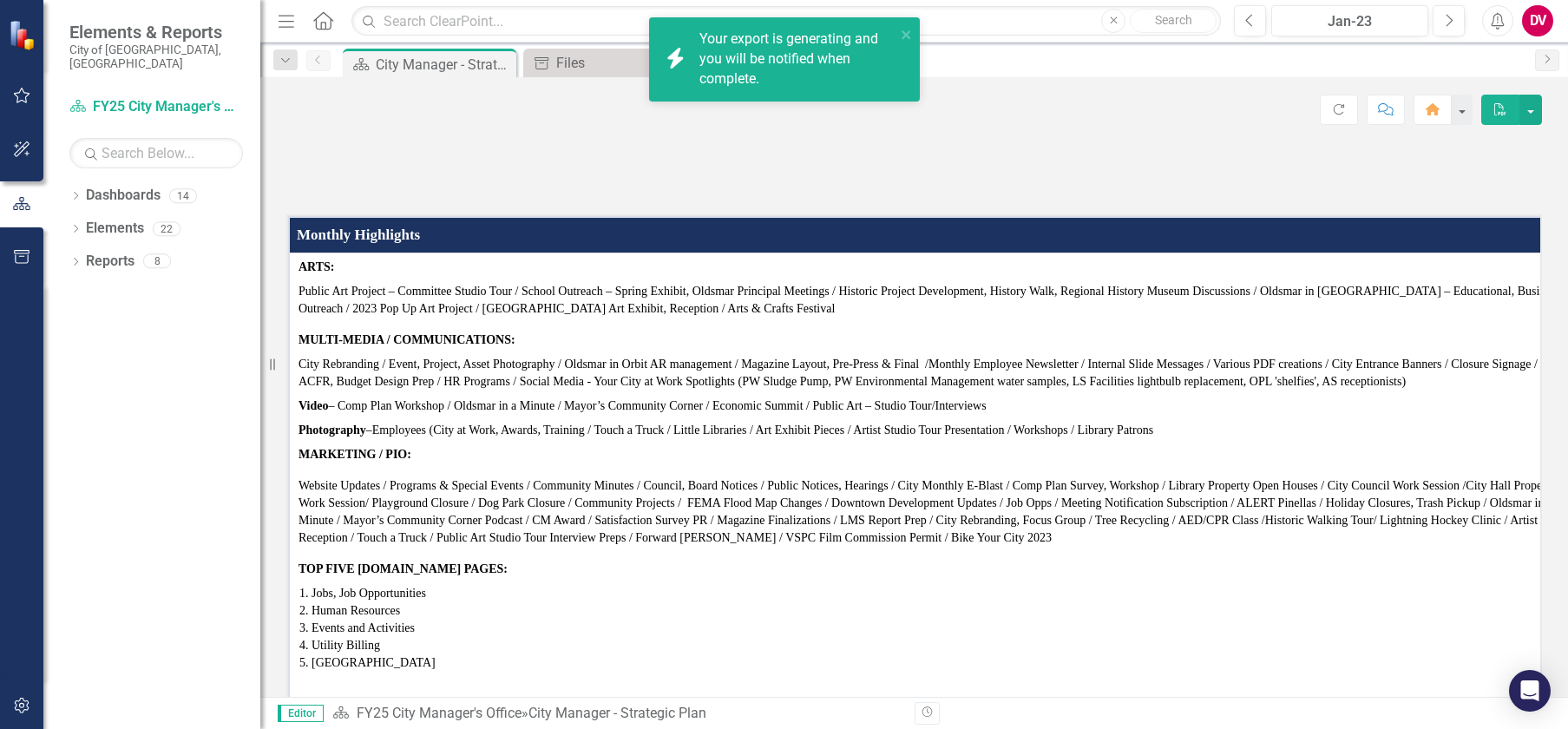
click at [848, 62] on div "Your export is generating and you will be notified when complete." at bounding box center [797, 60] width 196 height 60
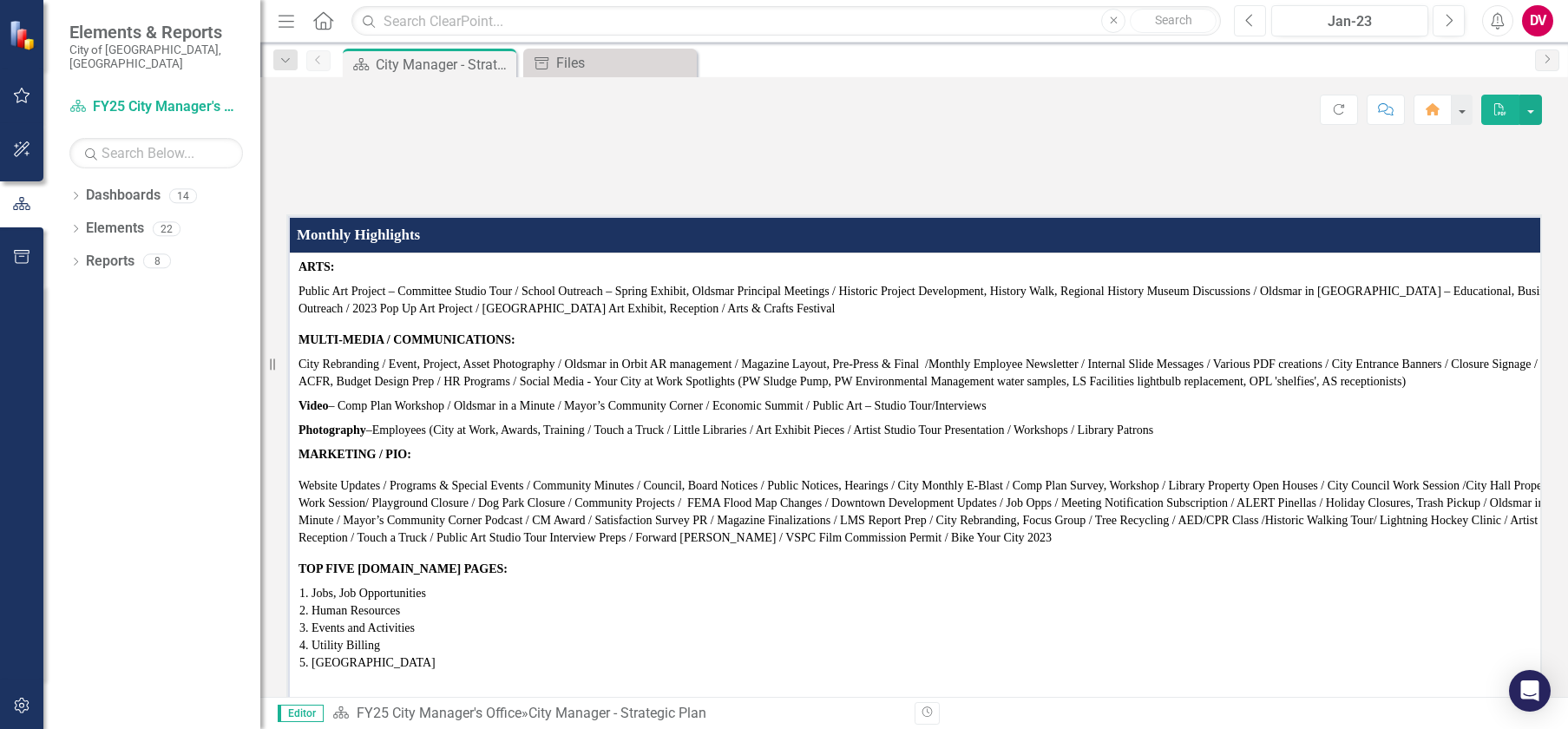
click at [1256, 23] on button "Previous" at bounding box center [1250, 20] width 32 height 31
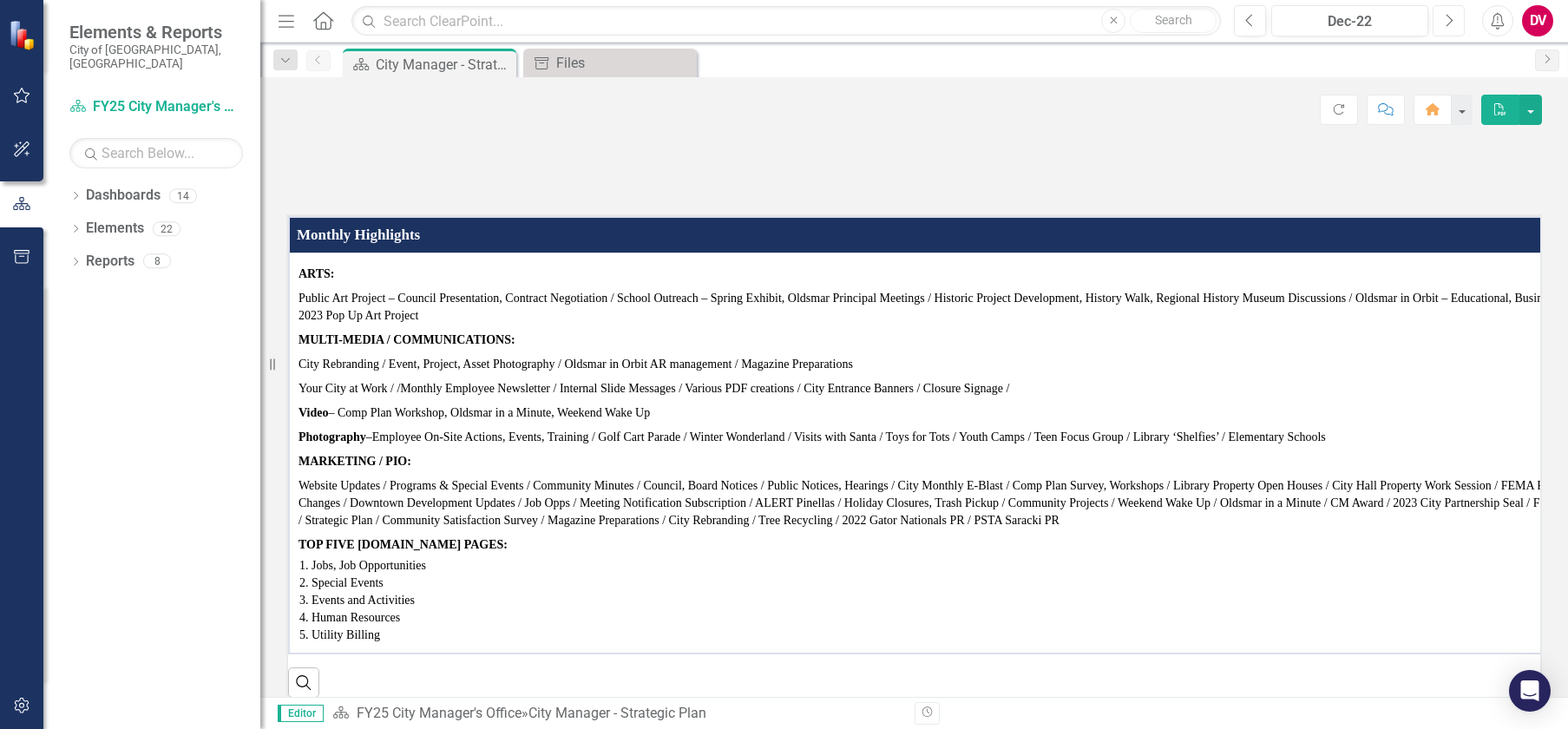
click at [1444, 23] on icon "Next" at bounding box center [1448, 21] width 10 height 16
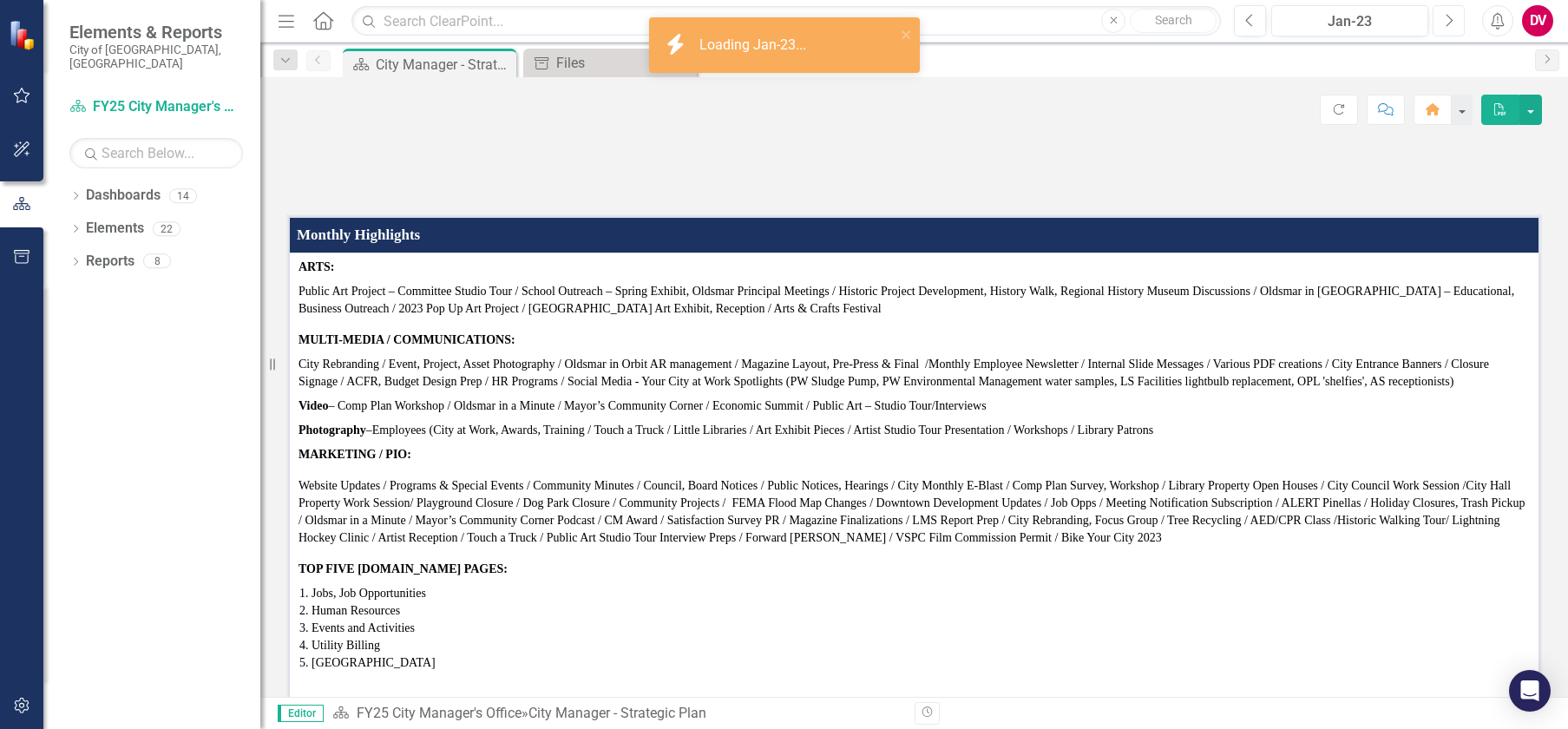
click at [1449, 25] on icon "Next" at bounding box center [1448, 21] width 10 height 16
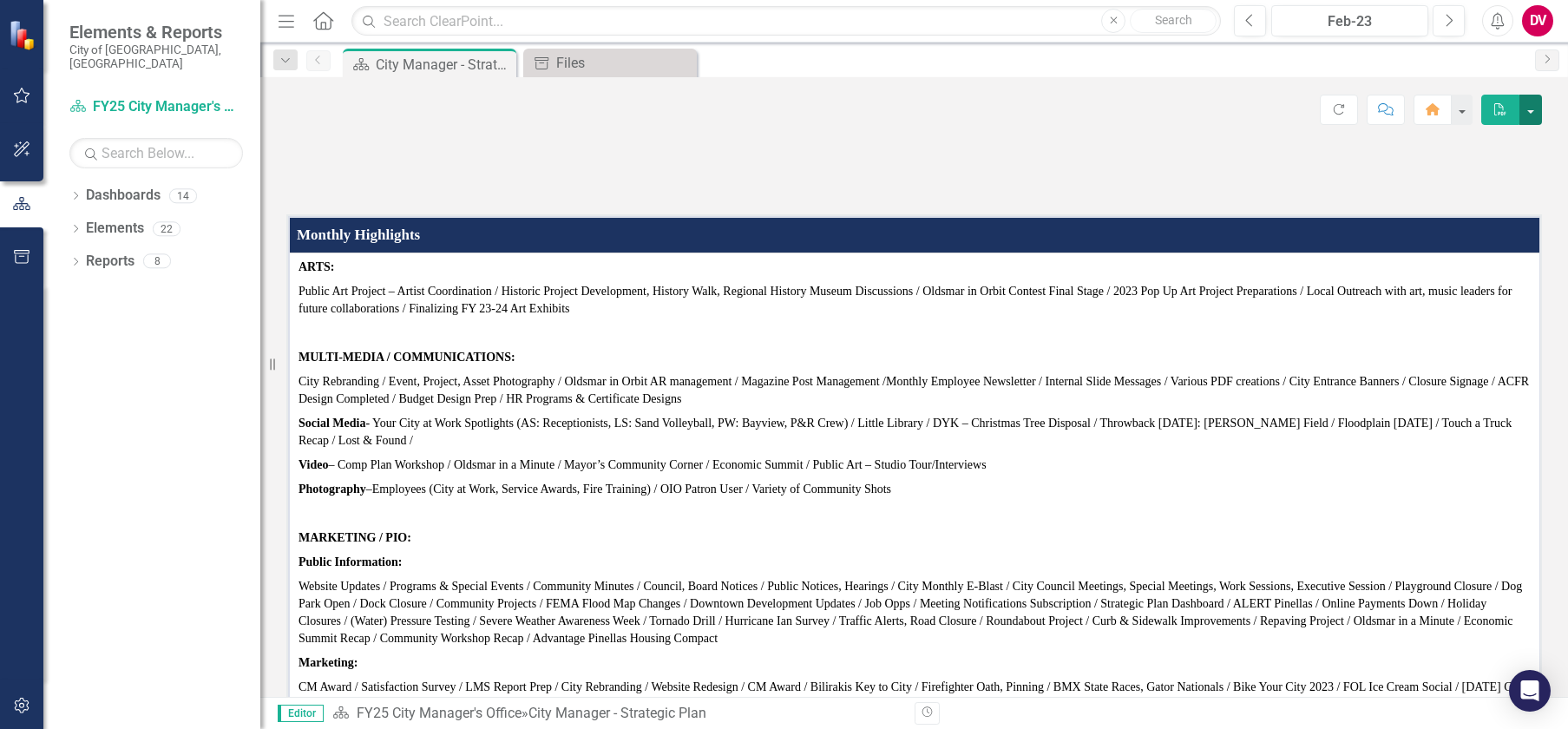
click at [1535, 102] on button "button" at bounding box center [1530, 110] width 23 height 30
click at [1452, 172] on link "PDF Export to PDF" at bounding box center [1470, 176] width 140 height 32
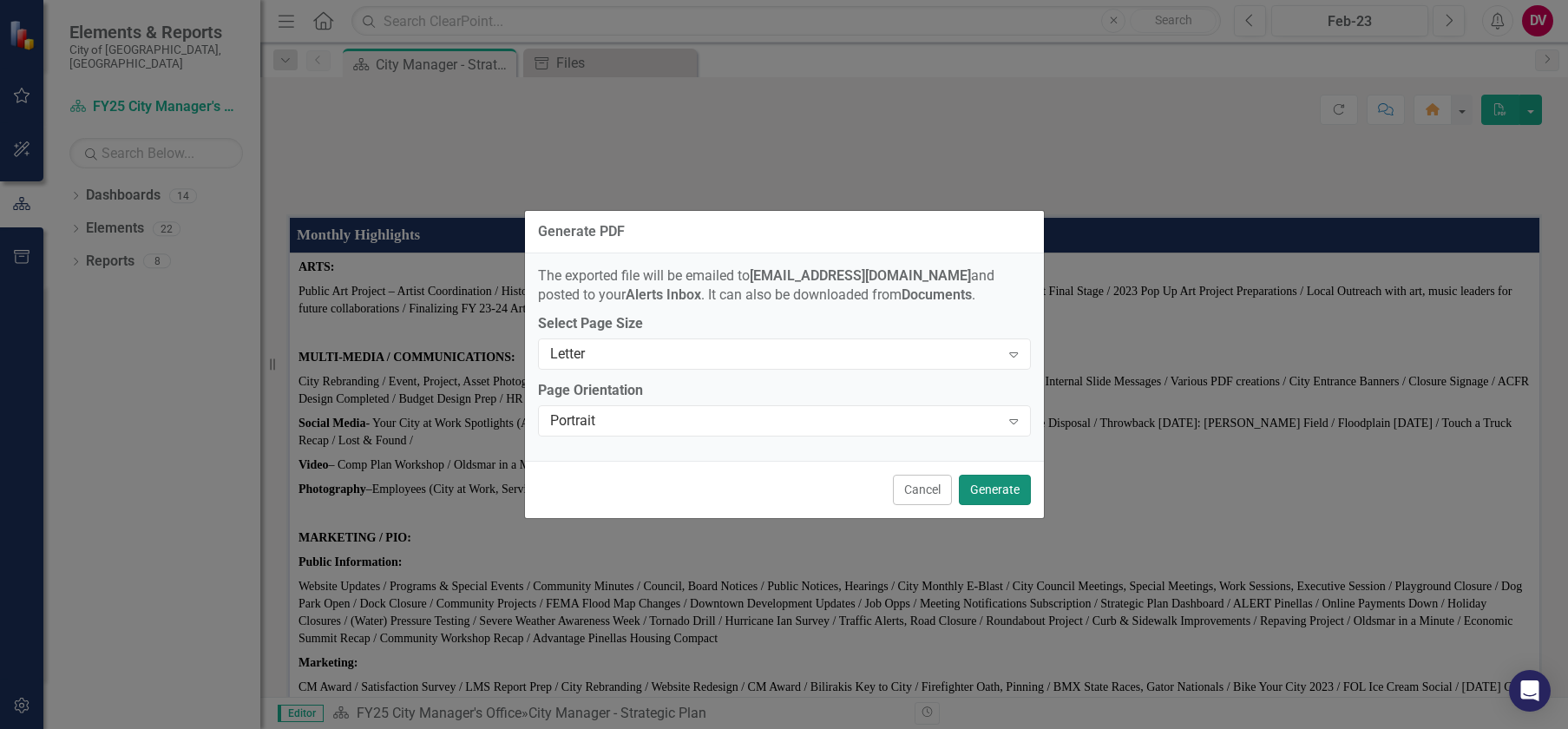
click at [994, 497] on button "Generate" at bounding box center [994, 489] width 72 height 30
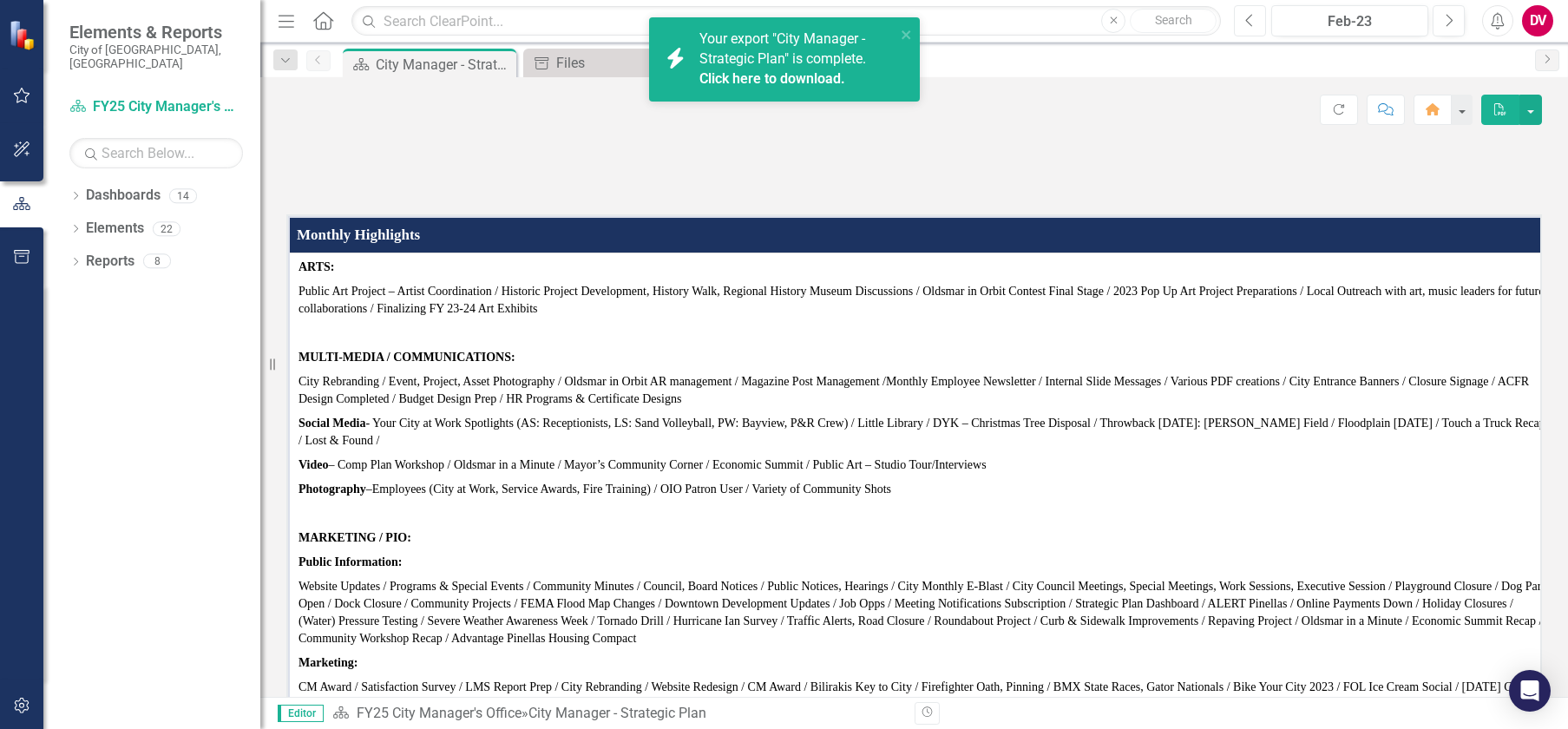
click at [1241, 18] on button "Previous" at bounding box center [1250, 20] width 32 height 31
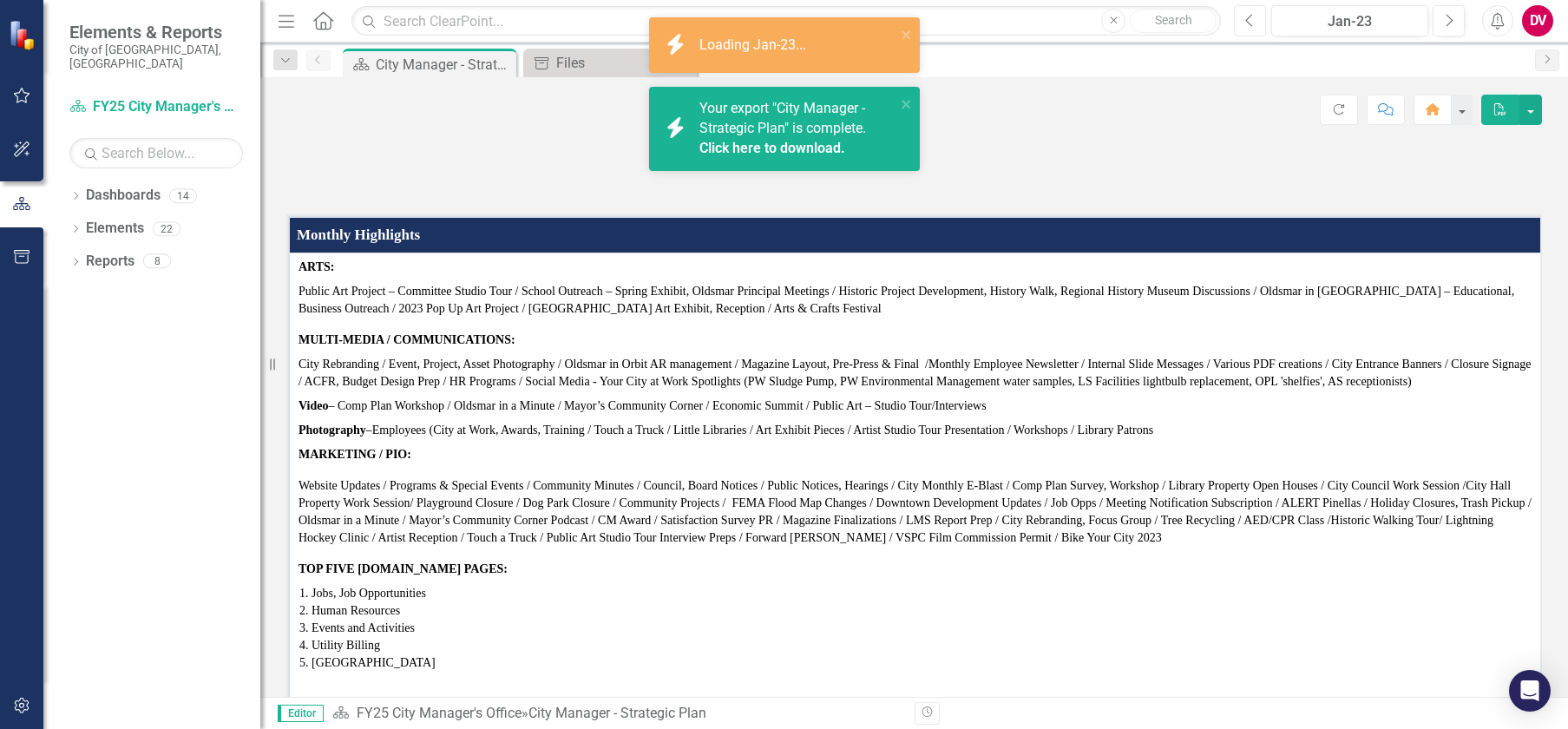
click at [1241, 18] on button "Previous" at bounding box center [1250, 20] width 32 height 31
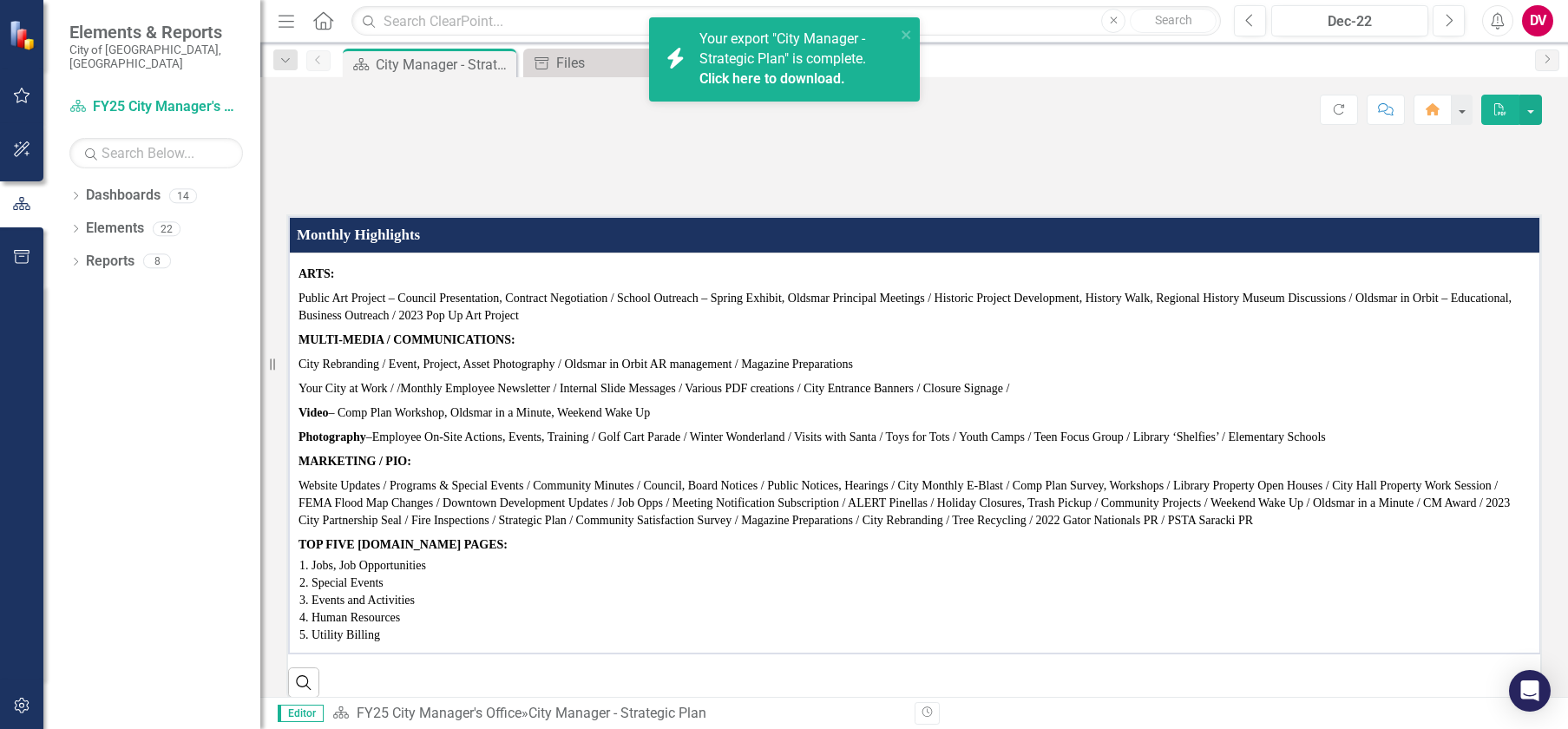
click at [1503, 113] on icon "PDF" at bounding box center [1500, 110] width 16 height 12
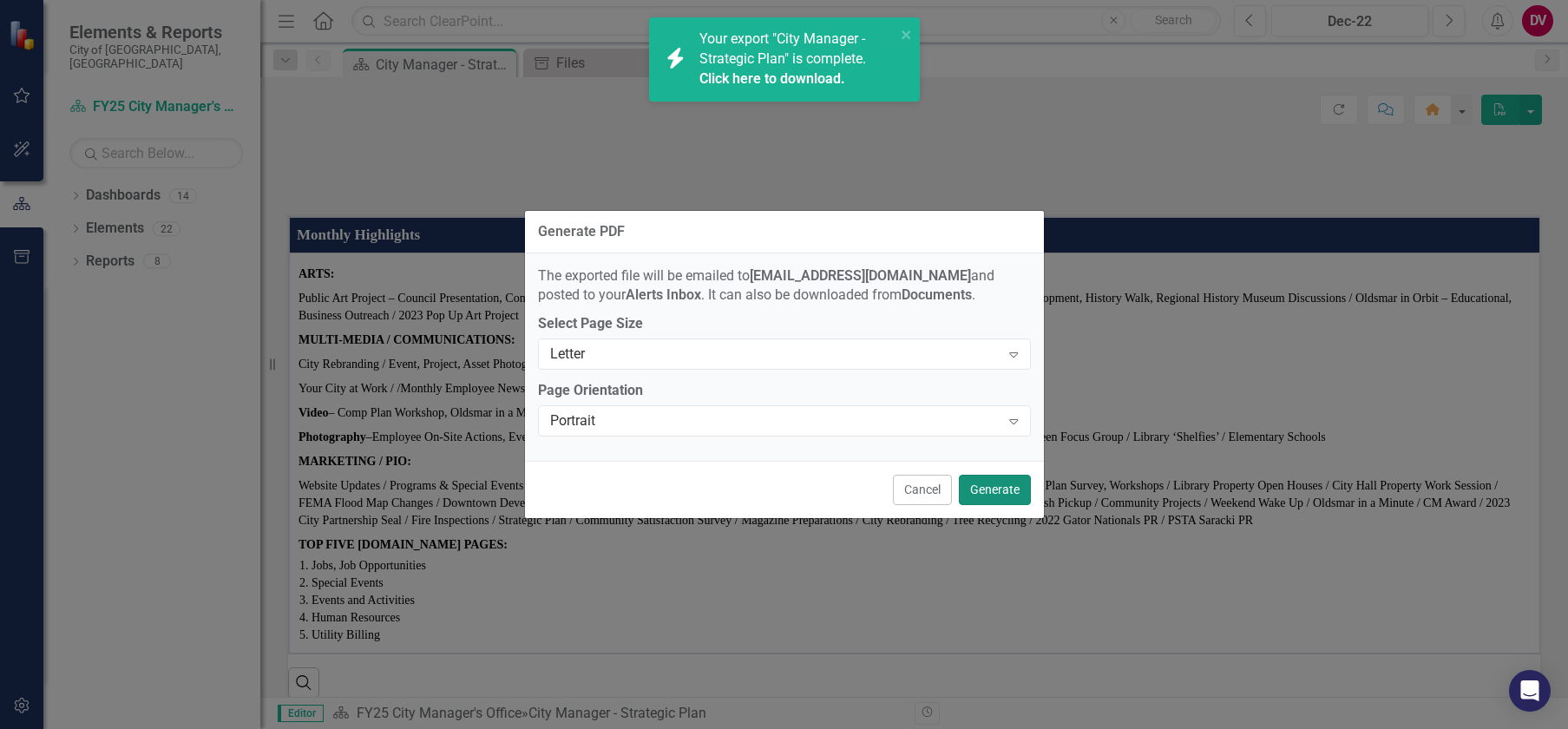
click at [995, 494] on button "Generate" at bounding box center [994, 489] width 72 height 30
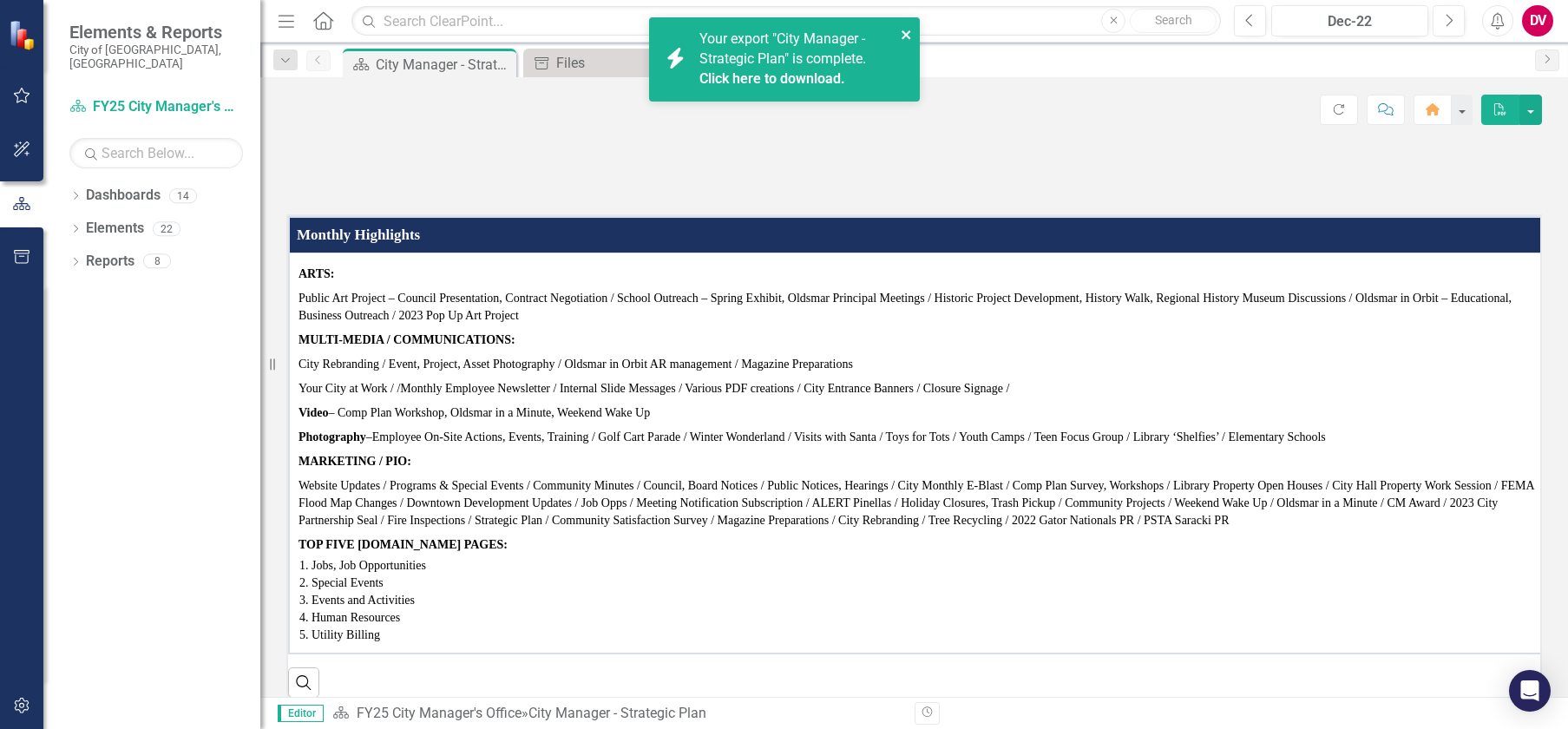
click at [903, 34] on icon "close" at bounding box center [907, 35] width 12 height 14
click at [184, 310] on div "Dropdown Dashboards 14 City Council Priorities Dropdown FY25 Strategic Plan FY2…" at bounding box center [152, 455] width 217 height 548
click at [1127, 93] on div "Score: N/A Dec-22 Completed Refresh Comment Home PDF" at bounding box center [914, 104] width 1308 height 52
click at [1253, 18] on icon "Previous" at bounding box center [1250, 21] width 10 height 16
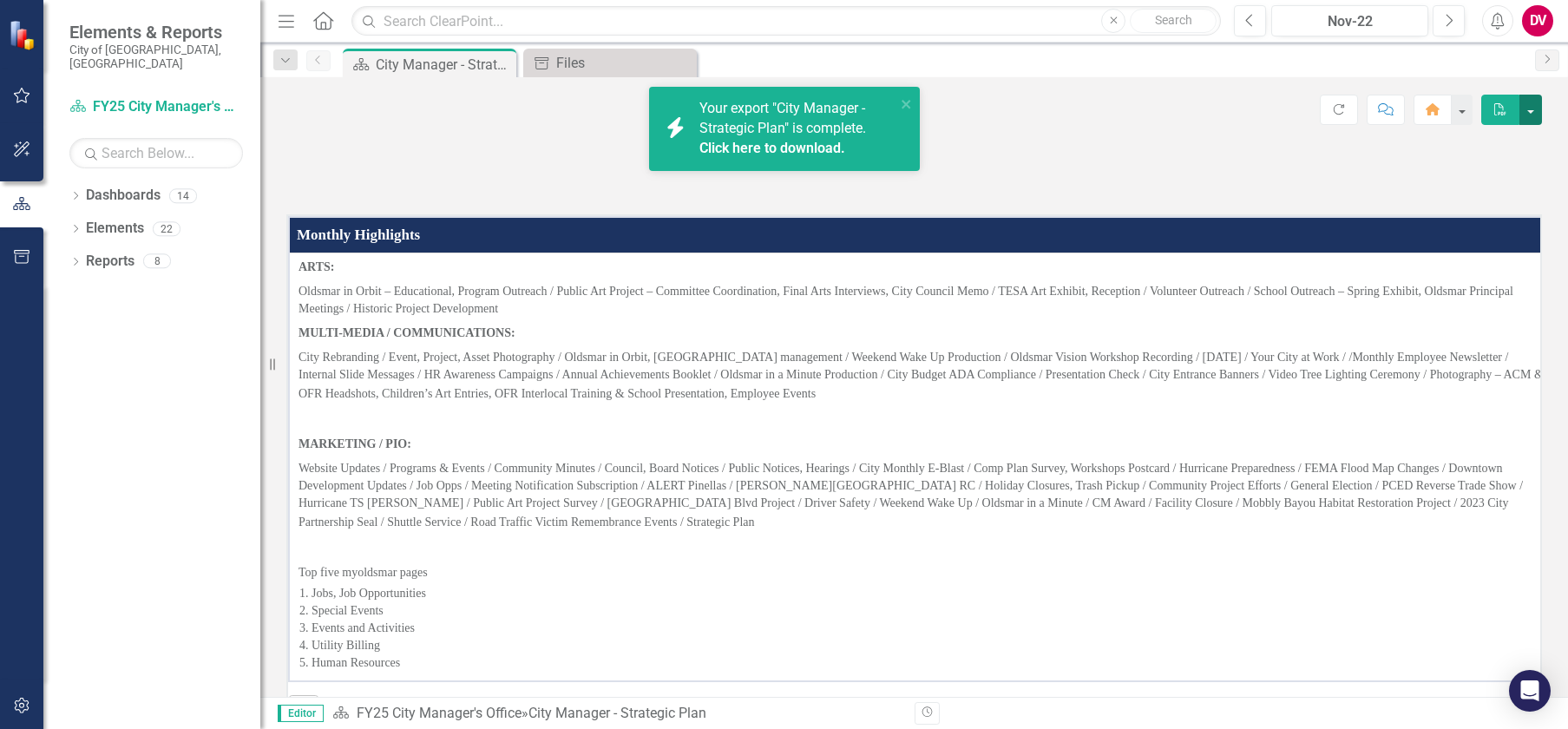
click at [1530, 111] on button "button" at bounding box center [1530, 110] width 23 height 30
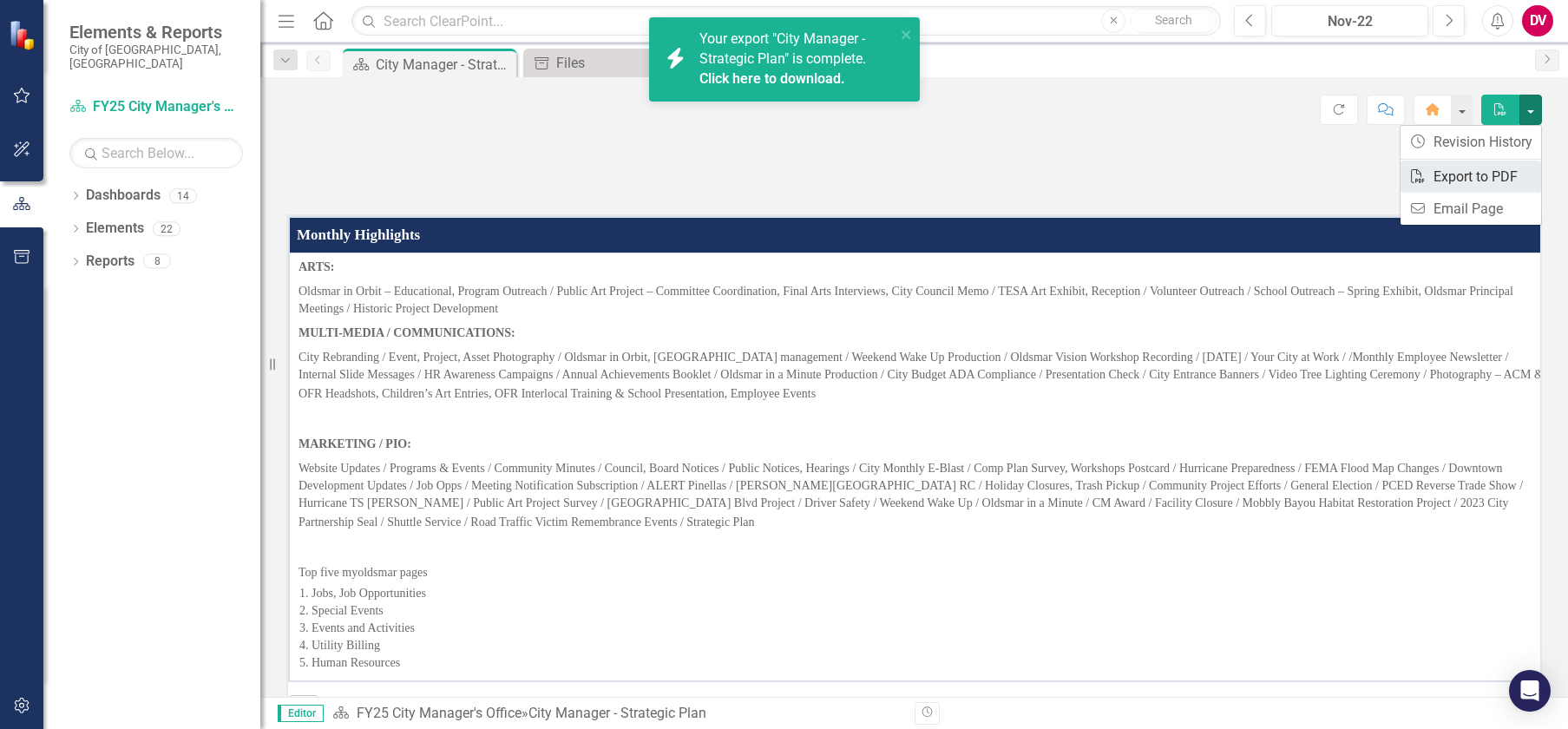
click at [1431, 172] on link "PDF Export to PDF" at bounding box center [1470, 176] width 140 height 32
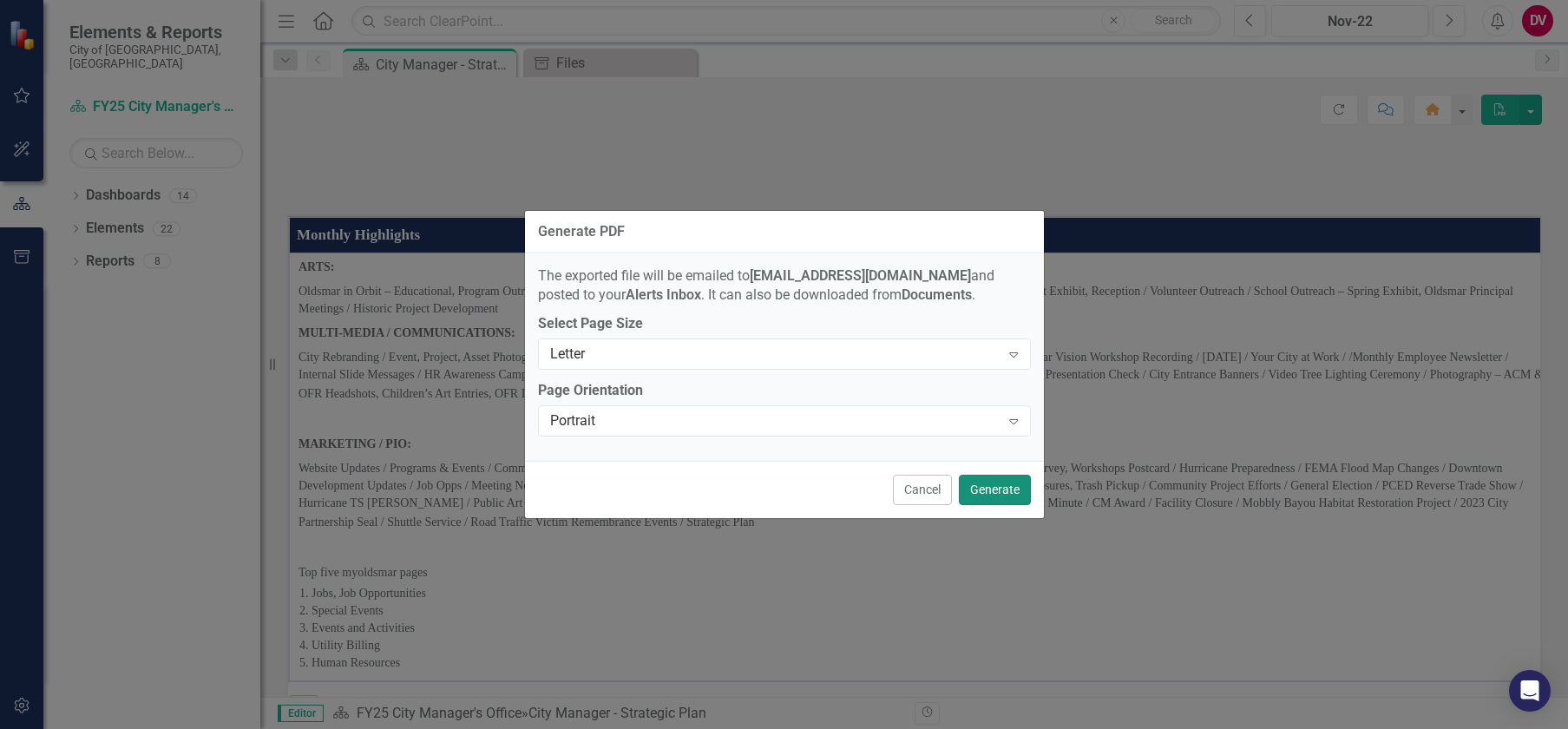
click at [984, 485] on button "Generate" at bounding box center [994, 489] width 72 height 30
